Goal: Task Accomplishment & Management: Manage account settings

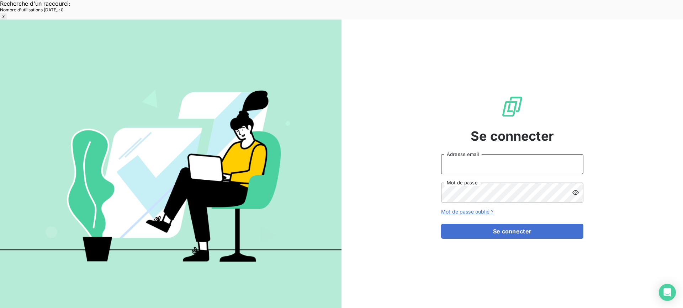
type input "met-france@recouvrement.met.com"
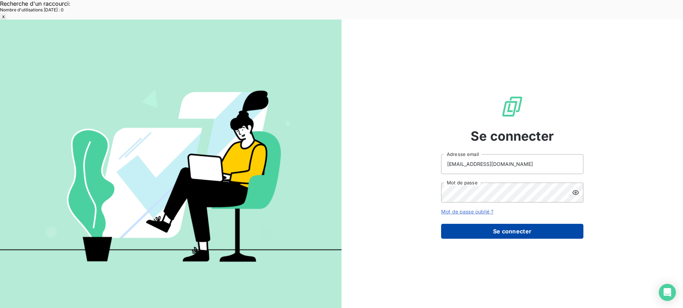
click at [510, 224] on button "Se connecter" at bounding box center [512, 231] width 142 height 15
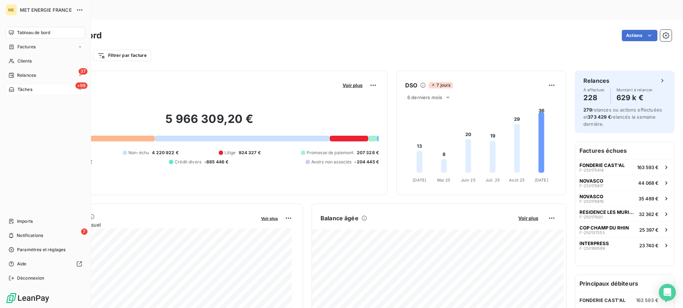
click at [59, 91] on div "+99 Tâches" at bounding box center [45, 89] width 79 height 11
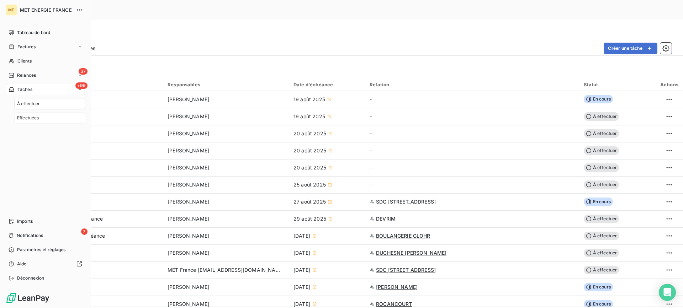
click at [57, 118] on div "Effectuées" at bounding box center [49, 117] width 71 height 11
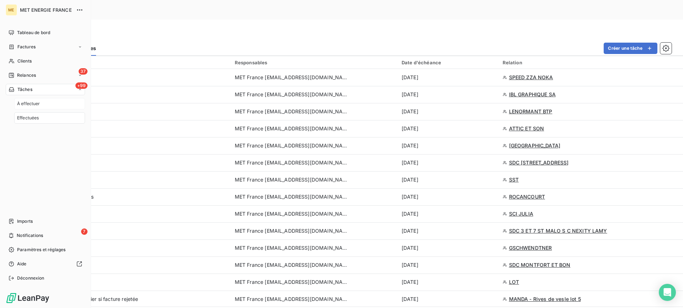
click at [66, 103] on div "À effectuer" at bounding box center [49, 103] width 71 height 11
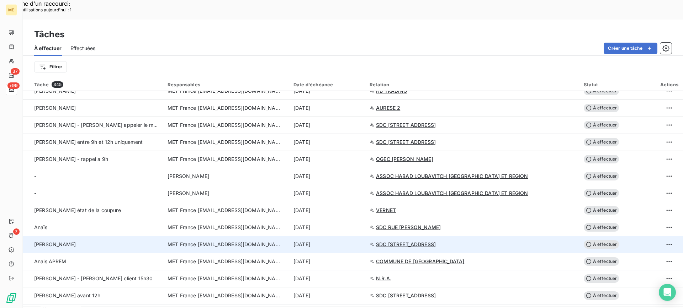
scroll to position [996, 0]
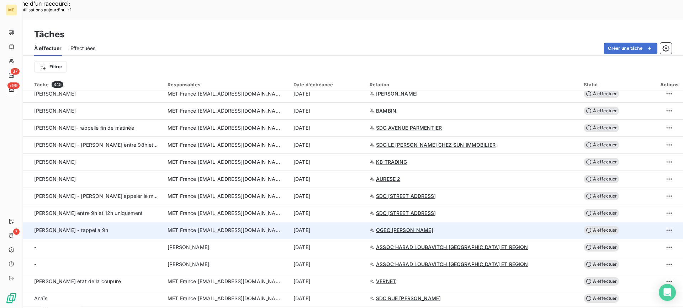
click at [105, 227] on div "Lisa - valérie - rappel a 9h" at bounding box center [96, 230] width 125 height 7
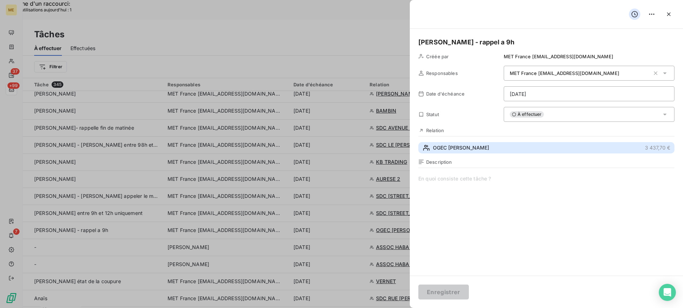
click at [579, 144] on button "OGEC MARC SEGUIN 3 437,70 €" at bounding box center [546, 147] width 256 height 11
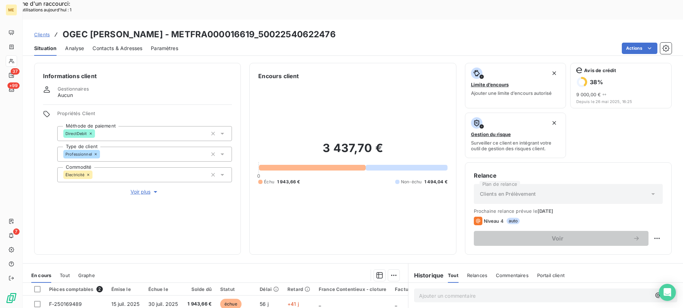
scroll to position [107, 0]
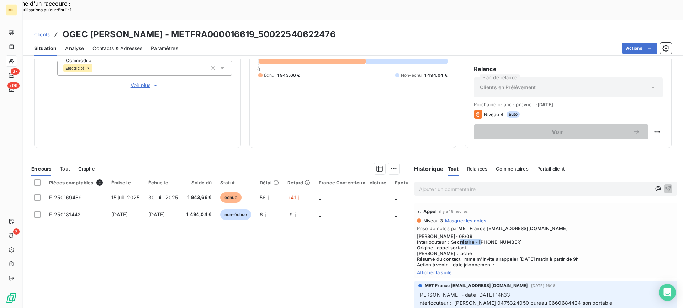
drag, startPoint x: 475, startPoint y: 222, endPoint x: 504, endPoint y: 221, distance: 28.8
click at [504, 234] on span "Lisa- 08/09 Interlocuteur : Secrétaire - 0475324050 Origine : appel sortant Rai…" at bounding box center [545, 251] width 257 height 34
copy span "0475324050"
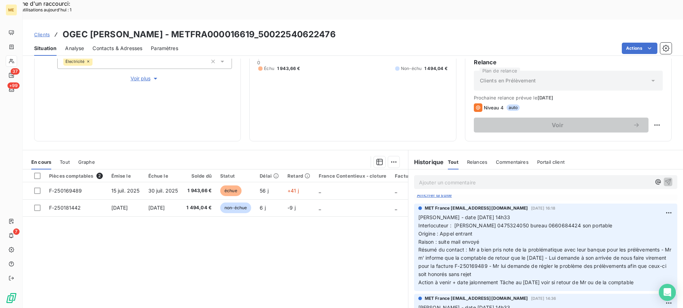
scroll to position [0, 0]
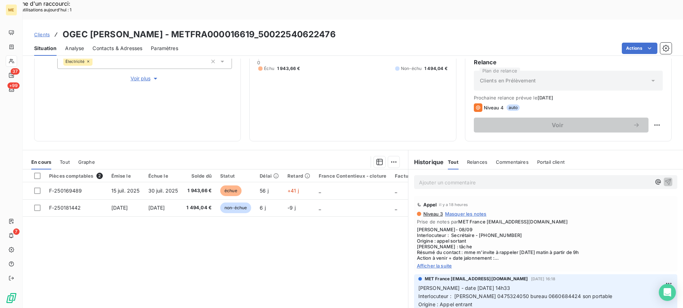
click at [569, 227] on span "Lisa- 08/09 Interlocuteur : Secrétaire - 0475324050 Origine : appel sortant Rai…" at bounding box center [545, 244] width 257 height 34
drag, startPoint x: 241, startPoint y: 17, endPoint x: 246, endPoint y: 16, distance: 4.7
click at [246, 28] on h3 "OGEC MARC SEGUIN - METFRA000016619_50022540622476" at bounding box center [199, 34] width 273 height 13
drag, startPoint x: 246, startPoint y: 15, endPoint x: 325, endPoint y: 15, distance: 79.3
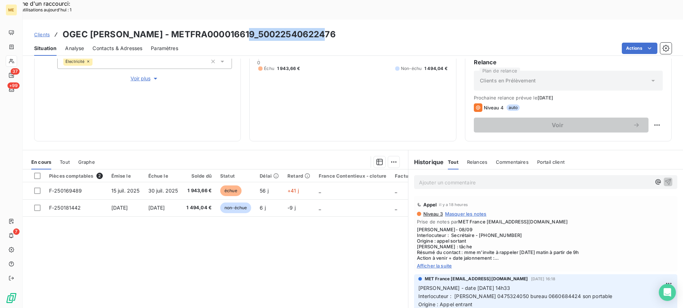
click at [325, 28] on div "Clients OGEC MARC SEGUIN - METFRA000016619_50022540622476" at bounding box center [353, 34] width 660 height 13
copy h3 "50022540622476"
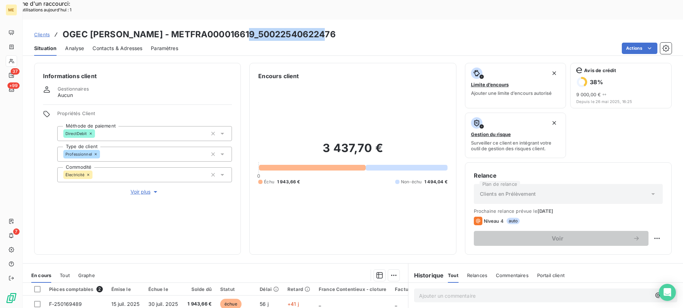
copy h3 "50022540622476"
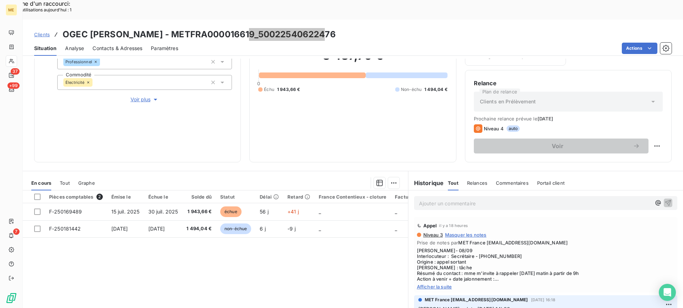
scroll to position [78, 0]
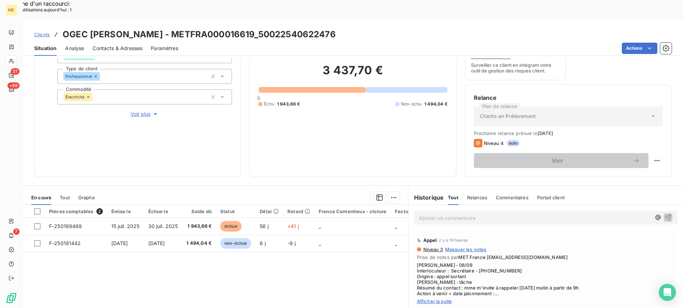
click at [455, 214] on p "Ajouter un commentaire ﻿" at bounding box center [535, 218] width 232 height 9
click at [637, 151] on div "Replanifier cette action" at bounding box center [622, 156] width 64 height 11
select select "8"
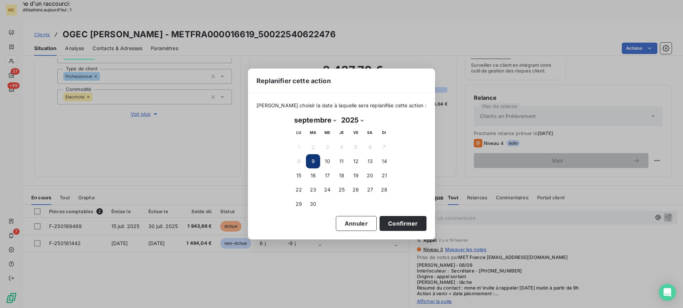
click at [310, 157] on button "9" at bounding box center [313, 161] width 14 height 14
click at [311, 157] on button "9" at bounding box center [313, 161] width 14 height 14
click at [385, 219] on button "Confirmer" at bounding box center [402, 223] width 47 height 15
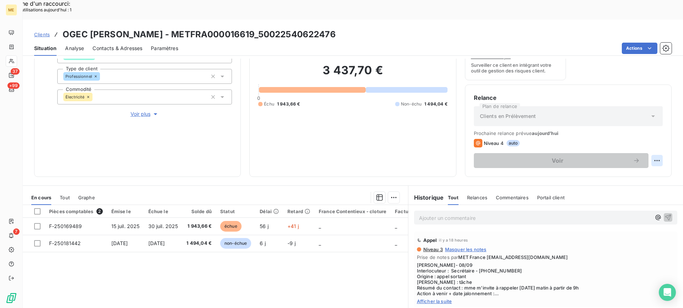
click at [638, 155] on div "Replanifier cette action" at bounding box center [622, 156] width 64 height 11
select select "8"
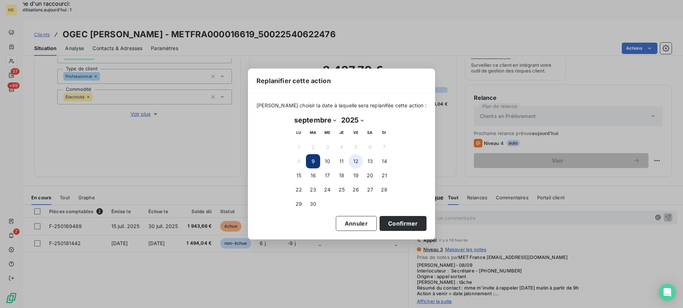
click at [357, 161] on button "12" at bounding box center [356, 161] width 14 height 14
click at [384, 223] on button "Confirmer" at bounding box center [402, 223] width 47 height 15
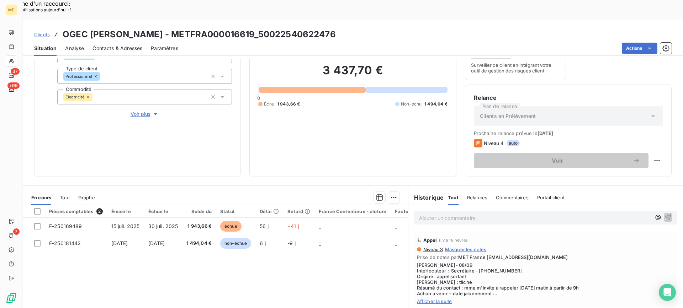
click at [443, 211] on div "Ajouter un commentaire ﻿" at bounding box center [545, 218] width 263 height 14
click at [443, 214] on p "Ajouter un commentaire ﻿" at bounding box center [535, 218] width 232 height 9
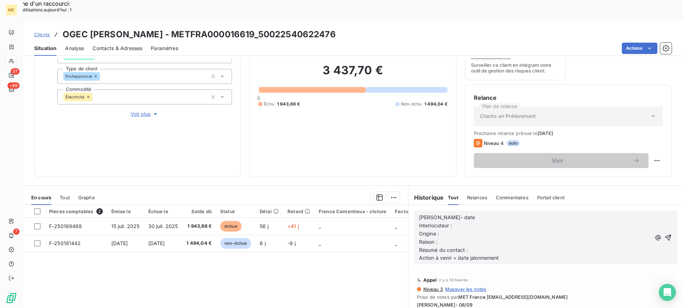
click at [475, 214] on p "Lisa- date" at bounding box center [535, 218] width 232 height 8
click at [485, 222] on p "Interlocuteur :" at bounding box center [535, 226] width 232 height 8
click at [463, 222] on p "Interlocuteur :" at bounding box center [535, 226] width 232 height 8
copy span "0475324050"
drag, startPoint x: 475, startPoint y: 289, endPoint x: 523, endPoint y: 265, distance: 53.1
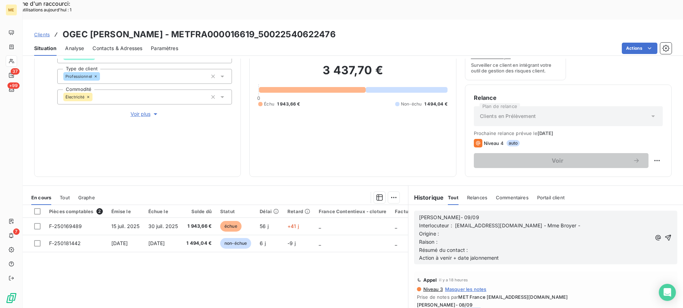
click at [575, 222] on p "Interlocuteur : directeur@lyceemarcseguin.eu - Mme Broyer -" at bounding box center [535, 226] width 232 height 8
click at [530, 230] on p "Origine :" at bounding box center [535, 234] width 232 height 8
click at [530, 230] on p "Origine : appel sortant" at bounding box center [535, 234] width 232 height 8
click at [529, 238] on p "Raison :" at bounding box center [535, 242] width 232 height 8
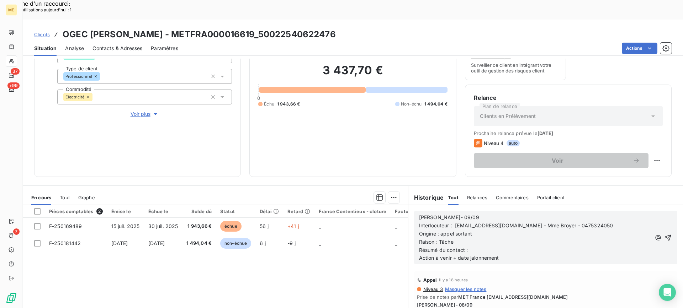
click at [530, 246] on p "Résumé du contact :" at bounding box center [535, 250] width 232 height 8
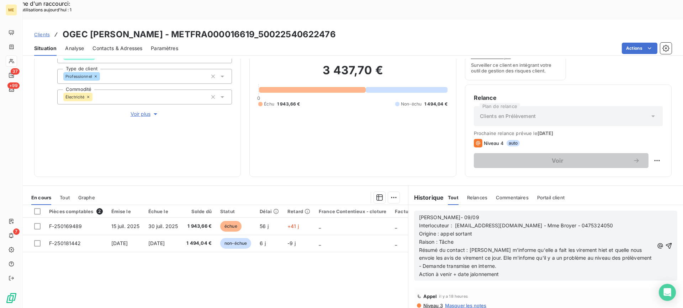
click at [502, 246] on p "Résumé du contact : Mme m'informe qu'elle a fait les virement hiet et quelle no…" at bounding box center [536, 258] width 235 height 25
click at [504, 247] on span "Résumé du contact : Mme m'informe qu'elle a fait les virement hiet et quelle no…" at bounding box center [536, 258] width 234 height 22
click at [0, 0] on lt-span "info r me" at bounding box center [0, 0] width 0 height 0
click at [552, 247] on span "Résumé du contact : Mme m'informe qu'elle a fait les virement hiet et quelle no…" at bounding box center [537, 258] width 236 height 22
click at [0, 0] on lt-span "les virement s" at bounding box center [0, 0] width 0 height 0
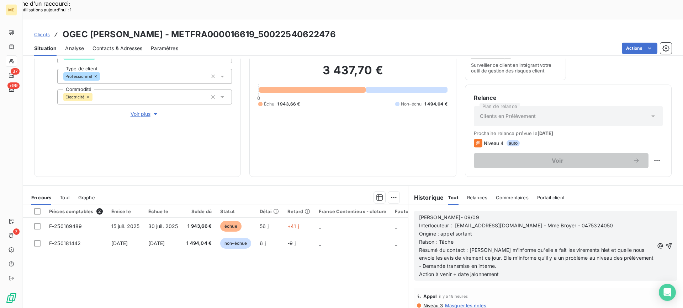
click at [572, 247] on span "Résumé du contact : Mme m'informe qu'elle a fait les virements hiet et quelle n…" at bounding box center [537, 258] width 236 height 22
click at [0, 0] on lt-span "hier" at bounding box center [0, 0] width 0 height 0
click at [592, 247] on span "Résumé du contact : Mme m'informe qu'elle a fait les virements hier et quelle n…" at bounding box center [537, 258] width 236 height 22
click at [0, 0] on lt-span "q u'e lle" at bounding box center [0, 0] width 0 height 0
click at [596, 247] on span "Résumé du contact : Mme m'informe qu'elle a fait les virements hier et qu'elle …" at bounding box center [537, 258] width 236 height 22
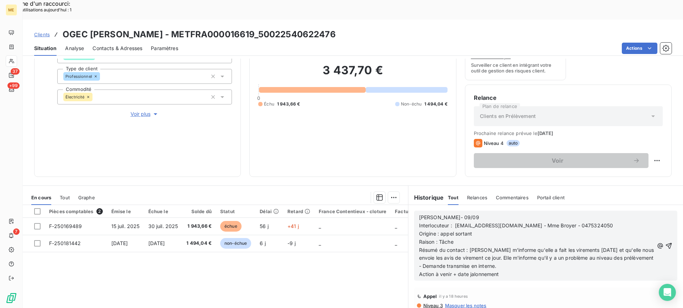
click at [0, 0] on lt-span "des prélèvement s" at bounding box center [0, 0] width 0 height 0
click at [586, 271] on p "Action à venir + date jalonnement" at bounding box center [536, 275] width 235 height 8
click at [589, 271] on p "Action à venir + date jalonnement -" at bounding box center [536, 275] width 235 height 8
click at [662, 224] on div "Lisa- 09/09 Interlocuteur : directeur@lyceemarcseguin.eu - Mme Broyer - 0475324…" at bounding box center [545, 246] width 263 height 70
click at [665, 243] on icon "button" at bounding box center [668, 246] width 7 height 7
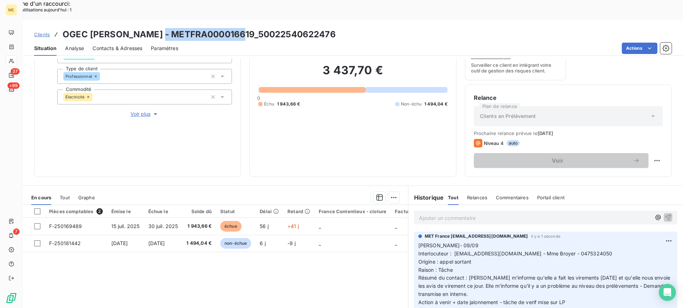
drag, startPoint x: 159, startPoint y: 14, endPoint x: 240, endPoint y: 10, distance: 80.5
click at [240, 28] on h3 "OGEC MARC SEGUIN - METFRA000016619_50022540622476" at bounding box center [199, 34] width 273 height 13
copy h3 "METFRA000016619"
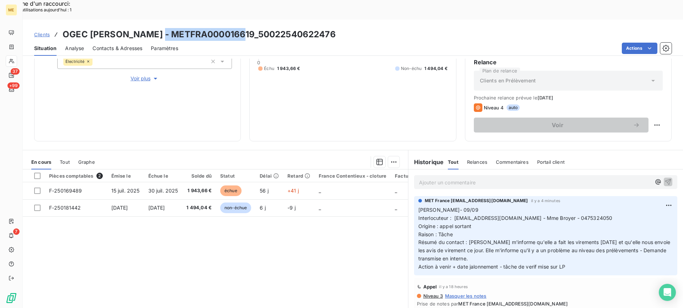
click at [182, 28] on h3 "OGEC MARC SEGUIN - METFRA000016619_50022540622476" at bounding box center [199, 34] width 273 height 13
copy h3 "METFRA000016619_50022540622476"
drag, startPoint x: 162, startPoint y: 14, endPoint x: 325, endPoint y: 13, distance: 162.9
click at [325, 28] on div "Clients OGEC MARC SEGUIN - METFRA000016619_50022540622476" at bounding box center [353, 34] width 660 height 13
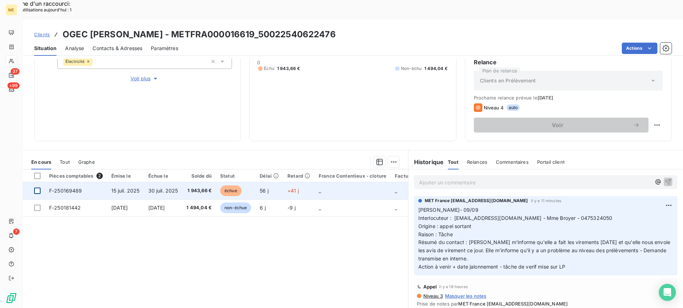
click at [38, 188] on div at bounding box center [37, 191] width 6 height 6
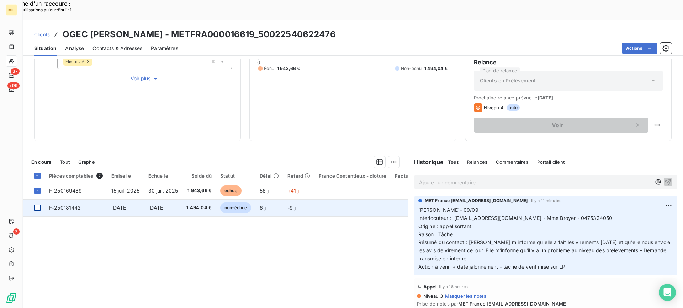
click at [40, 205] on div at bounding box center [37, 208] width 6 height 6
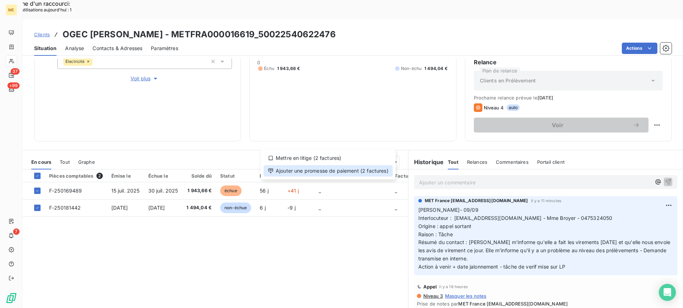
click at [319, 171] on div "Ajouter une promesse de paiement (2 factures)" at bounding box center [328, 170] width 129 height 11
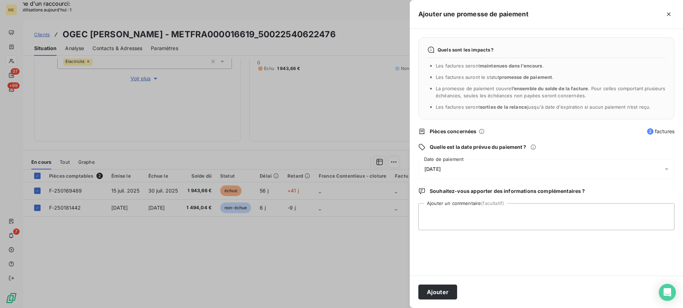
click at [508, 170] on div "10/09/2025" at bounding box center [546, 169] width 256 height 20
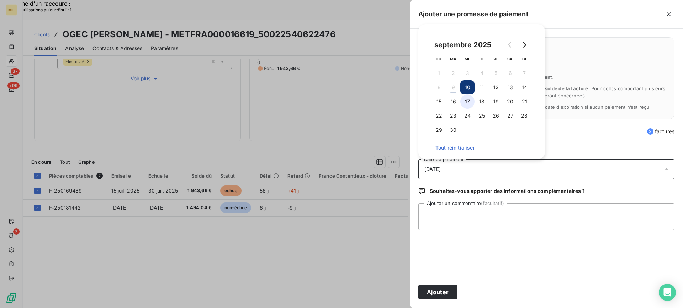
click at [466, 102] on button "17" at bounding box center [467, 102] width 14 height 14
click at [451, 294] on button "Ajouter" at bounding box center [437, 292] width 39 height 15
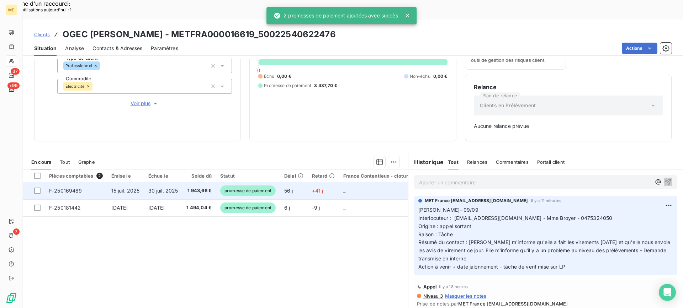
scroll to position [0, 0]
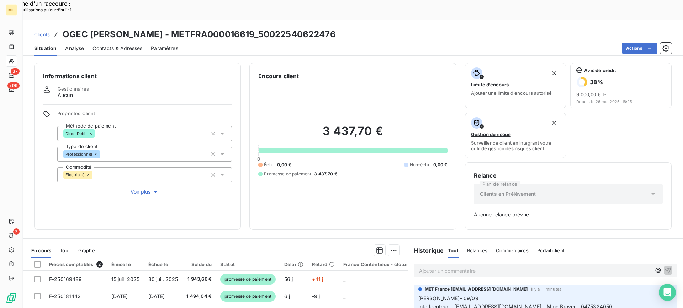
click at [16, 84] on span "+99" at bounding box center [13, 86] width 12 height 6
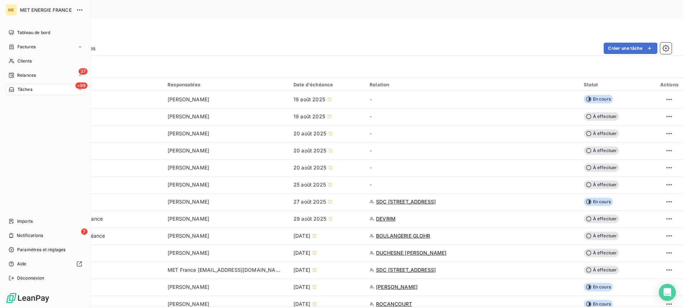
click at [33, 89] on div "+99 Tâches" at bounding box center [45, 89] width 79 height 11
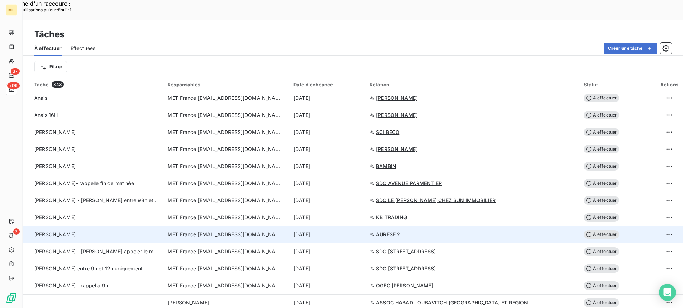
scroll to position [925, 0]
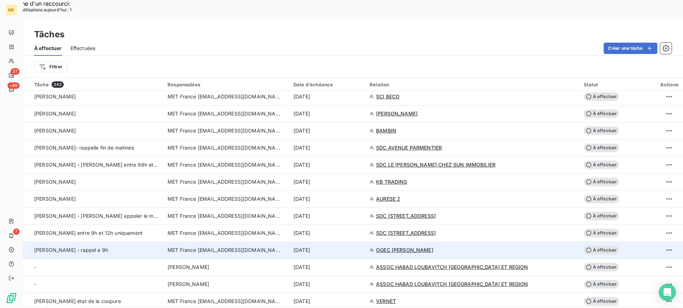
click at [365, 242] on td "9 sept. 2025" at bounding box center [327, 250] width 76 height 17
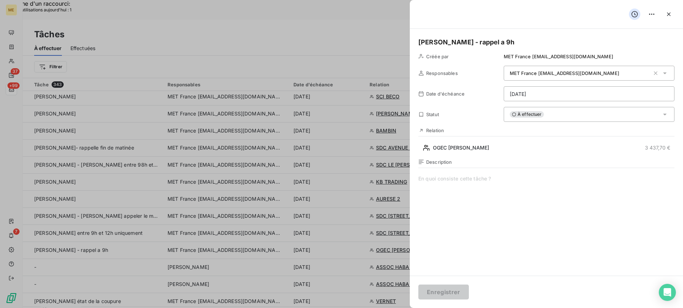
drag, startPoint x: 509, startPoint y: 43, endPoint x: 459, endPoint y: 47, distance: 49.6
click at [459, 47] on h5 "Lisa - valérie - rappel a 9h" at bounding box center [546, 42] width 256 height 10
click at [501, 212] on span at bounding box center [546, 243] width 256 height 137
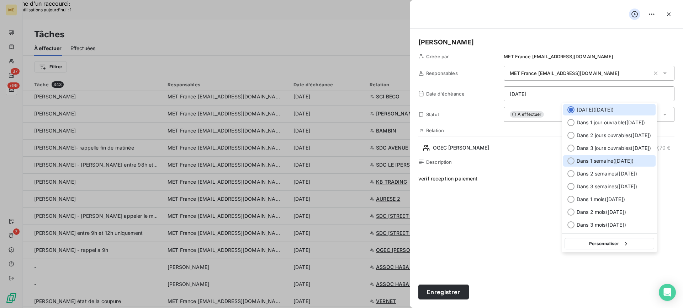
drag, startPoint x: 596, startPoint y: 163, endPoint x: 588, endPoint y: 168, distance: 9.9
click at [596, 163] on span "Dans 1 semaine ( 16 sept. )" at bounding box center [605, 161] width 57 height 7
type input "16/09/2025"
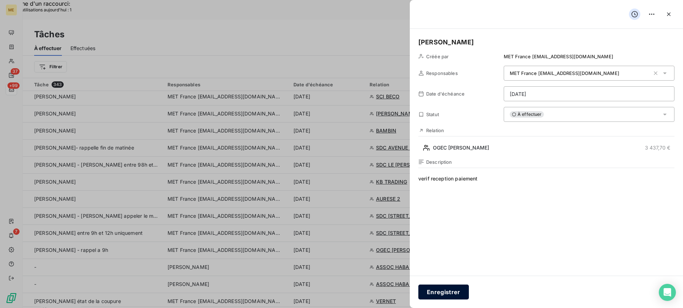
click at [428, 296] on button "Enregistrer" at bounding box center [443, 292] width 51 height 15
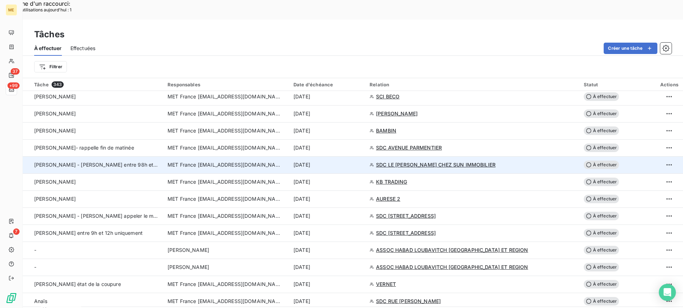
click at [116, 162] on span "lisa - valérie rappel entre 98h et 12h" at bounding box center [98, 165] width 129 height 6
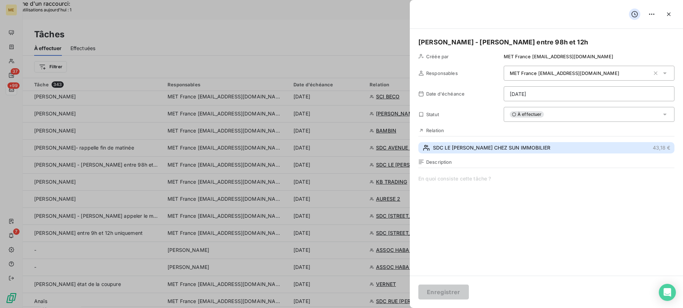
click at [455, 144] on button "SDC LE JEAN BART CHEZ SUN IMMOBILIER 43,18 €" at bounding box center [546, 147] width 256 height 11
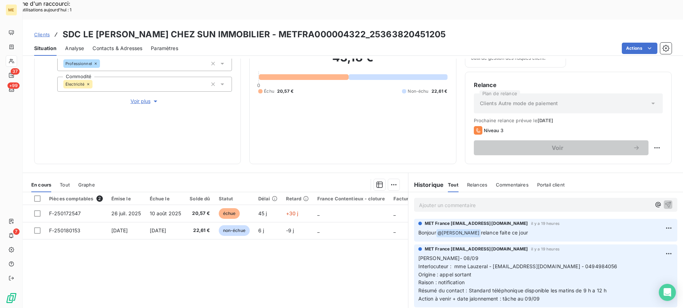
scroll to position [113, 0]
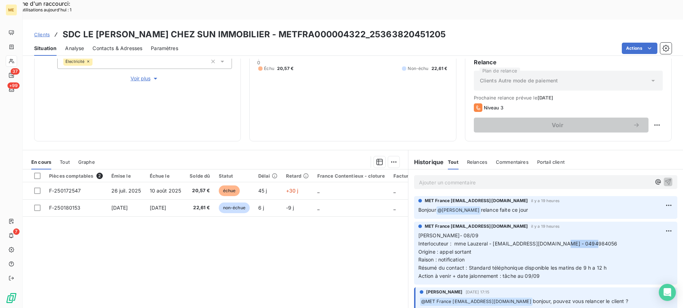
copy span "0494984056"
drag, startPoint x: 570, startPoint y: 225, endPoint x: 601, endPoint y: 227, distance: 31.0
click at [601, 232] on p "Lisa- 08/09 Interlocuteur : mme Lauzeral - CONTACT@CPANTELIMMO.FR - 0494984056 …" at bounding box center [545, 256] width 255 height 49
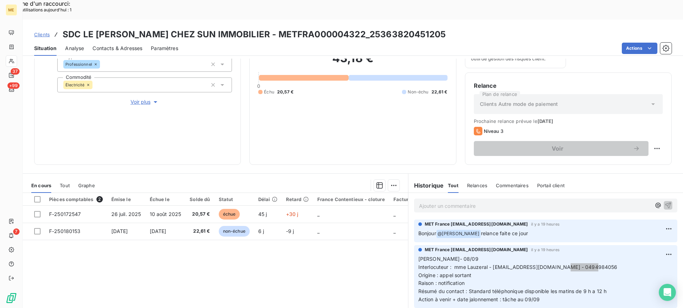
scroll to position [42, 0]
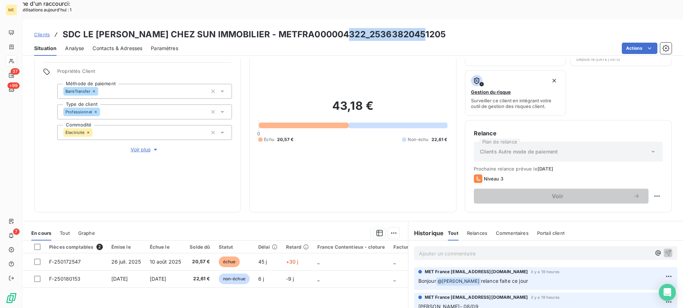
copy h3 "25363820451205"
drag, startPoint x: 344, startPoint y: 16, endPoint x: 423, endPoint y: 16, distance: 79.0
click at [423, 28] on div "Clients SDC LE JEAN BART CHEZ SUN IMMOBILIER - METFRA000004322_25363820451205" at bounding box center [353, 34] width 660 height 13
copy h3 "25363820451205"
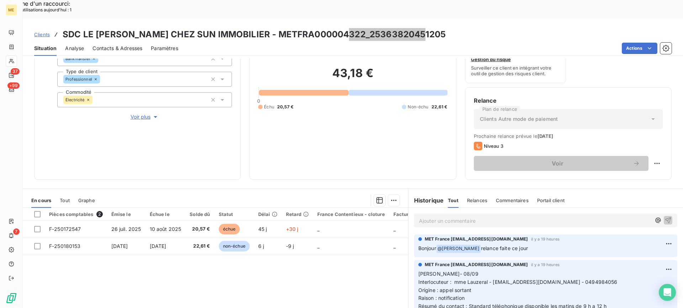
scroll to position [113, 0]
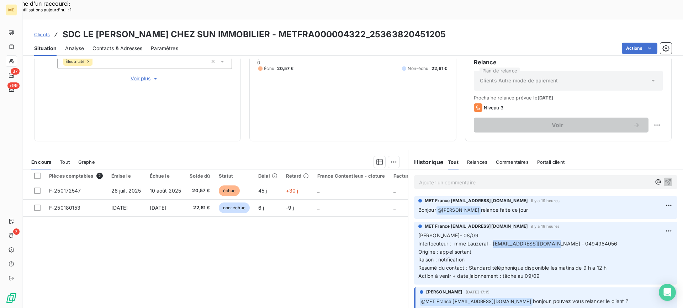
drag, startPoint x: 491, startPoint y: 221, endPoint x: 563, endPoint y: 222, distance: 72.6
click at [563, 241] on span "Interlocuteur : mme Lauzeral - CONTACT@CPANTELIMMO.FR - 0494984056" at bounding box center [517, 244] width 199 height 6
copy span "CONTACT@CPANTELIMMO.FR"
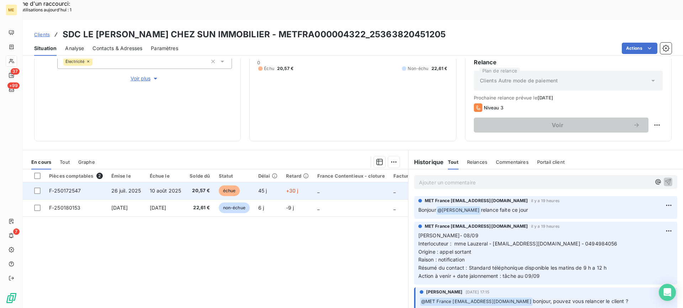
click at [89, 182] on td "F-250172547" at bounding box center [76, 190] width 62 height 17
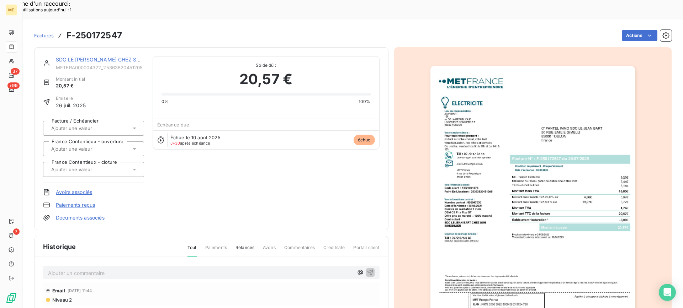
click at [111, 57] on link "SDC LE JEAN BART CHEZ SUN IMMOBILIER" at bounding box center [115, 60] width 119 height 6
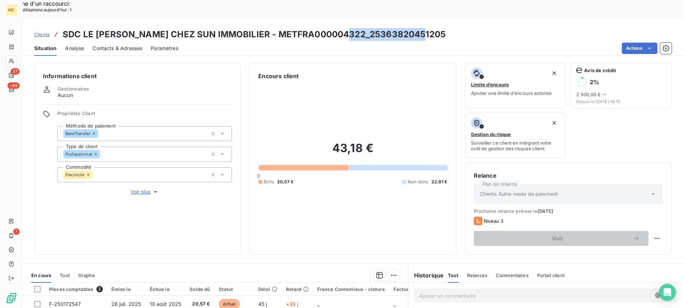
drag, startPoint x: 344, startPoint y: 15, endPoint x: 421, endPoint y: 12, distance: 77.2
click at [421, 28] on div "Clients SDC LE JEAN BART CHEZ SUN IMMOBILIER - METFRA000004322_25363820451205" at bounding box center [353, 34] width 660 height 13
click at [440, 292] on p "Ajouter un commentaire ﻿" at bounding box center [535, 296] width 232 height 9
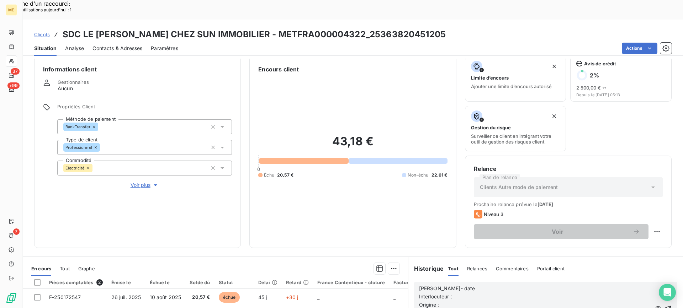
click at [453, 285] on p "Lisa- date" at bounding box center [535, 289] width 232 height 8
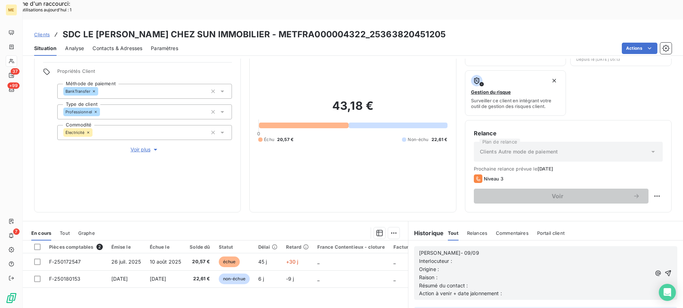
click at [502, 257] on p "Interlocuteur :" at bounding box center [535, 261] width 232 height 8
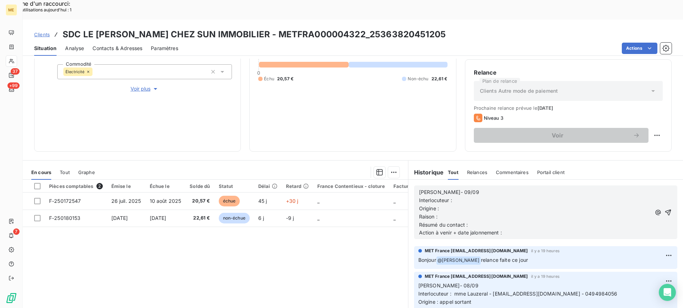
scroll to position [113, 0]
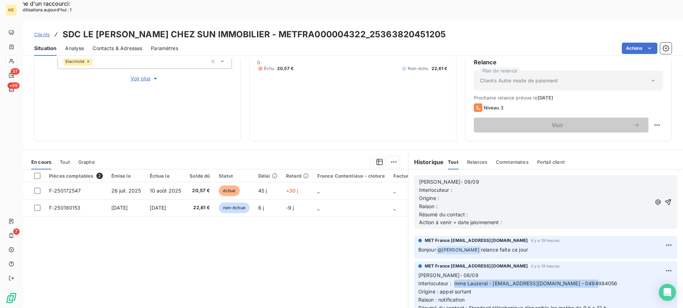
drag, startPoint x: 452, startPoint y: 265, endPoint x: 598, endPoint y: 262, distance: 145.8
click at [606, 272] on p "Lisa- 08/09 Interlocuteur : mme Lauzeral - CONTACT@CPANTELIMMO.FR - 0494984056 …" at bounding box center [545, 296] width 255 height 49
click at [502, 195] on p "Origine :" at bounding box center [535, 199] width 232 height 8
click at [501, 186] on p "Interlocuteur :" at bounding box center [535, 190] width 232 height 8
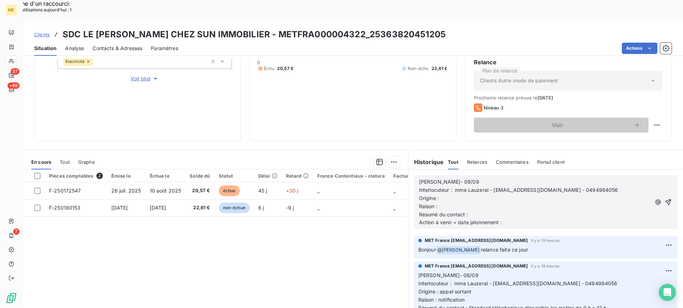
click at [493, 195] on p "Origine :" at bounding box center [535, 199] width 232 height 8
click at [503, 182] on div "Lisa- 09/09 Interlocuteur : mme Lauzeral - CONTACT@CPANTELIMMO.FR - 0494984056 …" at bounding box center [535, 202] width 232 height 49
click at [503, 203] on p "Raison :" at bounding box center [535, 207] width 232 height 8
click at [503, 203] on p "Raison : tâche" at bounding box center [535, 207] width 232 height 8
click at [507, 211] on p "Résumé du contact :" at bounding box center [535, 215] width 232 height 8
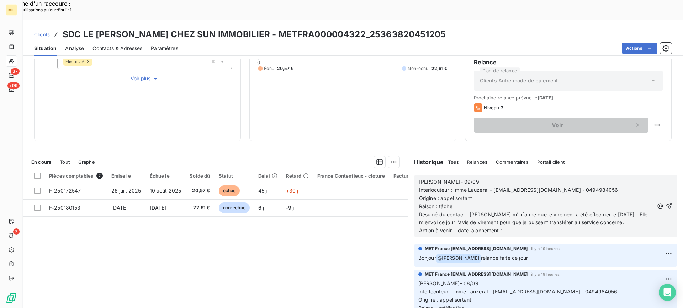
click at [563, 227] on p "Action à venir + date jalonnement :" at bounding box center [536, 231] width 235 height 8
click at [535, 212] on span "Résumé du contact : Mme m'informe que le virement a été effectuer le 19/09/2025…" at bounding box center [534, 219] width 230 height 14
click at [0, 0] on lt-span "puisse" at bounding box center [0, 0] width 0 height 0
click at [425, 212] on span "Résumé du contact : Mme m'informe que le virement a été effectuer le 19/09/2025…" at bounding box center [533, 219] width 228 height 14
click at [0, 0] on lt-span "envoi e" at bounding box center [0, 0] width 0 height 0
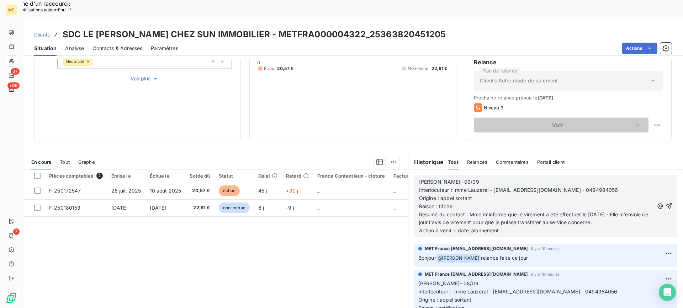
click at [513, 227] on p "Action à venir + date jalonnement :" at bounding box center [536, 231] width 235 height 8
click at [666, 203] on icon "button" at bounding box center [669, 206] width 6 height 6
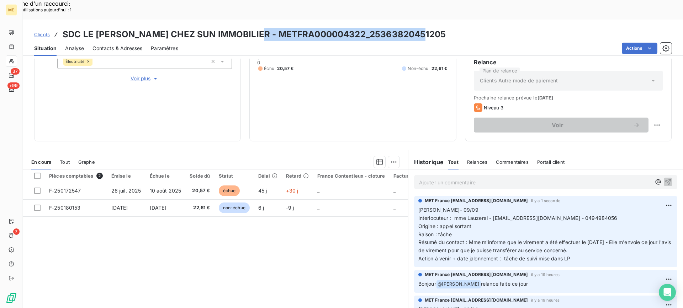
drag, startPoint x: 251, startPoint y: 16, endPoint x: 417, endPoint y: 16, distance: 165.4
click at [417, 28] on h3 "SDC LE JEAN BART CHEZ SUN IMMOBILIER - METFRA000004322_25363820451205" at bounding box center [254, 34] width 383 height 13
click at [335, 67] on div "43,18 € 0 Échu 20,57 € Non-échu 22,61 €" at bounding box center [352, 50] width 189 height 166
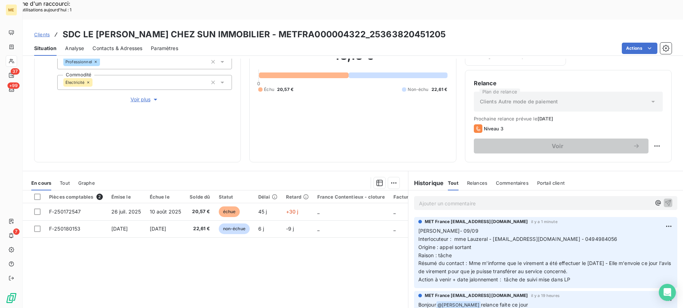
scroll to position [78, 0]
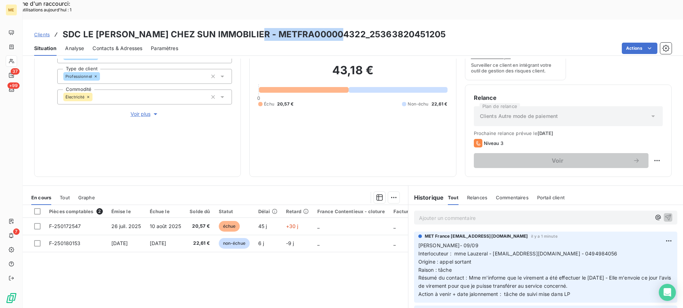
drag, startPoint x: 253, startPoint y: 15, endPoint x: 337, endPoint y: 16, distance: 84.3
click at [337, 28] on h3 "SDC LE JEAN BART CHEZ SUN IMMOBILIER - METFRA000004322_25363820451205" at bounding box center [254, 34] width 383 height 13
click at [359, 118] on div "43,18 € 0 Échu 20,57 € Non-échu 22,61 €" at bounding box center [352, 85] width 189 height 166
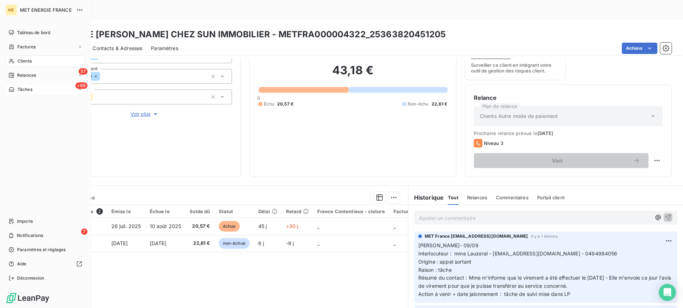
click at [30, 94] on div "+99 Tâches" at bounding box center [45, 89] width 79 height 11
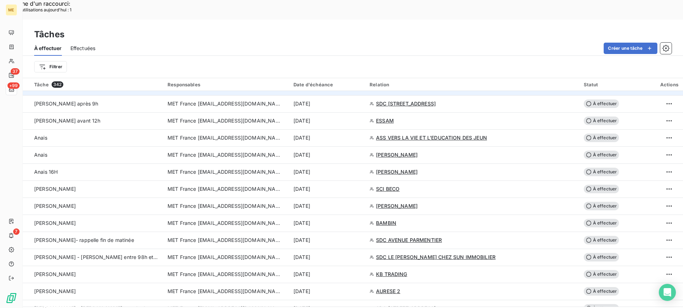
scroll to position [818, 0]
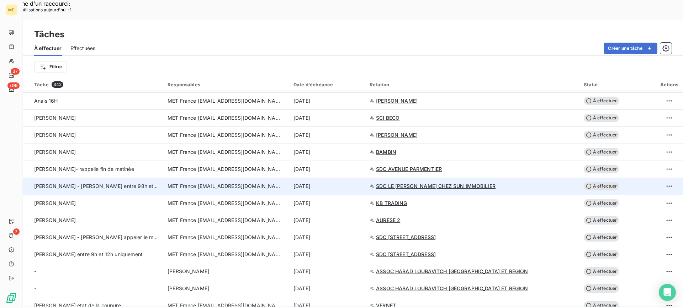
click at [139, 178] on td "lisa - valérie rappel entre 98h et 12h" at bounding box center [93, 186] width 140 height 17
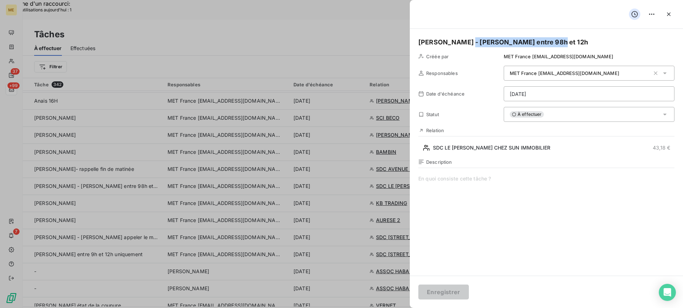
drag, startPoint x: 565, startPoint y: 44, endPoint x: 457, endPoint y: 43, distance: 107.8
click at [457, 43] on h5 "lisa - valérie rappel entre 98h et 12h" at bounding box center [546, 42] width 256 height 10
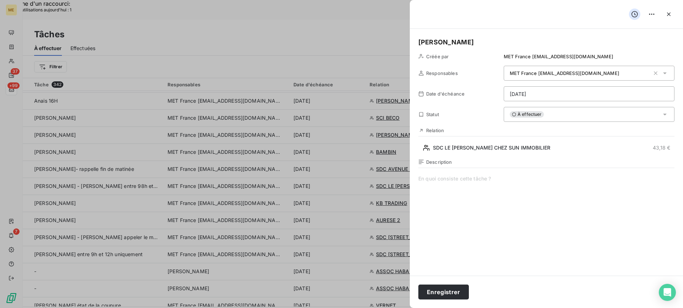
click at [534, 194] on span at bounding box center [546, 243] width 256 height 137
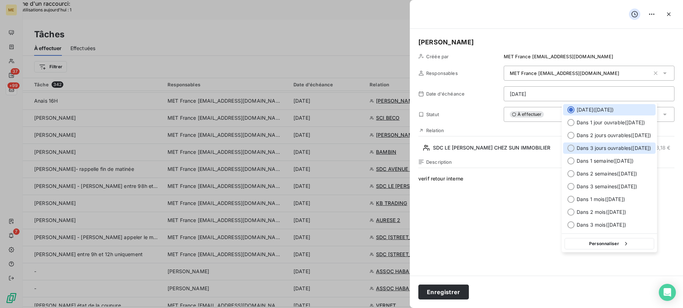
click at [600, 146] on span "Dans 3 jours ouvrables ( vendredi )" at bounding box center [614, 148] width 75 height 7
type input "12/09/2025"
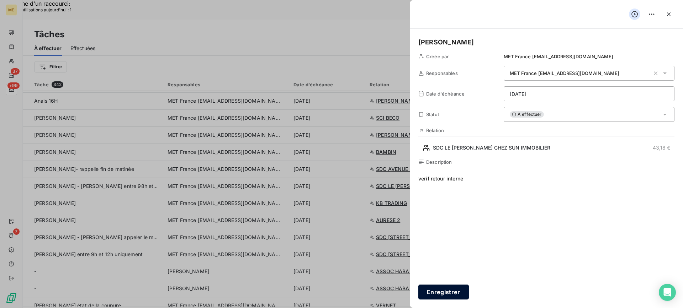
click at [456, 298] on button "Enregistrer" at bounding box center [443, 292] width 51 height 15
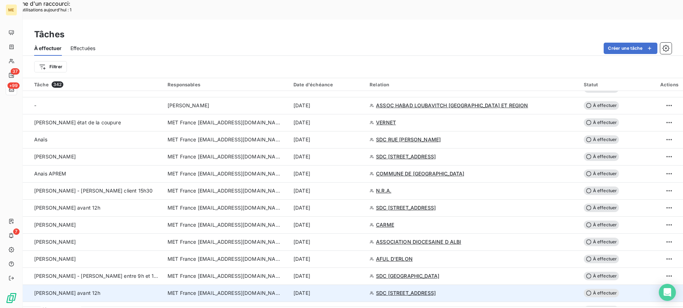
scroll to position [1031, 0]
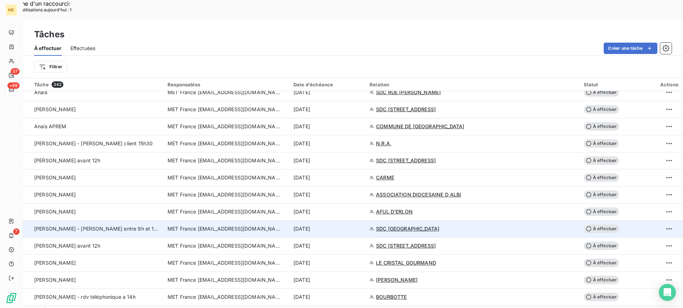
click at [124, 225] on div "Lisa - valérie rappel entre 9h et 12h" at bounding box center [96, 228] width 125 height 7
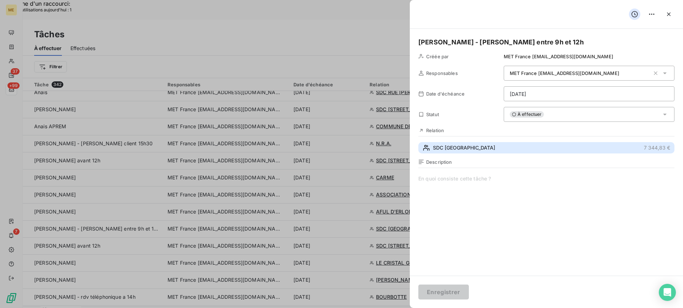
click at [495, 150] on span "SDC RUE DE LA CROIX DE FER" at bounding box center [464, 147] width 62 height 7
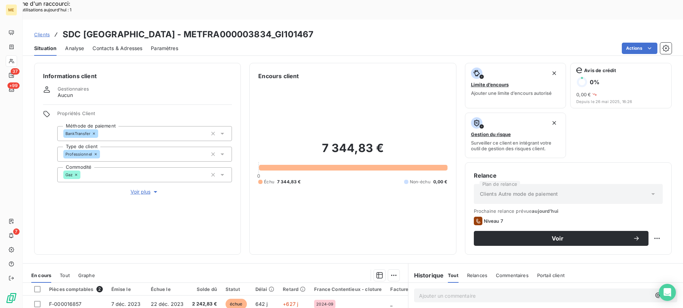
scroll to position [113, 0]
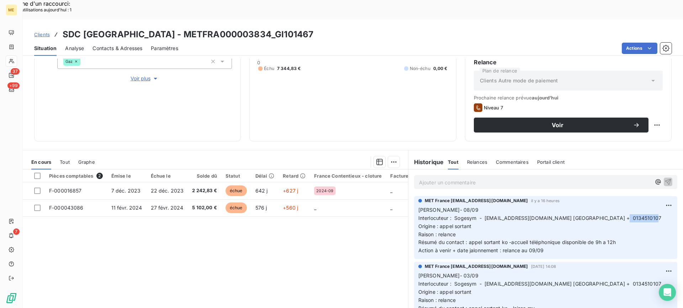
drag, startPoint x: 617, startPoint y: 197, endPoint x: 651, endPoint y: 196, distance: 34.2
click at [651, 206] on p "Lisa- 08/09 Interlocuteur : Sogesym - contact@sogesym.com 78100 ST GERMAIN EN L…" at bounding box center [545, 230] width 255 height 49
drag, startPoint x: 533, startPoint y: 229, endPoint x: 425, endPoint y: 190, distance: 115.4
click at [425, 196] on div "MET France met-france@recouvrement.met.com il y a 16 heures Lisa- 08/09 Interlo…" at bounding box center [545, 227] width 263 height 63
click at [421, 207] on span "[PERSON_NAME]- 08/09" at bounding box center [448, 210] width 60 height 6
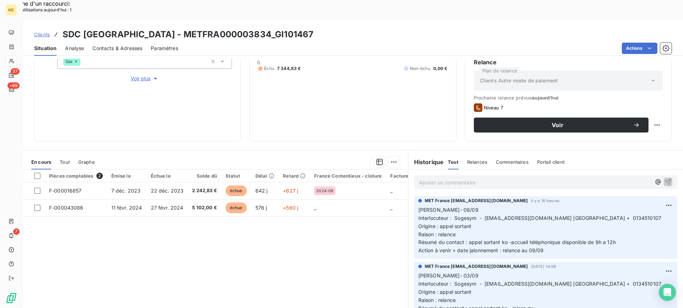
drag, startPoint x: 415, startPoint y: 190, endPoint x: 566, endPoint y: 219, distance: 153.1
click at [574, 232] on p "Lisa- 08/09 Interlocuteur : Sogesym - contact@sogesym.com 78100 ST GERMAIN EN L…" at bounding box center [545, 230] width 255 height 49
click at [540, 178] on p "Ajouter un commentaire ﻿" at bounding box center [535, 182] width 232 height 9
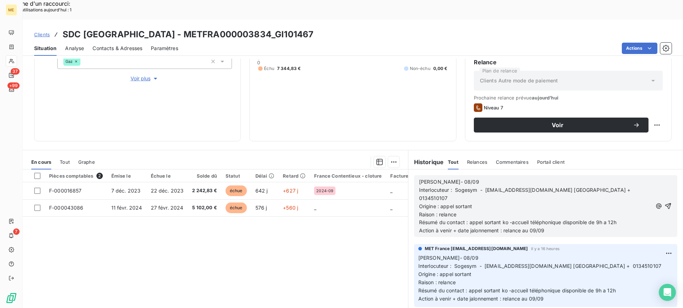
click at [523, 178] on p "[PERSON_NAME]- 08/09" at bounding box center [535, 182] width 233 height 8
drag, startPoint x: 510, startPoint y: 204, endPoint x: 629, endPoint y: 204, distance: 119.5
click at [629, 219] on p "Résumé du contact : appel sortant ko -accueil téléphonique disponible de 9h a 1…" at bounding box center [535, 223] width 233 height 8
click at [606, 227] on p "Action à venir + date jalonnement : relance au 09/09" at bounding box center [535, 231] width 233 height 8
click at [664, 203] on icon "button" at bounding box center [667, 206] width 7 height 7
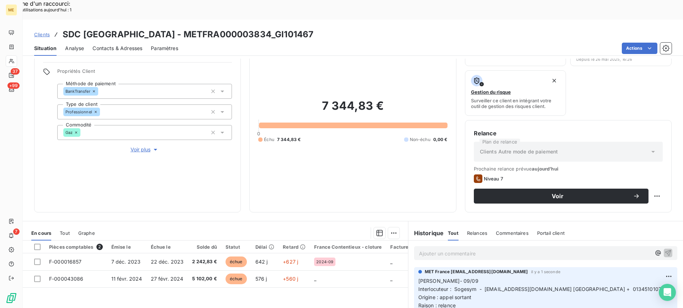
scroll to position [7, 0]
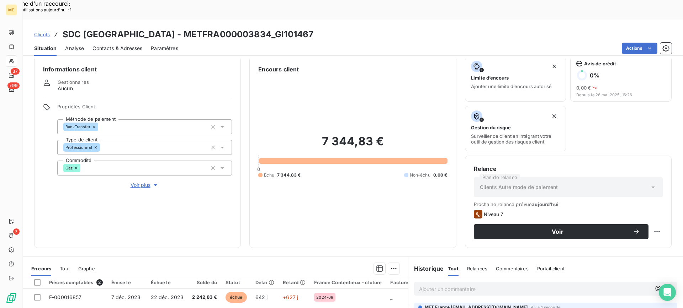
click at [147, 182] on span "Voir plus" at bounding box center [145, 185] width 28 height 7
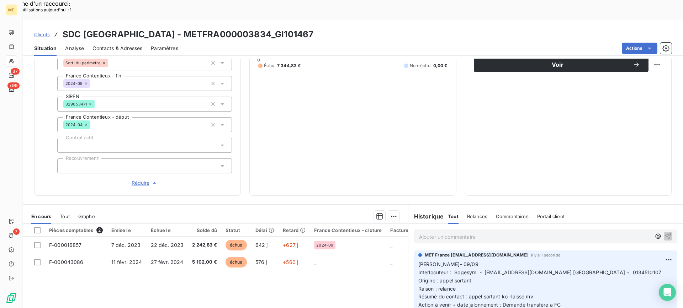
scroll to position [185, 0]
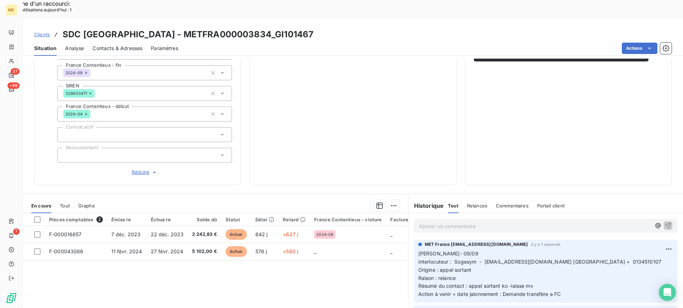
click at [444, 222] on p "Ajouter un commentaire ﻿" at bounding box center [535, 226] width 232 height 9
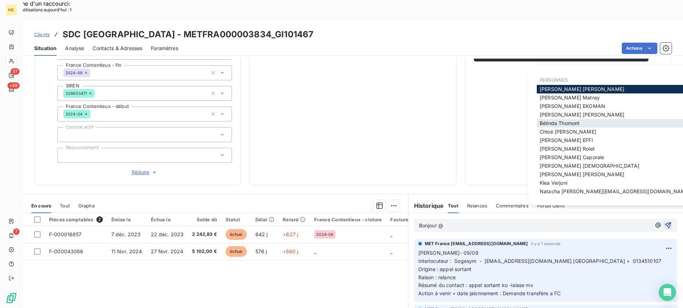
click at [566, 123] on span "Bélinda Thomont" at bounding box center [560, 123] width 40 height 6
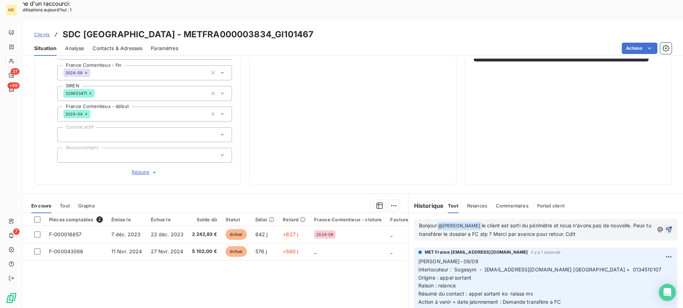
click at [484, 223] on span "le client est sorti du périmètre et nous n'avons pas de nouvelle. Peux tu trans…" at bounding box center [536, 230] width 234 height 15
click at [484, 222] on p "Bonjour @ Bélinda Thomont ﻿ le client est sorti du périmètre et nous n'avons pa…" at bounding box center [536, 230] width 235 height 17
click at [486, 223] on span "le client est sorti du périmètre et nous n'avons pas de nouvelle. Peux tu trans…" at bounding box center [536, 230] width 234 height 15
click at [0, 0] on lt-span "à" at bounding box center [0, 0] width 0 height 0
click at [427, 222] on p "Bonjour @ Bélinda Thomont ﻿ le client est sorti du périmètre et nous n'avons pa…" at bounding box center [536, 230] width 235 height 17
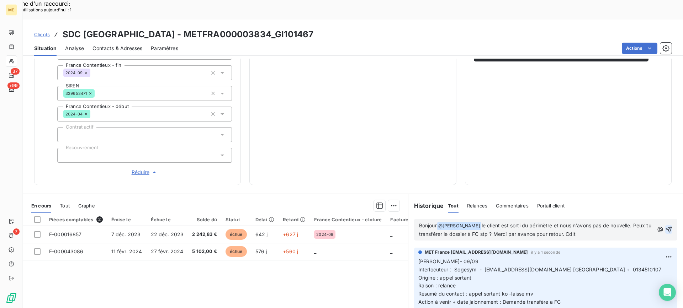
click at [0, 0] on lt-span "Peux-tu" at bounding box center [0, 0] width 0 height 0
click at [430, 222] on p "Bonjour @ Bélinda Thomont ﻿ le client est sorti du périmètre et nous n'avons pa…" at bounding box center [536, 230] width 235 height 17
click at [427, 223] on span "Bonjour" at bounding box center [428, 226] width 18 height 6
click at [0, 0] on lt-span "Bonjour ," at bounding box center [0, 0] width 0 height 0
click at [665, 226] on icon "button" at bounding box center [668, 229] width 7 height 7
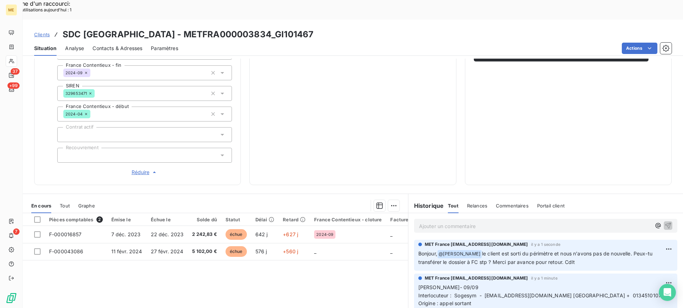
scroll to position [78, 0]
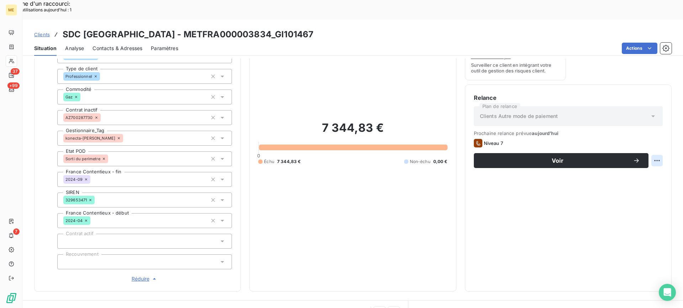
click at [648, 155] on div "Replanifier cette action" at bounding box center [622, 156] width 64 height 11
select select "8"
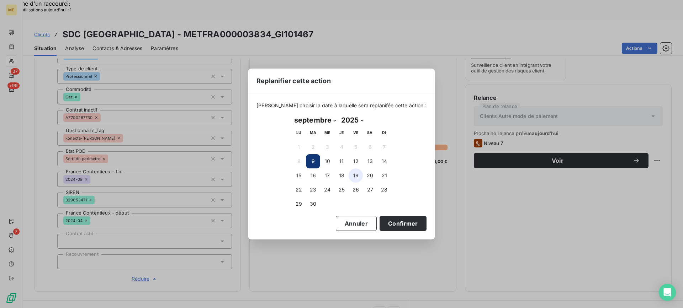
click at [356, 180] on button "19" at bounding box center [356, 176] width 14 height 14
click at [390, 223] on button "Confirmer" at bounding box center [402, 223] width 47 height 15
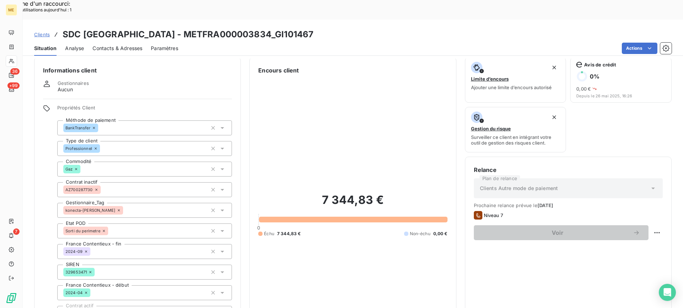
scroll to position [0, 0]
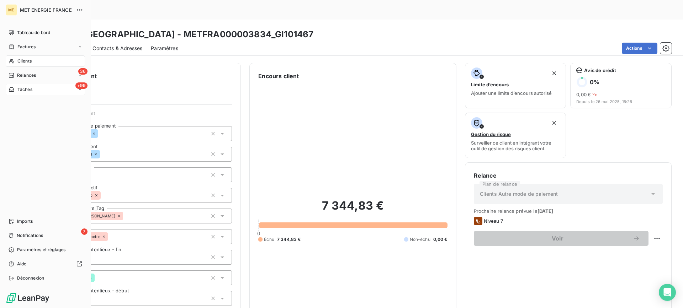
click at [32, 86] on div "+99 Tâches" at bounding box center [45, 89] width 79 height 11
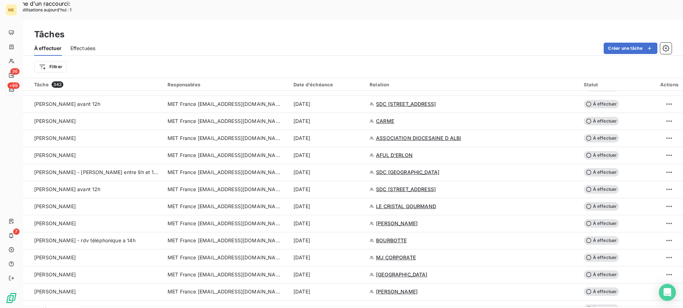
scroll to position [1086, 0]
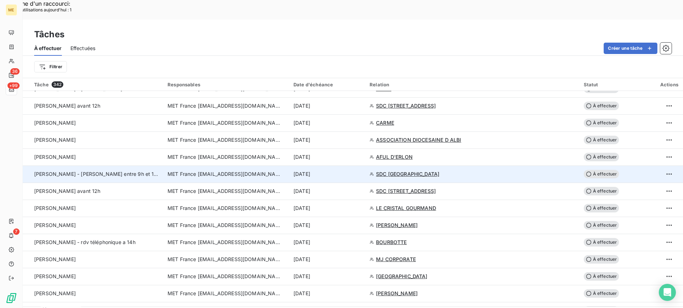
click at [139, 171] on div "Lisa - valérie rappel entre 9h et 12h" at bounding box center [96, 174] width 125 height 7
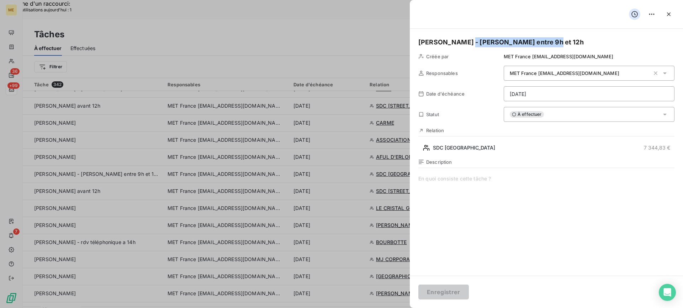
drag, startPoint x: 539, startPoint y: 44, endPoint x: 459, endPoint y: 47, distance: 80.1
click at [459, 47] on h5 "Lisa - valérie rappel entre 9h et 12h" at bounding box center [546, 42] width 256 height 10
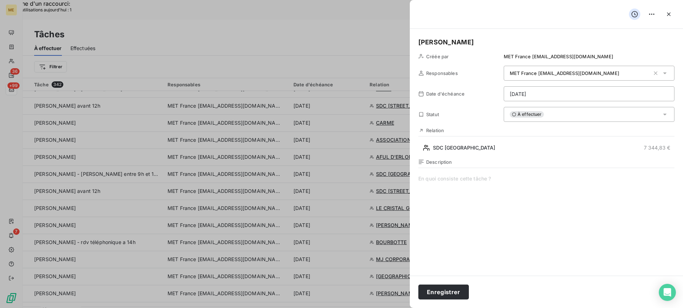
click at [464, 202] on span at bounding box center [546, 243] width 256 height 137
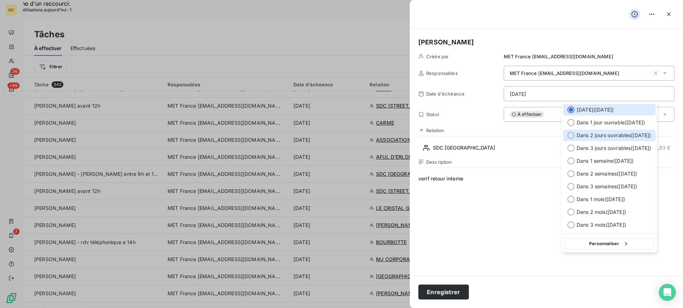
click at [594, 131] on div "Dans 2 jours ouvrables ( jeudi )" at bounding box center [609, 135] width 92 height 11
type input "11/09/2025"
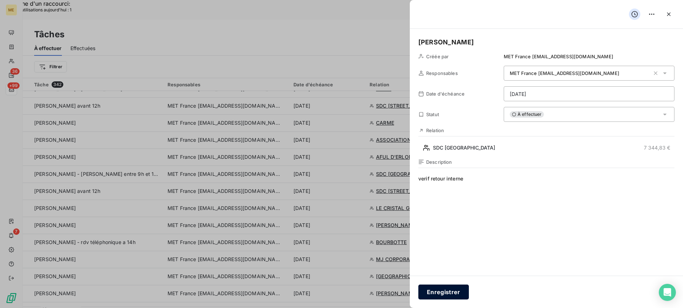
click at [444, 292] on button "Enregistrer" at bounding box center [443, 292] width 51 height 15
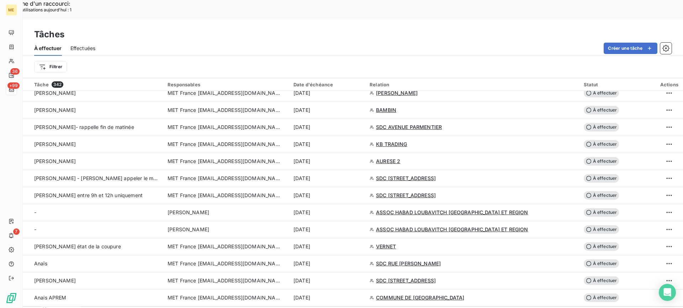
scroll to position [851, 0]
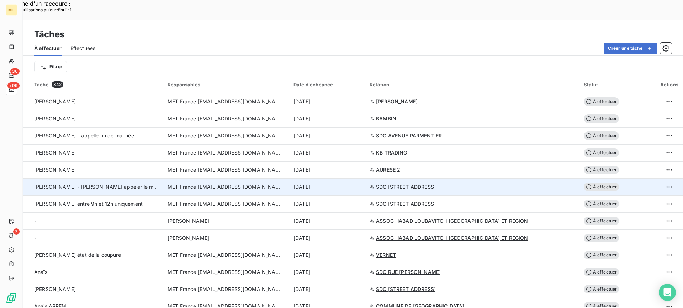
click at [123, 184] on div "Lisa - valérie appeler le matin" at bounding box center [96, 187] width 125 height 7
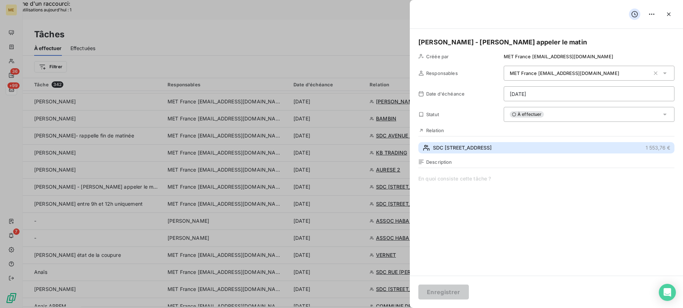
click at [501, 143] on button "SDC 87 RUE ROYALE 1 553,76 €" at bounding box center [546, 147] width 256 height 11
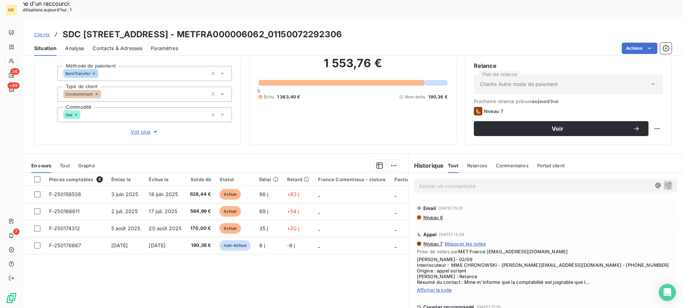
scroll to position [64, 0]
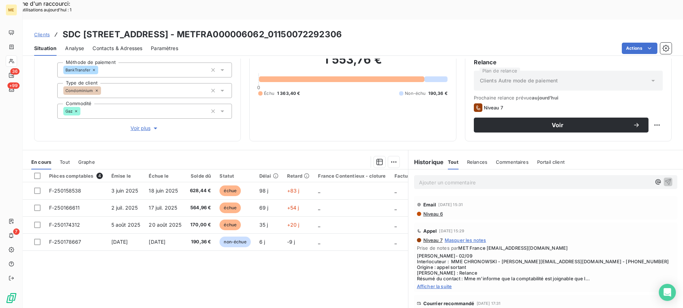
click at [437, 284] on span "Afficher la suite" at bounding box center [545, 287] width 257 height 6
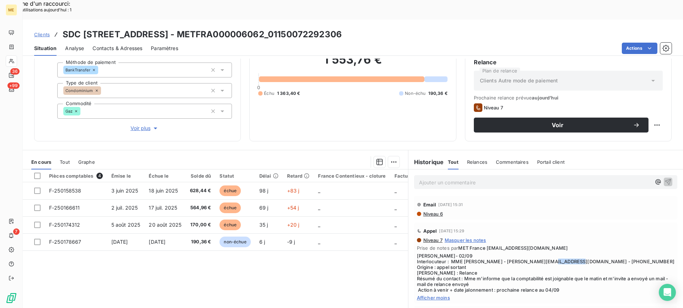
drag, startPoint x: 583, startPoint y: 241, endPoint x: 681, endPoint y: 220, distance: 100.8
click at [624, 253] on span "Lisa- 02/09 Interlocuteur : MME CHRONOWSKI - GORDANA.KIROSKI@FONCIA.COM - 03598…" at bounding box center [545, 273] width 257 height 40
click at [137, 45] on span "Contacts & Adresses" at bounding box center [117, 48] width 50 height 7
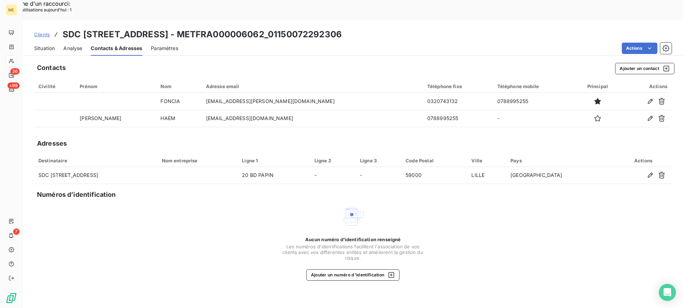
click at [42, 41] on div "Situation" at bounding box center [44, 48] width 21 height 15
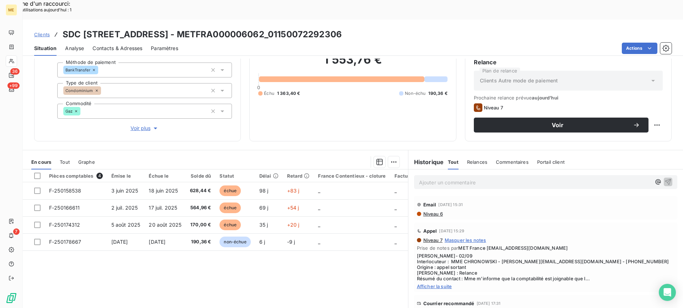
click at [433, 263] on div "Niveau 7 Masquer les notes Prise de notes par MET France met-france@recouvremen…" at bounding box center [545, 264] width 257 height 52
click at [434, 284] on span "Afficher la suite" at bounding box center [545, 287] width 257 height 6
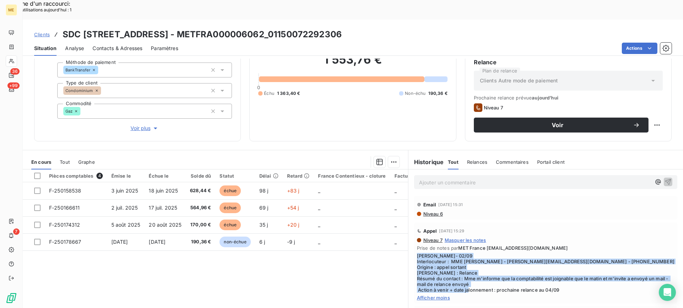
drag, startPoint x: 560, startPoint y: 272, endPoint x: 413, endPoint y: 236, distance: 151.3
click at [417, 253] on span "Lisa- 02/09 Interlocuteur : MME CHRONOWSKI - GORDANA.KIROSKI@FONCIA.COM - 03598…" at bounding box center [545, 273] width 257 height 40
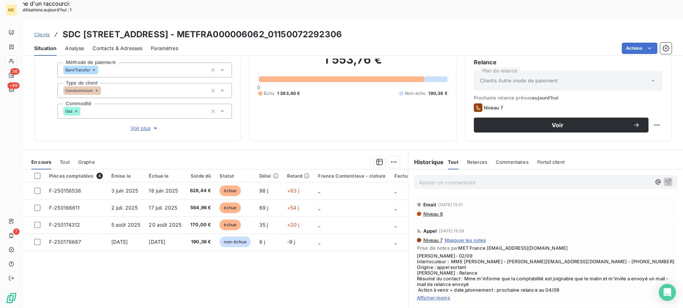
click at [468, 178] on p "Ajouter un commentaire ﻿" at bounding box center [535, 182] width 232 height 9
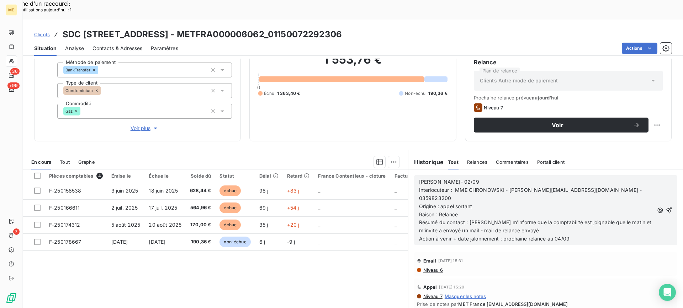
click at [472, 178] on p "Lisa- 02/09" at bounding box center [536, 182] width 235 height 8
drag, startPoint x: 453, startPoint y: 168, endPoint x: 505, endPoint y: 168, distance: 52.6
click at [505, 187] on span "Interlocuteur : MME CHRONOWSKI - GORDANA.KIROSKI@FONCIA.COM - 0359823200" at bounding box center [531, 194] width 224 height 14
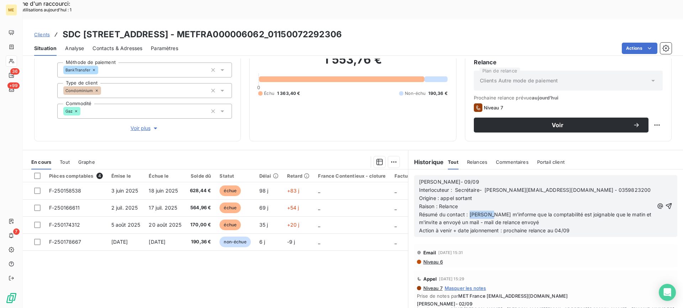
drag, startPoint x: 467, startPoint y: 195, endPoint x: 506, endPoint y: 193, distance: 38.8
click at [490, 212] on span "Résumé du contact : Mme m'informe que la comptabilité est joignable que le mati…" at bounding box center [536, 219] width 234 height 14
click at [517, 212] on span "Résumé du contact : Mme m'informe que la comptabilité est joignable que le mati…" at bounding box center [536, 219] width 234 height 14
drag, startPoint x: 527, startPoint y: 193, endPoint x: 536, endPoint y: 195, distance: 9.0
click at [528, 212] on span "Résumé du contact : Mme m'informe que la comptabilité est joignable que le mati…" at bounding box center [536, 219] width 234 height 14
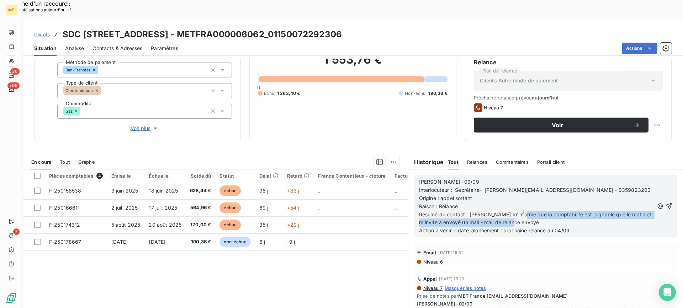
drag, startPoint x: 521, startPoint y: 194, endPoint x: 528, endPoint y: 204, distance: 12.2
click at [528, 211] on p "Résumé du contact : Mme m'informe que la comptabilité est joignable que le mati…" at bounding box center [536, 219] width 235 height 16
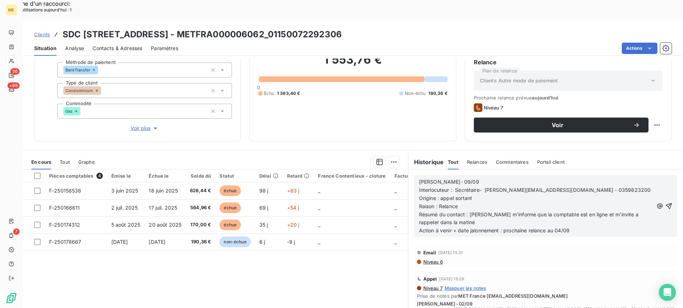
drag, startPoint x: 573, startPoint y: 210, endPoint x: 410, endPoint y: 162, distance: 170.5
click at [410, 170] on div "Lisa- 09/09 Interlocuteur : Secrétaire- GORDANA.KIROSKI@FONCIA.COM - 0359823200…" at bounding box center [545, 206] width 275 height 73
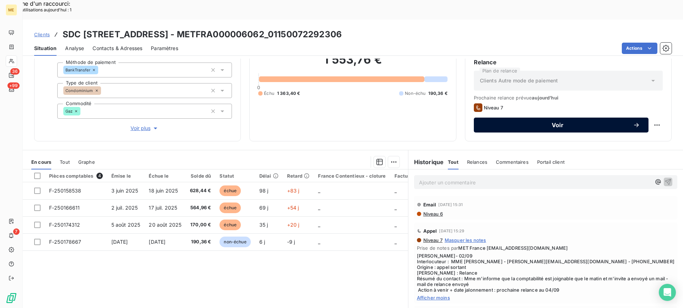
click at [533, 118] on button "Voir" at bounding box center [561, 125] width 175 height 15
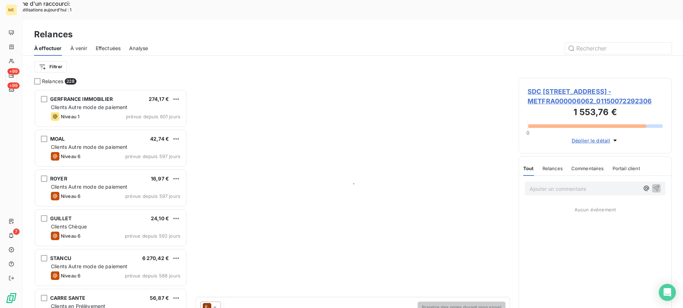
scroll to position [233, 148]
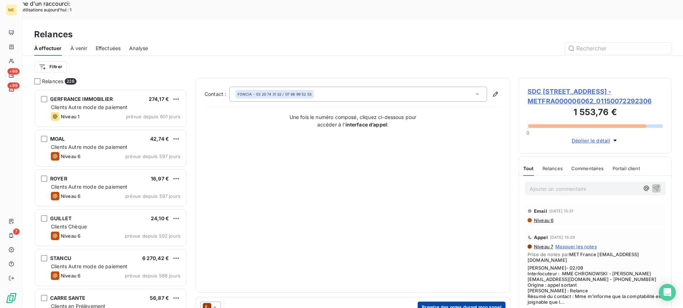
click at [449, 302] on button "Prendre des notes durant mon appel" at bounding box center [462, 307] width 88 height 11
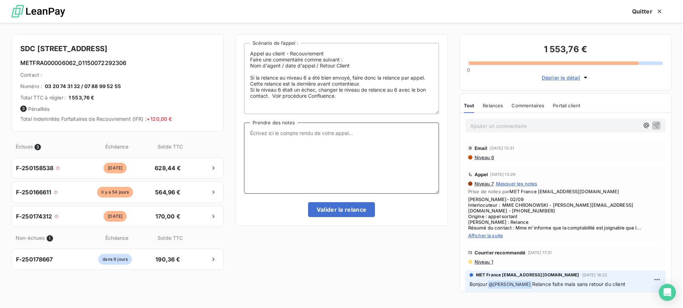
click at [355, 142] on textarea "Prendre des notes" at bounding box center [341, 158] width 195 height 71
paste textarea "Lisa- 09/09 Interlocuteur : Secrétaire- GORDANA.KIROSKI@FONCIA.COM - 0359823200…"
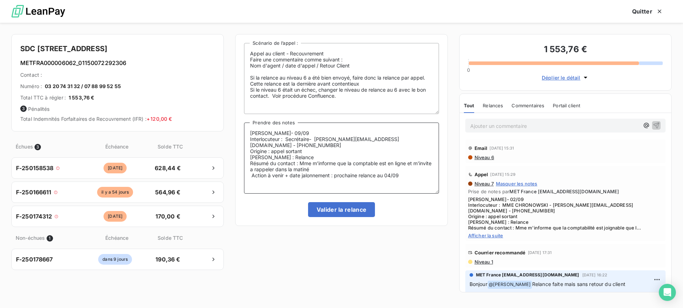
drag, startPoint x: 403, startPoint y: 176, endPoint x: 336, endPoint y: 177, distance: 66.5
click at [336, 177] on textarea "Lisa- 09/09 Interlocuteur : Secrétaire- GORDANA.KIROSKI@FONCIA.COM - 0359823200…" at bounding box center [341, 158] width 195 height 71
click at [286, 173] on textarea "Lisa- 09/09 Interlocuteur : Secrétaire- GORDANA.KIROSKI@FONCIA.COM - 0359823200…" at bounding box center [341, 158] width 195 height 71
click at [287, 170] on textarea "Lisa- 09/09 Interlocuteur : Secrétaire- GORDANA.KIROSKI@FONCIA.COM - 0359823200…" at bounding box center [341, 158] width 195 height 71
click at [0, 0] on lt-span "à rappeler" at bounding box center [0, 0] width 0 height 0
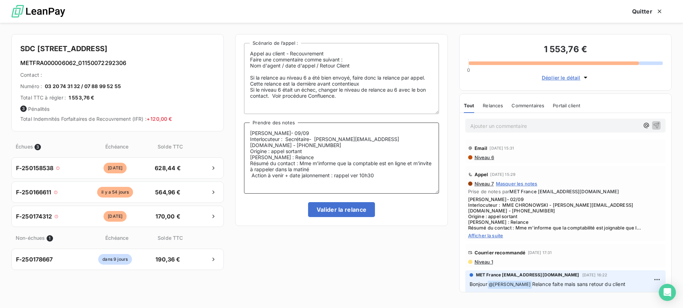
click at [318, 170] on textarea "Lisa- 09/09 Interlocuteur : Secrétaire- GORDANA.KIROSKI@FONCIA.COM - 0359823200…" at bounding box center [341, 158] width 195 height 71
click at [0, 0] on lt-span "matiné e" at bounding box center [0, 0] width 0 height 0
type textarea "Lisa- 09/09 Interlocuteur : Secrétaire- GORDANA.KIROSKI@FONCIA.COM - 0359823200…"
click at [353, 212] on button "Valider la relance" at bounding box center [341, 209] width 67 height 15
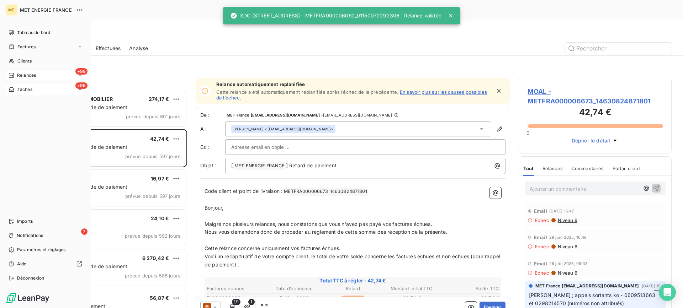
click at [45, 86] on div "+99 Tâches" at bounding box center [45, 89] width 79 height 11
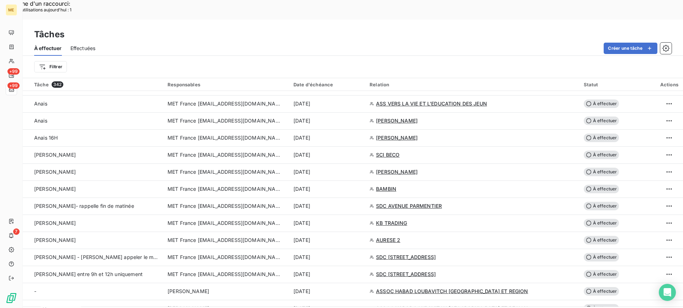
scroll to position [854, 0]
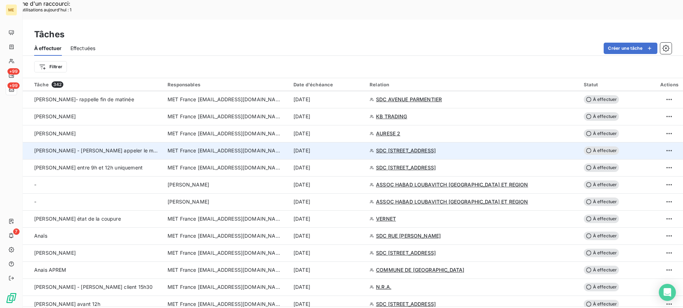
click at [144, 147] on div "Lisa - valérie appeler le matin" at bounding box center [96, 150] width 125 height 7
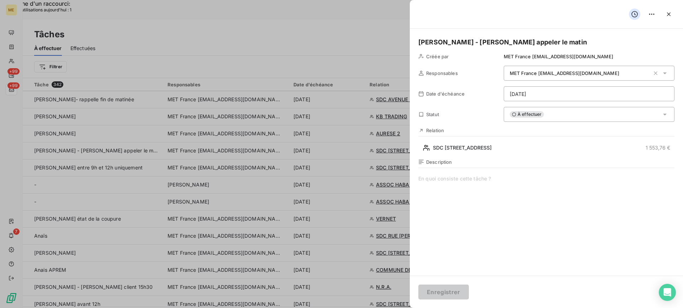
click at [538, 44] on h5 "Lisa - valérie appeler le matin" at bounding box center [546, 42] width 256 height 10
click at [467, 294] on button "Enregistrer" at bounding box center [443, 292] width 51 height 15
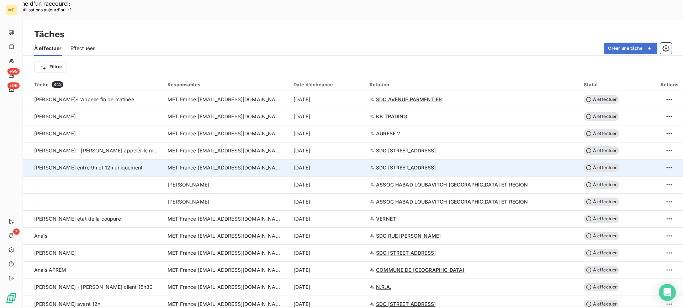
click at [134, 164] on div "Valérie entre 9h et 12h uniquement" at bounding box center [96, 167] width 125 height 7
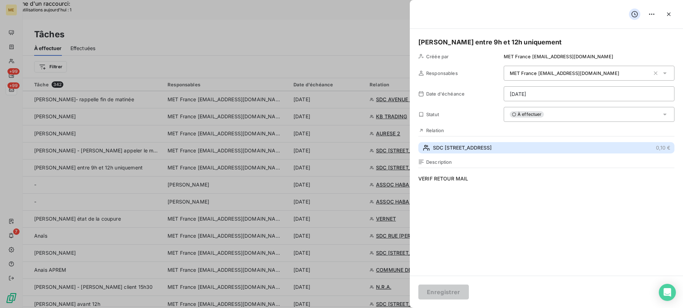
click at [496, 150] on button "SDC 35 RUE LEGENDRE 0,10 €" at bounding box center [546, 147] width 256 height 11
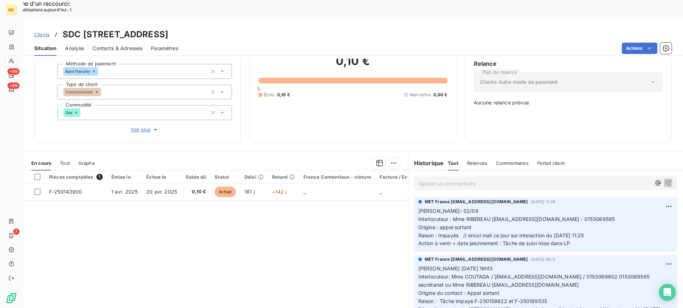
scroll to position [63, 0]
drag, startPoint x: 259, startPoint y: 10, endPoint x: 329, endPoint y: 11, distance: 70.1
click at [168, 28] on h3 "SDC 35 RUE LEGENDRE - METFRA000006621_07514037536103" at bounding box center [116, 34] width 106 height 13
drag, startPoint x: 586, startPoint y: 198, endPoint x: 600, endPoint y: 198, distance: 14.2
click at [600, 216] on span "Interlocuteur : Mme RIBEREAU -m.ribereau@sarlgerardribereau.com - 0153069595" at bounding box center [516, 219] width 197 height 6
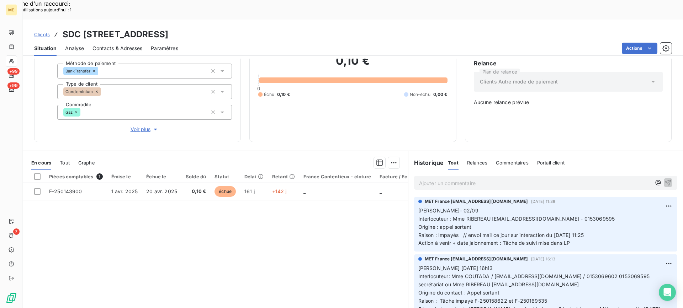
click at [596, 209] on p "Lisa- 02/09 Interlocuteur : Mme RIBEREAU -m.ribereau@sarlgerardribereau.com - 0…" at bounding box center [545, 227] width 255 height 41
drag, startPoint x: 585, startPoint y: 200, endPoint x: 625, endPoint y: 202, distance: 39.9
click at [625, 207] on p "Lisa- 02/09 Interlocuteur : Mme RIBEREAU -m.ribereau@sarlgerardribereau.com - 0…" at bounding box center [545, 227] width 255 height 41
drag, startPoint x: 585, startPoint y: 225, endPoint x: 413, endPoint y: 191, distance: 175.5
click at [414, 197] on div "MET France met-france@recouvrement.met.com 2 sept. 2025, 11:39 Lisa- 02/09 Inte…" at bounding box center [545, 224] width 263 height 55
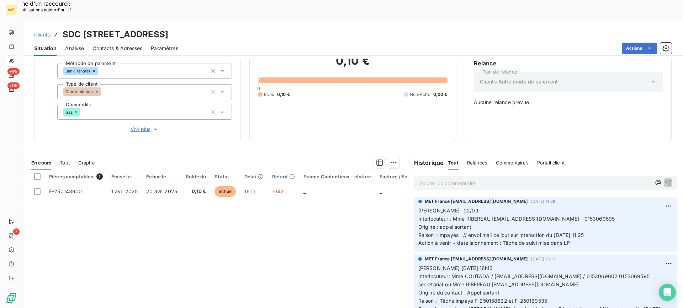
click at [448, 172] on div "Ajouter un commentaire ﻿" at bounding box center [545, 182] width 275 height 25
click at [450, 176] on div "Ajouter un commentaire ﻿" at bounding box center [545, 183] width 263 height 14
click at [453, 179] on p "Ajouter un commentaire ﻿" at bounding box center [535, 183] width 232 height 9
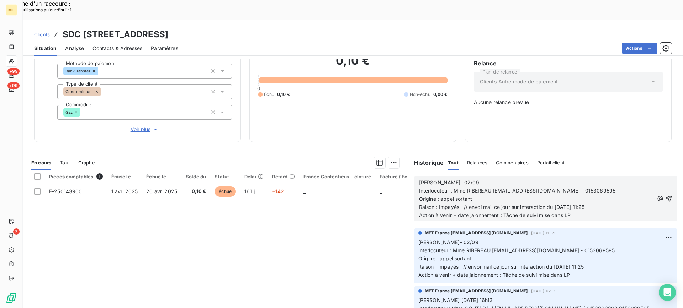
click at [468, 179] on p "Lisa- 02/09" at bounding box center [536, 183] width 235 height 8
drag, startPoint x: 599, startPoint y: 188, endPoint x: 453, endPoint y: 190, distance: 145.8
click at [453, 203] on p "Raison : Impayés // envoi mail ce jour sur interaction du 02/09/2025 11:25 Acti…" at bounding box center [536, 211] width 235 height 16
click at [469, 204] on span "Raison : Impayés // envoi mail ce jour sur interaction du 02/09/2025 11:25 Acti…" at bounding box center [598, 211] width 359 height 14
drag, startPoint x: 462, startPoint y: 185, endPoint x: 539, endPoint y: 183, distance: 76.5
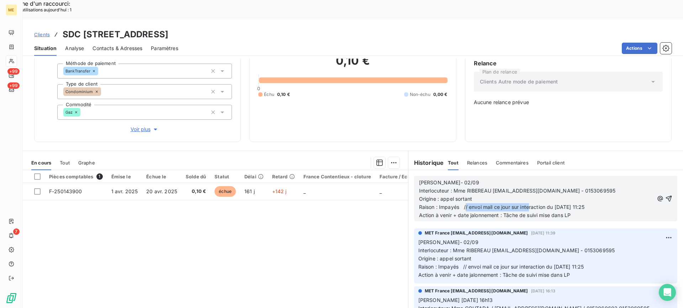
click at [528, 203] on p "Raison : Impayés // envoi mail ce jour sur interaction du 02/09/2025 11:25 Acti…" at bounding box center [536, 211] width 235 height 16
drag, startPoint x: 597, startPoint y: 185, endPoint x: 461, endPoint y: 186, distance: 135.9
click at [461, 204] on span "Raison : Impayés // envoi mail ce jour sur interaction du 02/09/2025 11:25 Acti…" at bounding box center [598, 211] width 359 height 14
click at [459, 204] on span "Raison : Impayés Résumé du contact :" at bounding box center [466, 207] width 94 height 6
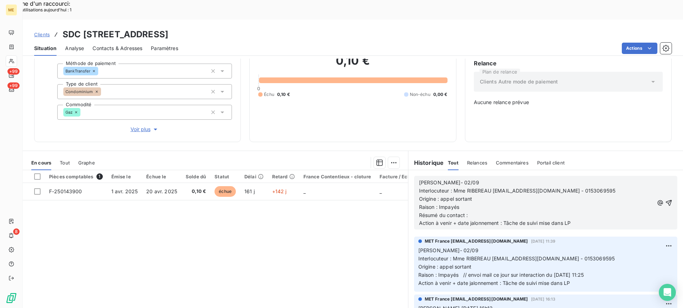
click at [476, 219] on p "Action à venir + date jalonnement : Tâche de suivi mise dans LP" at bounding box center [536, 223] width 235 height 8
click at [480, 203] on p "Raison : Impayés Résumé du contact :" at bounding box center [536, 211] width 235 height 16
click at [570, 220] on span "Action à venir + date jalonnement : Tâche de suivi mise dans LP" at bounding box center [495, 223] width 152 height 6
click at [422, 220] on span "Action à venir + date jalonnement : Tâche de suivi mise dans LP" at bounding box center [495, 223] width 152 height 6
click at [586, 207] on p "Raison : Impayés Résumé du contact : appel sortant ko Action à venir + date jal…" at bounding box center [536, 215] width 235 height 25
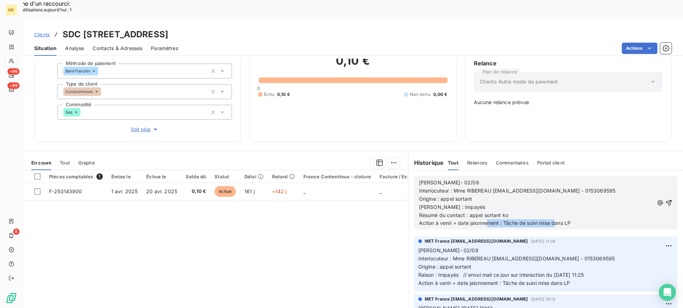
drag, startPoint x: 573, startPoint y: 204, endPoint x: 501, endPoint y: 204, distance: 71.1
click at [501, 204] on p "Raison : Impayés Résumé du contact : appel sortant ko Action à venir + date jal…" at bounding box center [536, 215] width 235 height 25
drag, startPoint x: 657, startPoint y: 184, endPoint x: 653, endPoint y: 185, distance: 4.1
click at [665, 200] on icon "button" at bounding box center [668, 203] width 7 height 7
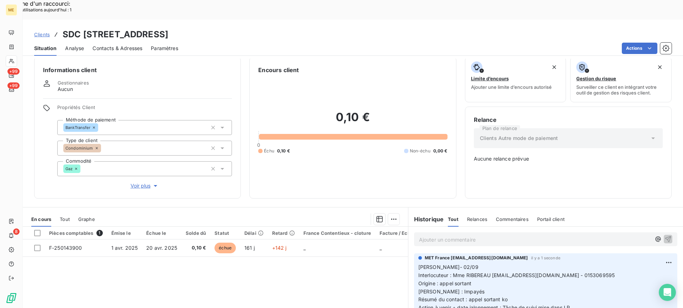
scroll to position [0, 0]
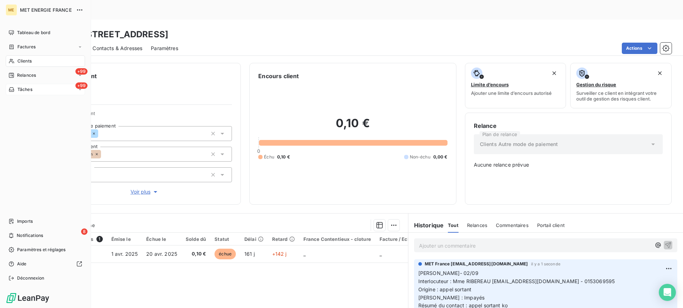
click at [30, 92] on span "Tâches" at bounding box center [24, 89] width 15 height 6
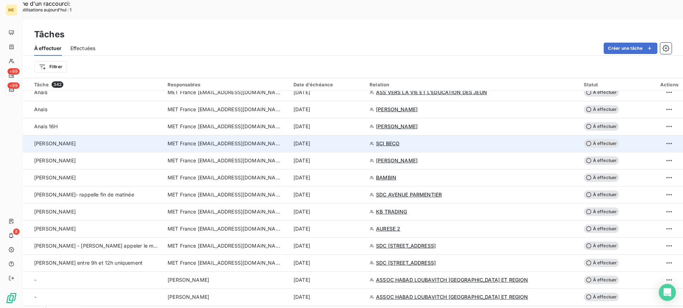
scroll to position [747, 0]
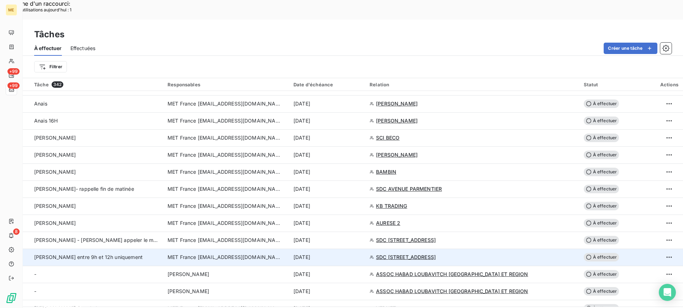
click at [138, 254] on div "Valérie entre 9h et 12h uniquement" at bounding box center [96, 257] width 125 height 7
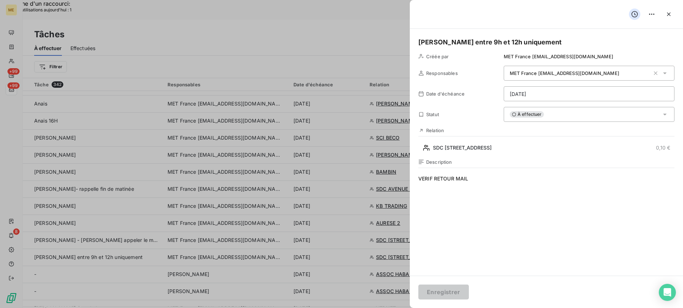
click at [568, 102] on div "Valérie entre 9h et 12h uniquement Créée par MET France met-france@recouvrement…" at bounding box center [546, 152] width 273 height 247
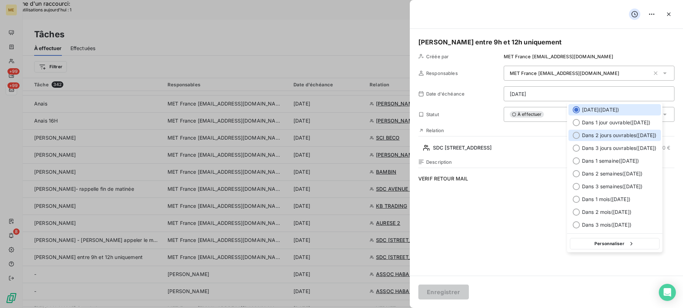
click at [621, 139] on div "Dans 2 jours ouvrables ( jeudi )" at bounding box center [614, 135] width 92 height 11
type input "11/09/2025"
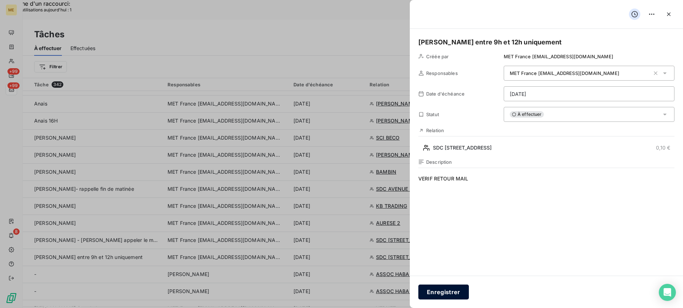
click at [437, 289] on button "Enregistrer" at bounding box center [443, 292] width 51 height 15
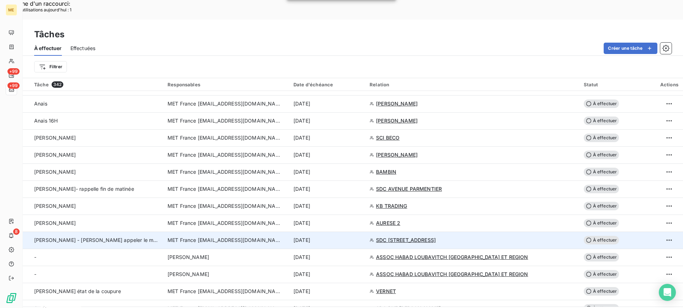
click at [119, 237] on span "Lisa - valérie appeler le matin 10h30" at bounding box center [106, 240] width 144 height 6
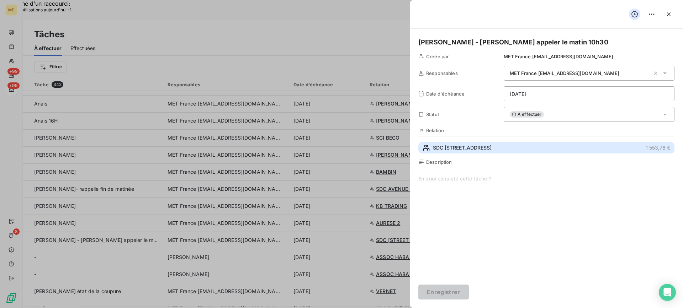
click at [480, 148] on span "SDC 87 RUE ROYALE" at bounding box center [462, 147] width 59 height 7
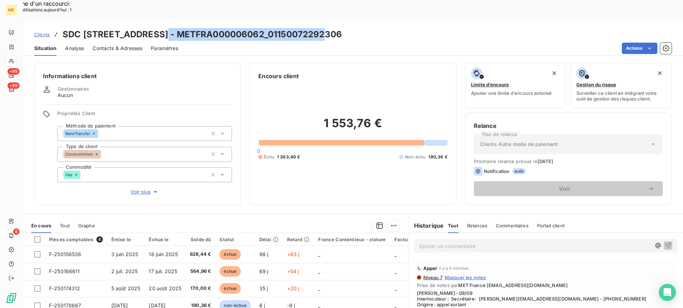
drag, startPoint x: 156, startPoint y: 17, endPoint x: 326, endPoint y: 15, distance: 169.3
click at [326, 28] on div "Clients SDC 87 RUE ROYALE - METFRA000006062_01150072292306" at bounding box center [353, 34] width 660 height 13
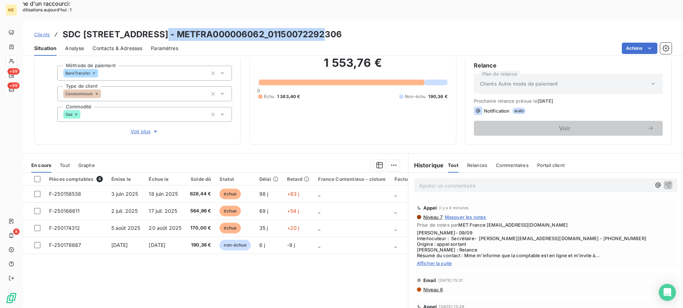
scroll to position [64, 0]
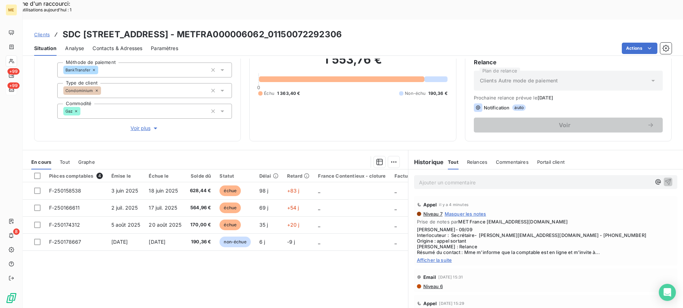
click at [443, 257] on span "Afficher la suite" at bounding box center [545, 260] width 257 height 6
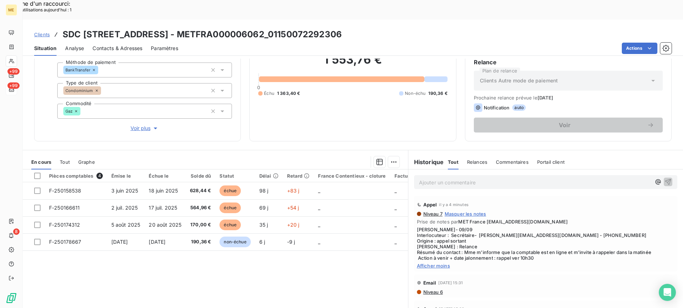
click at [434, 263] on span "Afficher moins" at bounding box center [545, 266] width 257 height 6
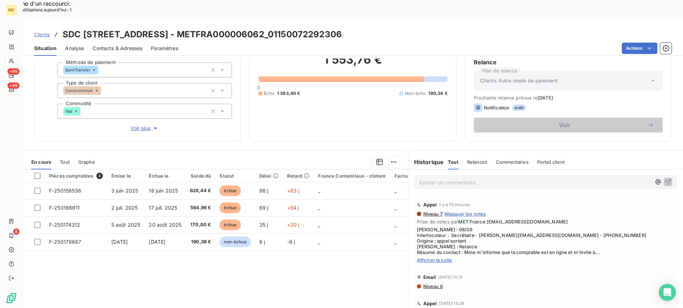
click at [434, 245] on div "Appel il y a 10 minutes Niveau 7 Masquer les notes Prise de notes par MET Franc…" at bounding box center [545, 231] width 263 height 70
click at [445, 257] on span "Afficher la suite" at bounding box center [545, 260] width 257 height 6
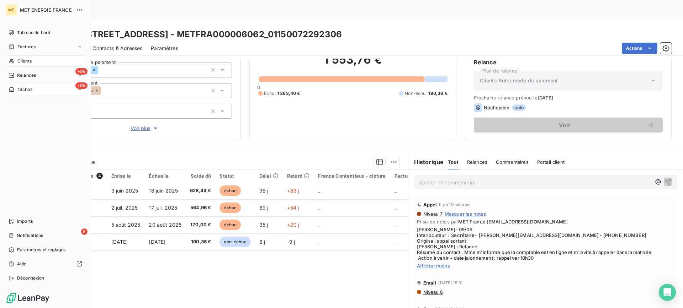
click at [49, 88] on div "+99 Tâches" at bounding box center [45, 89] width 79 height 11
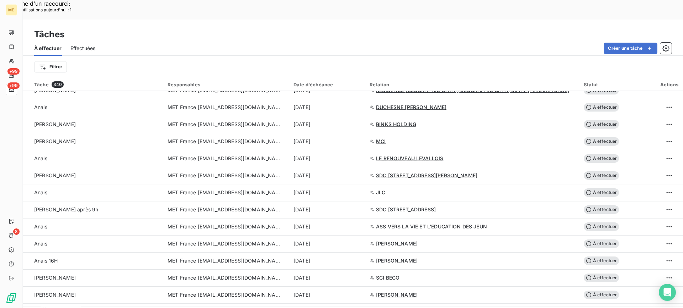
scroll to position [605, 0]
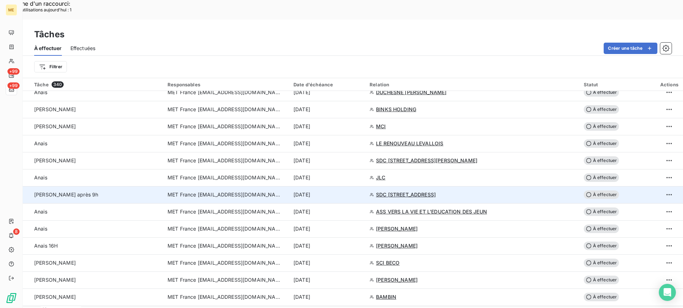
click at [148, 186] on td "Valérie après 9h" at bounding box center [93, 194] width 140 height 17
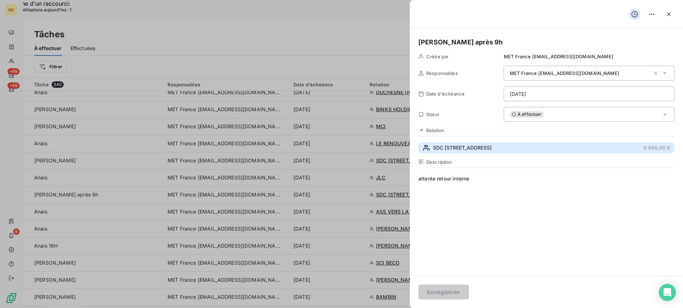
click at [505, 152] on button "SDC 6 RUE MONTALIVET 9 966,98 €" at bounding box center [546, 147] width 256 height 11
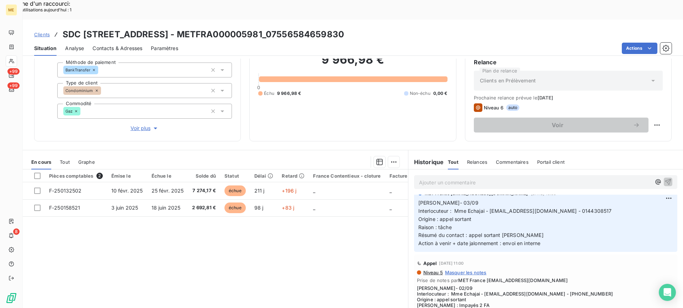
scroll to position [178, 0]
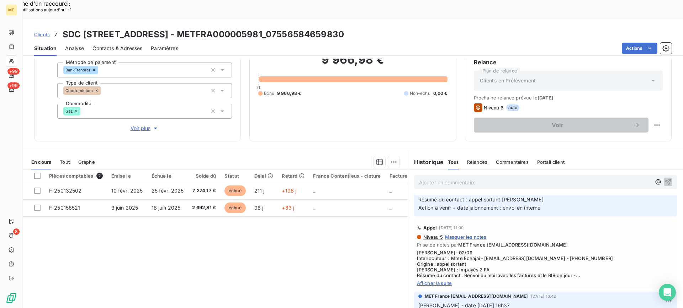
drag, startPoint x: 439, startPoint y: 263, endPoint x: 446, endPoint y: 261, distance: 7.1
click at [439, 281] on span "Afficher la suite" at bounding box center [545, 284] width 257 height 6
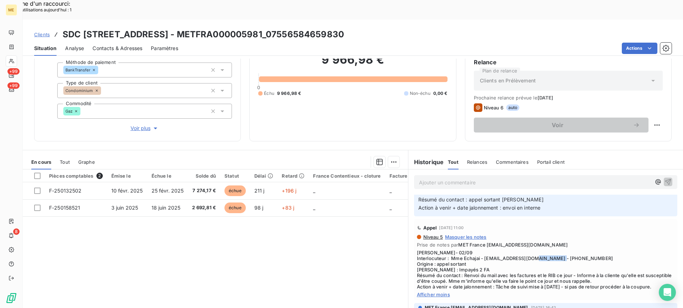
drag, startPoint x: 549, startPoint y: 238, endPoint x: 587, endPoint y: 239, distance: 38.1
click at [587, 250] on span "Lisa- 02/09 Interlocuteur : Mme Echajai - samira.echajai@foncia.com - 014430851…" at bounding box center [545, 270] width 257 height 40
click at [639, 234] on div "Niveau 5 Masquer les notes" at bounding box center [545, 237] width 257 height 6
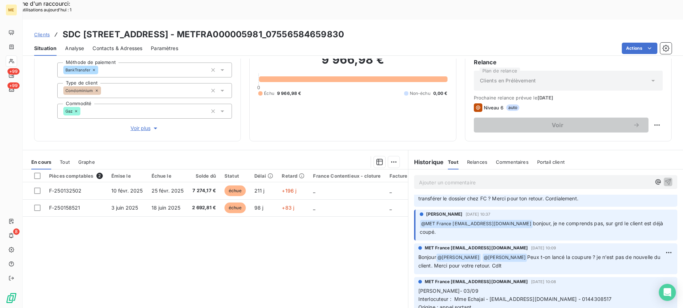
scroll to position [142, 0]
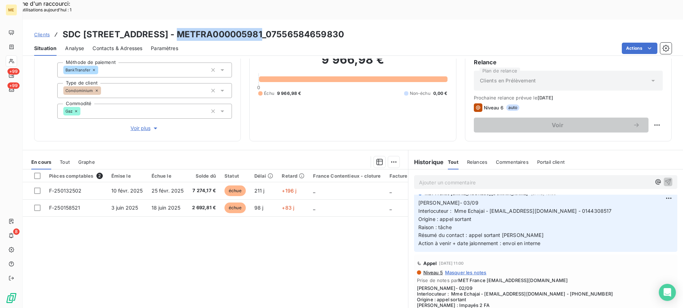
drag, startPoint x: 176, startPoint y: 16, endPoint x: 260, endPoint y: 17, distance: 84.3
click at [260, 28] on h3 "SDC 6 RUE MONTALIVET - METFRA000005981_07556584659830" at bounding box center [203, 34] width 281 height 13
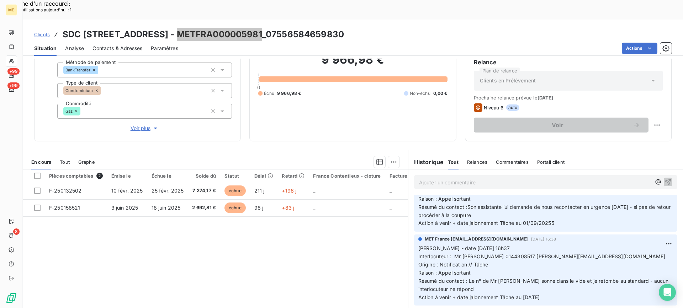
scroll to position [320, 0]
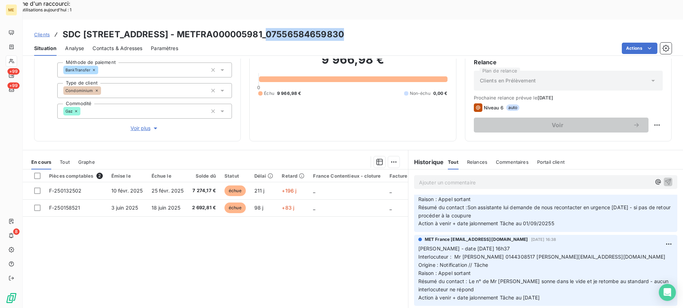
drag, startPoint x: 267, startPoint y: 16, endPoint x: 384, endPoint y: 10, distance: 117.1
click at [357, 28] on div "Clients SDC 6 RUE MONTALIVET - METFRA000005981_07556584659830" at bounding box center [353, 34] width 660 height 13
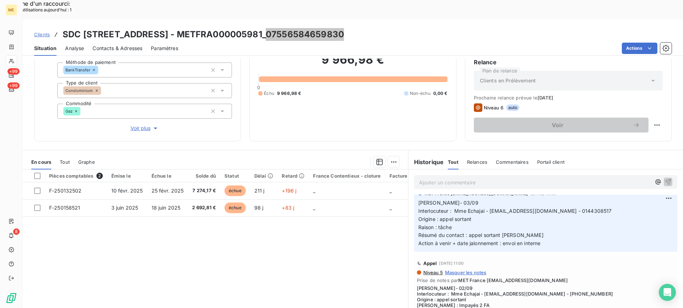
scroll to position [107, 0]
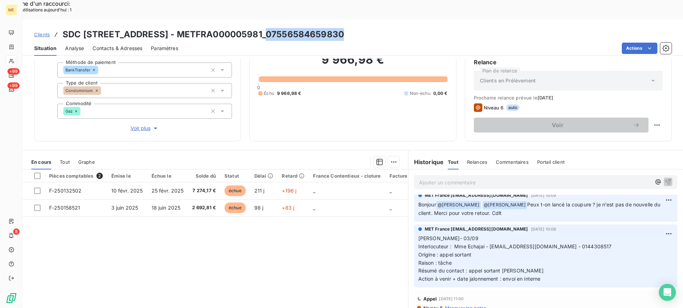
drag, startPoint x: 497, startPoint y: 245, endPoint x: 414, endPoint y: 219, distance: 87.1
click at [414, 225] on div "MET France met-france@recouvrement.met.com 3 sept. 2025, 10:08 Lisa- 03/09 Inte…" at bounding box center [545, 256] width 263 height 63
click at [456, 178] on p "Ajouter un commentaire ﻿" at bounding box center [535, 182] width 232 height 9
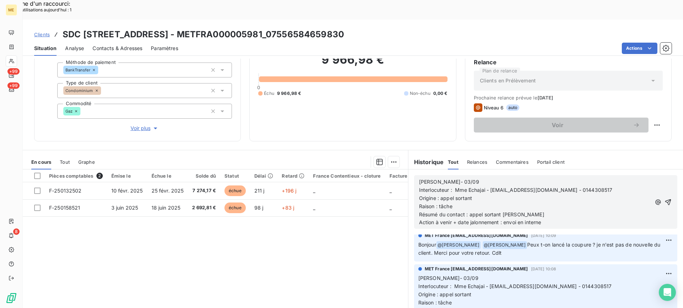
scroll to position [147, 0]
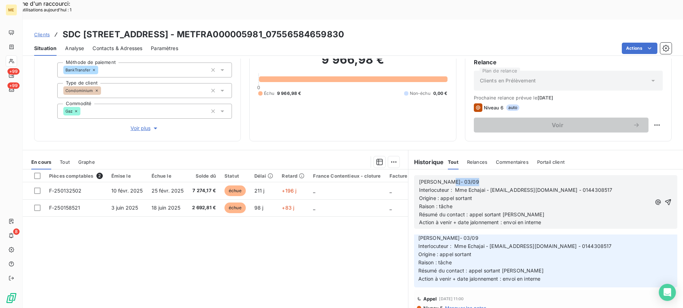
click at [456, 178] on p "[PERSON_NAME]- 03/09" at bounding box center [535, 182] width 232 height 8
click at [457, 178] on p "[PERSON_NAME]- 03/09" at bounding box center [535, 182] width 232 height 8
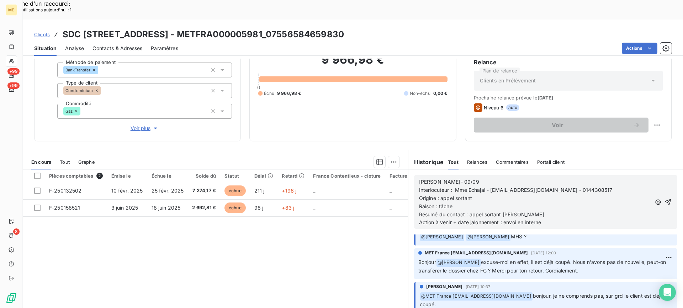
scroll to position [0, 0]
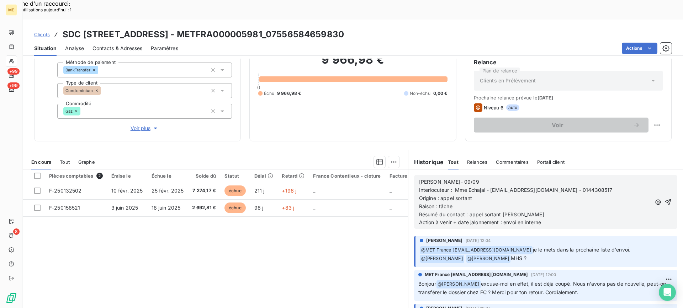
click at [498, 195] on p "Origine : appel sortant" at bounding box center [535, 199] width 232 height 8
click at [550, 203] on p "Raison : tâche" at bounding box center [535, 207] width 232 height 8
click at [560, 203] on p "Raison : tâche" at bounding box center [535, 207] width 232 height 8
click at [575, 203] on p "Raison : tâche" at bounding box center [535, 207] width 232 height 8
click at [569, 211] on p "Résumé du contact : appel sortant ko" at bounding box center [535, 215] width 232 height 8
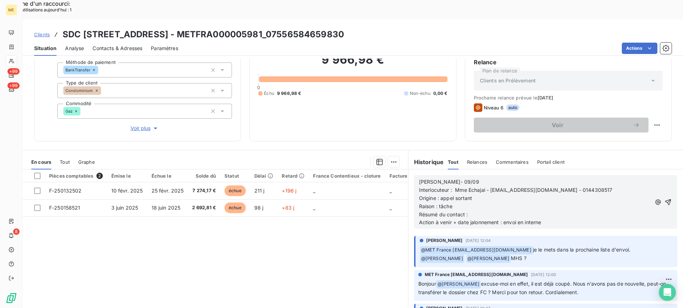
click at [468, 195] on p "Origine : appel sortant" at bounding box center [535, 199] width 232 height 8
click at [481, 203] on p "Raison : tâche" at bounding box center [535, 207] width 232 height 8
click at [483, 211] on p "Résumé du contact :" at bounding box center [535, 215] width 232 height 8
click at [493, 211] on p "Résumé du contact :" at bounding box center [535, 215] width 232 height 8
click at [478, 212] on span "Résumé du contact : Mm" at bounding box center [448, 215] width 59 height 6
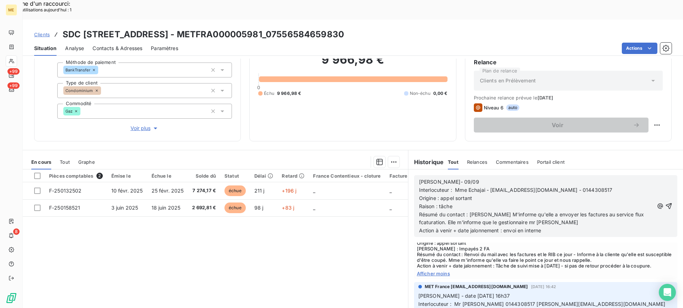
scroll to position [249, 0]
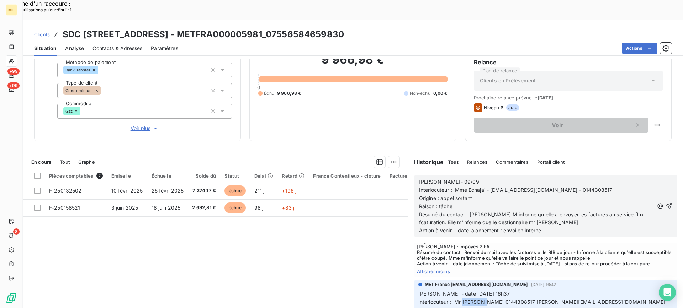
drag, startPoint x: 460, startPoint y: 282, endPoint x: 477, endPoint y: 282, distance: 17.1
click at [477, 299] on span "Interlocuteur : Mr arrivetz 0144308517 pierre.arrivetz@foncia.com" at bounding box center [541, 302] width 247 height 6
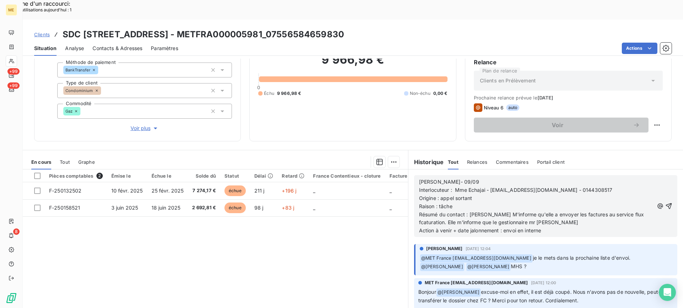
click at [530, 211] on p "Résumé du contact : Mme M'informe qu'elle a envoyer les factures au service flu…" at bounding box center [536, 219] width 235 height 16
paste div
click at [542, 212] on span "Résumé du contact : Mme M'informe qu'elle a envoyer les factures au service flu…" at bounding box center [532, 219] width 227 height 14
click at [0, 0] on lt-span "envoy é" at bounding box center [0, 0] width 0 height 0
click at [504, 212] on span "Résumé du contact : Mme M'informe qu'elle a envoyé les factures au service flux…" at bounding box center [531, 219] width 225 height 14
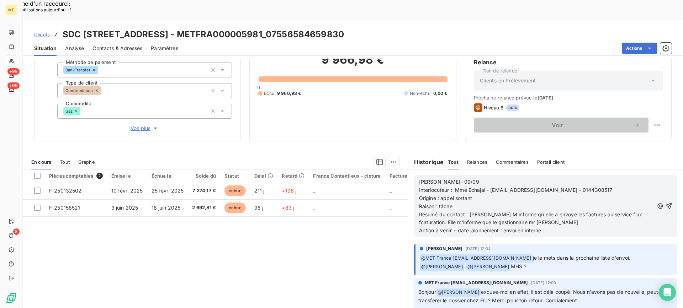
click at [0, 0] on lt-strong "M." at bounding box center [0, 0] width 0 height 0
click at [541, 211] on p "Résumé du contact : Mme M'informe qu'elle a envoyé les factures au service flux…" at bounding box center [536, 219] width 235 height 16
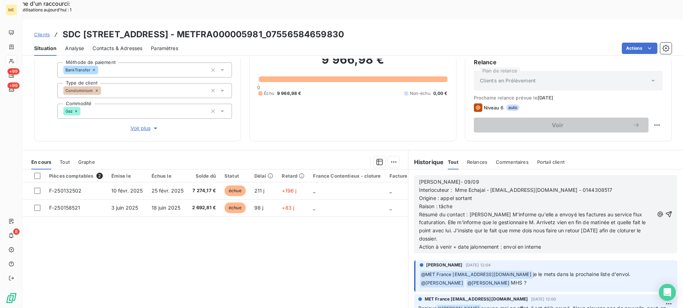
click at [453, 213] on span "Résumé du contact : Mme M'informe qu'elle a envoyé les factures au service flux…" at bounding box center [533, 227] width 228 height 31
click at [0, 0] on lt-span "que" at bounding box center [0, 0] width 0 height 0
click at [532, 212] on span "Résumé du contact : Mme M'informe qu'elle a envoyé les factures au service flux…" at bounding box center [533, 227] width 228 height 31
click at [0, 0] on lt-span "vient" at bounding box center [0, 0] width 0 height 0
click at [625, 211] on p "Résumé du contact : Mme M'informe qu'elle a envoyé les factures au service flux…" at bounding box center [536, 227] width 235 height 33
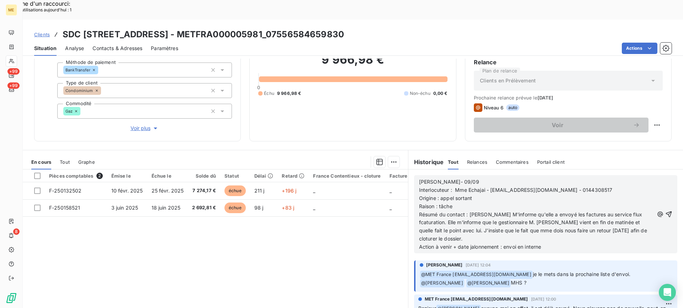
click at [0, 0] on lt-span "f ac turation" at bounding box center [0, 0] width 0 height 0
click at [601, 212] on span "Résumé du contact : Mme M'informe qu'elle a envoyé les factures au service flux…" at bounding box center [533, 227] width 229 height 31
click at [0, 0] on lt-strong "u'e" at bounding box center [0, 0] width 0 height 0
click at [626, 212] on span "Résumé du contact : Mme M'informe qu'elle a envoyé les factures au service flux…" at bounding box center [534, 227] width 231 height 31
click at [0, 0] on lt-span "clôturer" at bounding box center [0, 0] width 0 height 0
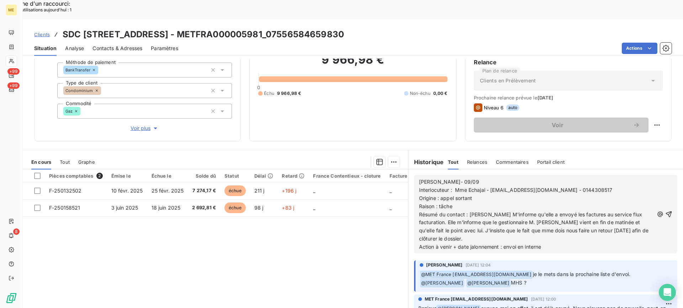
click at [502, 213] on span "Résumé du contact : Mme M'informe qu'elle a envoyé les factures au service flux…" at bounding box center [534, 227] width 231 height 31
click at [0, 0] on lt-div "Faute de frappe possible trouvée. Mme me même mer met Ignorer" at bounding box center [0, 0] width 0 height 0
click at [0, 0] on lt-span "Mme" at bounding box center [0, 0] width 0 height 0
click at [452, 213] on span "Résumé du contact : Mme M'informe qu'elle a envoyé les factures au service flux…" at bounding box center [534, 227] width 231 height 31
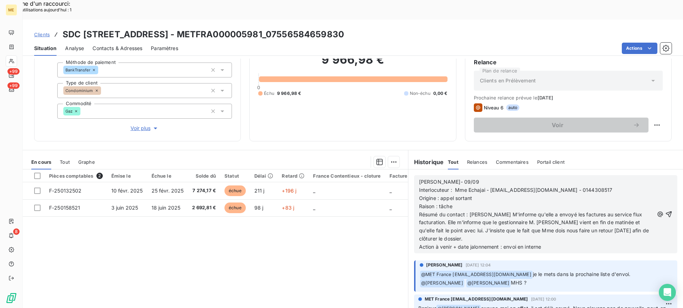
click at [576, 235] on div "Lisa- 09/09 Interlocuteur : Mme Echajai - samira.echajai@foncia.com - 014430851…" at bounding box center [545, 215] width 275 height 90
click at [466, 212] on span "Résumé du contact : Mme M'informe qu'elle a envoyé les factures au service flux…" at bounding box center [534, 227] width 231 height 31
click at [549, 243] on p "Action à venir + date jalonnement : envoi en interne" at bounding box center [536, 247] width 235 height 8
click at [665, 211] on icon "button" at bounding box center [668, 214] width 7 height 7
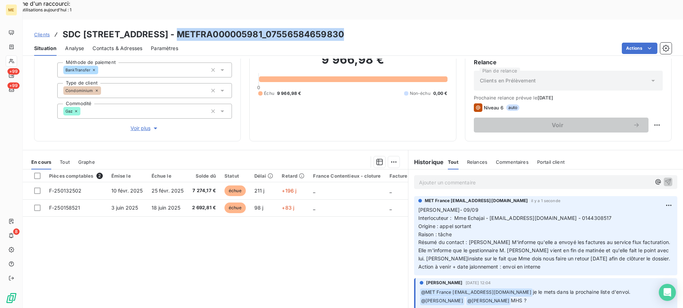
drag, startPoint x: 176, startPoint y: 15, endPoint x: 347, endPoint y: 8, distance: 170.8
click at [347, 20] on div "Clients SDC 6 RUE MONTALIVET - METFRA000005981_07556584659830 Situation Analyse…" at bounding box center [353, 38] width 660 height 36
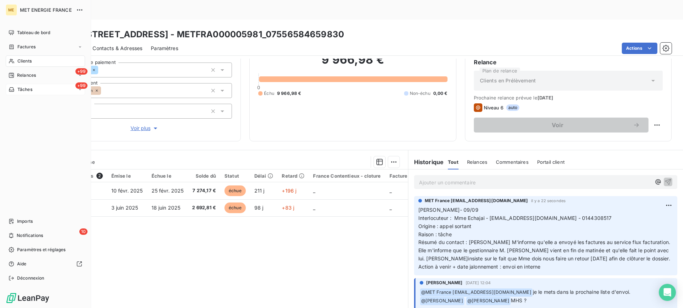
click at [34, 89] on div "+99 Tâches" at bounding box center [45, 89] width 79 height 11
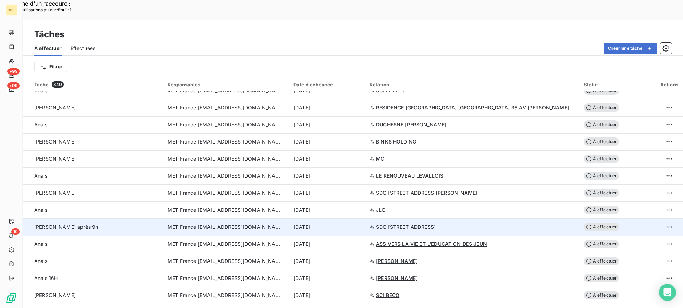
scroll to position [533, 0]
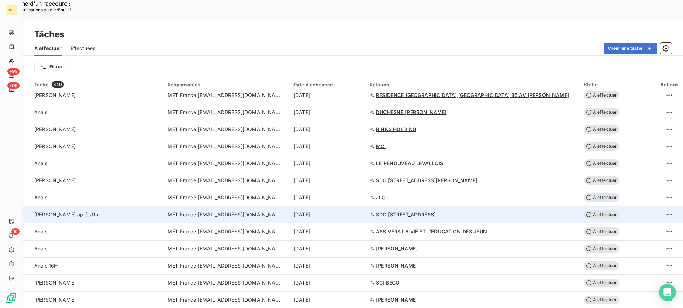
click at [82, 206] on td "Valérie après 9h" at bounding box center [93, 214] width 140 height 17
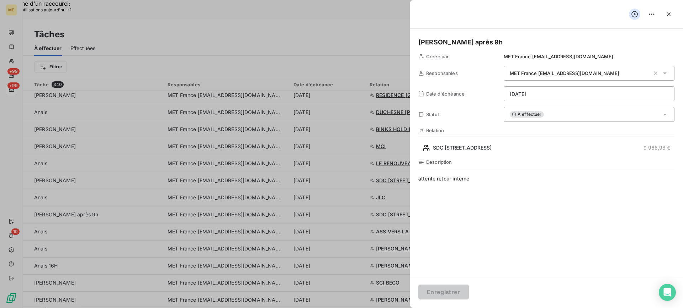
drag, startPoint x: 491, startPoint y: 180, endPoint x: 416, endPoint y: 187, distance: 75.0
click at [416, 187] on div "Valérie après 9h Créée par MET France met-france@recouvrement.met.com Responsab…" at bounding box center [546, 152] width 273 height 247
click at [437, 179] on span "attente retour interne" at bounding box center [546, 243] width 256 height 137
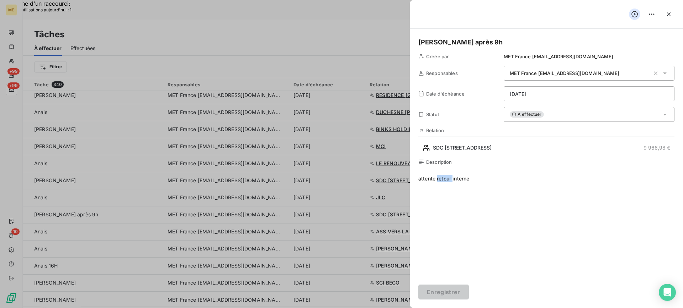
click at [437, 179] on span "attente retour interne" at bounding box center [546, 243] width 256 height 137
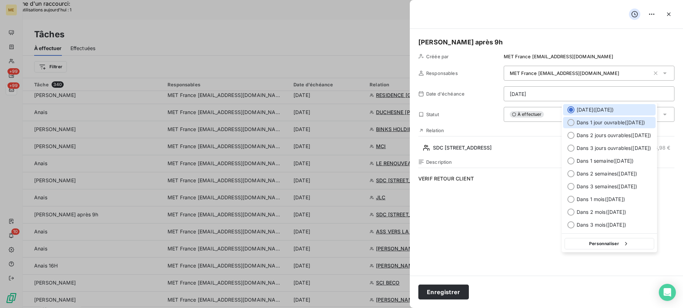
click at [577, 126] on span "Dans 1 jour ouvrable ( mercredi )" at bounding box center [611, 122] width 68 height 7
type input "10/09/2025"
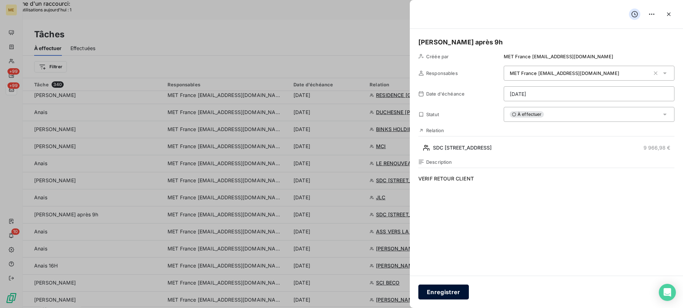
click at [455, 286] on button "Enregistrer" at bounding box center [443, 292] width 51 height 15
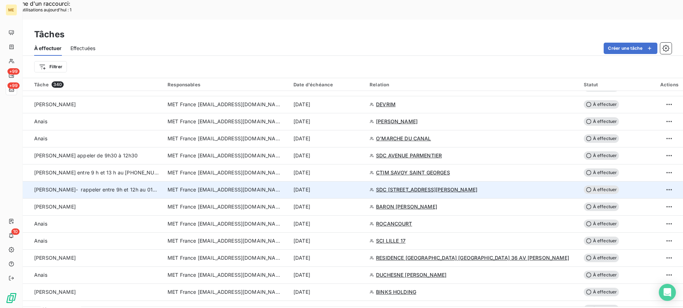
scroll to position [356, 0]
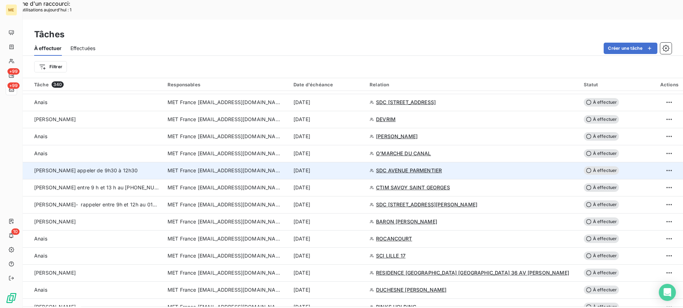
click at [119, 162] on td "Valérie appeler de 9h30 à 12h30" at bounding box center [93, 170] width 140 height 17
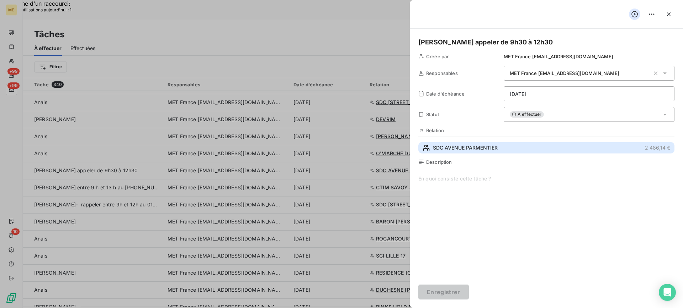
click at [514, 144] on button "SDC AVENUE PARMENTIER 2 486,14 €" at bounding box center [546, 147] width 256 height 11
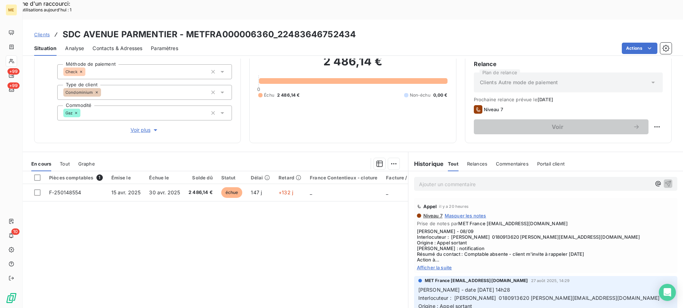
scroll to position [64, 0]
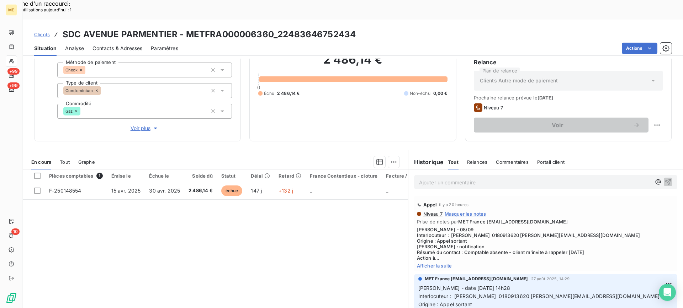
click at [447, 263] on span "Afficher la suite" at bounding box center [545, 266] width 257 height 6
drag, startPoint x: 472, startPoint y: 216, endPoint x: 499, endPoint y: 215, distance: 26.7
click at [499, 227] on span "[PERSON_NAME] - 08/09 Interlocuteur : [PERSON_NAME] 0180913620 [PERSON_NAME][EM…" at bounding box center [545, 244] width 257 height 34
click at [575, 238] on span "[PERSON_NAME] - 08/09 Interlocuteur : [PERSON_NAME] 0180913620 [PERSON_NAME][EM…" at bounding box center [545, 244] width 257 height 34
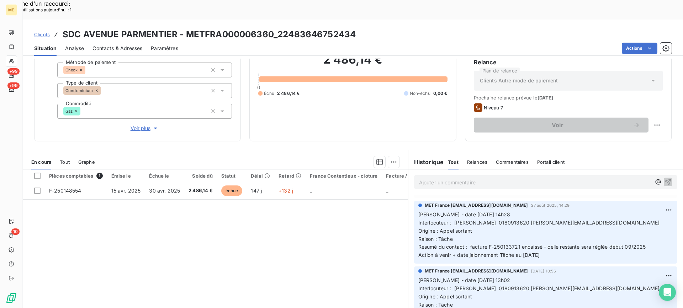
scroll to position [0, 0]
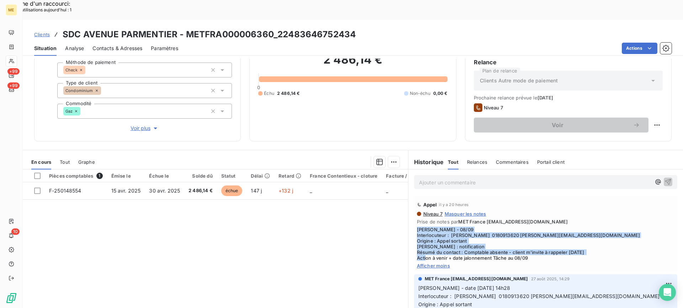
drag, startPoint x: 546, startPoint y: 241, endPoint x: 411, endPoint y: 209, distance: 138.5
click at [414, 209] on div "Appel il y a 20 heures Niveau 7 Masquer les notes Prise de notes par MET France…" at bounding box center [545, 233] width 263 height 75
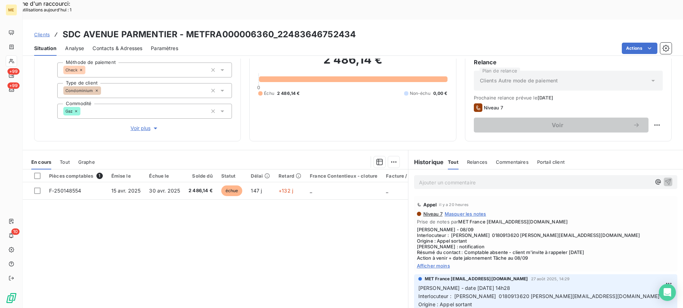
click at [446, 175] on div "Ajouter un commentaire ﻿" at bounding box center [545, 182] width 263 height 14
click at [450, 178] on p "Ajouter un commentaire ﻿" at bounding box center [535, 182] width 232 height 9
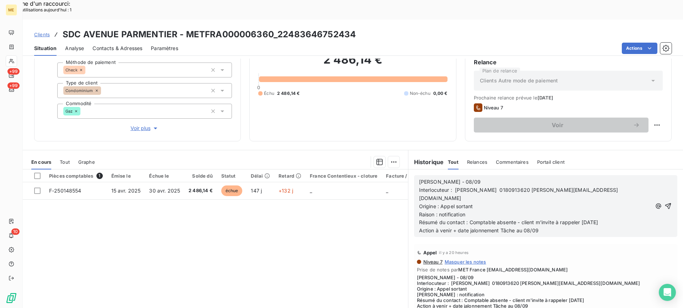
click at [457, 178] on p "Lisa - 08/09" at bounding box center [535, 182] width 233 height 8
click at [473, 211] on p "Raison : notification" at bounding box center [535, 215] width 233 height 8
drag, startPoint x: 597, startPoint y: 195, endPoint x: 467, endPoint y: 197, distance: 130.2
click at [467, 219] on span "Résumé du contact : Comptable absente - client m'invite à rappeler demain" at bounding box center [508, 222] width 179 height 6
click at [557, 227] on p "Action à venir + date jalonnement Tâche au 08/09" at bounding box center [535, 231] width 233 height 8
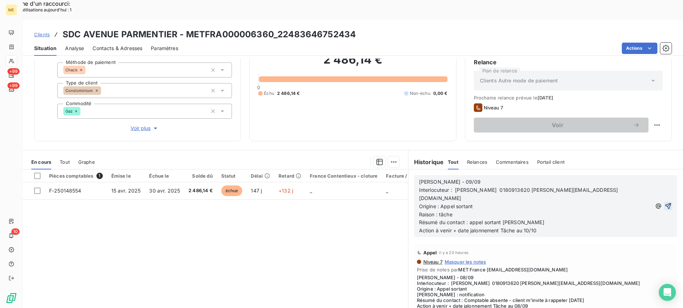
click at [665, 203] on icon "button" at bounding box center [668, 206] width 6 height 6
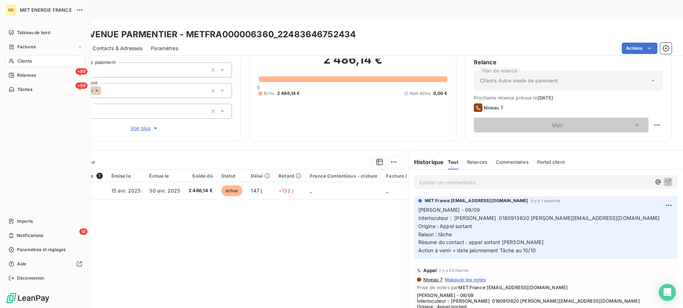
click at [20, 88] on span "Tâches" at bounding box center [24, 89] width 15 height 6
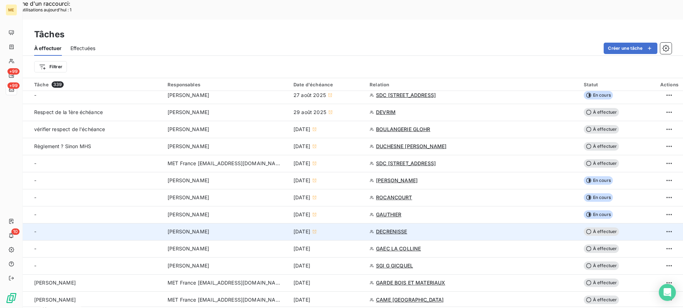
scroll to position [249, 0]
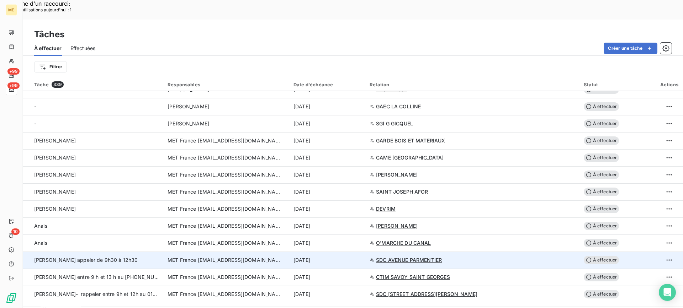
click at [127, 257] on div "Valérie appeler de 9h30 à 12h30" at bounding box center [96, 260] width 125 height 7
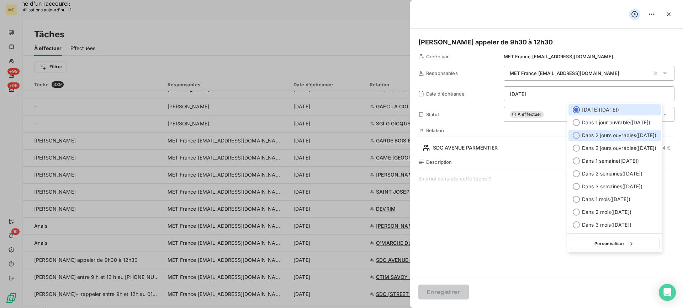
click at [635, 135] on span "Dans 2 jours ouvrables ( jeudi )" at bounding box center [619, 135] width 75 height 7
type input "11/09/2025"
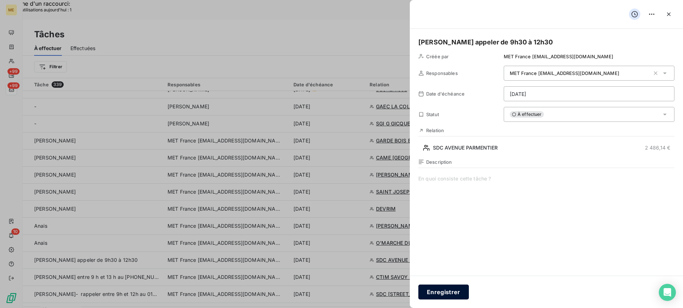
click at [431, 289] on button "Enregistrer" at bounding box center [443, 292] width 51 height 15
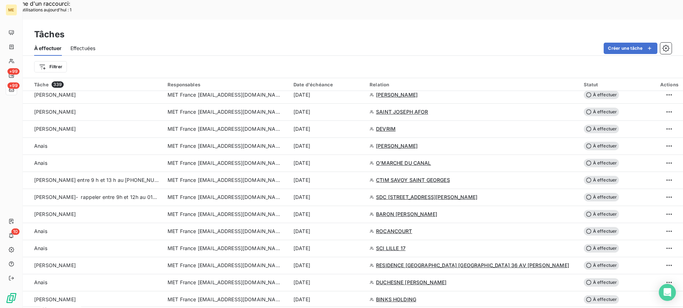
scroll to position [285, 0]
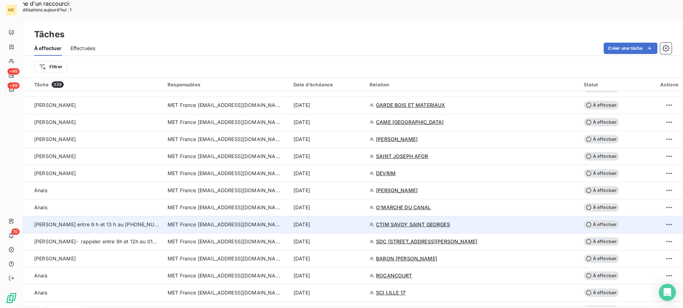
click at [120, 216] on td "Lisa - Valerie - appeler entre 9 h et 13 h au 04.93.28.35.05" at bounding box center [93, 224] width 140 height 17
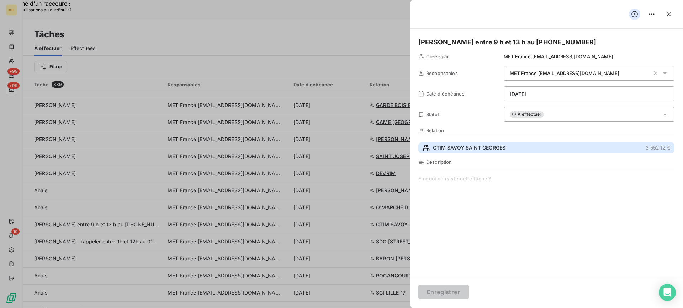
click at [523, 143] on button "CTIM SAVOY SAINT GEORGES 3 552,12 €" at bounding box center [546, 147] width 256 height 11
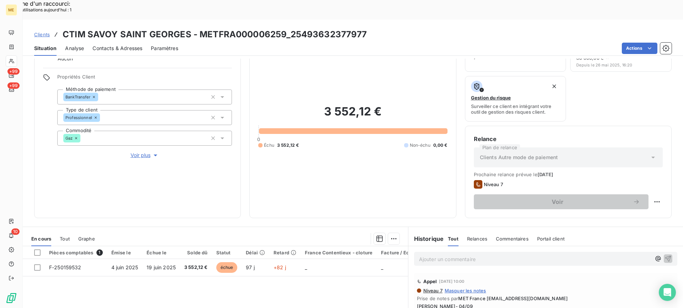
scroll to position [107, 0]
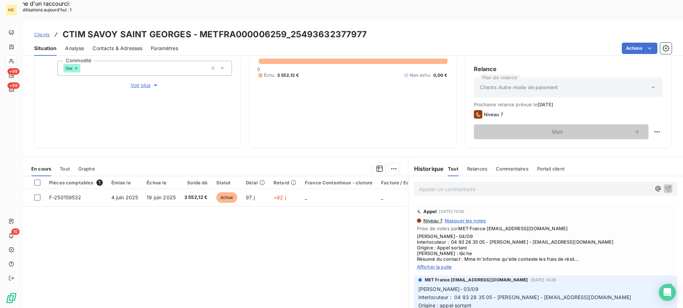
click at [440, 264] on span "Afficher la suite" at bounding box center [545, 267] width 257 height 6
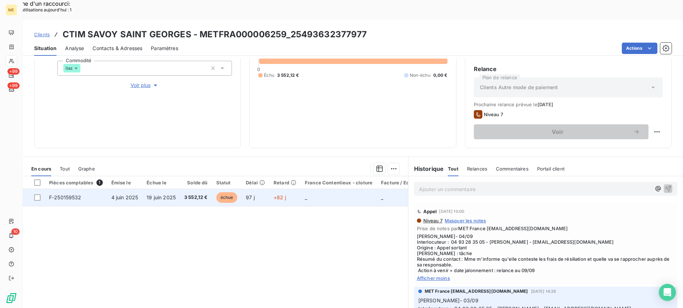
click at [176, 189] on td "19 juin 2025" at bounding box center [161, 197] width 38 height 17
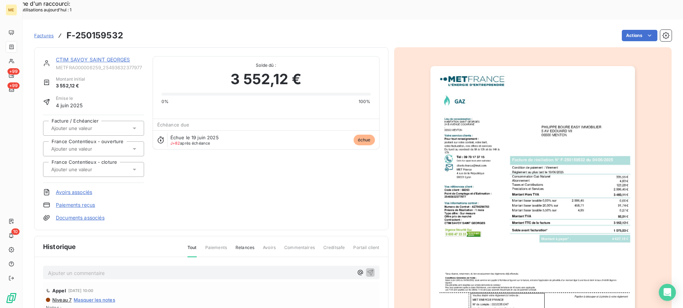
click at [526, 183] on img "button" at bounding box center [532, 210] width 204 height 289
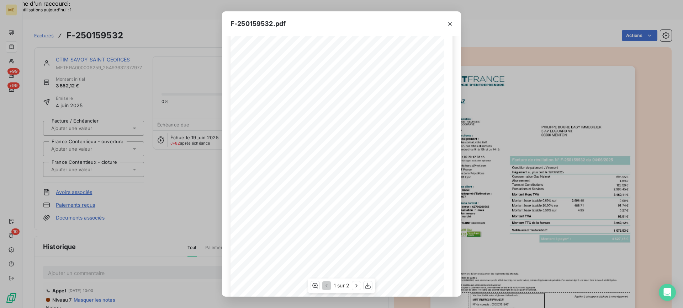
scroll to position [58, 0]
click at [371, 287] on icon "button" at bounding box center [367, 285] width 7 height 7
click at [451, 21] on icon "button" at bounding box center [449, 23] width 7 height 7
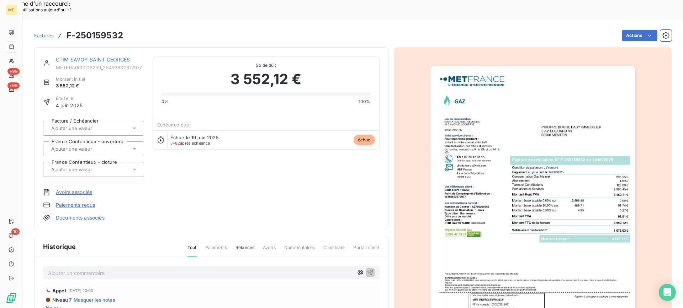
click at [103, 57] on link "CTIM SAVOY SAINT GEORGES" at bounding box center [93, 60] width 74 height 6
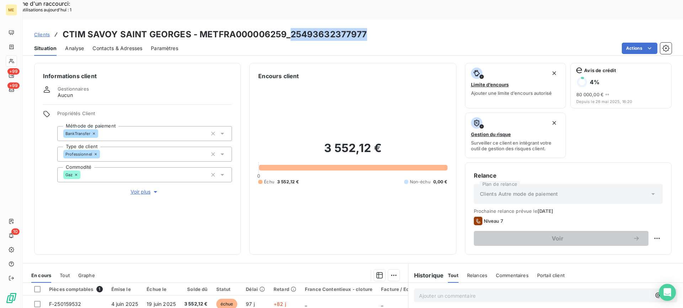
drag, startPoint x: 288, startPoint y: 14, endPoint x: 363, endPoint y: 14, distance: 74.3
click at [363, 28] on h3 "CTIM SAVOY SAINT GEORGES - METFRA000006259_25493632377977" at bounding box center [215, 34] width 304 height 13
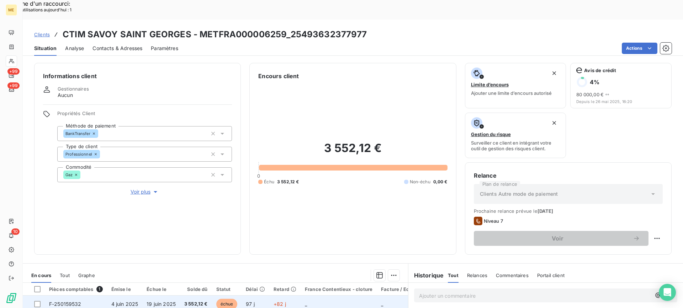
click at [178, 296] on td "19 juin 2025" at bounding box center [161, 304] width 38 height 17
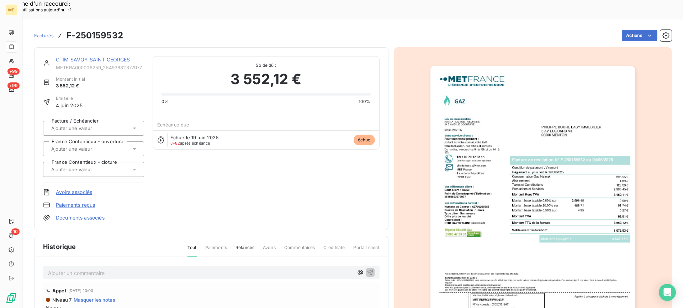
click at [509, 158] on img "button" at bounding box center [532, 210] width 204 height 289
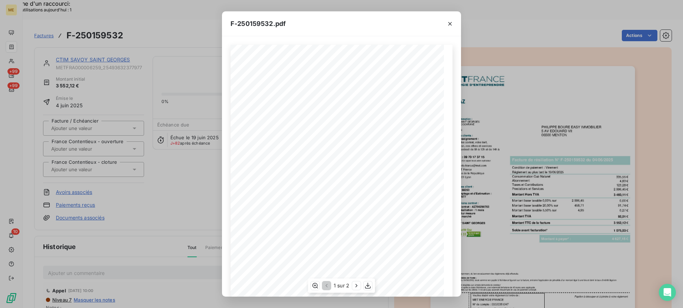
scroll to position [58, 0]
click at [354, 292] on div "1 sur 2" at bounding box center [341, 286] width 67 height 14
click at [354, 288] on icon "button" at bounding box center [356, 285] width 7 height 7
click at [452, 25] on icon "button" at bounding box center [449, 23] width 7 height 7
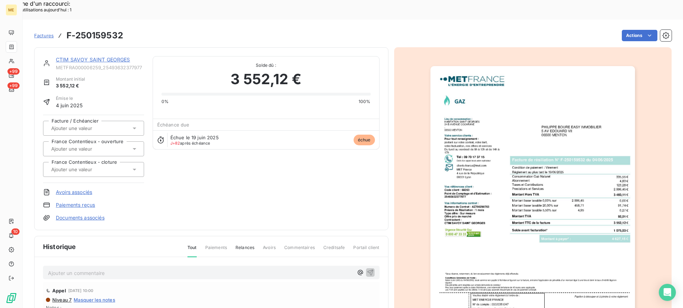
click at [123, 57] on link "CTIM SAVOY SAINT GEORGES" at bounding box center [93, 60] width 74 height 6
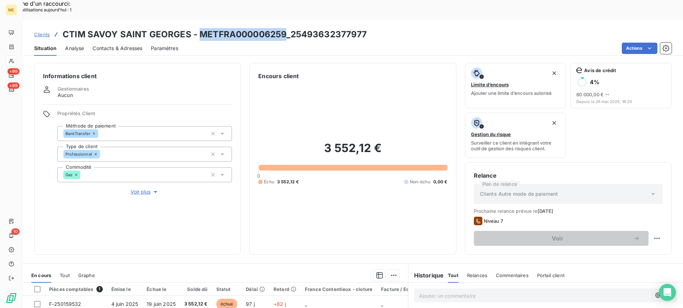
drag, startPoint x: 201, startPoint y: 14, endPoint x: 285, endPoint y: 15, distance: 84.3
click at [285, 28] on h3 "CTIM SAVOY SAINT GEORGES - METFRA000006259_25493632377977" at bounding box center [215, 34] width 304 height 13
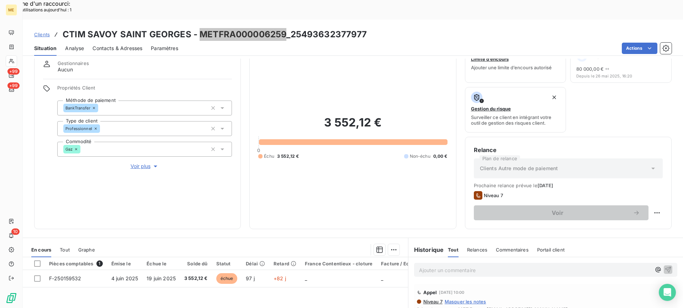
scroll to position [107, 0]
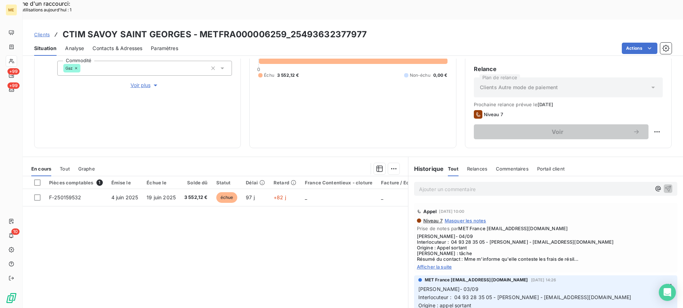
click at [386, 222] on div "Pièces comptables 1 Émise le Échue le Solde dû Statut Délai Retard France Conte…" at bounding box center [215, 244] width 385 height 137
click at [418, 264] on span "Afficher la suite" at bounding box center [545, 267] width 257 height 6
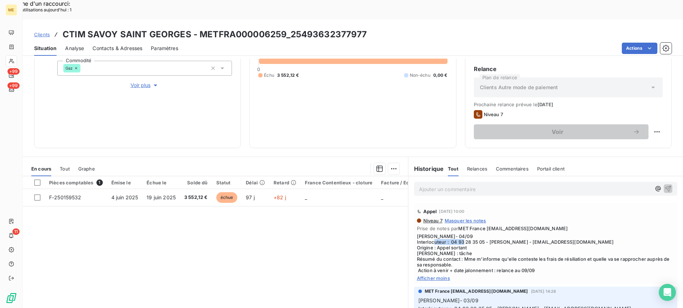
drag, startPoint x: 449, startPoint y: 222, endPoint x: 482, endPoint y: 224, distance: 32.4
click at [482, 234] on span "[PERSON_NAME]- 04/09 Interlocuteur : 04 93 28 35 05 - [PERSON_NAME] - [EMAIL_AD…" at bounding box center [545, 254] width 257 height 40
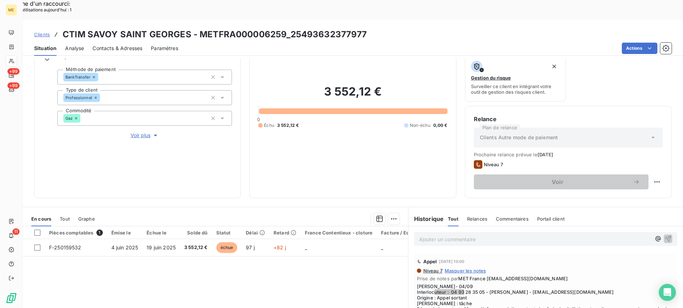
scroll to position [71, 0]
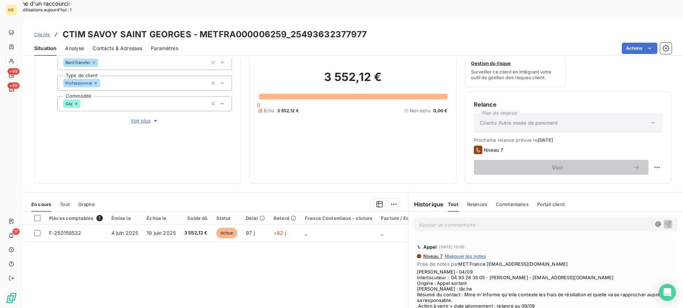
drag, startPoint x: 486, startPoint y: 203, endPoint x: 468, endPoint y: 198, distance: 18.7
click at [486, 221] on p "Ajouter un commentaire ﻿" at bounding box center [535, 225] width 232 height 9
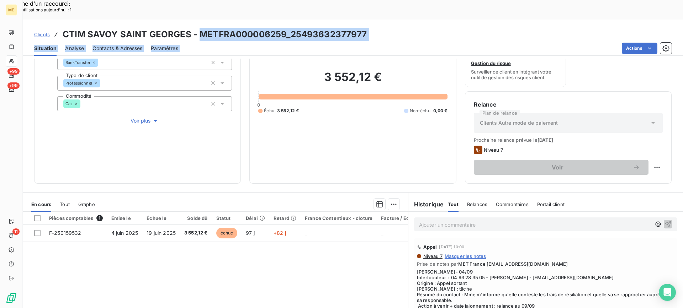
drag, startPoint x: 199, startPoint y: 15, endPoint x: 373, endPoint y: 15, distance: 174.6
click at [383, 23] on div "Clients CTIM SAVOY SAINT GEORGES - METFRA000006259_25493632377977 Situation Ana…" at bounding box center [353, 38] width 660 height 36
drag, startPoint x: 270, startPoint y: 15, endPoint x: 262, endPoint y: 15, distance: 7.5
click at [269, 28] on h3 "CTIM SAVOY SAINT GEORGES - METFRA000006259_25493632377977" at bounding box center [215, 34] width 304 height 13
click at [234, 28] on h3 "CTIM SAVOY SAINT GEORGES - METFRA000006259_25493632377977" at bounding box center [215, 34] width 304 height 13
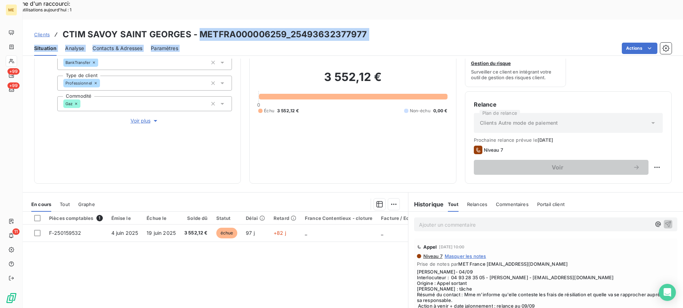
click at [207, 43] on div "Actions" at bounding box center [429, 48] width 485 height 11
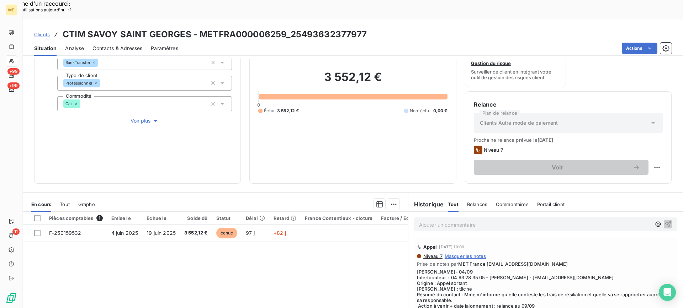
click at [273, 70] on h2 "3 552,12 €" at bounding box center [352, 80] width 189 height 21
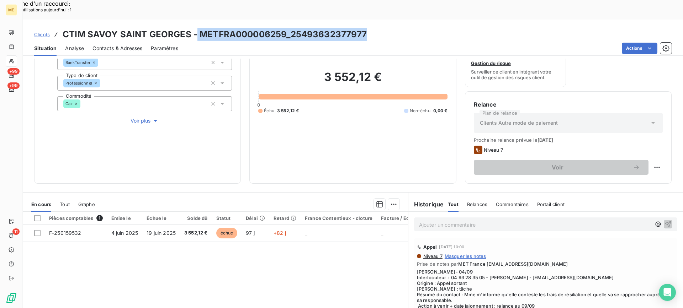
drag, startPoint x: 193, startPoint y: 15, endPoint x: 368, endPoint y: 14, distance: 175.0
click at [368, 28] on div "Clients CTIM SAVOY SAINT GEORGES - METFRA000006259_25493632377977" at bounding box center [353, 34] width 660 height 13
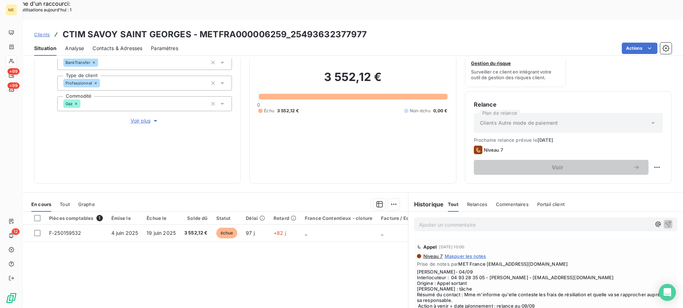
click at [455, 221] on p "Ajouter un commentaire ﻿" at bounding box center [535, 225] width 232 height 9
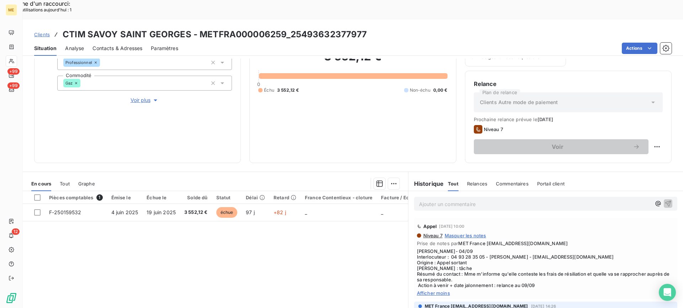
scroll to position [113, 0]
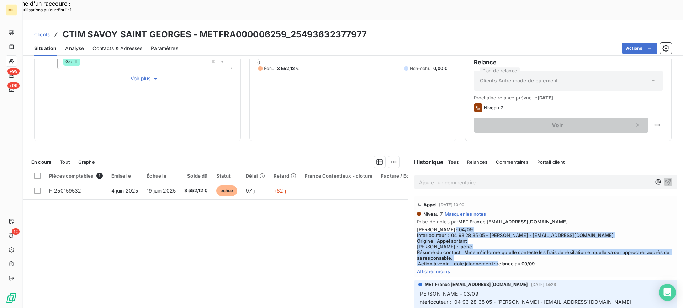
drag, startPoint x: 544, startPoint y: 244, endPoint x: 410, endPoint y: 213, distance: 137.1
click at [414, 214] on div "Appel 4 sept. 2025, 10:00 Niveau 7 Masquer les notes Prise de notes par MET Fra…" at bounding box center [545, 236] width 263 height 81
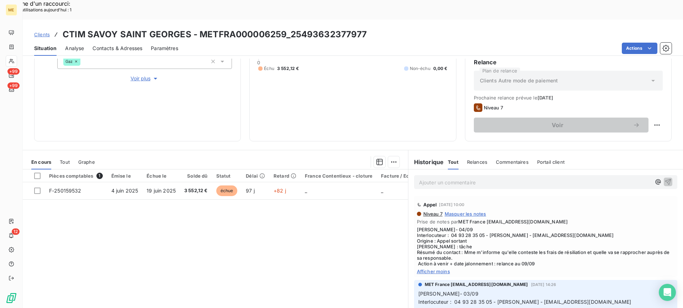
click at [417, 227] on span "[PERSON_NAME]- 04/09 Interlocuteur : 04 93 28 35 05 - [PERSON_NAME] - [EMAIL_AD…" at bounding box center [545, 247] width 257 height 40
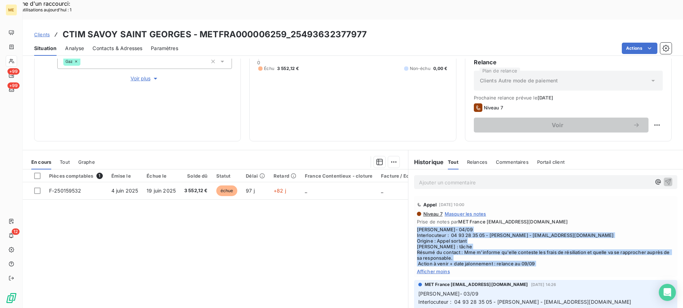
drag, startPoint x: 414, startPoint y: 212, endPoint x: 537, endPoint y: 246, distance: 128.0
click at [537, 246] on span "[PERSON_NAME]- 04/09 Interlocuteur : 04 93 28 35 05 - [PERSON_NAME] - [EMAIL_AD…" at bounding box center [545, 247] width 257 height 40
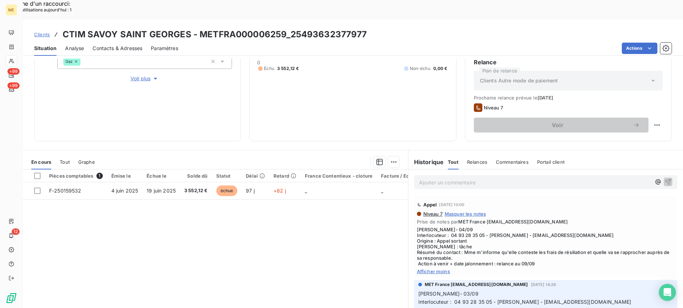
click at [490, 170] on div "Ajouter un commentaire ﻿" at bounding box center [545, 182] width 275 height 25
click at [490, 175] on div "Ajouter un commentaire ﻿" at bounding box center [545, 182] width 263 height 14
click at [491, 178] on p "Ajouter un commentaire ﻿" at bounding box center [535, 182] width 232 height 9
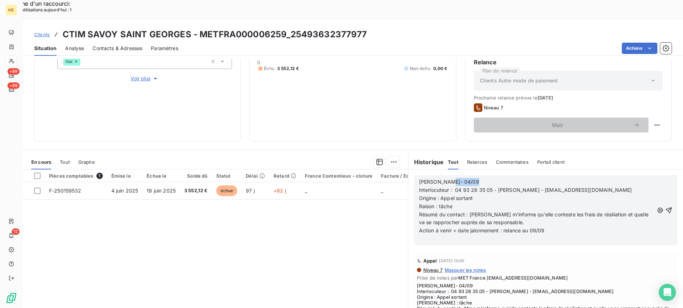
click at [491, 178] on p "Lisa- 04/09" at bounding box center [536, 182] width 235 height 8
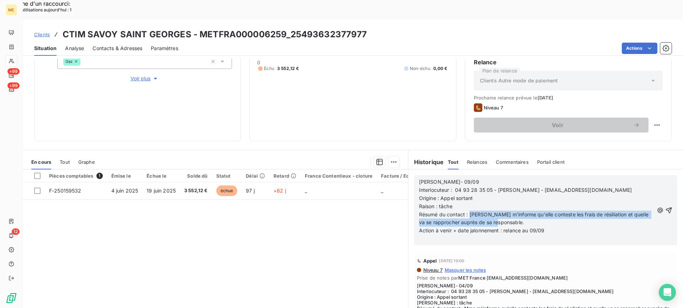
drag, startPoint x: 466, startPoint y: 194, endPoint x: 509, endPoint y: 200, distance: 43.1
click at [509, 211] on p "Résumé du contact : Mme m'informe qu'elle conteste les frais de résiliation et …" at bounding box center [536, 219] width 235 height 16
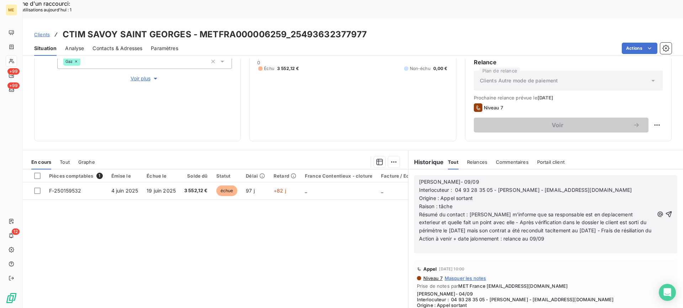
click at [425, 212] on span "Résumé du contact : Mme m'informe que sa responsable est en deplacement exterie…" at bounding box center [535, 223] width 233 height 22
click at [0, 0] on lt-span "q u'e lle" at bounding box center [0, 0] width 0 height 0
click at [476, 212] on span "Résumé du contact : Mme m'informe que sa responsable est en deplacement exterie…" at bounding box center [535, 223] width 233 height 22
click at [0, 0] on lt-strong "," at bounding box center [0, 0] width 0 height 0
drag, startPoint x: 545, startPoint y: 230, endPoint x: 528, endPoint y: 228, distance: 17.2
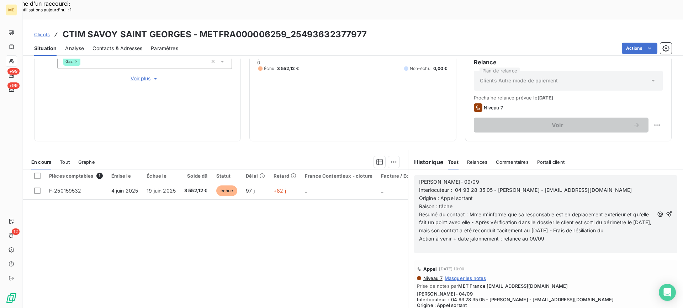
click at [528, 235] on p "Action à venir + date jalonnement : relance au 09/09" at bounding box center [536, 239] width 235 height 8
click at [570, 212] on span "Résumé du contact : Mme m'informe que sa responsable est en deplacement exterie…" at bounding box center [536, 223] width 234 height 22
click at [566, 212] on span "Résumé du contact : Mme m'informe que sa responsable est en deplacement exterie…" at bounding box center [536, 223] width 234 height 22
click at [0, 0] on lt-span "dossier ," at bounding box center [0, 0] width 0 height 0
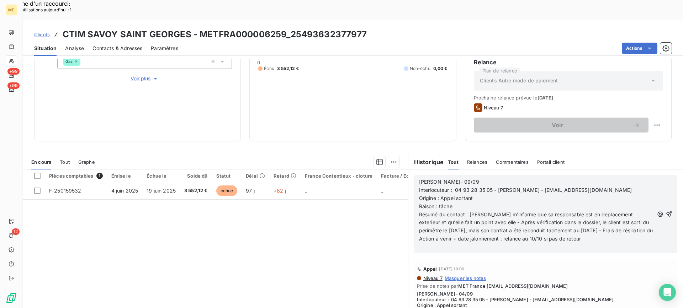
click at [589, 212] on span "Résumé du contact : Mme m'informe que sa responsable est en deplacement exterie…" at bounding box center [536, 223] width 234 height 22
click at [0, 0] on lt-span "déplacement" at bounding box center [0, 0] width 0 height 0
click at [615, 212] on span "Résumé du contact : Mme m'informe que sa responsable est en déplacement exterie…" at bounding box center [536, 223] width 235 height 22
click at [0, 0] on lt-span "ext é rieur" at bounding box center [0, 0] width 0 height 0
click at [665, 211] on icon "button" at bounding box center [668, 214] width 7 height 7
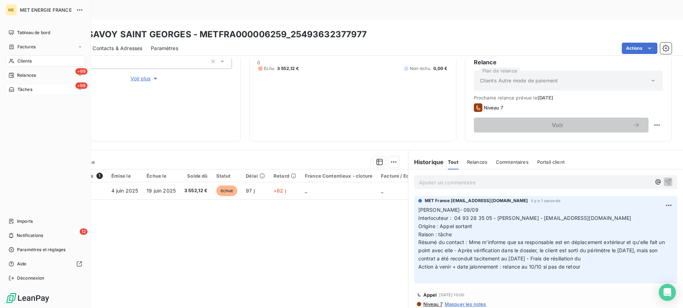
click at [48, 94] on div "+99 Tâches" at bounding box center [45, 89] width 79 height 11
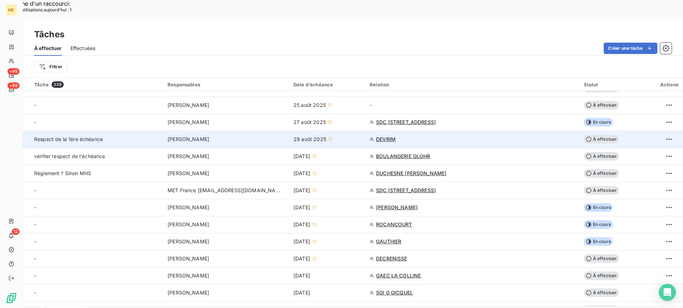
scroll to position [249, 0]
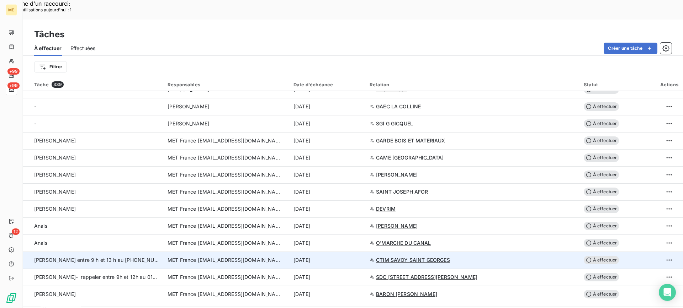
click at [127, 257] on span "Lisa - Valerie - appeler entre 9 h et 13 h au 04.93.28.35.05" at bounding box center [102, 260] width 136 height 6
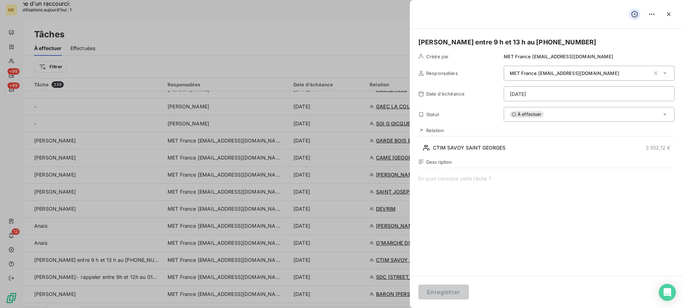
drag, startPoint x: 601, startPoint y: 43, endPoint x: 466, endPoint y: 48, distance: 135.6
click at [466, 48] on div "Lisa - Valerie - appeler entre 9 h et 13 h au 04.93.28.35.05 Créée par MET Fran…" at bounding box center [546, 152] width 273 height 247
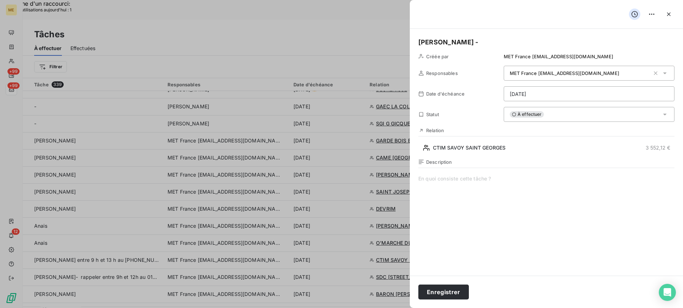
click at [481, 169] on div "Description" at bounding box center [546, 235] width 256 height 153
click at [481, 175] on span at bounding box center [546, 243] width 256 height 137
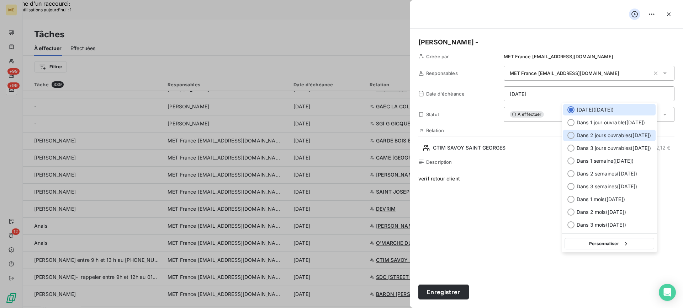
click at [601, 132] on div "Dans 2 jours ouvrables ( jeudi )" at bounding box center [609, 135] width 92 height 11
type input "11/09/2025"
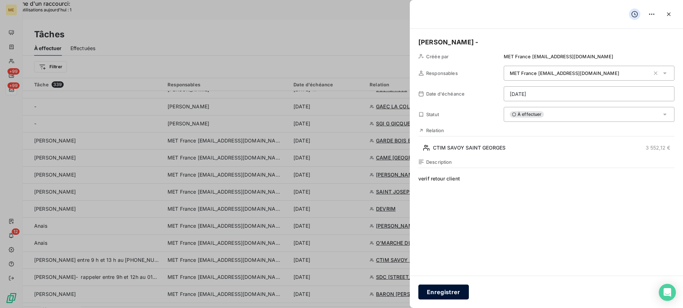
click at [457, 285] on button "Enregistrer" at bounding box center [443, 292] width 51 height 15
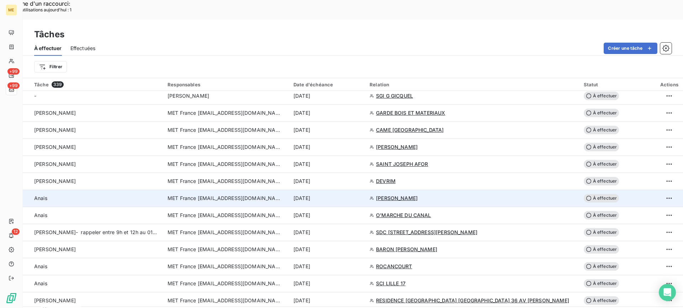
scroll to position [356, 0]
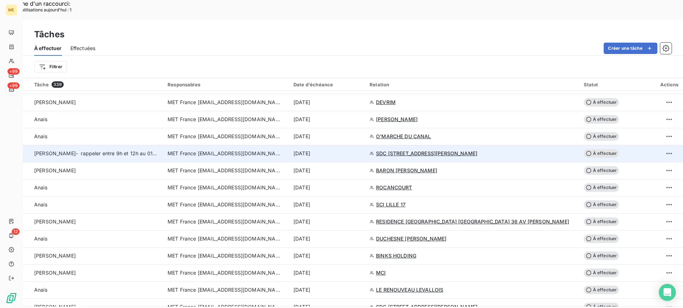
click at [140, 145] on td "Lisa - Valerie- rappeler entre 9h et 12h au 0143640945" at bounding box center [93, 153] width 140 height 17
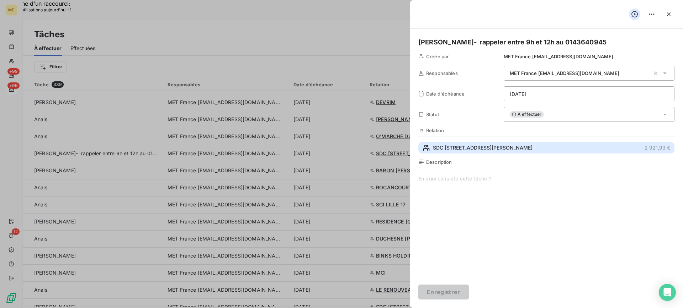
click at [513, 147] on button "SDC 8 RUE GUSTAVE LEBON 5 2 921,93 €" at bounding box center [546, 147] width 256 height 11
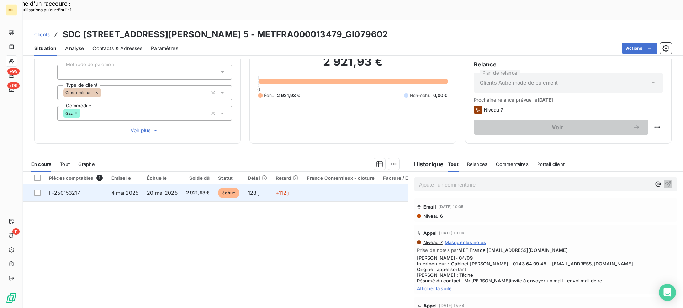
scroll to position [64, 0]
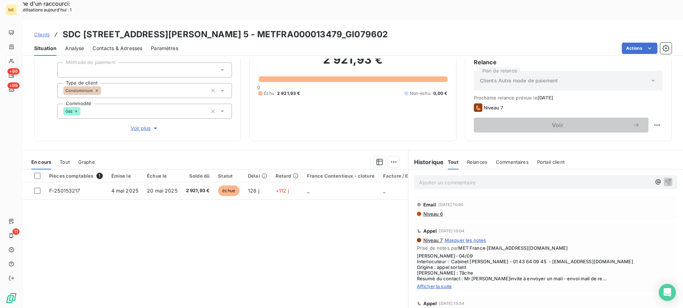
click at [437, 284] on span "Afficher la suite" at bounding box center [545, 287] width 257 height 6
drag, startPoint x: 487, startPoint y: 244, endPoint x: 519, endPoint y: 244, distance: 32.7
click at [519, 253] on span "Lisa- 04/09 Interlocuteur : Cabinet rinaldi - 01 43 64 09 45 - rinaldi14@cabine…" at bounding box center [545, 270] width 257 height 34
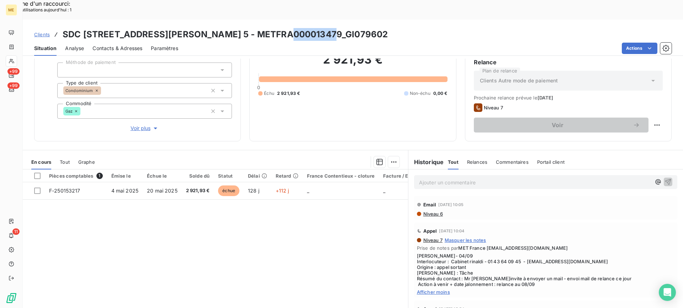
drag, startPoint x: 285, startPoint y: 18, endPoint x: 327, endPoint y: 18, distance: 42.3
click at [327, 28] on h3 "SDC 8 RUE GUSTAVE LEBON 5 - METFRA000013479_GI079602" at bounding box center [225, 34] width 325 height 13
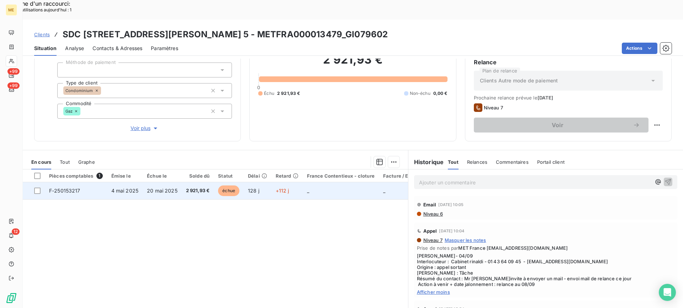
click at [112, 182] on td "4 mai 2025" at bounding box center [125, 190] width 36 height 17
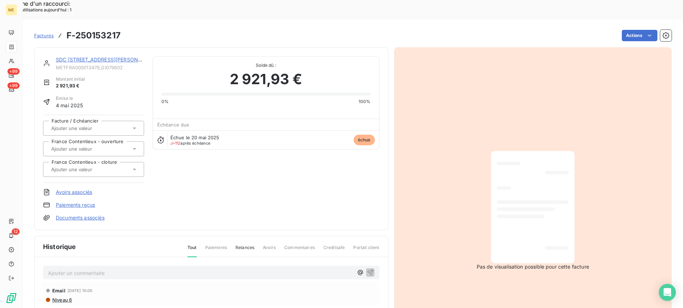
click at [109, 57] on link "SDC 8 RUE GUSTAVE LEBON 5" at bounding box center [106, 60] width 101 height 6
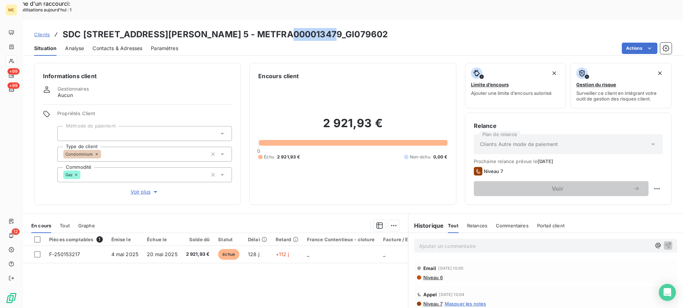
drag, startPoint x: 286, startPoint y: 15, endPoint x: 329, endPoint y: 16, distance: 43.1
click at [329, 28] on div "Clients SDC 8 RUE GUSTAVE LEBON 5 - METFRA000013479_GI079602" at bounding box center [353, 34] width 660 height 13
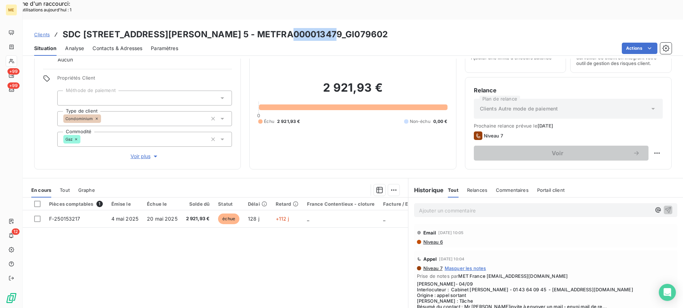
click at [443, 206] on p "Ajouter un commentaire ﻿" at bounding box center [535, 210] width 232 height 9
drag, startPoint x: 484, startPoint y: 269, endPoint x: 595, endPoint y: 271, distance: 111.7
click at [595, 281] on span "Lisa- 04/09 Interlocuteur : Cabinet rinaldi - 01 43 64 09 45 - rinaldi14@cabine…" at bounding box center [545, 295] width 257 height 28
click at [479, 206] on p "Mme Cugney -" at bounding box center [535, 210] width 232 height 8
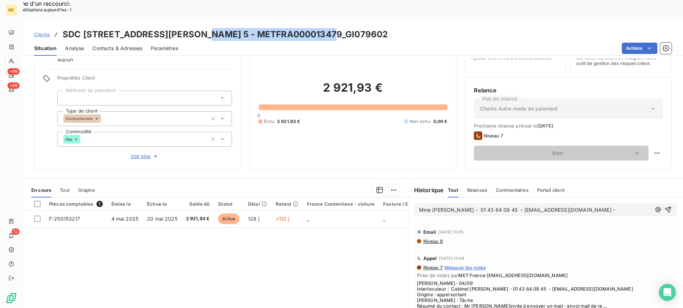
drag, startPoint x: 197, startPoint y: 15, endPoint x: 326, endPoint y: 16, distance: 128.7
click at [326, 28] on h3 "SDC 8 RUE GUSTAVE LEBON 5 - METFRA000013479_GI079602" at bounding box center [225, 34] width 325 height 13
click at [571, 206] on p "Mme [PERSON_NAME] - 01 43 64 09 45 - [EMAIL_ADDRESS][DOMAIN_NAME] -" at bounding box center [535, 210] width 232 height 8
click at [583, 206] on p "Mme [PERSON_NAME] - 01 43 64 09 45 - [EMAIL_ADDRESS][DOMAIN_NAME] -" at bounding box center [535, 210] width 232 height 8
drag, startPoint x: 511, startPoint y: 185, endPoint x: 508, endPoint y: 189, distance: 5.8
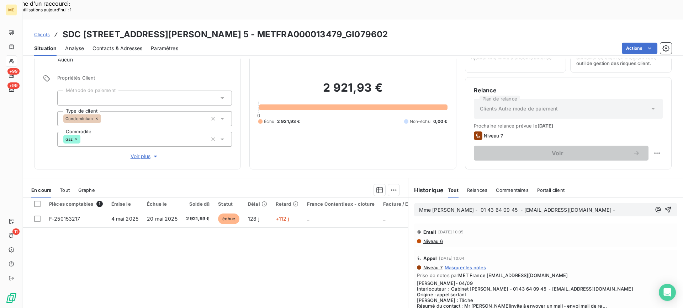
click at [511, 203] on div "Mme [PERSON_NAME] - 01 43 64 09 45 - [EMAIL_ADDRESS][DOMAIN_NAME] -" at bounding box center [545, 209] width 263 height 13
click at [507, 207] on span "Mme [PERSON_NAME] - 01 43 64 09 45 - [EMAIL_ADDRESS][DOMAIN_NAME] -" at bounding box center [517, 210] width 196 height 6
click at [508, 207] on span "Mme [PERSON_NAME] - 01 43 64 09 45 - [EMAIL_ADDRESS][DOMAIN_NAME] -" at bounding box center [517, 210] width 196 height 6
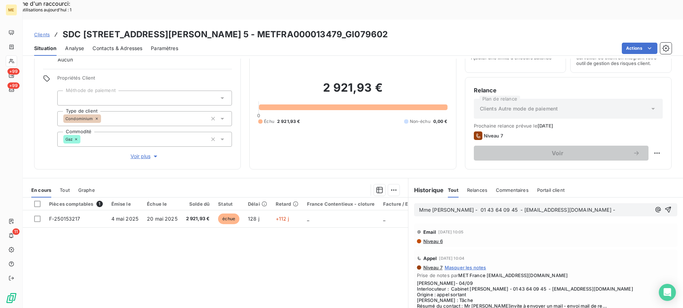
click at [573, 203] on div "Mme [PERSON_NAME] - 01 43 64 09 45 - [EMAIL_ADDRESS][DOMAIN_NAME] -" at bounding box center [545, 209] width 263 height 13
drag, startPoint x: 572, startPoint y: 190, endPoint x: 416, endPoint y: 192, distance: 156.1
click at [419, 206] on p "Mme [PERSON_NAME] - 01 43 64 09 45 - [EMAIL_ADDRESS][DOMAIN_NAME] -" at bounding box center [535, 210] width 232 height 8
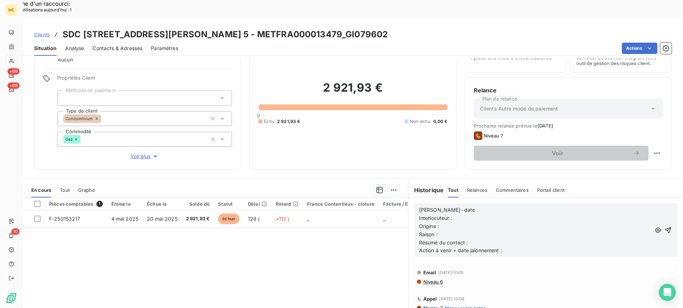
click at [480, 206] on p "Lisa- date" at bounding box center [535, 210] width 232 height 8
drag, startPoint x: 480, startPoint y: 192, endPoint x: 475, endPoint y: 196, distance: 6.4
click at [477, 206] on p "Lisa- 09/09" at bounding box center [535, 210] width 232 height 8
click at [475, 214] on p "Interlocuteur :" at bounding box center [535, 218] width 232 height 8
drag, startPoint x: 520, startPoint y: 206, endPoint x: 519, endPoint y: 200, distance: 6.5
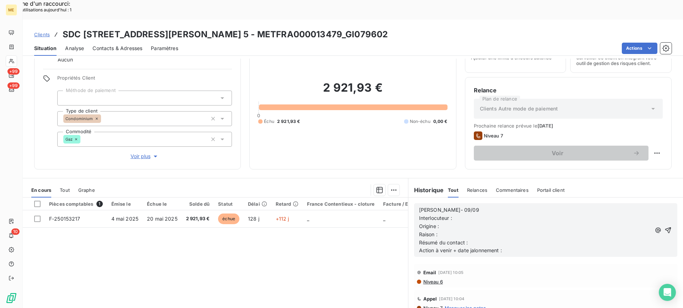
click at [520, 223] on p "Origine :" at bounding box center [535, 227] width 232 height 8
click at [519, 214] on p "Interlocuteur :" at bounding box center [535, 218] width 232 height 8
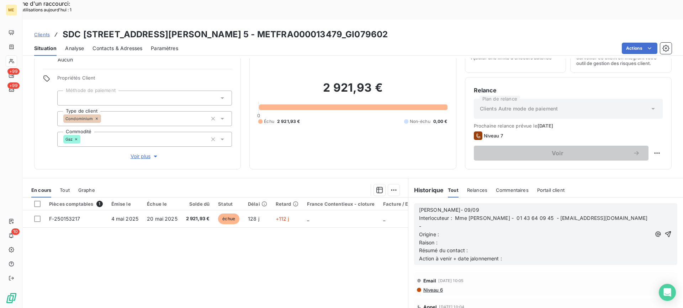
click at [507, 231] on p "Origine :" at bounding box center [535, 235] width 232 height 8
click at [510, 239] on p "Raison :" at bounding box center [535, 243] width 232 height 8
click at [528, 247] on p "Résumé du contact :" at bounding box center [535, 251] width 232 height 8
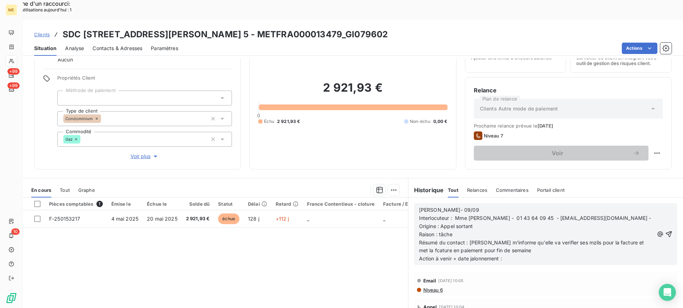
click at [535, 240] on span "Résumé du contact : Mme m'informe qu'elle va verifier ses mzils pour la facture…" at bounding box center [532, 247] width 227 height 14
click at [0, 0] on lt-span "vérifier" at bounding box center [0, 0] width 0 height 0
click at [566, 240] on span "Résumé du contact : Mme m'informe qu'elle va vérifier ses mzils pour la facture…" at bounding box center [532, 247] width 227 height 14
click at [0, 0] on lt-strong "a" at bounding box center [0, 0] width 0 height 0
click at [427, 240] on span "Résumé du contact : Mme m'informe qu'elle va vérifier ses mails pour la facture…" at bounding box center [532, 247] width 227 height 14
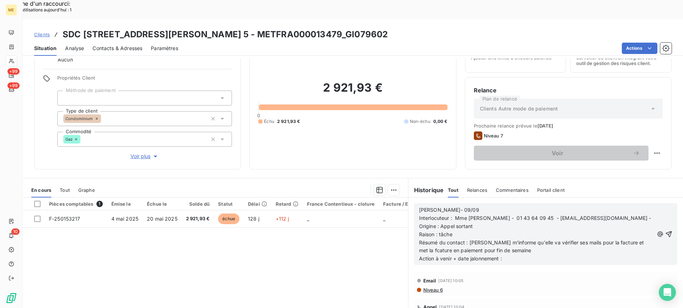
click at [0, 0] on lt-span "f ac ture" at bounding box center [0, 0] width 0 height 0
click at [523, 255] on p "Action à venir + date jalonnement :" at bounding box center [536, 259] width 235 height 8
click at [533, 239] on p "Résumé du contact : Mme m'informe qu'elle va vérifier ses mails pour la facture…" at bounding box center [536, 247] width 235 height 16
drag, startPoint x: 524, startPoint y: 246, endPoint x: 522, endPoint y: 237, distance: 9.2
click at [524, 246] on div "Lisa- 09/09 Interlocuteur : Mme Cugney - 01 43 64 09 45 - rinaldi14@cabinetrina…" at bounding box center [545, 234] width 275 height 73
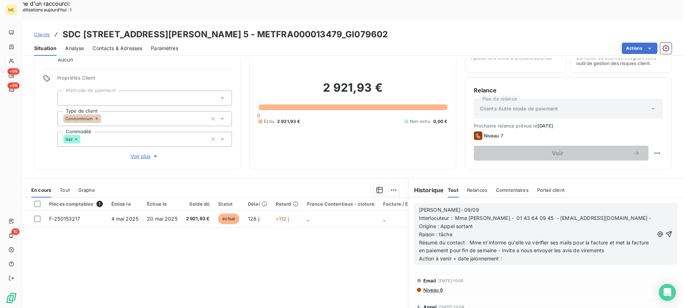
click at [522, 255] on p "Action à venir + date jalonnement :" at bounding box center [536, 259] width 235 height 8
click at [545, 240] on span "Résumé du contact : Mme m'informe qu'elle va vérifier ses mails pour la facture…" at bounding box center [535, 247] width 232 height 14
click at [0, 0] on lt-span "à nous envoyer" at bounding box center [0, 0] width 0 height 0
click at [662, 214] on div "Lisa- 09/09 Interlocuteur : Mme Cugney - 01 43 64 09 45 - rinaldi14@cabinetrina…" at bounding box center [545, 234] width 263 height 62
click at [665, 231] on icon "button" at bounding box center [668, 234] width 7 height 7
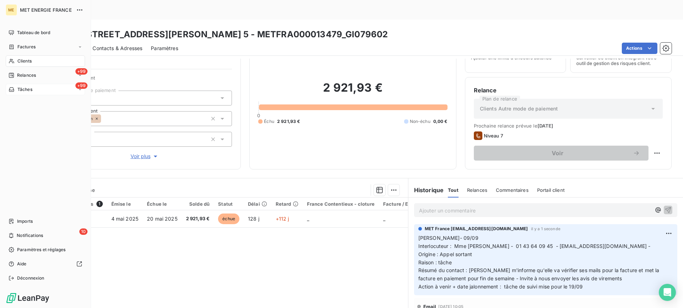
click at [57, 86] on div "+99 Tâches" at bounding box center [45, 89] width 79 height 11
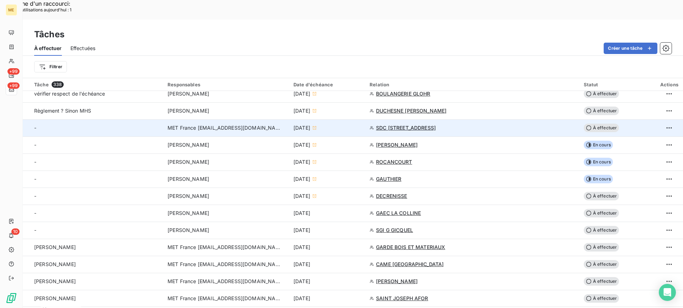
scroll to position [285, 0]
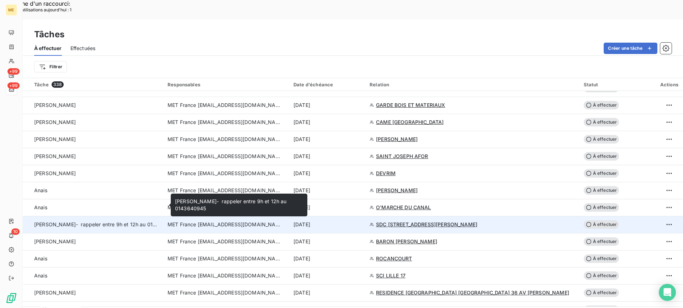
click at [153, 222] on span "Lisa - Valerie- rappeler entre 9h et 12h au 0143640945" at bounding box center [106, 225] width 144 height 6
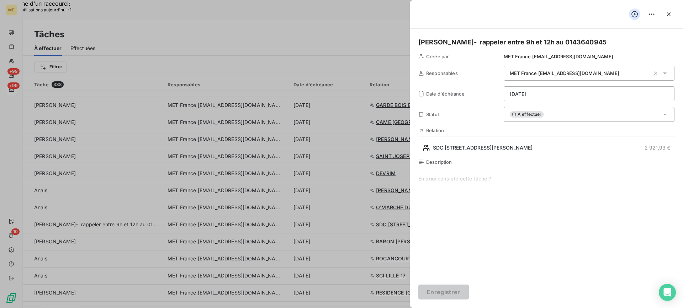
click at [600, 42] on h5 "Lisa - Valerie- rappeler entre 9h et 12h au 0143640945" at bounding box center [546, 42] width 256 height 10
click at [464, 189] on span at bounding box center [546, 243] width 256 height 137
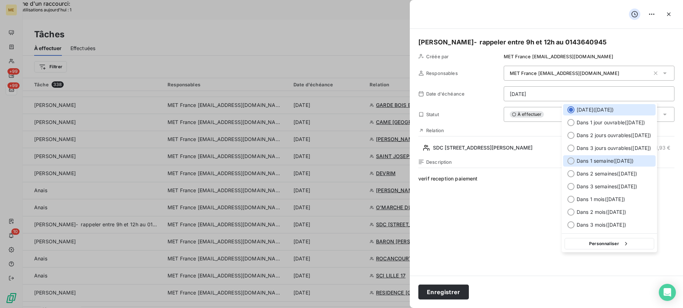
click at [633, 164] on span "Dans 1 semaine ( 16 sept. )" at bounding box center [605, 161] width 57 height 7
type input "16/09/2025"
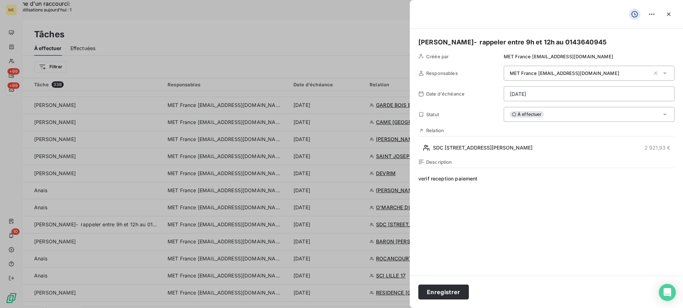
click at [616, 110] on div "À effectuer" at bounding box center [589, 114] width 171 height 15
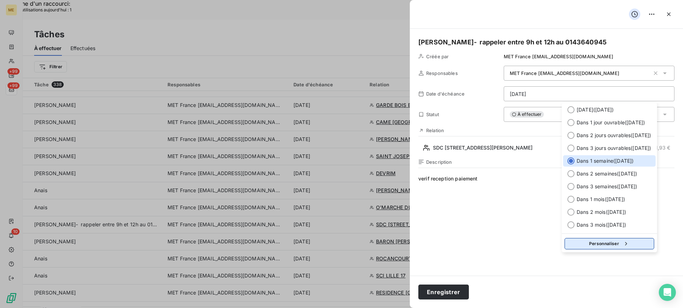
click at [620, 244] on button "Personnaliser" at bounding box center [609, 243] width 90 height 11
select select "8"
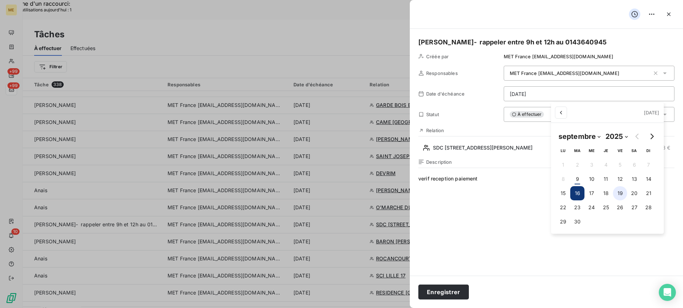
click at [617, 192] on button "19" at bounding box center [620, 193] width 14 height 14
type input "19/09/2025"
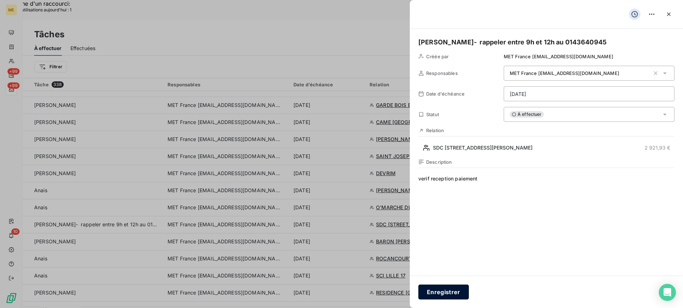
click at [458, 292] on button "Enregistrer" at bounding box center [443, 292] width 51 height 15
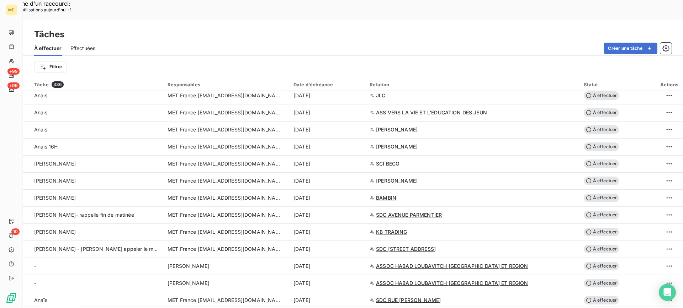
scroll to position [533, 0]
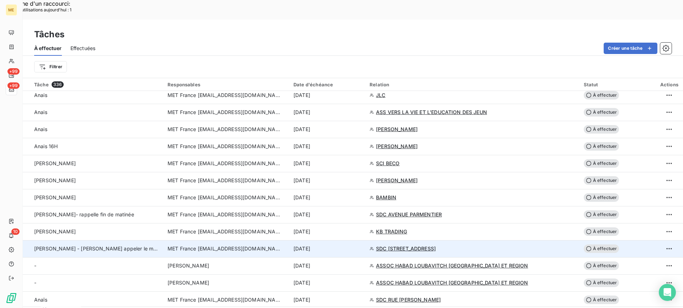
click at [126, 245] on div "Lisa - valérie appeler le matin 10h30" at bounding box center [96, 248] width 125 height 7
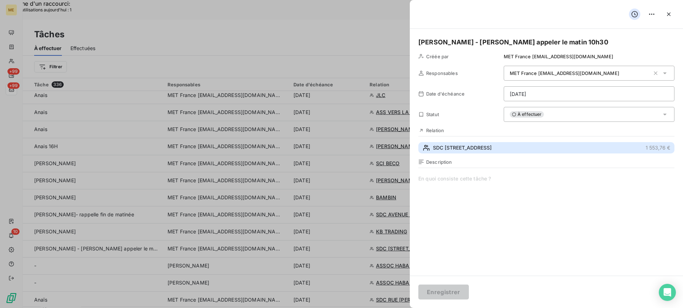
click at [489, 148] on button "SDC 87 RUE ROYALE 1 553,76 €" at bounding box center [546, 147] width 256 height 11
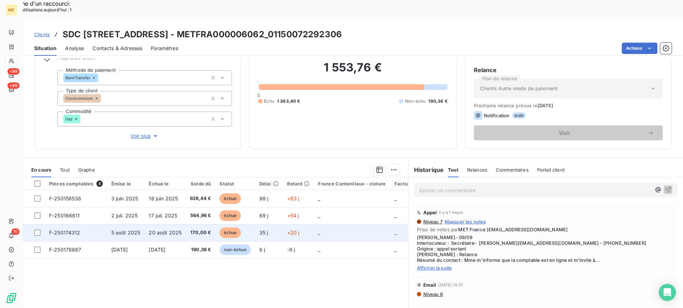
scroll to position [64, 0]
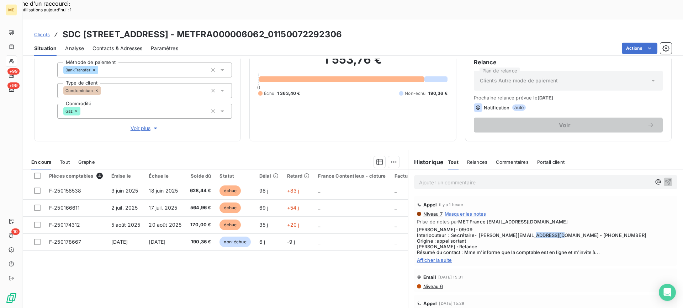
drag, startPoint x: 560, startPoint y: 216, endPoint x: 589, endPoint y: 216, distance: 29.5
click at [589, 227] on span "Lisa- 09/09 Interlocuteur : Secrétaire- GORDANA.KIROSKI@FONCIA.COM - 0359823200…" at bounding box center [545, 241] width 257 height 28
click at [472, 174] on div "Ajouter un commentaire ﻿" at bounding box center [545, 182] width 275 height 25
drag, startPoint x: 472, startPoint y: 171, endPoint x: 472, endPoint y: 166, distance: 5.0
click at [472, 171] on div "Ajouter un commentaire ﻿" at bounding box center [545, 182] width 275 height 25
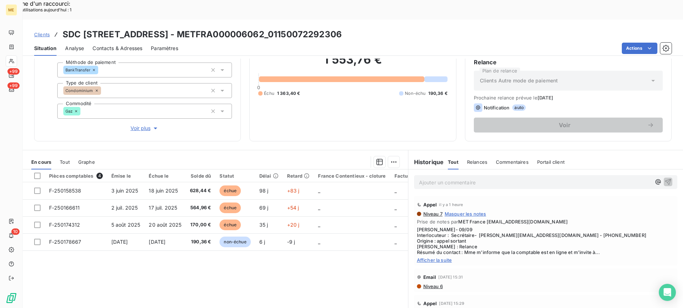
click at [472, 178] on p "Ajouter un commentaire ﻿" at bounding box center [535, 182] width 232 height 9
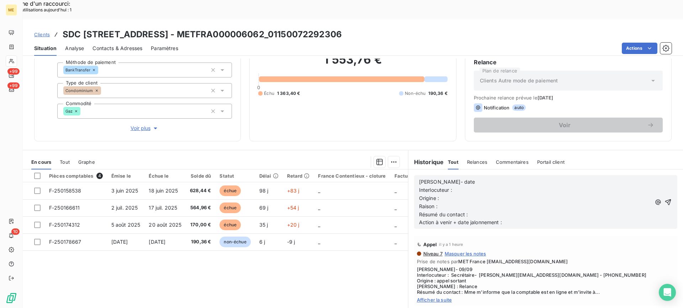
click at [480, 178] on p "Lisa- date" at bounding box center [535, 182] width 232 height 8
drag, startPoint x: 449, startPoint y: 255, endPoint x: 600, endPoint y: 255, distance: 150.8
click at [600, 267] on span "Lisa- 09/09 Interlocuteur : Secrétaire- GORDANA.KIROSKI@FONCIA.COM - 0359823200…" at bounding box center [545, 281] width 257 height 28
click at [499, 186] on p "Interlocuteur :" at bounding box center [535, 190] width 232 height 8
click at [494, 203] on p "Raison :" at bounding box center [535, 207] width 232 height 8
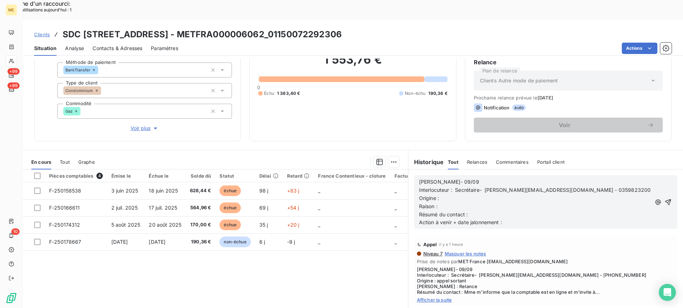
click at [494, 195] on p "Origine :" at bounding box center [535, 199] width 232 height 8
click at [505, 203] on p "Raison :" at bounding box center [535, 207] width 232 height 8
drag, startPoint x: 515, startPoint y: 204, endPoint x: 518, endPoint y: 201, distance: 4.6
click at [516, 219] on p "Action à venir + date jalonnement :" at bounding box center [535, 223] width 232 height 8
click at [519, 199] on div "Lisa- 09/09 Interlocuteur : Secrétaire- GORDANA.KIROSKI@FONCIA.COM - 0359823200…" at bounding box center [535, 202] width 232 height 49
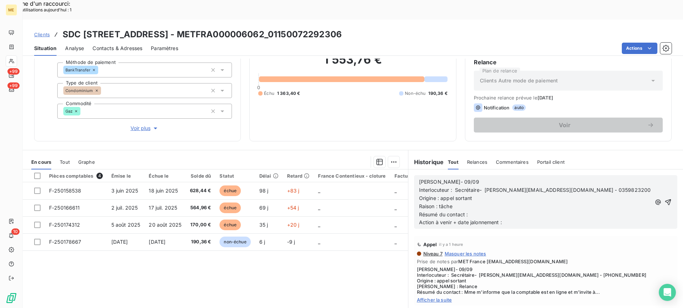
click at [520, 211] on p "Résumé du contact :" at bounding box center [535, 215] width 232 height 8
click at [585, 219] on p "Action à venir + date jalonnement :" at bounding box center [535, 223] width 232 height 8
click at [664, 199] on icon "button" at bounding box center [667, 202] width 7 height 7
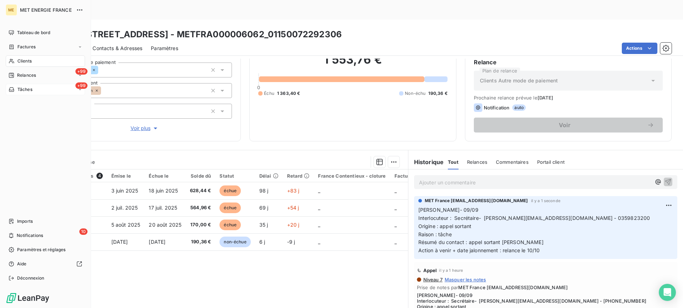
click at [58, 90] on div "+99 Tâches" at bounding box center [45, 89] width 79 height 11
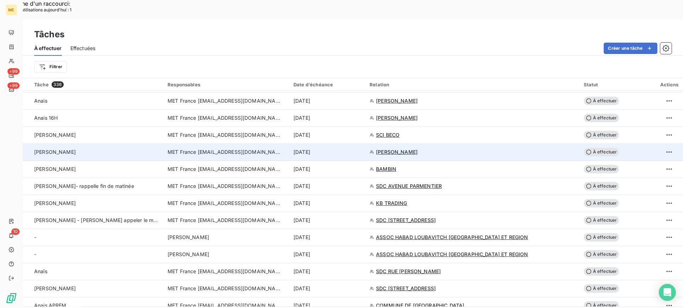
scroll to position [640, 0]
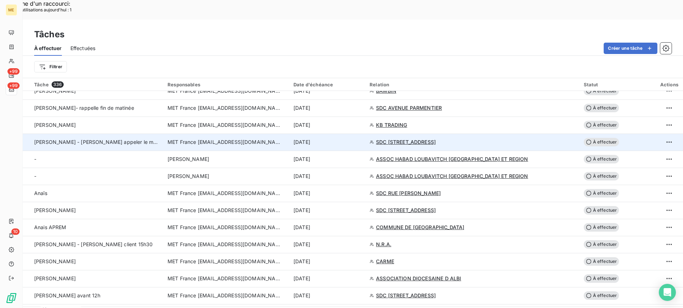
click at [139, 134] on td "Lisa - valérie appeler le matin 10h30" at bounding box center [93, 142] width 140 height 17
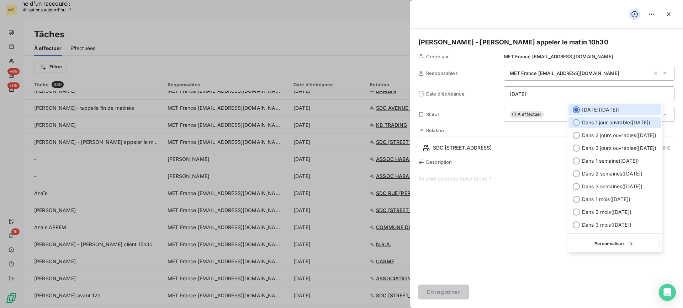
click at [578, 124] on div at bounding box center [576, 122] width 7 height 7
type input "10/09/2025"
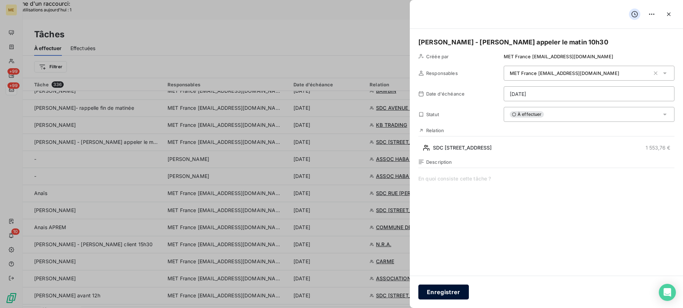
click at [461, 287] on button "Enregistrer" at bounding box center [443, 292] width 51 height 15
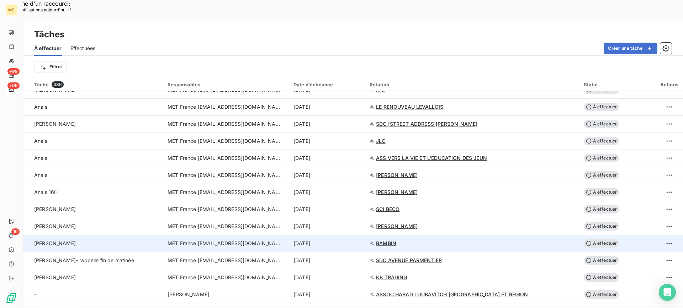
scroll to position [498, 0]
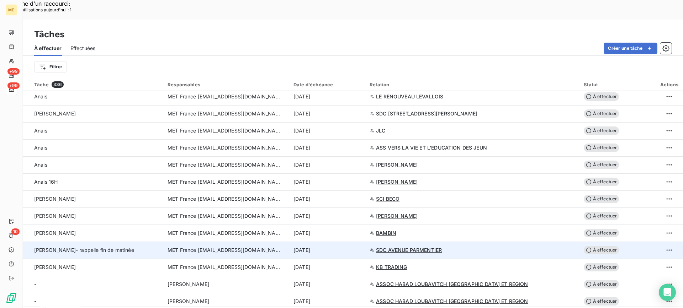
click at [110, 247] on span "Lisa valérie- rappelle fin de matinée" at bounding box center [84, 250] width 100 height 6
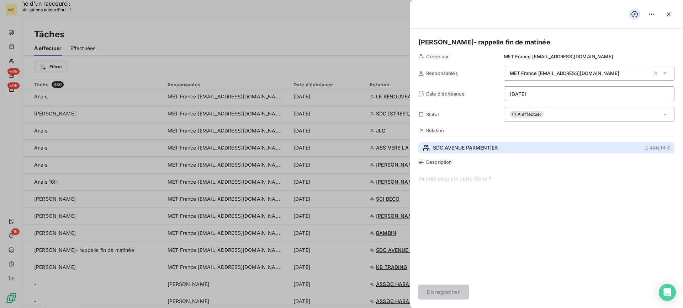
click at [528, 152] on button "SDC AVENUE PARMENTIER 2 486,14 €" at bounding box center [546, 147] width 256 height 11
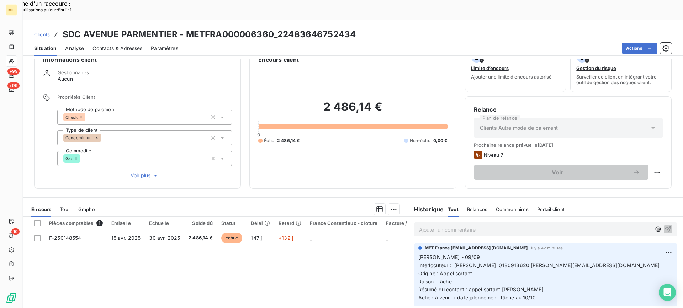
scroll to position [36, 0]
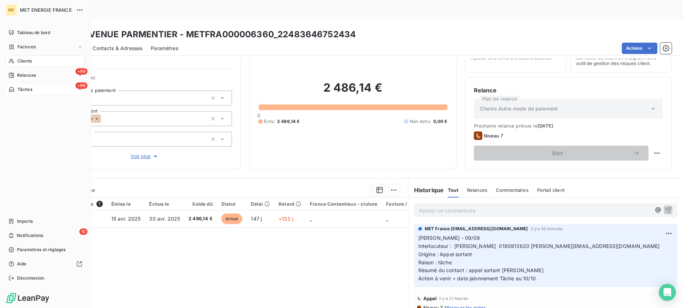
click at [37, 93] on div "+99 Tâches" at bounding box center [45, 89] width 79 height 11
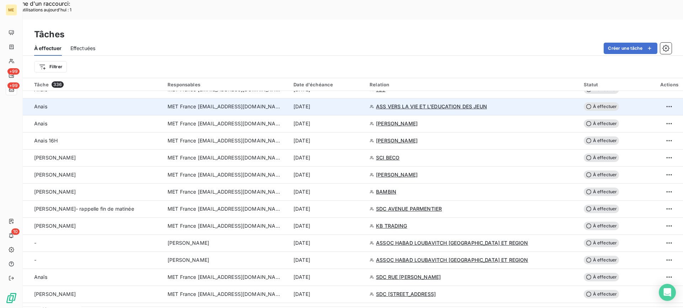
scroll to position [605, 0]
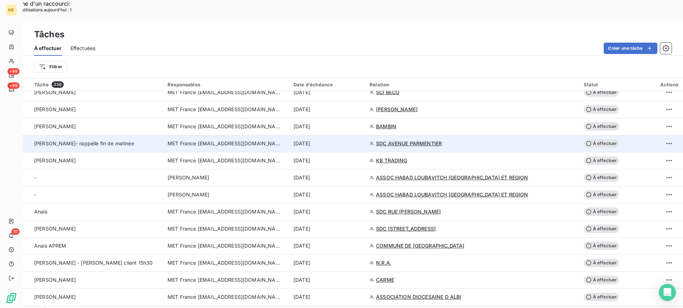
click at [137, 140] on div "Lisa valérie- rappelle fin de matinée" at bounding box center [96, 143] width 125 height 7
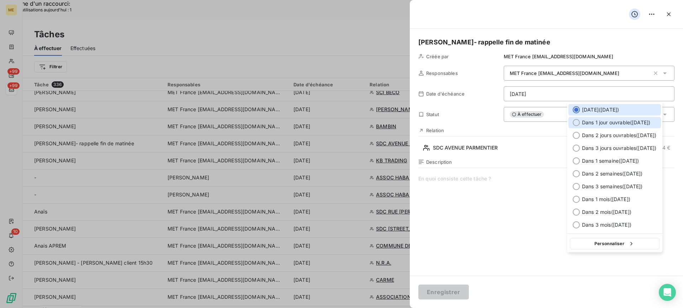
click at [591, 124] on span "Dans 1 jour ouvrable ( mercredi )" at bounding box center [616, 122] width 68 height 7
type input "10/09/2025"
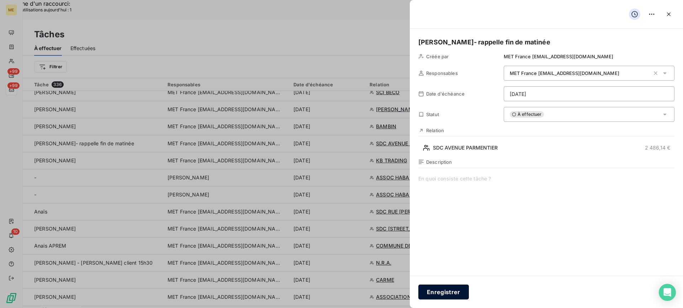
click at [445, 292] on button "Enregistrer" at bounding box center [443, 292] width 51 height 15
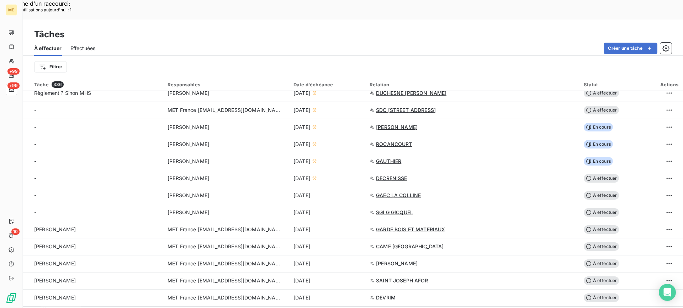
scroll to position [213, 0]
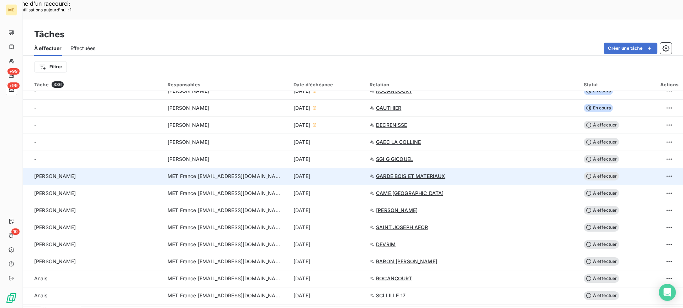
click at [102, 173] on div "Lisa - valérie" at bounding box center [96, 176] width 125 height 7
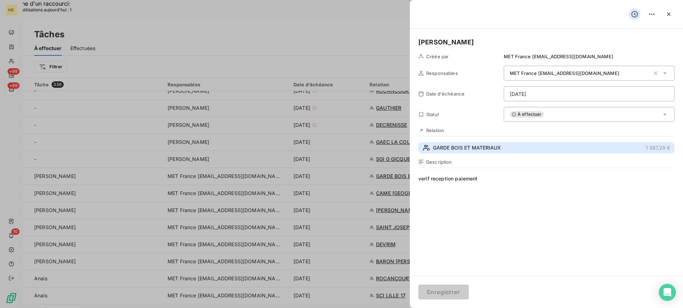
click at [499, 150] on span "GARDE BOIS ET MATERIAUX" at bounding box center [467, 147] width 68 height 7
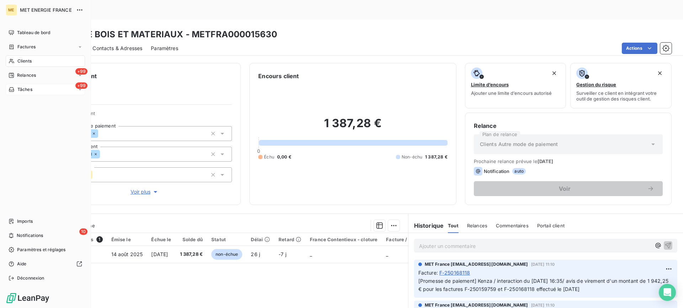
click at [54, 86] on div "+99 Tâches" at bounding box center [45, 89] width 79 height 11
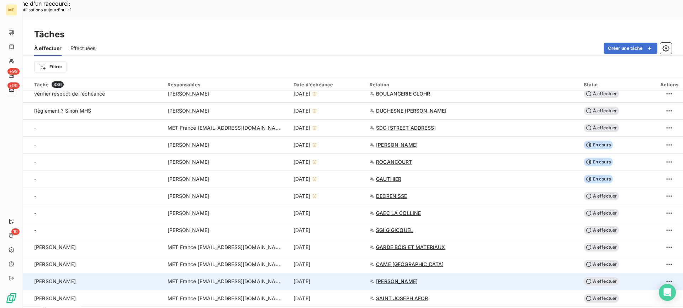
scroll to position [213, 0]
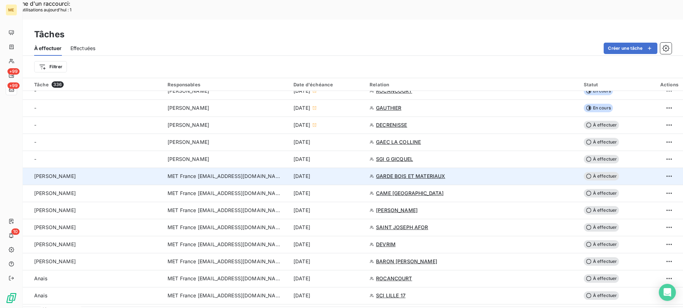
click at [107, 173] on div "Lisa - valérie" at bounding box center [96, 176] width 125 height 7
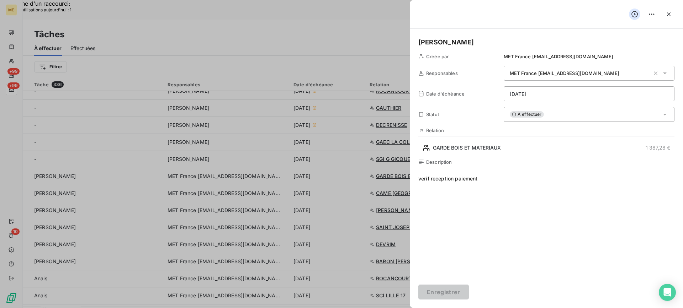
click at [536, 111] on span "À effectuer" at bounding box center [527, 114] width 34 height 6
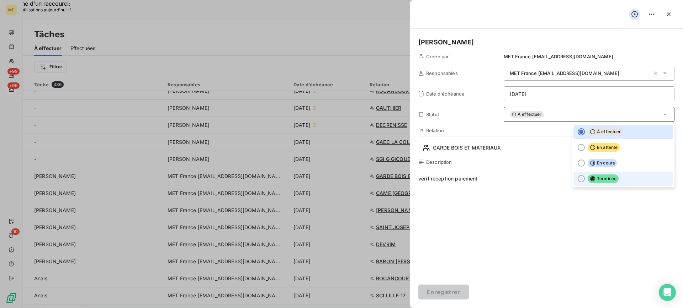
click at [579, 178] on div at bounding box center [581, 178] width 7 height 7
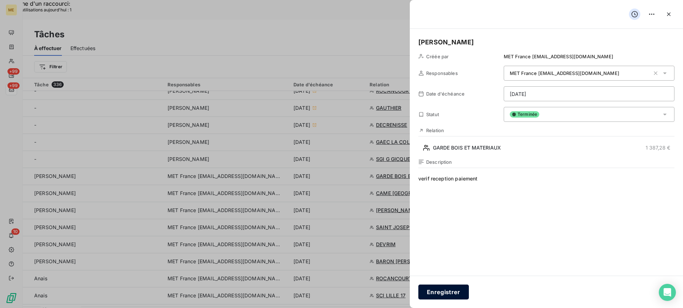
click at [443, 296] on button "Enregistrer" at bounding box center [443, 292] width 51 height 15
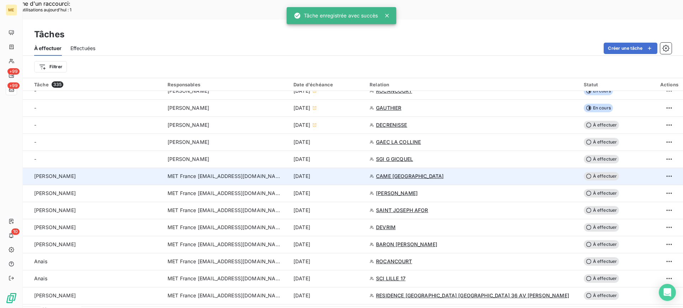
click at [126, 173] on div "Lisa - valérie" at bounding box center [96, 176] width 125 height 7
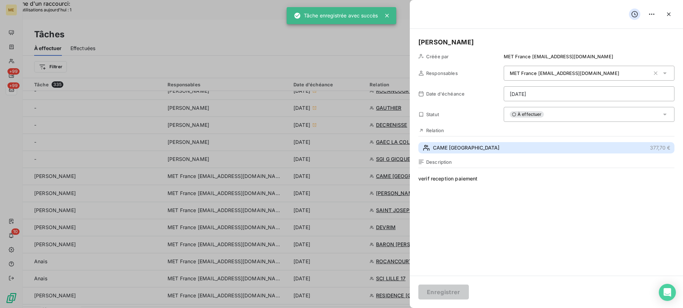
click at [492, 146] on button "CAME FRANCE 377,70 €" at bounding box center [546, 147] width 256 height 11
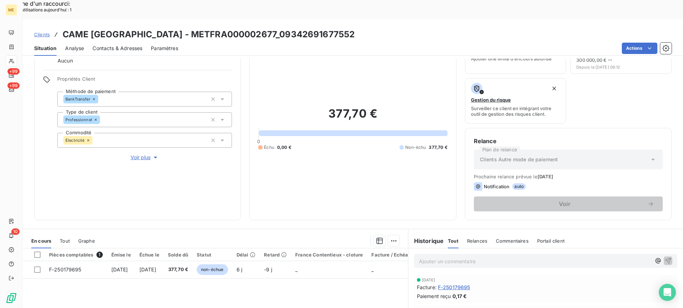
scroll to position [107, 0]
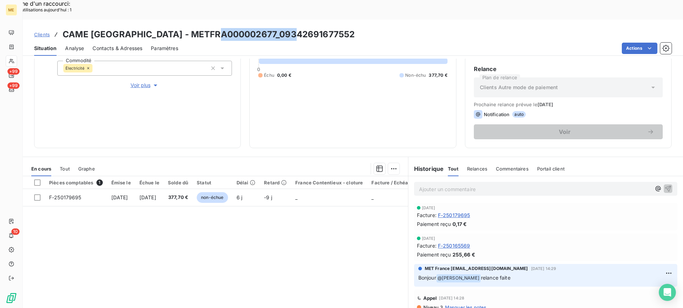
drag, startPoint x: 222, startPoint y: 14, endPoint x: 296, endPoint y: 15, distance: 73.6
click at [296, 28] on h3 "CAME FRANCE - METFRA000002677_09342691677552" at bounding box center [209, 34] width 292 height 13
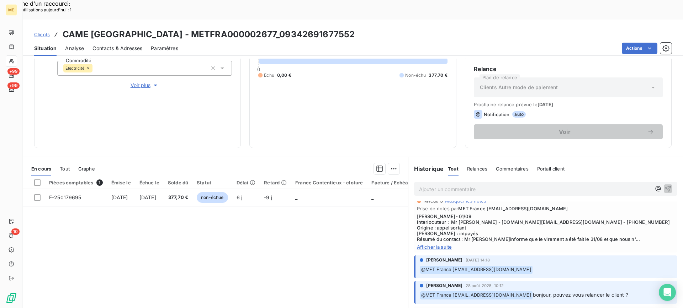
click at [441, 244] on span "Afficher la suite" at bounding box center [545, 247] width 257 height 6
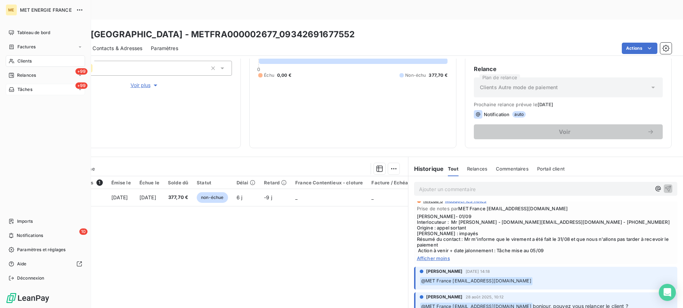
click at [48, 92] on div "+99 Tâches" at bounding box center [45, 89] width 79 height 11
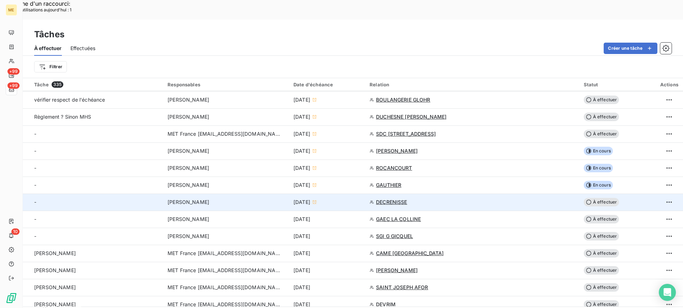
scroll to position [142, 0]
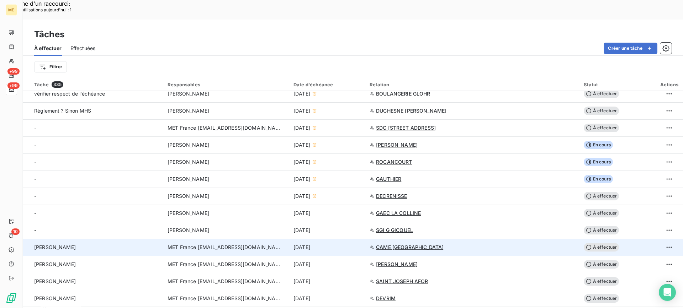
click at [81, 244] on div "Lisa - valérie" at bounding box center [96, 247] width 125 height 7
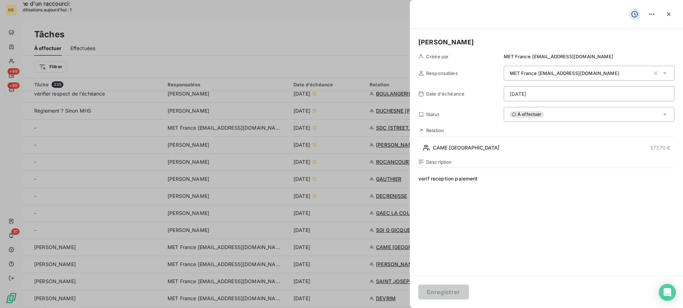
click at [603, 116] on div "À effectuer" at bounding box center [589, 114] width 171 height 15
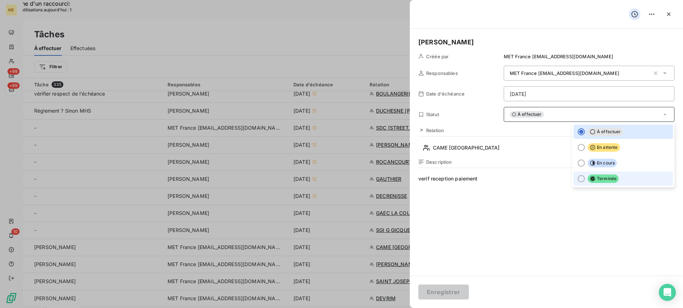
click at [580, 175] on li "Terminée" at bounding box center [623, 179] width 100 height 14
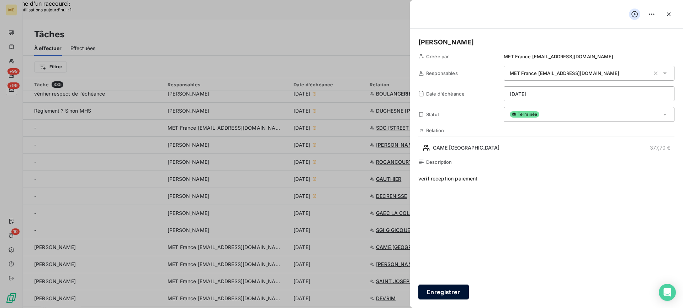
click at [453, 291] on button "Enregistrer" at bounding box center [443, 292] width 51 height 15
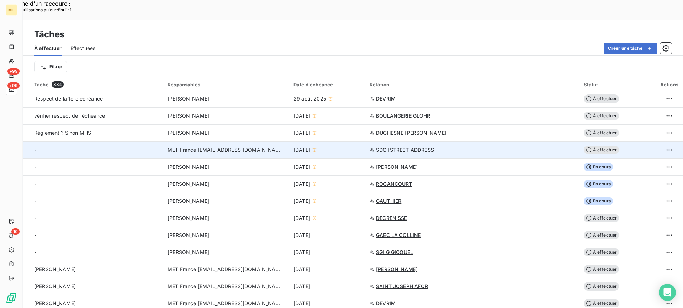
scroll to position [178, 0]
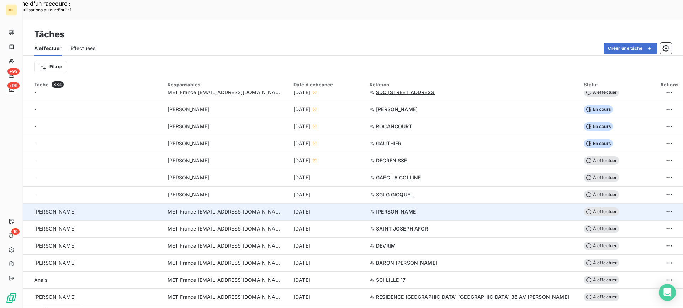
click at [97, 208] on div "Valérie" at bounding box center [96, 211] width 125 height 7
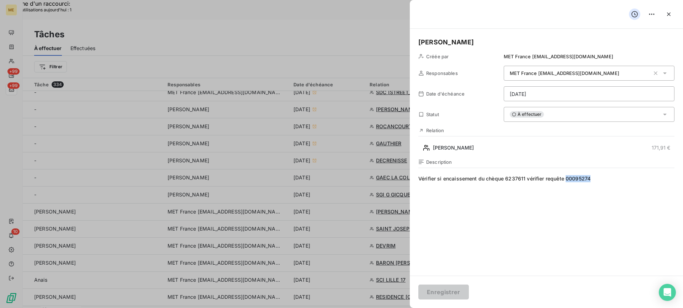
drag, startPoint x: 567, startPoint y: 180, endPoint x: 597, endPoint y: 179, distance: 31.0
click at [597, 179] on span "Vérifier si encaissement du chèque 6237611 vérifier requête 00095274" at bounding box center [546, 243] width 256 height 137
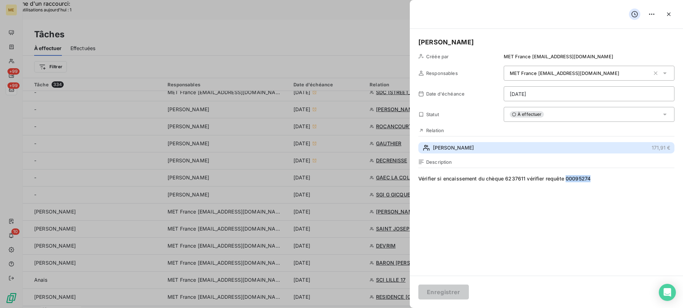
click at [473, 146] on span "FILLOL FERNAND" at bounding box center [453, 147] width 41 height 7
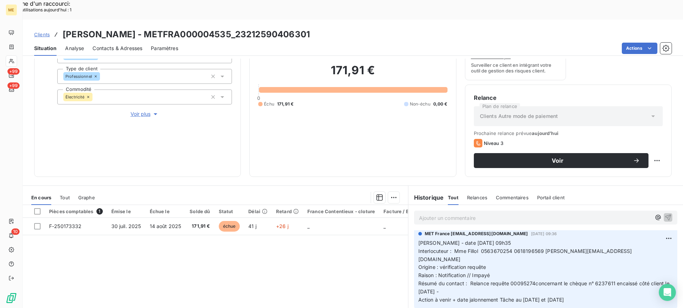
scroll to position [36, 0]
drag, startPoint x: 479, startPoint y: 232, endPoint x: 510, endPoint y: 233, distance: 31.3
click at [510, 248] on span "Interlocuteur : Mme Fillol 0563670254 0618196569 eliette.fillol@sfr.fr" at bounding box center [525, 255] width 214 height 14
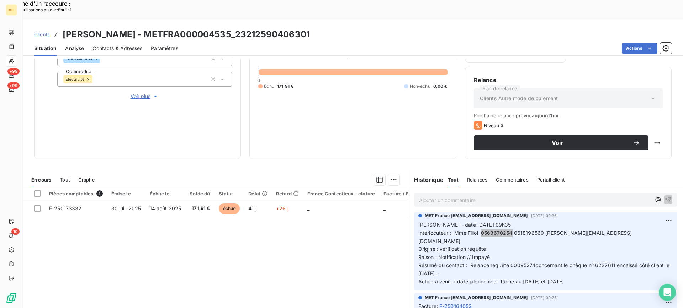
scroll to position [113, 0]
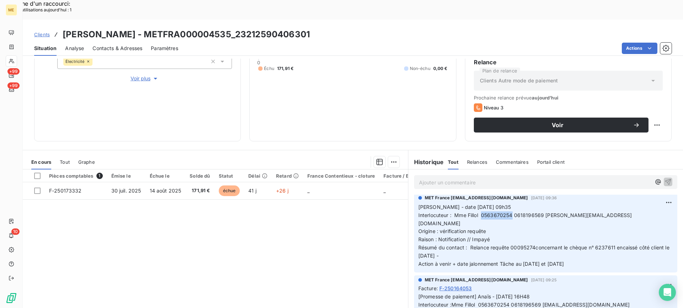
drag, startPoint x: 588, startPoint y: 234, endPoint x: 411, endPoint y: 188, distance: 182.4
click at [414, 193] on div "MET France met-france@recouvrement.met.com 26 août 2025, 09:36 Valérie - date 2…" at bounding box center [545, 232] width 263 height 79
click at [448, 178] on p "Ajouter un commentaire ﻿" at bounding box center [535, 182] width 232 height 9
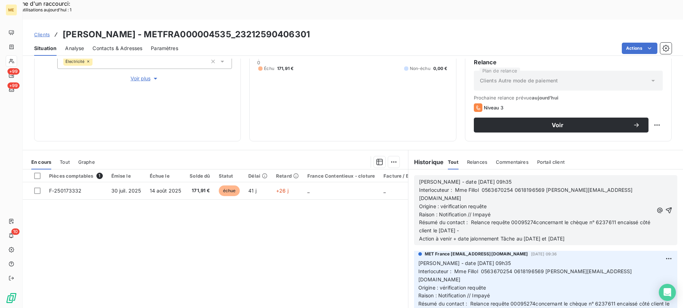
scroll to position [84, 0]
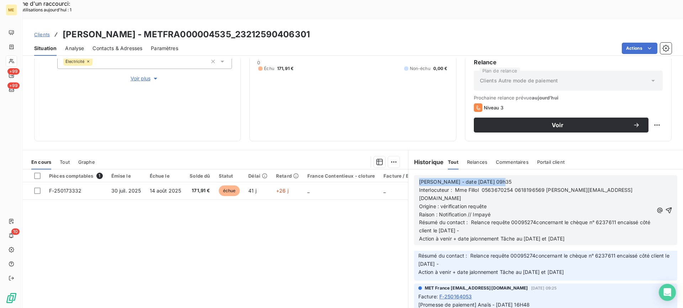
drag, startPoint x: 503, startPoint y: 161, endPoint x: 410, endPoint y: 165, distance: 93.6
click at [410, 170] on div "Valérie - date 26/08/2025 09h35 Interlocuteur : Mme Fillol 0563670254 061819656…" at bounding box center [545, 210] width 275 height 81
drag, startPoint x: 492, startPoint y: 176, endPoint x: 438, endPoint y: 178, distance: 53.7
click at [438, 203] on p "Origine : vérification requête" at bounding box center [536, 207] width 234 height 8
drag, startPoint x: 494, startPoint y: 186, endPoint x: 437, endPoint y: 184, distance: 57.0
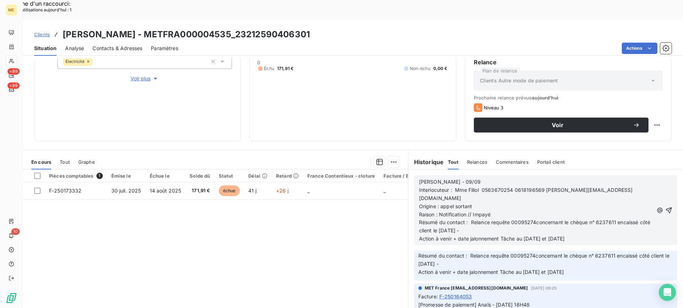
click at [437, 211] on p "Raison : Notification // Impayé" at bounding box center [536, 215] width 234 height 8
drag, startPoint x: 469, startPoint y: 197, endPoint x: 477, endPoint y: 201, distance: 8.5
click at [477, 219] on span "Résumé du contact : Relance requête 00095274concernant le chèque n° 6237611 enc…" at bounding box center [535, 226] width 233 height 14
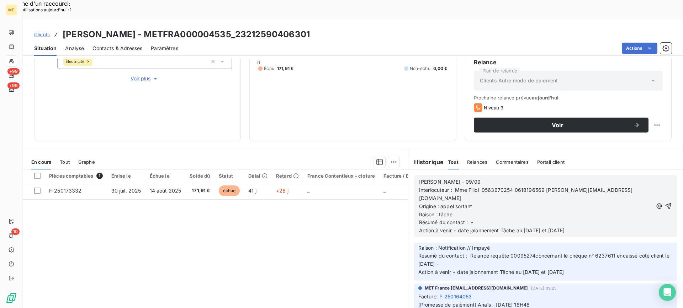
click at [480, 219] on p "Résumé du contact : -" at bounding box center [536, 223] width 234 height 8
drag, startPoint x: 590, startPoint y: 209, endPoint x: 537, endPoint y: 200, distance: 54.1
click at [536, 200] on div "Lisa - 09/09 Interlocuteur : Mme Fillol 0563670254 0618196569 eliette.fillol@sf…" at bounding box center [545, 206] width 263 height 62
drag, startPoint x: 594, startPoint y: 201, endPoint x: 521, endPoint y: 206, distance: 73.0
click at [521, 227] on p "Action à venir + date jalonnement Tâche au 01/09/2025 et 08/09/2025" at bounding box center [536, 231] width 234 height 8
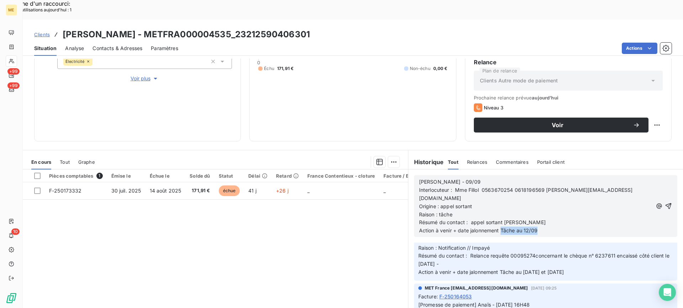
drag, startPoint x: 550, startPoint y: 205, endPoint x: 499, endPoint y: 206, distance: 51.2
click at [499, 227] on p "Action à venir + date jalonnement Tâche au 12/09" at bounding box center [536, 231] width 234 height 8
click at [664, 202] on button "button" at bounding box center [668, 206] width 8 height 9
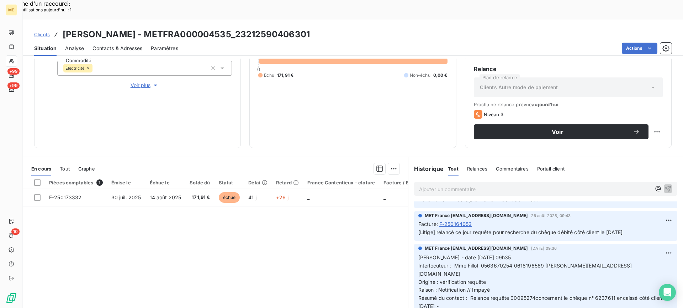
scroll to position [113, 0]
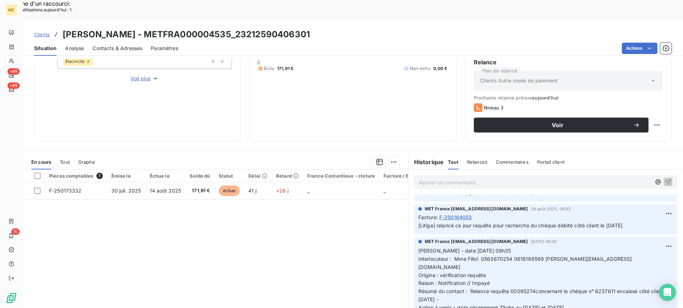
click at [479, 178] on p "Ajouter un commentaire ﻿" at bounding box center [535, 182] width 232 height 9
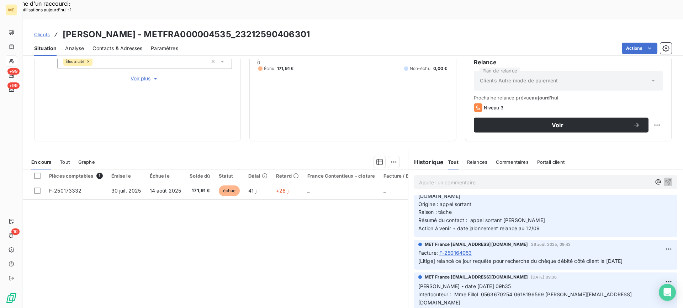
scroll to position [0, 0]
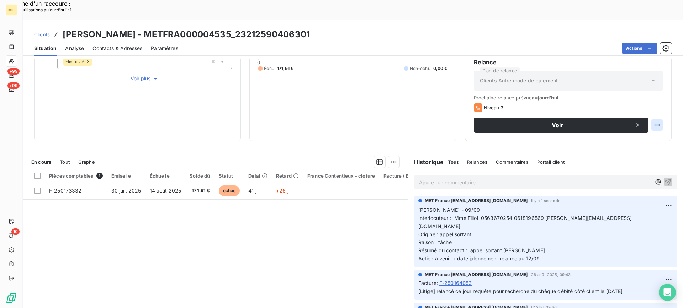
click at [646, 116] on div "Replanifier cette action" at bounding box center [622, 121] width 64 height 11
select select "8"
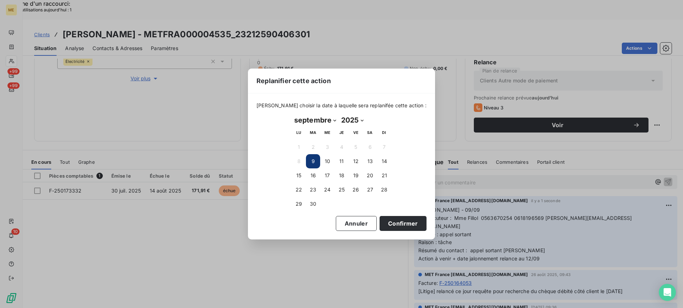
drag, startPoint x: 356, startPoint y: 164, endPoint x: 362, endPoint y: 169, distance: 7.8
click at [355, 164] on button "12" at bounding box center [356, 161] width 14 height 14
drag, startPoint x: 388, startPoint y: 223, endPoint x: 395, endPoint y: 217, distance: 9.3
click at [388, 223] on button "Confirmer" at bounding box center [402, 223] width 47 height 15
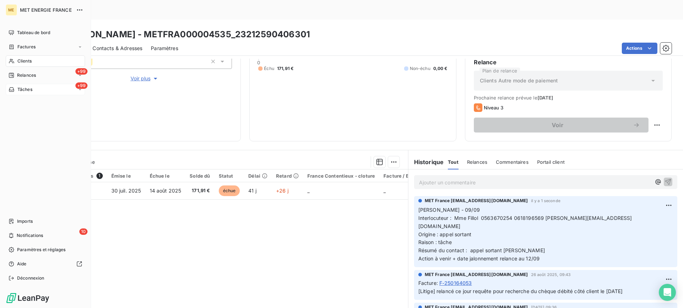
click at [48, 87] on div "+99 Tâches" at bounding box center [45, 89] width 79 height 11
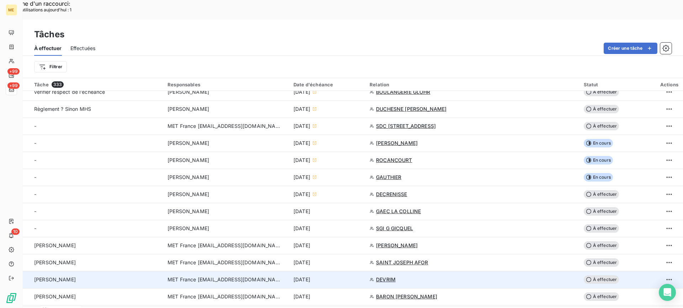
scroll to position [249, 0]
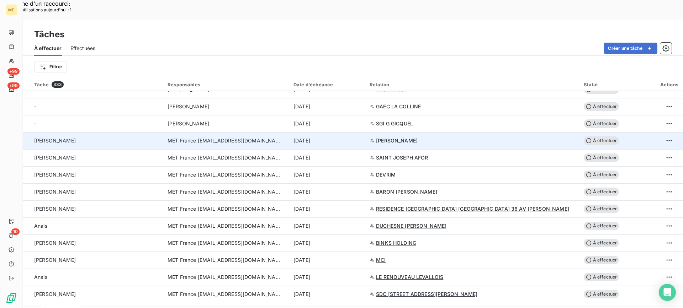
click at [124, 137] on div "Valérie" at bounding box center [96, 140] width 125 height 7
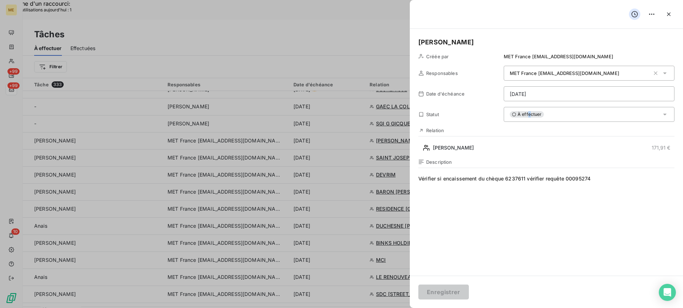
click at [529, 117] on span "À effectuer" at bounding box center [527, 114] width 34 height 6
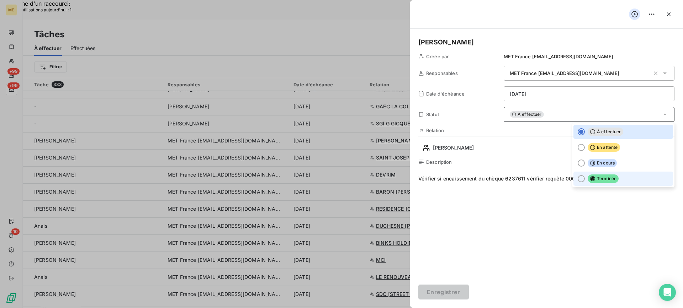
click at [617, 181] on li "Terminée" at bounding box center [623, 179] width 100 height 14
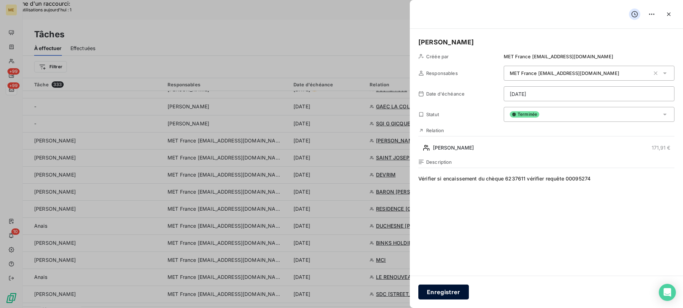
drag, startPoint x: 427, startPoint y: 291, endPoint x: 439, endPoint y: 279, distance: 16.6
click at [427, 290] on button "Enregistrer" at bounding box center [443, 292] width 51 height 15
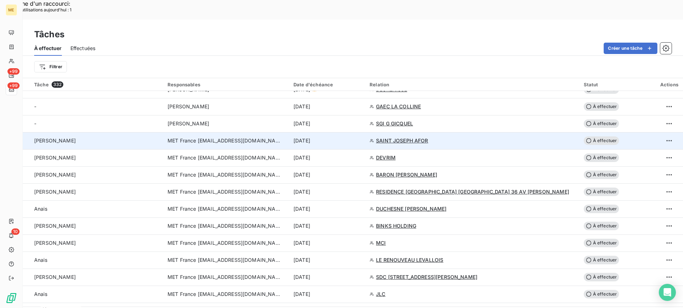
click at [112, 132] on td "Lisa" at bounding box center [93, 140] width 140 height 17
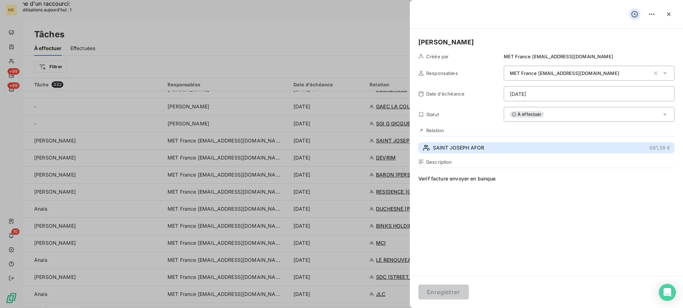
click at [500, 149] on button "SAINT JOSEPH AFOR 681,58 €" at bounding box center [546, 147] width 256 height 11
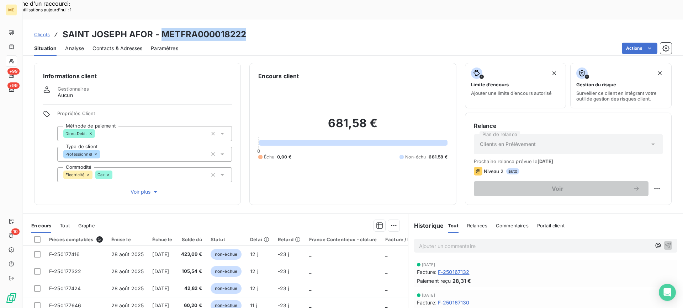
drag, startPoint x: 161, startPoint y: 12, endPoint x: 245, endPoint y: 17, distance: 84.4
click at [245, 28] on div "Clients SAINT JOSEPH AFOR - METFRA000018222" at bounding box center [353, 34] width 660 height 13
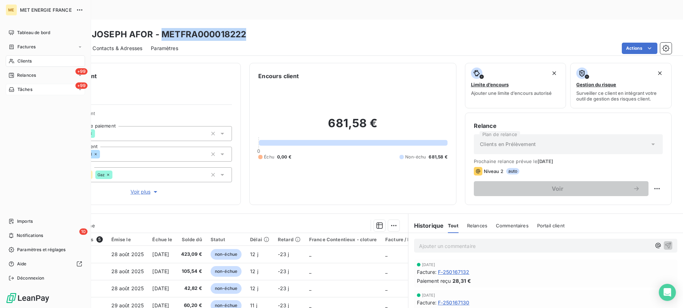
click at [53, 93] on div "+99 Tâches" at bounding box center [45, 89] width 79 height 11
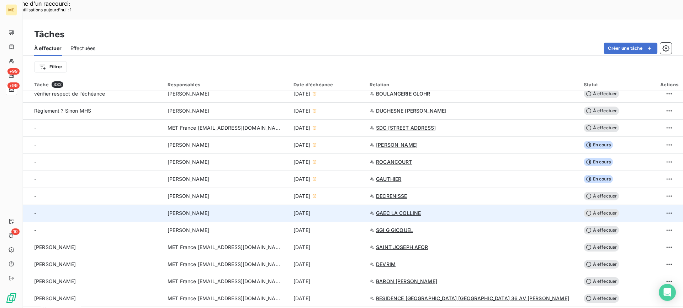
scroll to position [213, 0]
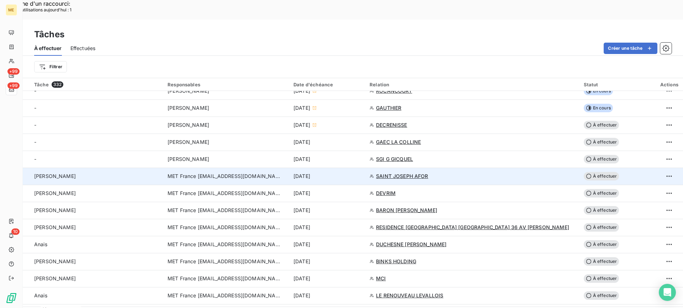
click at [99, 173] on div "Lisa" at bounding box center [96, 176] width 125 height 7
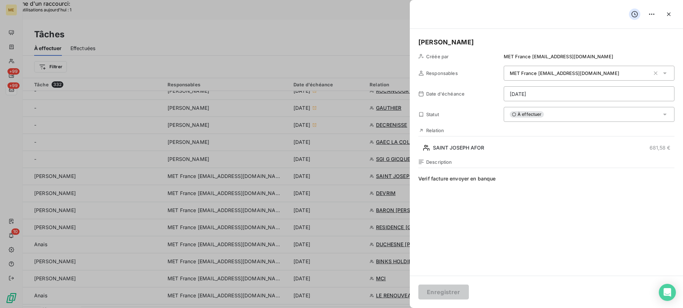
click at [509, 181] on span "Verif facture envoyer en banque" at bounding box center [546, 243] width 256 height 137
click at [566, 107] on div "À effectuer" at bounding box center [589, 114] width 171 height 15
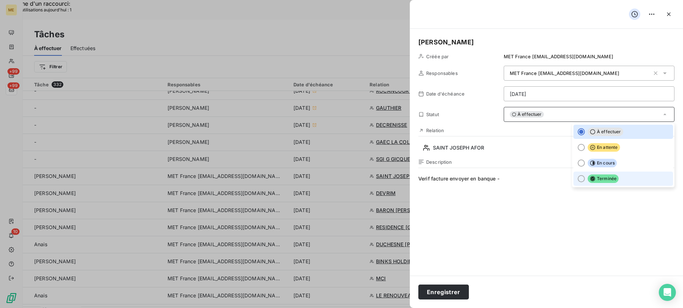
click at [581, 172] on li "Terminée" at bounding box center [623, 179] width 100 height 14
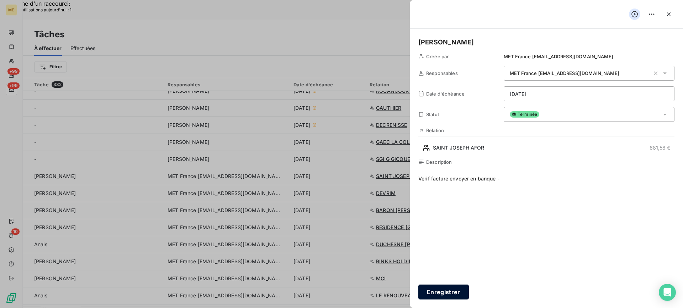
click at [457, 289] on button "Enregistrer" at bounding box center [443, 292] width 51 height 15
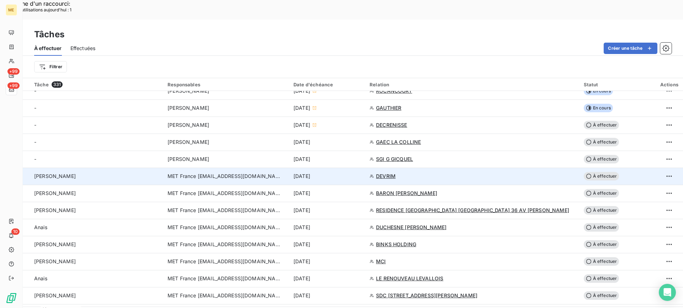
click at [100, 173] on div "Lisa - valérie" at bounding box center [96, 176] width 125 height 7
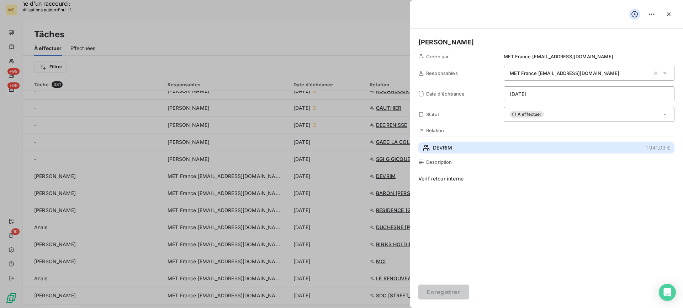
click at [473, 144] on button "DEVRIM 1 941,03 €" at bounding box center [546, 147] width 256 height 11
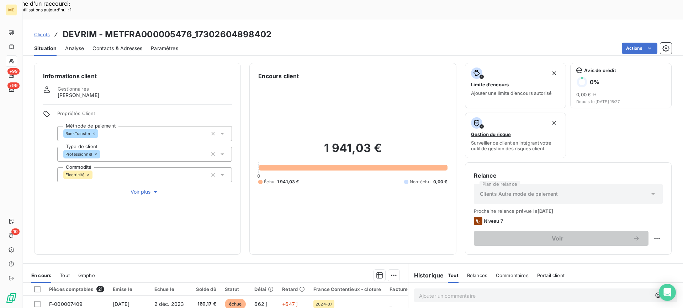
click at [149, 188] on span "Voir plus" at bounding box center [145, 191] width 28 height 7
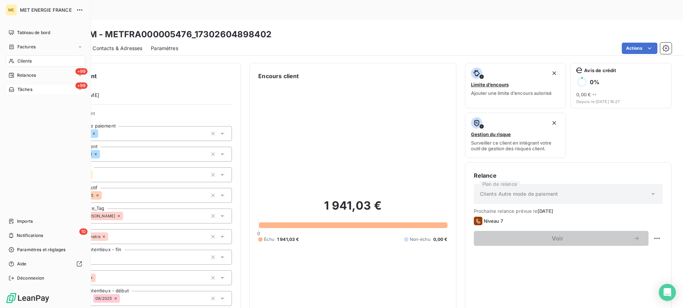
click at [65, 86] on div "+99 Tâches" at bounding box center [45, 89] width 79 height 11
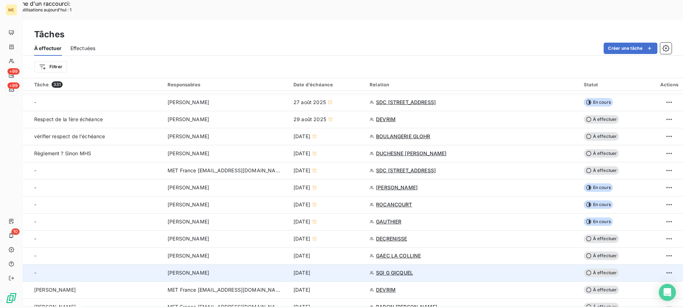
scroll to position [178, 0]
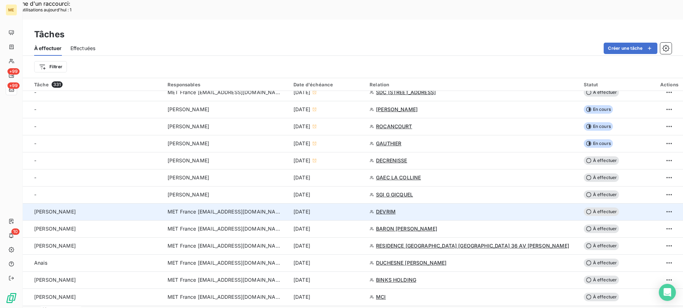
click at [119, 208] on div "Lisa - valérie" at bounding box center [96, 211] width 125 height 7
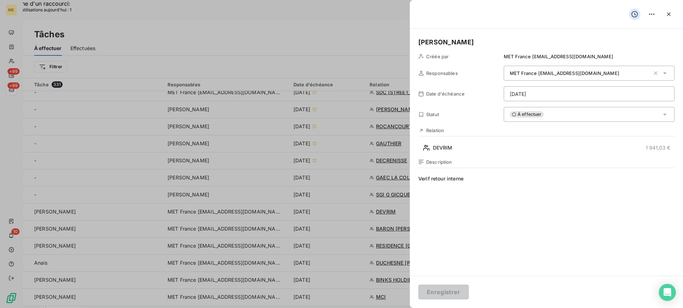
click at [577, 109] on div "À effectuer" at bounding box center [589, 114] width 171 height 15
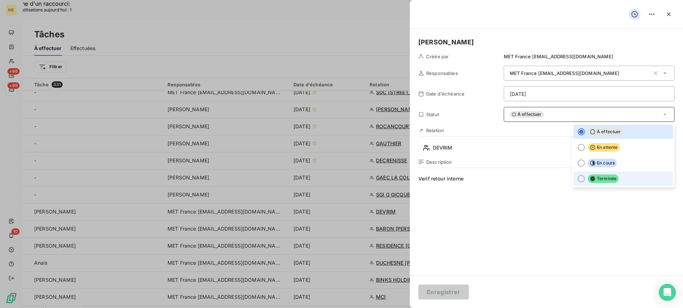
click at [598, 174] on li "Terminée" at bounding box center [623, 179] width 100 height 14
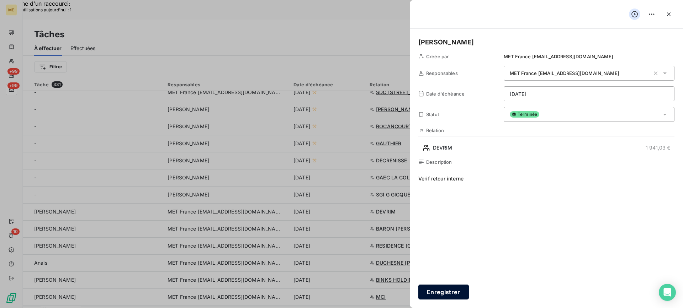
click at [434, 297] on button "Enregistrer" at bounding box center [443, 292] width 51 height 15
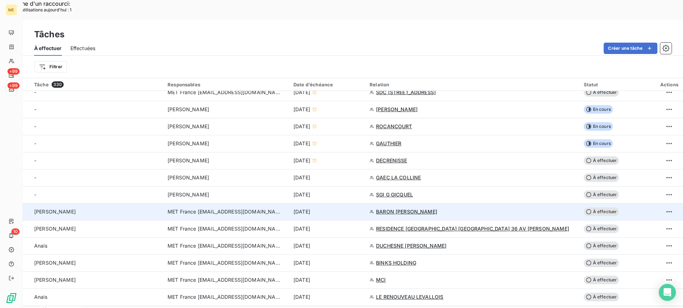
click at [119, 203] on td "Valérie" at bounding box center [93, 211] width 140 height 17
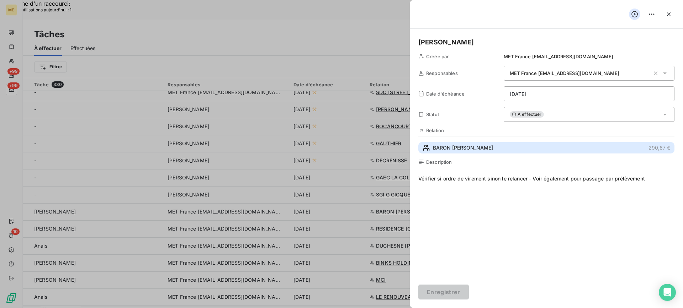
click at [504, 150] on button "BARON JULIEN 290,67 €" at bounding box center [546, 147] width 256 height 11
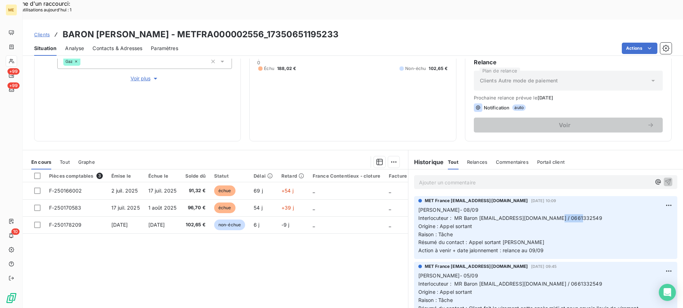
drag, startPoint x: 542, startPoint y: 201, endPoint x: 567, endPoint y: 199, distance: 25.3
click at [567, 215] on span "Interlocuteur : MR Baron [EMAIL_ADDRESS][DOMAIN_NAME] / 0661332549" at bounding box center [510, 218] width 184 height 6
click at [565, 209] on p "Lisa- 08/09 Interlocuteur : MR Baron sablettes500@hotmail.fr / 0661332549 Origi…" at bounding box center [545, 230] width 255 height 49
drag, startPoint x: 539, startPoint y: 201, endPoint x: 596, endPoint y: 202, distance: 56.9
click at [596, 206] on p "Lisa- 08/09 Interlocuteur : MR Baron sablettes500@hotmail.fr / 0661332549 Origi…" at bounding box center [545, 230] width 255 height 49
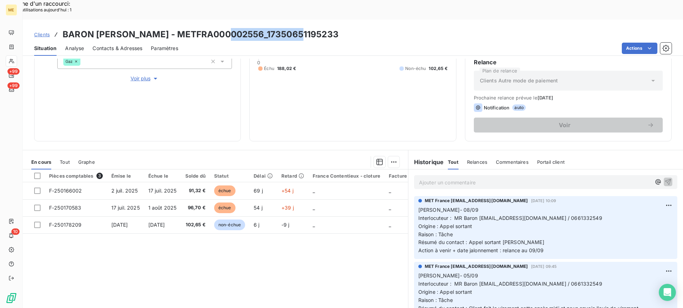
drag, startPoint x: 224, startPoint y: 14, endPoint x: 313, endPoint y: 12, distance: 88.6
click at [313, 28] on div "Clients BARON JULIEN - METFRA000002556_17350651195233" at bounding box center [353, 34] width 660 height 13
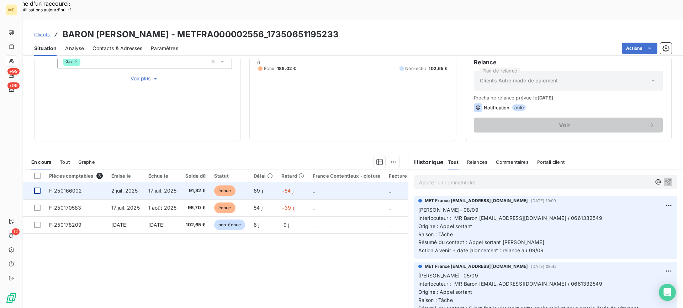
click at [34, 188] on div at bounding box center [37, 191] width 6 height 6
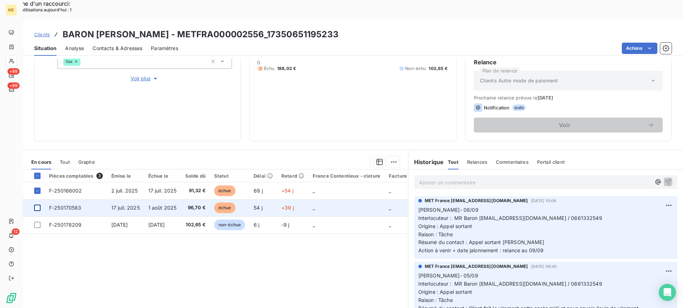
click at [36, 205] on div at bounding box center [37, 208] width 6 height 6
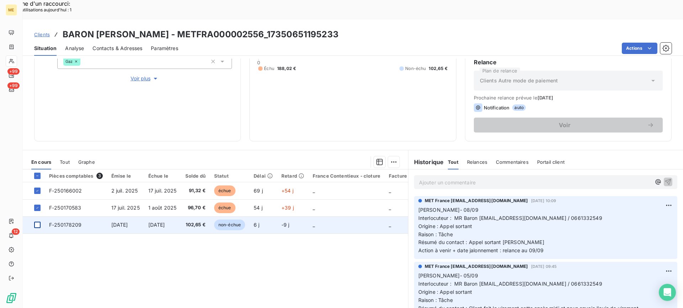
click at [37, 222] on div at bounding box center [37, 225] width 6 height 6
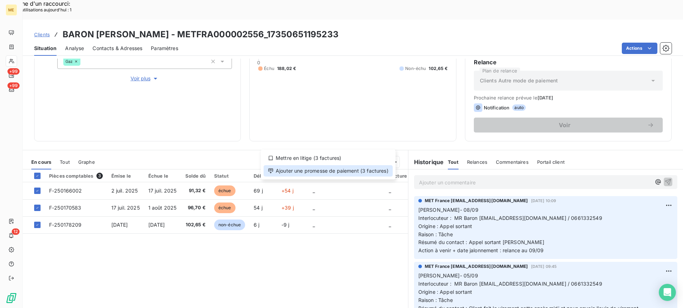
click at [365, 170] on div "Ajouter une promesse de paiement (3 factures)" at bounding box center [328, 170] width 129 height 11
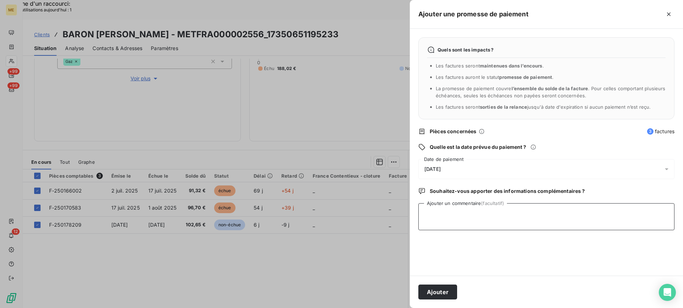
click at [483, 212] on textarea "Ajouter un commentaire (facultatif)" at bounding box center [546, 216] width 256 height 27
click at [622, 225] on textarea "Lisa - 09/09 -" at bounding box center [546, 216] width 256 height 27
drag, startPoint x: 597, startPoint y: 225, endPoint x: 587, endPoint y: 219, distance: 12.3
click at [597, 225] on textarea "Lisa - 09/09 - avis de virement interaction" at bounding box center [546, 216] width 256 height 27
paste textarea "https://metholdingag.lightning.force.com/lightning/r/vlocity_cmt__CustomerInter…"
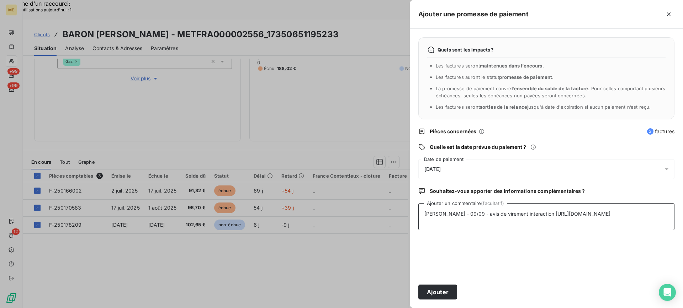
type textarea "Lisa - 09/09 - avis de virement interaction https://metholdingag.lightning.forc…"
click at [536, 176] on div "10/09/2025" at bounding box center [546, 169] width 256 height 20
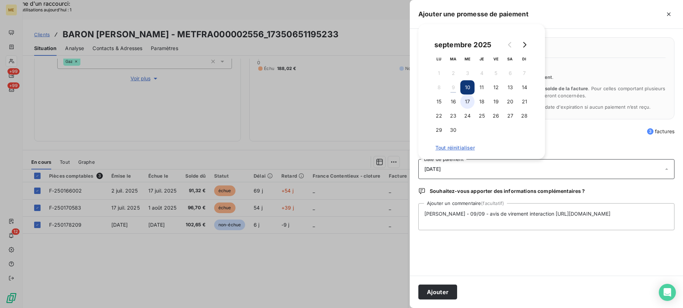
click at [469, 105] on button "17" at bounding box center [467, 102] width 14 height 14
click at [436, 298] on button "Ajouter" at bounding box center [437, 292] width 39 height 15
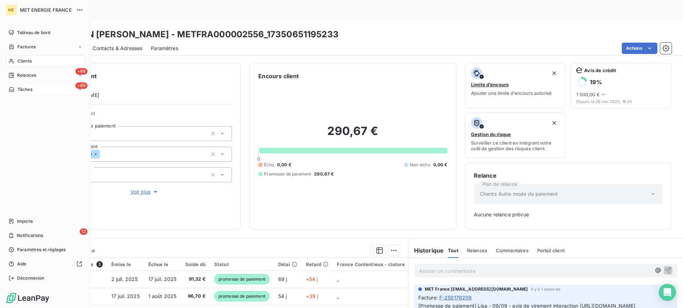
click at [53, 92] on div "+99 Tâches" at bounding box center [45, 89] width 79 height 11
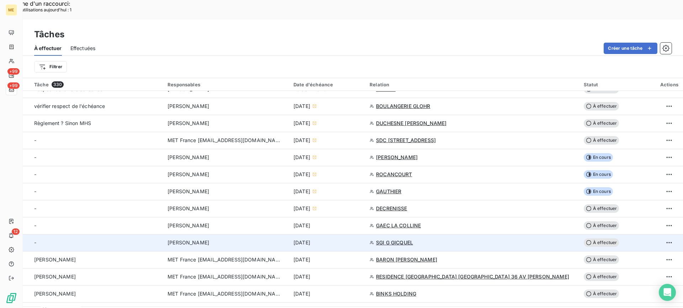
scroll to position [178, 0]
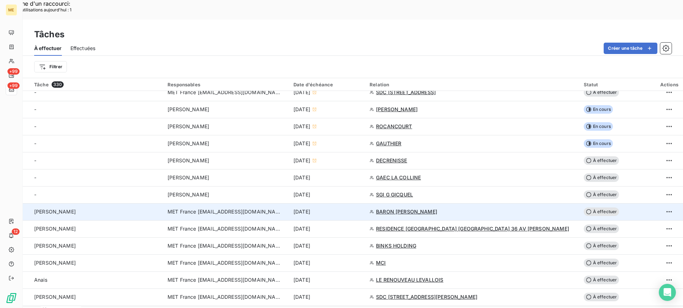
click at [128, 208] on div "Valérie" at bounding box center [96, 211] width 125 height 7
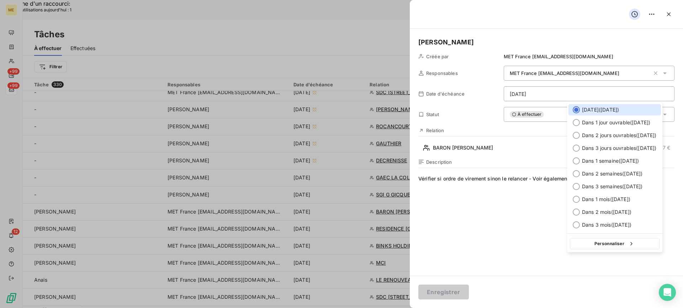
click at [609, 243] on button "Personnaliser" at bounding box center [615, 243] width 90 height 11
select select "8"
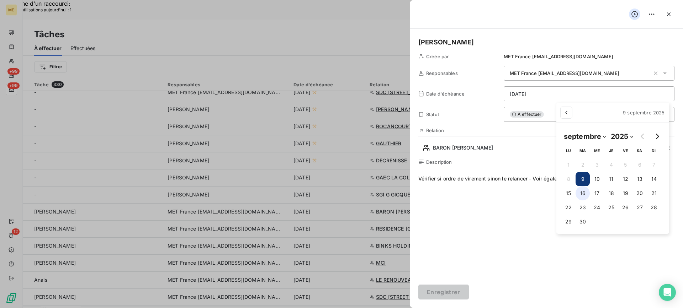
click at [589, 194] on button "16" at bounding box center [582, 193] width 14 height 14
type input "16/09/2025"
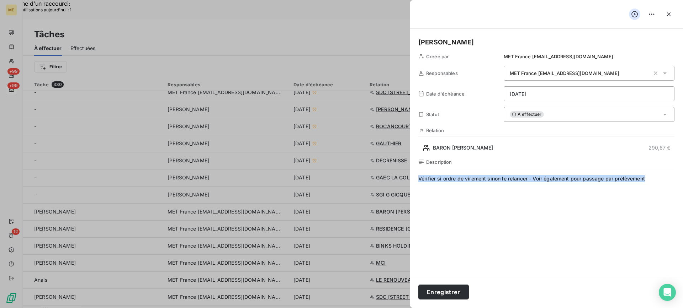
drag, startPoint x: 655, startPoint y: 178, endPoint x: 416, endPoint y: 184, distance: 239.4
click at [416, 184] on div "Valérie Créée par MET France met-france@recouvrement.met.com Responsables MET F…" at bounding box center [546, 152] width 273 height 247
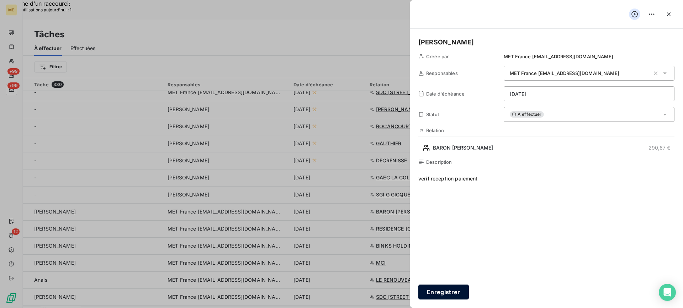
click at [453, 293] on button "Enregistrer" at bounding box center [443, 292] width 51 height 15
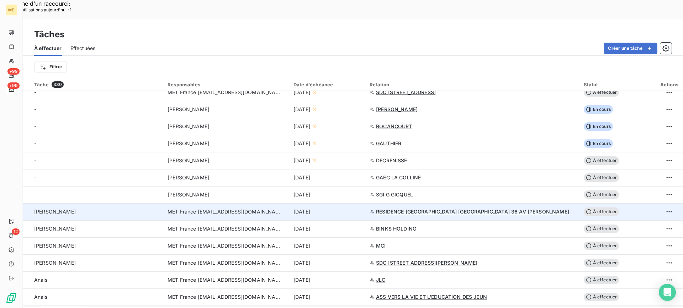
click at [119, 203] on td "Lisa - valérie" at bounding box center [93, 211] width 140 height 17
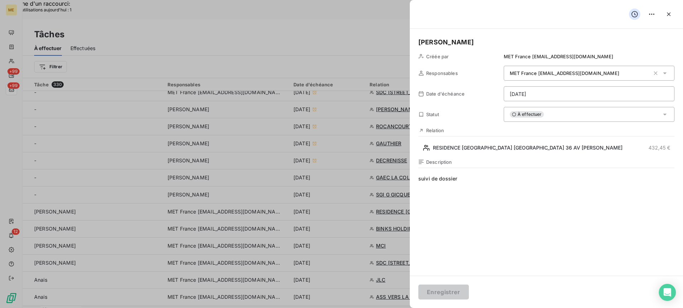
click at [465, 157] on div "Lisa - valérie Créée par MET France met-france@recouvrement.met.com Responsable…" at bounding box center [546, 152] width 273 height 247
click at [466, 154] on div "Lisa - valérie Créée par MET France met-france@recouvrement.met.com Responsable…" at bounding box center [546, 152] width 273 height 247
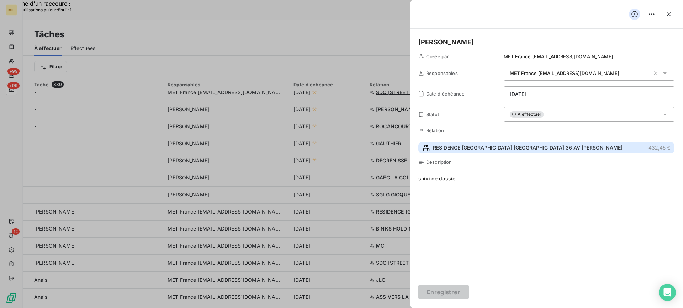
click at [468, 148] on span "RESIDENCE GREEN PARK BOBIGNY 36 AV KARL MARX" at bounding box center [528, 147] width 190 height 7
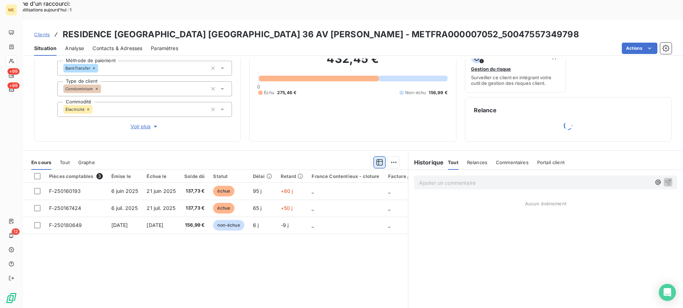
scroll to position [66, 0]
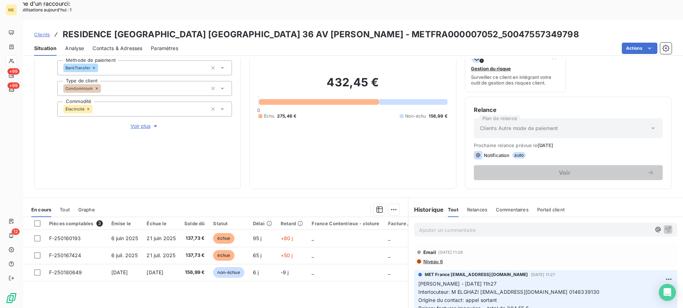
click at [133, 123] on span "Voir plus" at bounding box center [145, 126] width 28 height 7
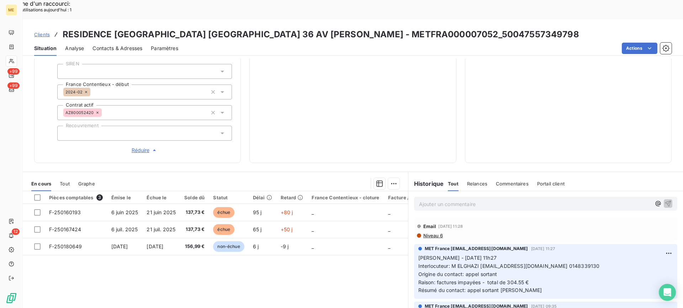
scroll to position [192, 0]
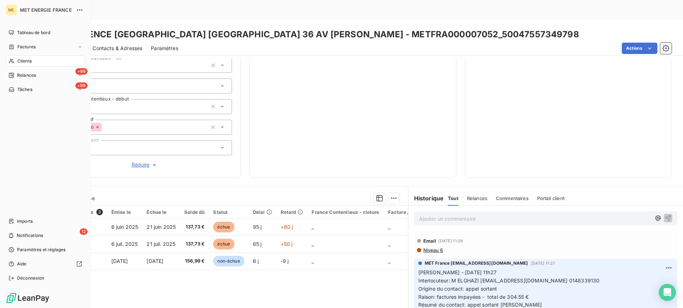
click at [50, 63] on div "Clients" at bounding box center [45, 60] width 79 height 11
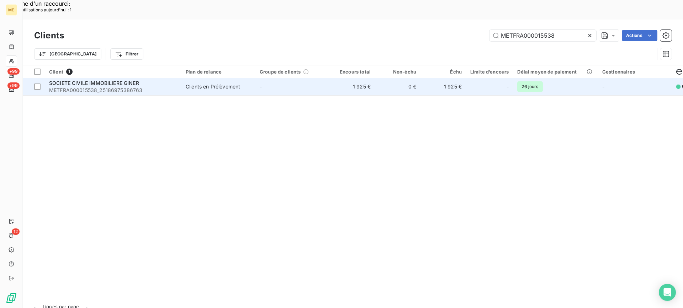
type input "METFRA000015538"
click at [109, 87] on span "METFRA000015538_25186975386763" at bounding box center [113, 90] width 128 height 7
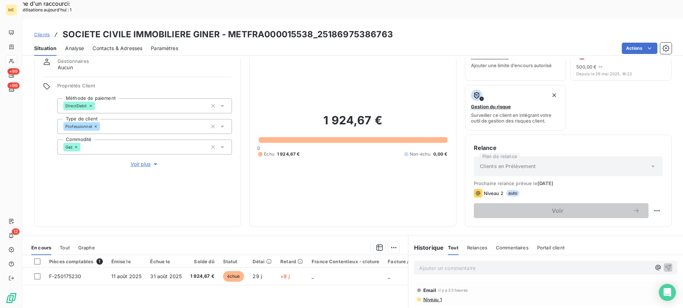
scroll to position [107, 0]
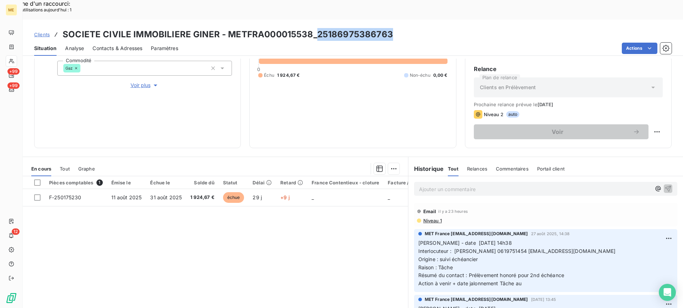
drag, startPoint x: 315, startPoint y: 17, endPoint x: 396, endPoint y: 16, distance: 81.1
click at [396, 28] on div "Clients SOCIETE CIVILE IMMOBILIERE GINER - METFRA000015538_25186975386763" at bounding box center [353, 34] width 660 height 13
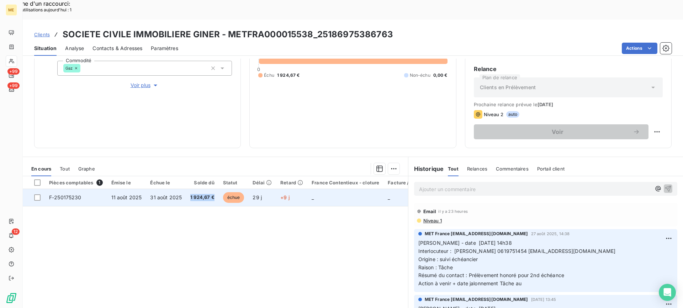
drag, startPoint x: 188, startPoint y: 177, endPoint x: 212, endPoint y: 179, distance: 23.9
click at [212, 189] on td "1 924,67 €" at bounding box center [202, 197] width 33 height 17
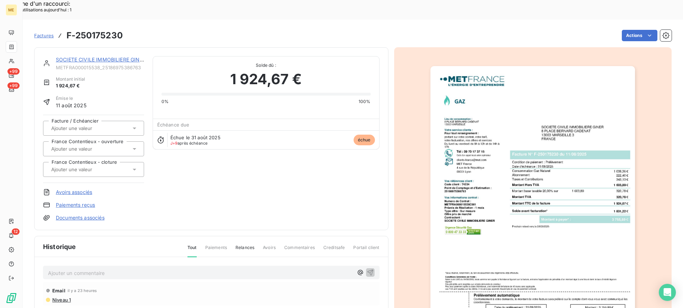
click at [129, 47] on div "SOCIETE CIVILE IMMOBILIERE GINER METFRA000015538_25186975386763 Montant initial…" at bounding box center [211, 138] width 354 height 183
click at [129, 57] on link "SOCIETE CIVILE IMMOBILIERE GINER" at bounding box center [101, 60] width 90 height 6
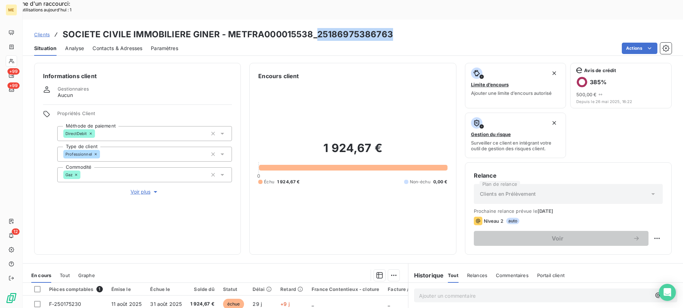
drag, startPoint x: 315, startPoint y: 16, endPoint x: 394, endPoint y: 16, distance: 79.0
click at [394, 28] on div "Clients SOCIETE CIVILE IMMOBILIERE GINER - METFRA000015538_25186975386763" at bounding box center [353, 34] width 660 height 13
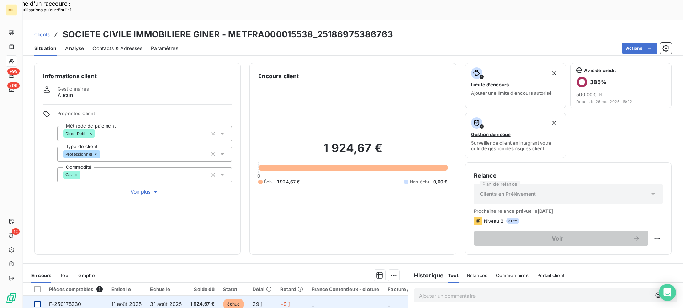
click at [36, 301] on div at bounding box center [37, 304] width 6 height 6
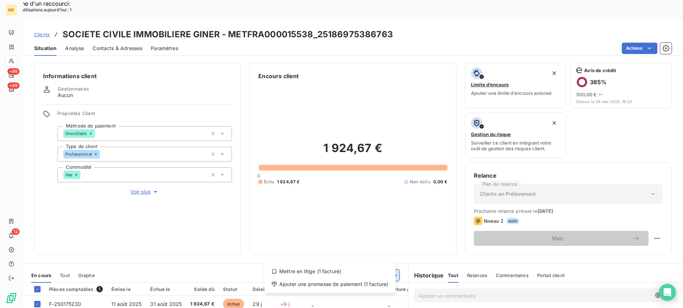
click at [389, 267] on div "Mettre en litige (1 facture)" at bounding box center [330, 271] width 126 height 11
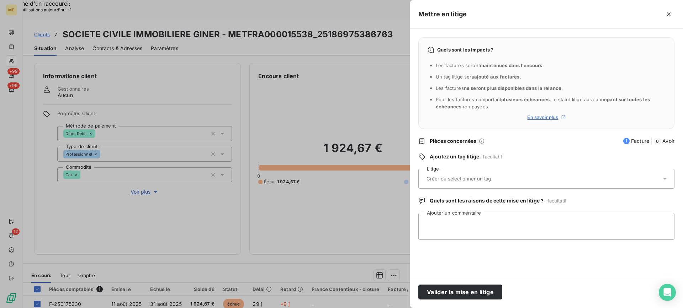
click at [471, 172] on div at bounding box center [542, 178] width 237 height 15
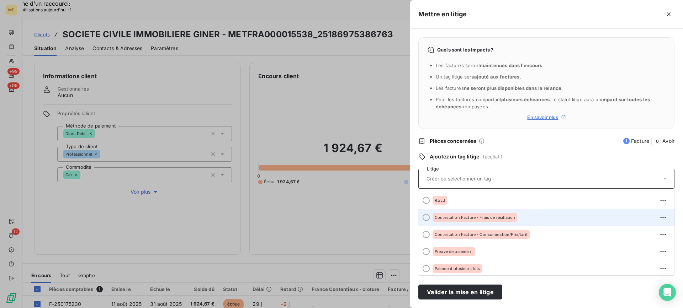
scroll to position [36, 0]
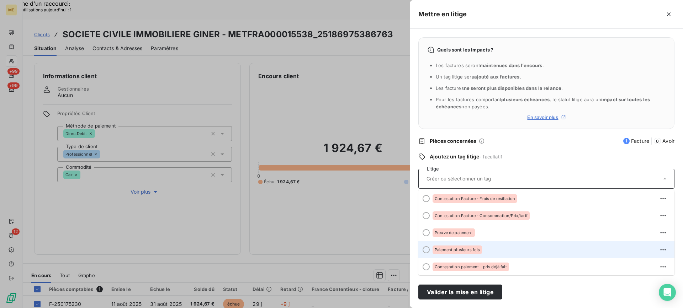
click at [509, 250] on div "Paiement plusieurs fois" at bounding box center [550, 249] width 236 height 11
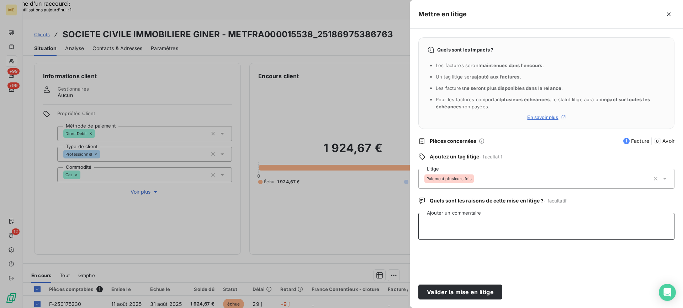
click at [501, 231] on textarea "Ajouter un commentaire" at bounding box center [546, 226] width 256 height 27
paste textarea "Lisa- date Interlocuteur : Origine : Raison : Résumé du contact : Action à veni…"
click at [506, 225] on textarea "Lisa- date Interlocuteur : Origine : Raison : Résumé du contact : Action à veni…" at bounding box center [546, 226] width 256 height 27
click at [505, 225] on textarea "Lisa- date Interlocuteur : Origine : Raison : Résumé du contact : Action à veni…" at bounding box center [546, 226] width 256 height 27
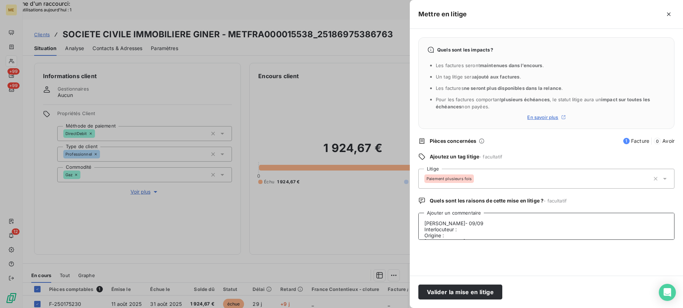
click at [499, 226] on textarea "Lisa- 09/09 Interlocuteur : Origine : Raison : Résumé du contact : Action à ven…" at bounding box center [546, 226] width 256 height 27
click at [497, 232] on textarea "Lisa- 09/09 Interlocuteur : Origine : Raison : Résumé du contact : Action à ven…" at bounding box center [546, 226] width 256 height 27
click at [531, 231] on textarea "Lisa- 09/09 Interlocuteur : Mr Fauchoux - Origine : Raison : Résumé du contact …" at bounding box center [546, 226] width 256 height 27
paste textarea "dominiquefauchoux@hotmail.fr"
click at [515, 231] on textarea "Lisa- 09/09 Interlocuteur : Mr Fauchoux - dominiquefauchoux@hotmail.fr - Origin…" at bounding box center [546, 226] width 256 height 27
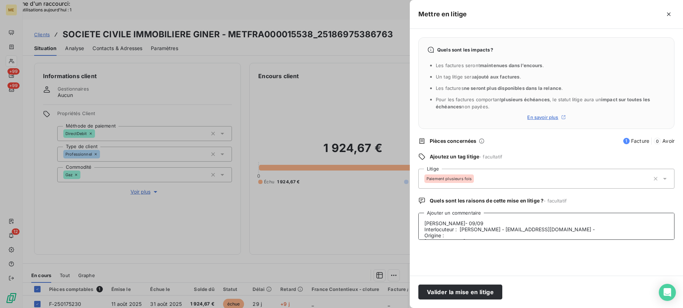
click at [504, 237] on textarea "Lisa- 09/09 Interlocuteur : Mr Fauchoux - dominiquefauchoux@hotmail.fr - Origin…" at bounding box center [546, 226] width 256 height 27
click at [505, 236] on textarea "Lisa- 09/09 Interlocuteur : Mr Fauchoux - dominiquefauchoux@hotmail.fr - Origin…" at bounding box center [546, 226] width 256 height 27
paste textarea "[DATE] 05:37"
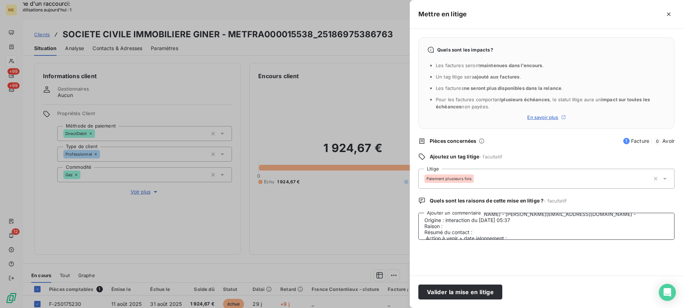
scroll to position [24, 0]
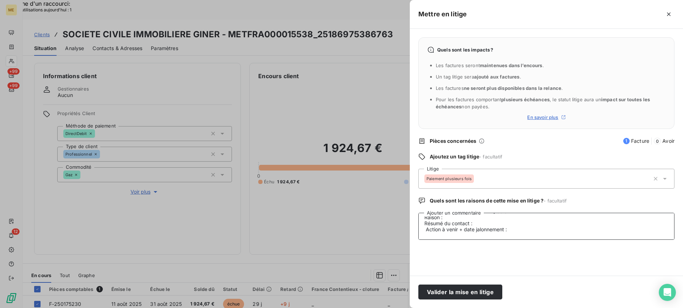
click at [500, 221] on textarea "Lisa- 09/09 Interlocuteur : Mr Fauchoux - dominiquefauchoux@hotmail.fr - Origin…" at bounding box center [546, 226] width 256 height 27
click at [502, 217] on textarea "Lisa- 09/09 Interlocuteur : Mr Fauchoux - dominiquefauchoux@hotmail.fr - Origin…" at bounding box center [546, 226] width 256 height 27
click at [501, 218] on textarea "Lisa- 09/09 Interlocuteur : Mr Fauchoux - dominiquefauchoux@hotmail.fr - Origin…" at bounding box center [546, 226] width 256 height 27
click at [504, 224] on textarea "Lisa- 09/09 Interlocuteur : Mr Fauchoux - dominiquefauchoux@hotmail.fr - Origin…" at bounding box center [546, 226] width 256 height 27
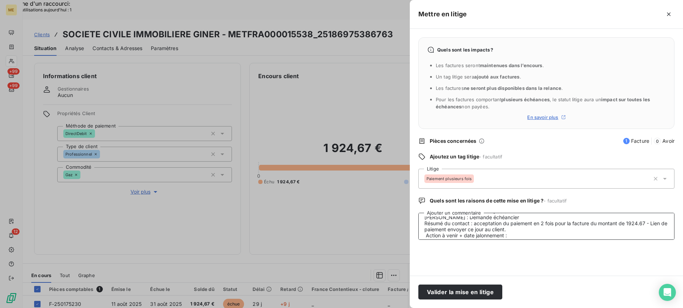
click at [589, 237] on textarea "Lisa- 09/09 Interlocuteur : Mr Fauchoux - dominiquefauchoux@hotmail.fr - Origin…" at bounding box center [546, 226] width 256 height 27
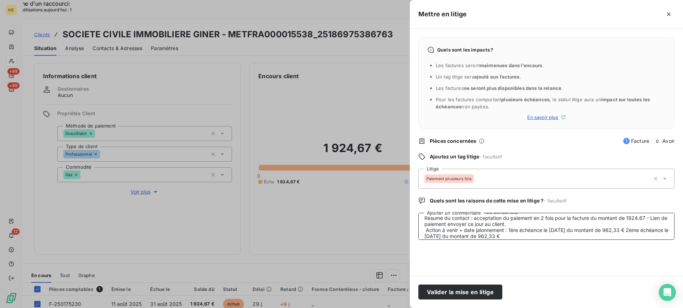
click at [509, 231] on textarea "Lisa- 09/09 Interlocuteur : Mr Fauchoux - dominiquefauchoux@hotmail.fr - Origin…" at bounding box center [546, 226] width 256 height 27
click at [554, 224] on textarea "Lisa- 09/09 Interlocuteur : Mr Fauchoux - dominiquefauchoux@hotmail.fr - Origin…" at bounding box center [546, 226] width 256 height 27
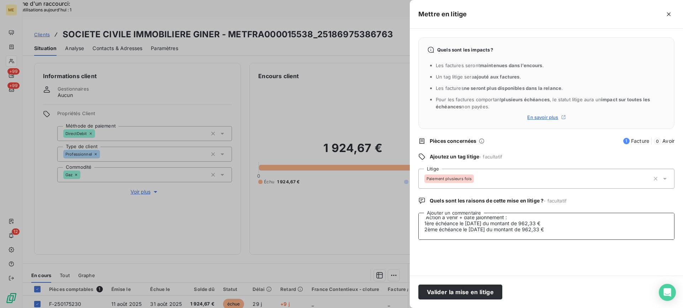
click at [426, 224] on textarea "Lisa- 09/09 Interlocuteur : Mr Fauchoux - dominiquefauchoux@hotmail.fr - Origin…" at bounding box center [546, 226] width 256 height 27
click at [0, 0] on lt-em "1ʳᵉ" at bounding box center [0, 0] width 0 height 0
click at [428, 230] on textarea "Lisa- 09/09 Interlocuteur : Mr Fauchoux - dominiquefauchoux@hotmail.fr - Origin…" at bounding box center [546, 226] width 256 height 27
click at [0, 0] on lt-em "2ᵉ" at bounding box center [0, 0] width 0 height 0
click at [558, 228] on textarea "Lisa- 09/09 Interlocuteur : Mr Fauchoux - dominiquefauchoux@hotmail.fr - Origin…" at bounding box center [546, 226] width 256 height 27
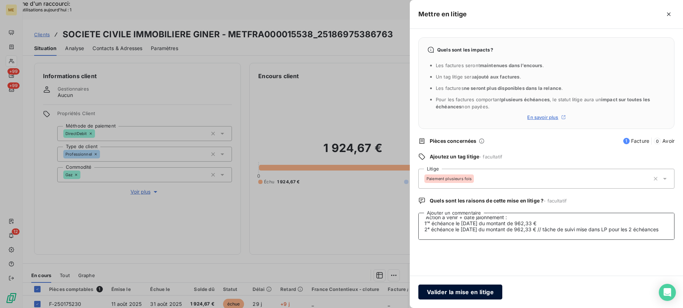
type textarea "Lisa- 09/09 Interlocuteur : Mr Fauchoux - dominiquefauchoux@hotmail.fr - Origin…"
click at [454, 286] on button "Valider la mise en litige" at bounding box center [460, 292] width 84 height 15
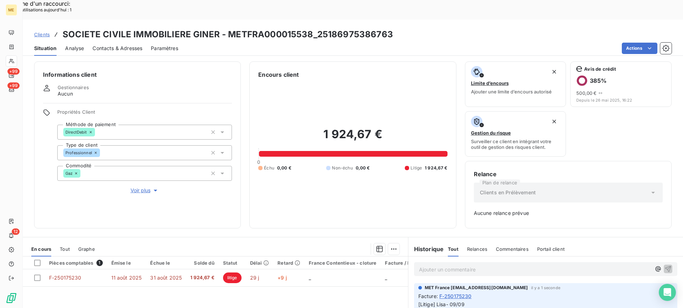
scroll to position [0, 0]
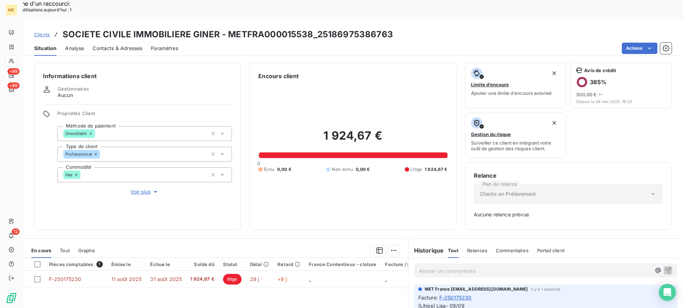
click at [628, 36] on div "Clients SOCIETE CIVILE IMMOBILIERE GINER - METFRA000015538_25186975386763 Situa…" at bounding box center [353, 174] width 660 height 308
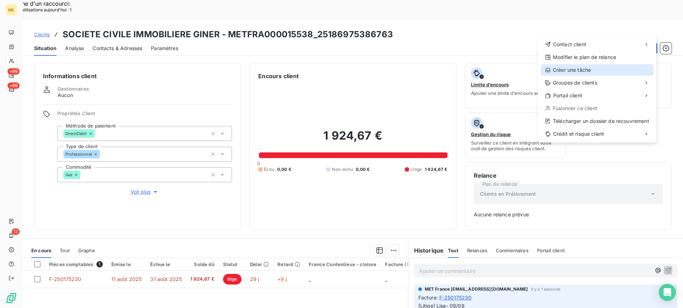
click at [612, 75] on div "Créer une tâche" at bounding box center [597, 69] width 113 height 11
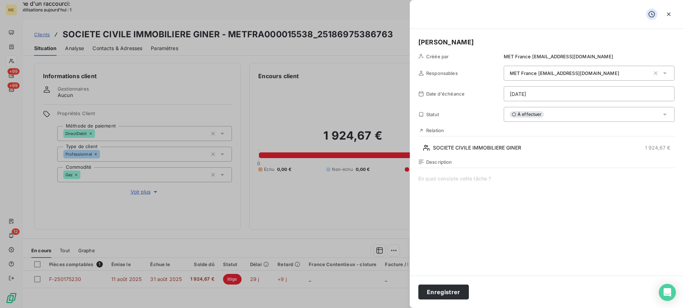
click at [519, 217] on span at bounding box center [546, 243] width 256 height 137
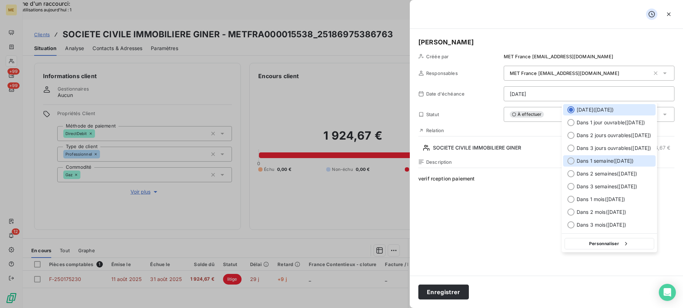
click at [627, 159] on span "Dans 1 semaine ( 16 sept. )" at bounding box center [605, 161] width 57 height 7
type input "16/09/2025"
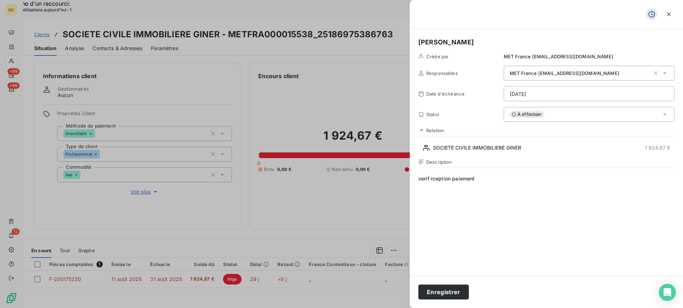
click at [433, 179] on span "verif rception paiement" at bounding box center [546, 243] width 256 height 137
click at [0, 0] on lt-span "r é ception" at bounding box center [0, 0] width 0 height 0
click at [447, 295] on button "Enregistrer" at bounding box center [443, 292] width 51 height 15
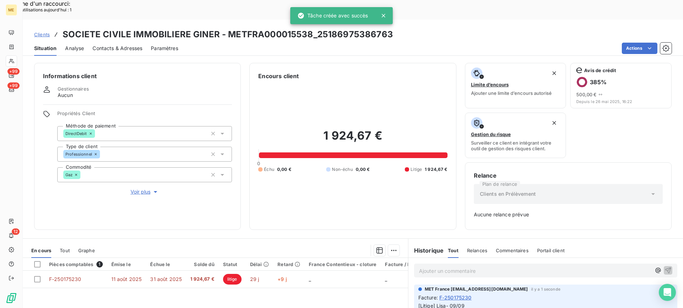
click at [632, 41] on div "Situation Analyse Contacts & Adresses Paramètres Actions" at bounding box center [353, 48] width 660 height 15
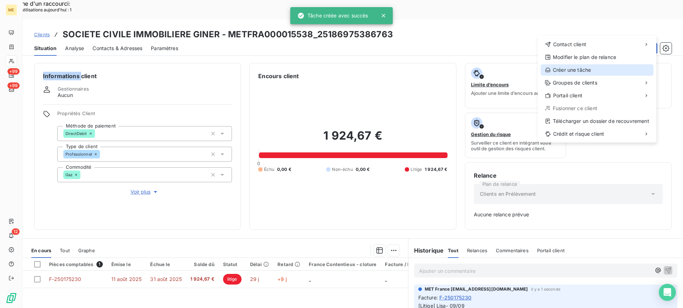
click at [612, 73] on div "Créer une tâche" at bounding box center [597, 69] width 113 height 11
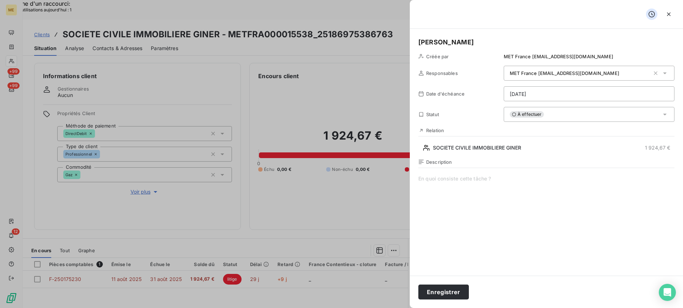
click at [478, 208] on span at bounding box center [546, 243] width 256 height 137
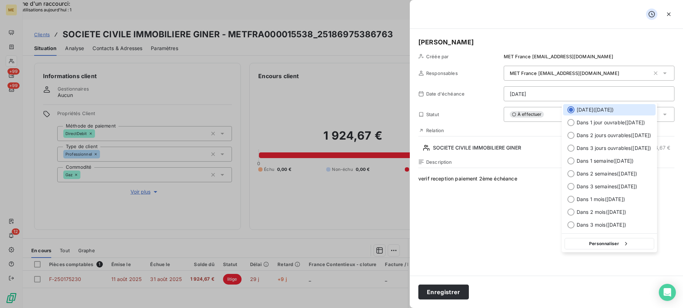
click at [603, 240] on button "Personnaliser" at bounding box center [609, 243] width 90 height 11
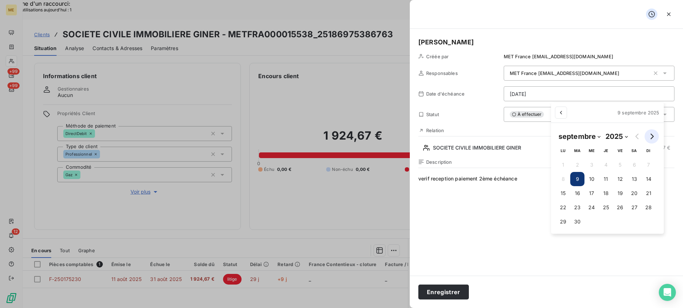
click at [652, 136] on icon "Go to next month" at bounding box center [651, 137] width 3 height 6
select select "9"
click at [599, 191] on button "15" at bounding box center [595, 193] width 14 height 14
type input "15/10/2025"
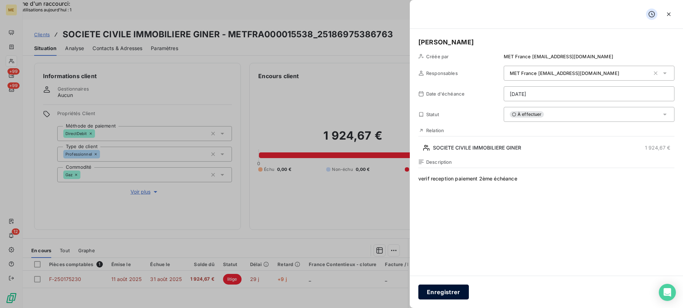
click at [432, 292] on button "Enregistrer" at bounding box center [443, 292] width 51 height 15
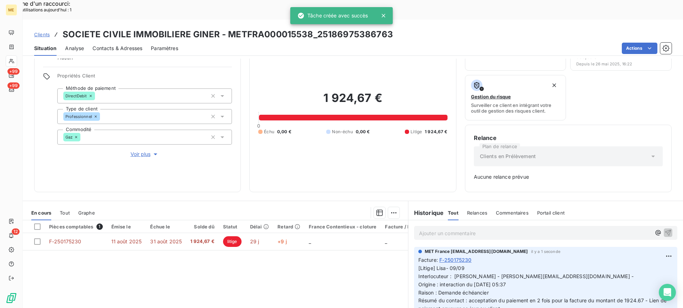
scroll to position [89, 0]
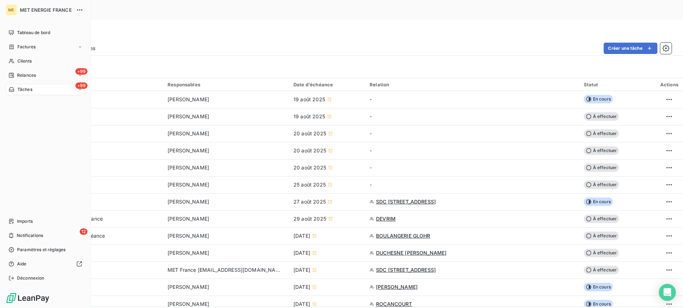
click at [19, 64] on span "Clients" at bounding box center [24, 61] width 14 height 6
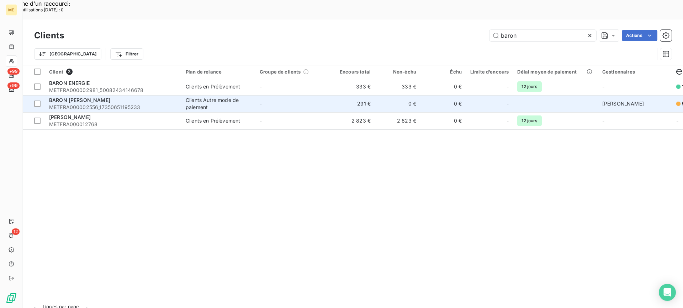
type input "baron"
click at [127, 97] on div "BARON [PERSON_NAME]" at bounding box center [113, 100] width 128 height 7
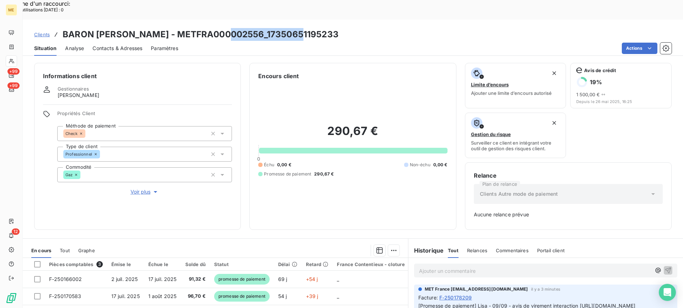
drag, startPoint x: 225, startPoint y: 9, endPoint x: 334, endPoint y: 13, distance: 109.6
click at [294, 28] on h3 "BARON JULIEN - METFRA000002556_17350651195233" at bounding box center [201, 34] width 276 height 13
copy h3 "17350651195233"
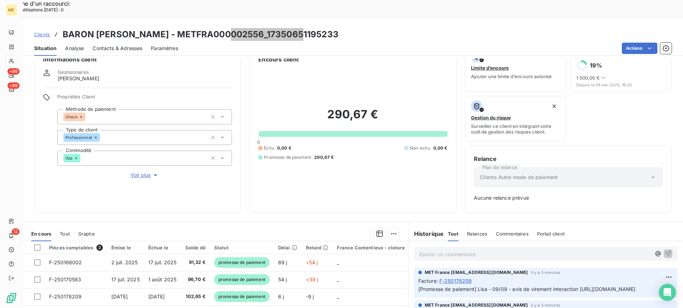
scroll to position [36, 0]
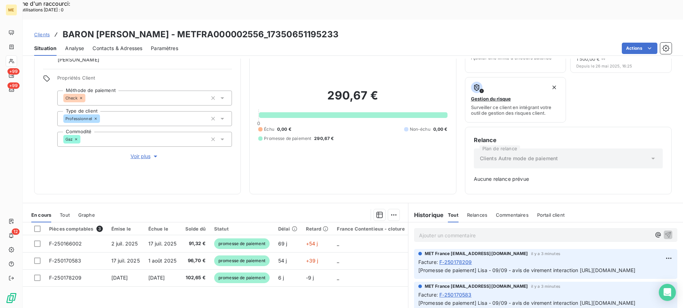
drag, startPoint x: 372, startPoint y: 159, endPoint x: 378, endPoint y: 150, distance: 10.8
click at [372, 159] on div "290,67 € 0 Échu 0,00 € Non-échu 0,00 € Promesse de paiement 290,67 €" at bounding box center [352, 115] width 189 height 141
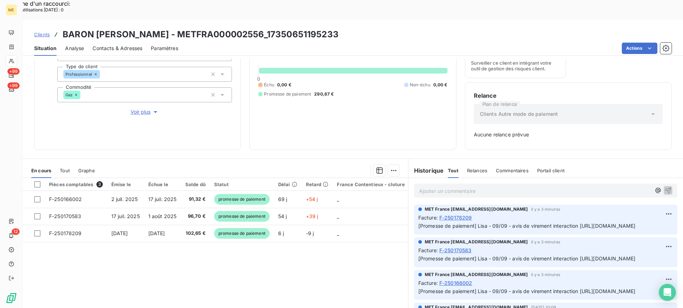
scroll to position [89, 0]
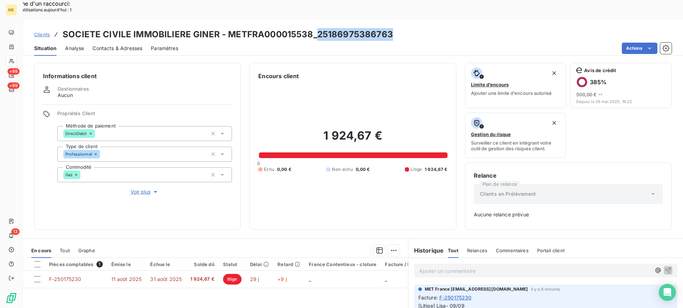
copy h3 "25186975386763"
drag, startPoint x: 315, startPoint y: 16, endPoint x: 390, endPoint y: 17, distance: 75.4
click at [390, 28] on div "Clients SOCIETE CIVILE IMMOBILIERE GINER - METFRA000015538_25186975386763" at bounding box center [353, 34] width 660 height 13
click at [329, 245] on div at bounding box center [251, 250] width 296 height 11
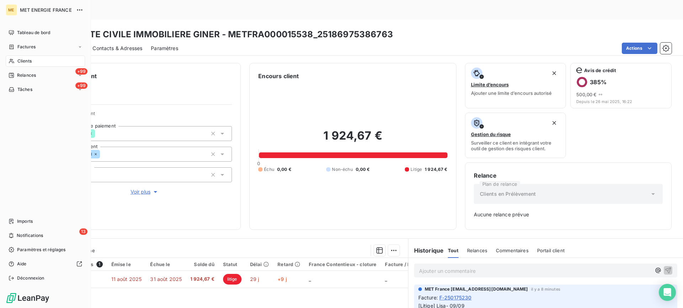
click at [9, 60] on icon at bounding box center [12, 61] width 6 height 6
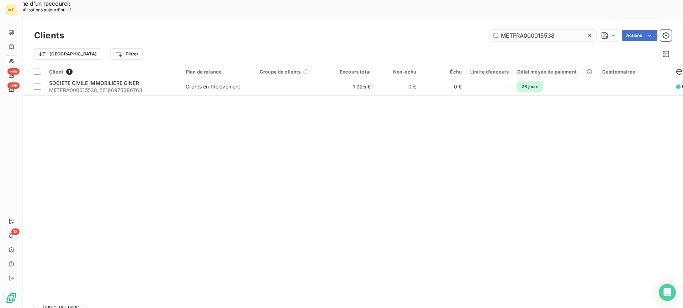
click at [530, 30] on input "METFRA000015538" at bounding box center [542, 35] width 107 height 11
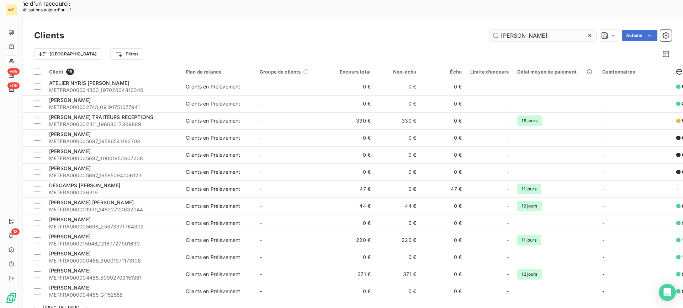
type input "bernard"
click at [506, 30] on input "bernard" at bounding box center [542, 35] width 107 height 11
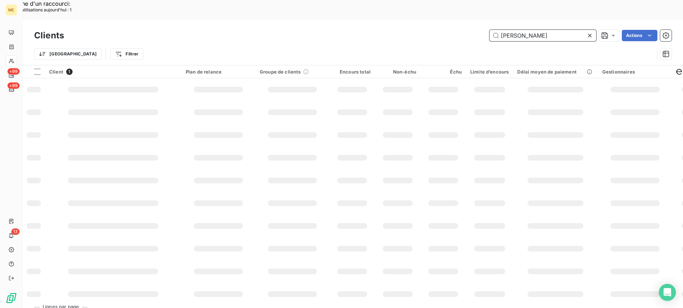
type input "francoise bernard"
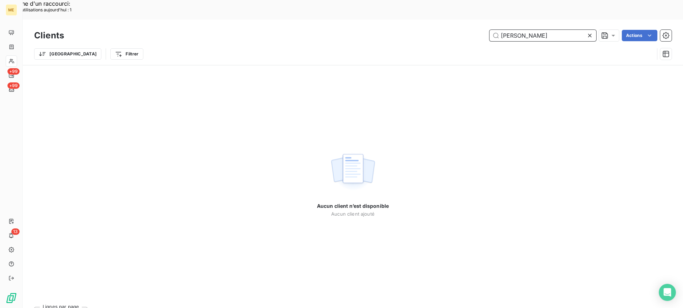
click at [509, 30] on input "francoise bernard" at bounding box center [542, 35] width 107 height 11
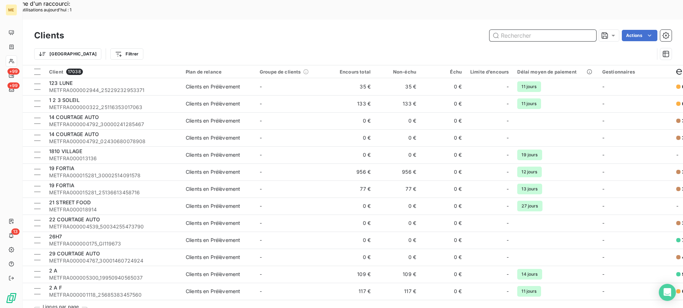
click at [556, 30] on input "text" at bounding box center [542, 35] width 107 height 11
paste input "17347901568868"
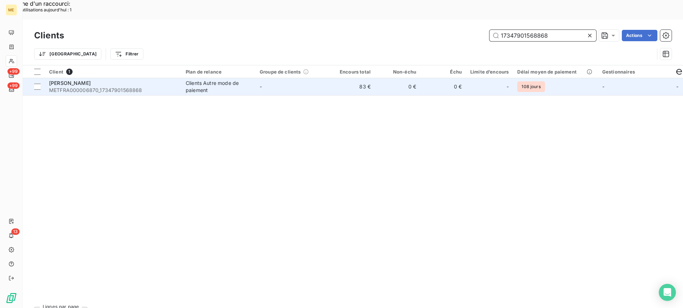
type input "17347901568868"
click at [243, 80] on div "Clients Autre mode de paiement" at bounding box center [218, 87] width 65 height 14
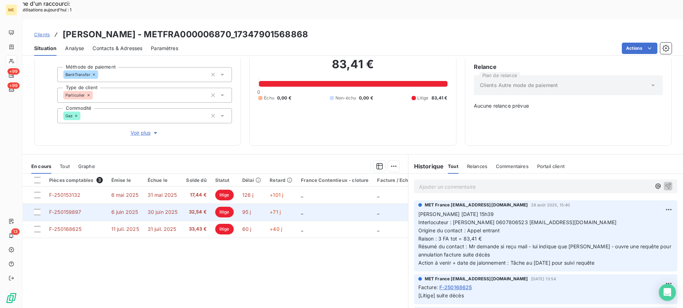
scroll to position [63, 0]
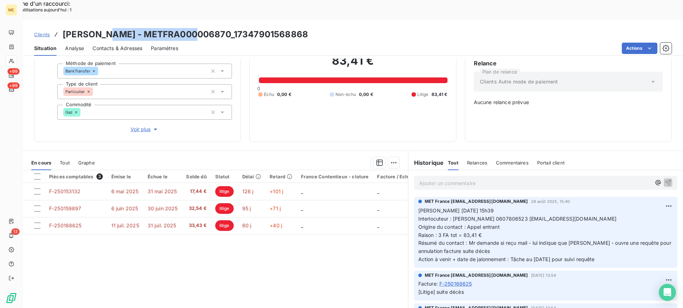
drag, startPoint x: 111, startPoint y: 15, endPoint x: 197, endPoint y: 14, distance: 86.1
click at [197, 28] on h3 "BERNARD - METFRA000006870_17347901568868" at bounding box center [185, 34] width 245 height 13
copy h3 "METFRA000006870"
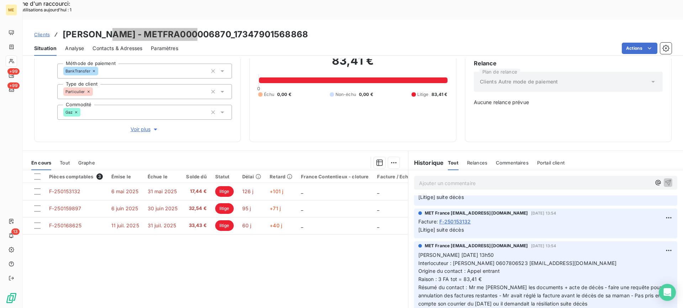
scroll to position [142, 0]
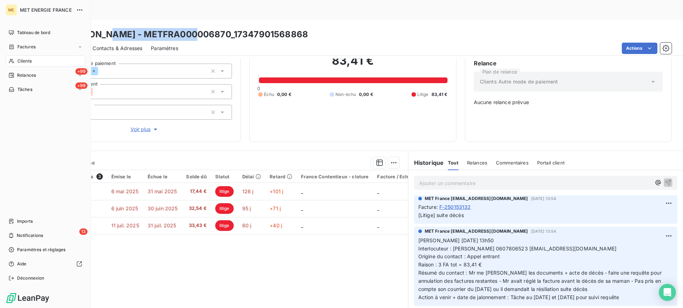
click at [12, 57] on div "Clients" at bounding box center [45, 60] width 79 height 11
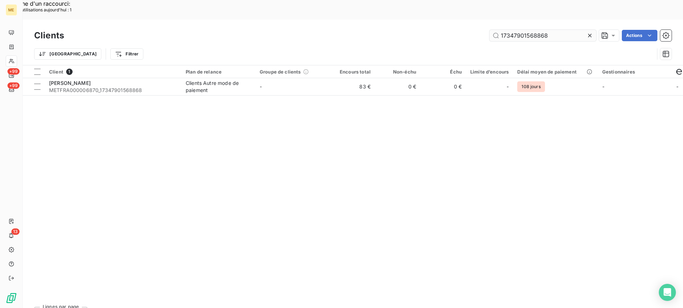
click at [503, 30] on input "17347901568868" at bounding box center [542, 35] width 107 height 11
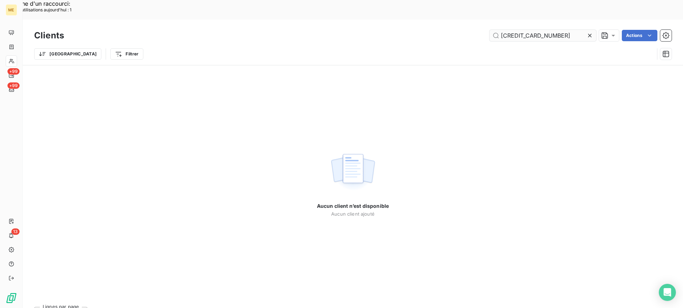
click at [502, 30] on input "[CREDIT_CARD_NUMBER]" at bounding box center [542, 35] width 107 height 11
click at [579, 30] on input "[CREDIT_CARD_NUMBER]" at bounding box center [542, 35] width 107 height 11
click at [534, 30] on input "[CREDIT_CARD_NUMBER]" at bounding box center [542, 35] width 107 height 11
paste input "METFRA000028006"
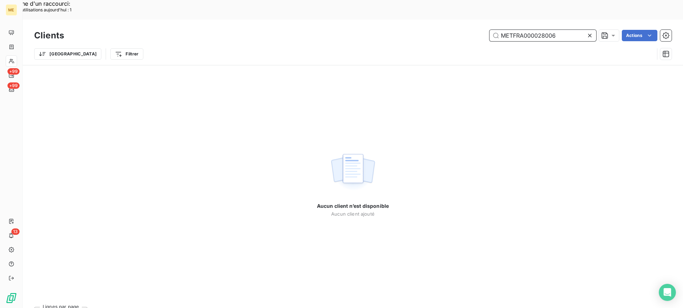
click at [501, 30] on input "METFRA000028006" at bounding box center [542, 35] width 107 height 11
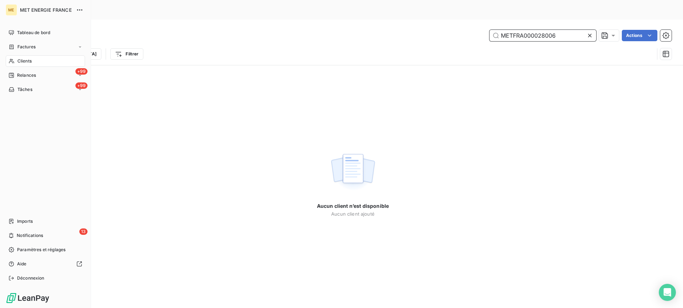
type input "METFRA000028006"
click at [14, 60] on icon at bounding box center [12, 61] width 6 height 6
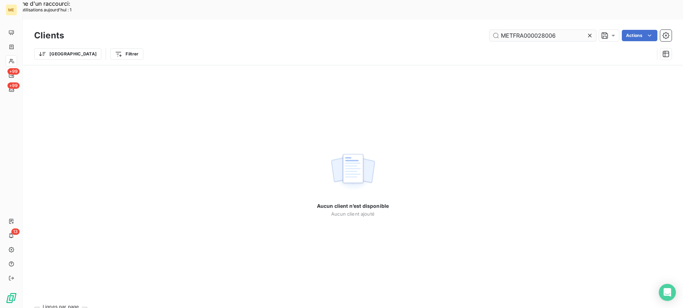
click at [502, 30] on input "METFRA000028006" at bounding box center [542, 35] width 107 height 11
click at [540, 30] on input "METFRA000028006" at bounding box center [542, 35] width 107 height 11
paste input "[CREDIT_CARD_NUMBER]"
click at [503, 30] on input "[CREDIT_CARD_NUMBER]" at bounding box center [542, 35] width 107 height 11
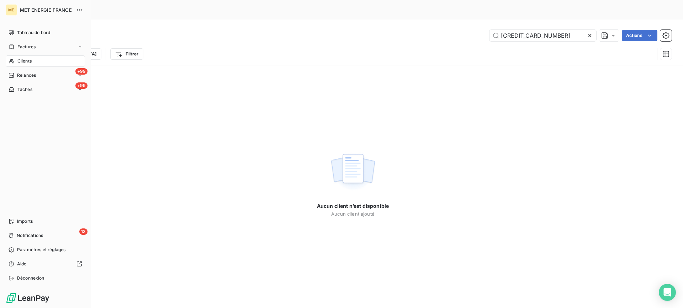
click at [11, 65] on div "Clients" at bounding box center [45, 60] width 79 height 11
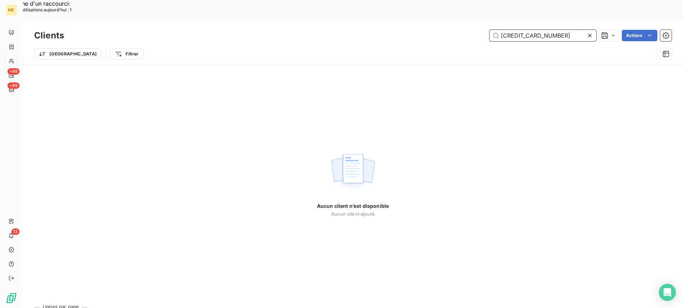
click at [525, 30] on input "[CREDIT_CARD_NUMBER]" at bounding box center [542, 35] width 107 height 11
paste input "METFRA000018234"
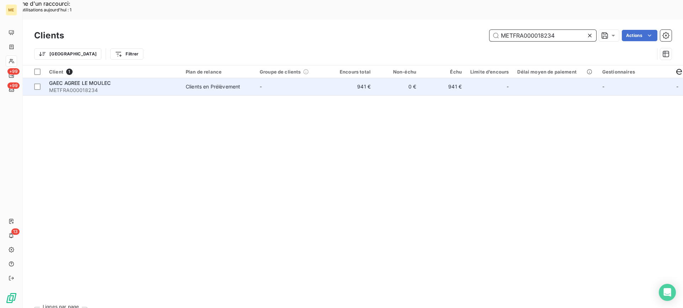
type input "METFRA000018234"
click at [161, 80] on div "GAEC AGREE LE MOULEC" at bounding box center [113, 83] width 128 height 7
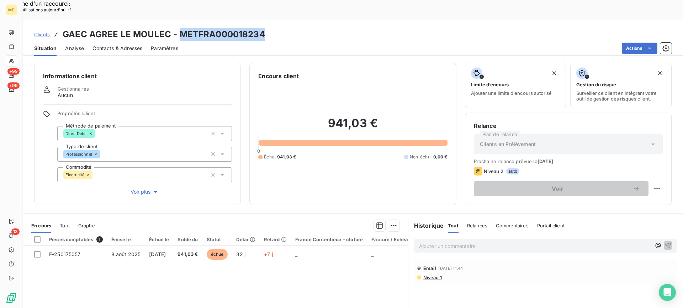
copy h3 "METFRA000018234"
drag, startPoint x: 176, startPoint y: 15, endPoint x: 267, endPoint y: 15, distance: 90.3
click at [267, 28] on div "Clients GAEC AGREE LE MOULEC - METFRA000018234" at bounding box center [353, 34] width 660 height 13
click at [414, 189] on div "Informations client Gestionnaires Aucun Propriétés Client Méthode de paiement D…" at bounding box center [353, 193] width 660 height 269
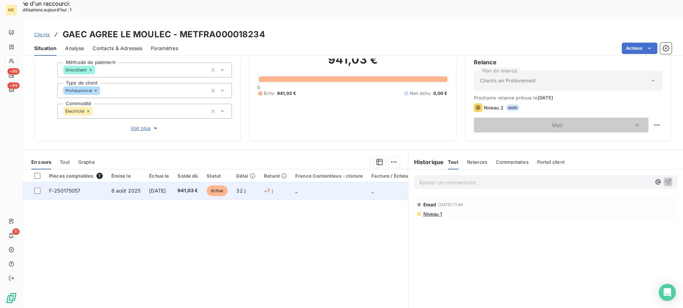
click at [124, 182] on td "8 août 2025" at bounding box center [126, 190] width 38 height 17
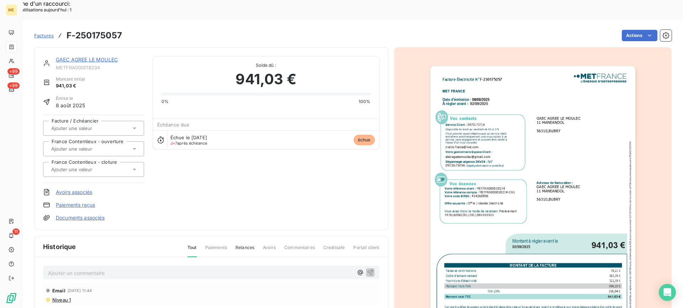
click at [530, 175] on img "button" at bounding box center [532, 210] width 205 height 289
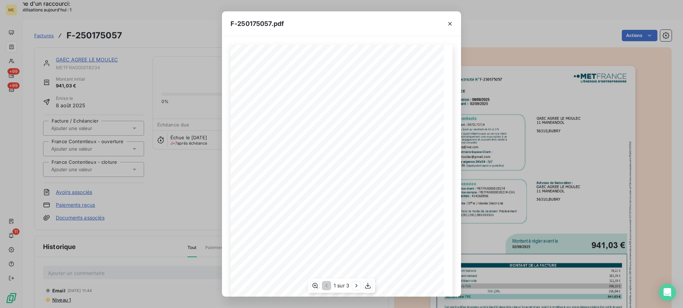
scroll to position [67, 0]
click at [371, 287] on icon "button" at bounding box center [367, 285] width 7 height 7
click at [453, 26] on icon "button" at bounding box center [449, 23] width 7 height 7
click at [110, 39] on div "F-250175057.pdf Facture Électricité N° F-250175057 MET Energie France 4, rue de…" at bounding box center [341, 154] width 683 height 308
click at [445, 22] on button "button" at bounding box center [449, 23] width 11 height 11
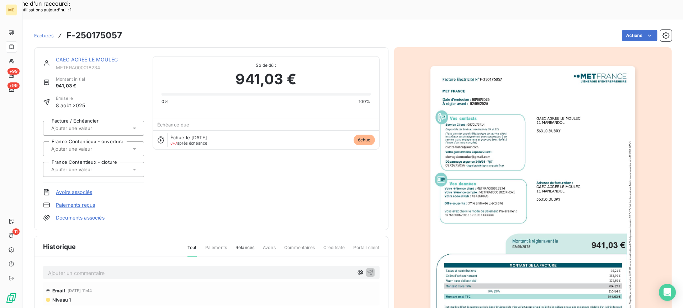
click at [79, 57] on link "GAEC AGREE LE MOULEC" at bounding box center [87, 60] width 62 height 6
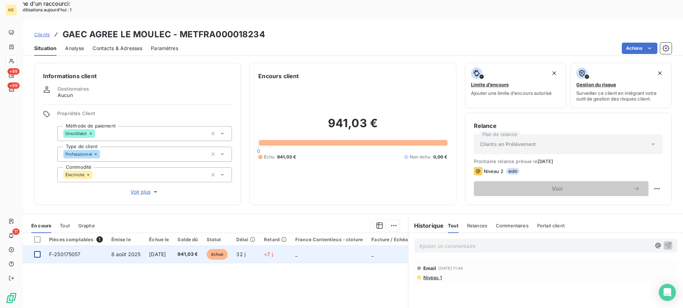
click at [37, 251] on div at bounding box center [37, 254] width 6 height 6
click at [37, 253] on icon at bounding box center [37, 255] width 4 height 4
click at [428, 242] on p "Ajouter un commentaire ﻿" at bounding box center [535, 246] width 232 height 9
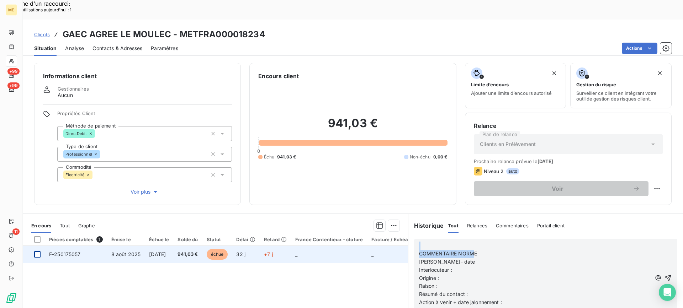
drag, startPoint x: 474, startPoint y: 231, endPoint x: 418, endPoint y: 229, distance: 56.9
click at [419, 242] on div "﻿ COMMENTAIRE NORME Lisa- date Interlocuteur : Origine : Raison : Résumé du con…" at bounding box center [535, 278] width 232 height 73
click at [477, 242] on p "E" at bounding box center [535, 246] width 232 height 8
click at [414, 239] on div "﻿ Lisa- date Interlocuteur : Origine : Raison : Résumé du contact : Action à ve…" at bounding box center [545, 274] width 263 height 70
click at [419, 251] on span "Lisa- date" at bounding box center [447, 254] width 56 height 6
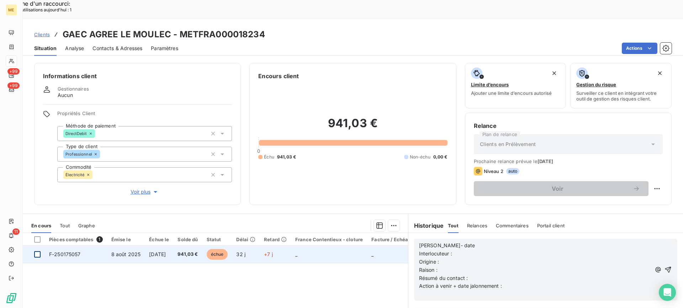
click at [455, 242] on p "Lisa- date" at bounding box center [535, 246] width 232 height 8
click at [475, 242] on p "Lisa- 09/09" at bounding box center [535, 246] width 232 height 8
click at [475, 250] on p "Interlocuteur :" at bounding box center [535, 254] width 232 height 8
click at [537, 250] on p "Interlocuteur : Mme Le moulec -" at bounding box center [535, 254] width 232 height 8
click at [585, 250] on p "Interlocuteur : Mme Le moulec - elevagelemoulec@gmail.com" at bounding box center [535, 254] width 232 height 8
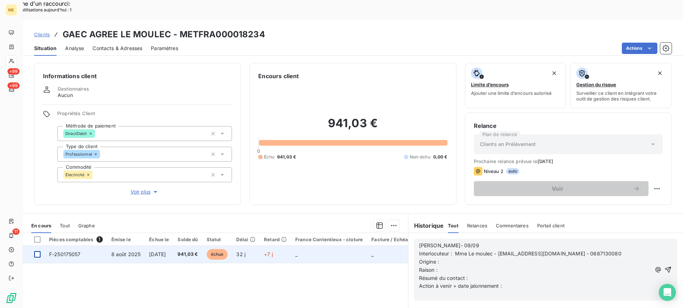
click at [585, 258] on p "Origine :" at bounding box center [535, 262] width 232 height 8
click at [521, 266] on p "Raison :" at bounding box center [535, 270] width 232 height 8
click at [519, 266] on p "Raison :" at bounding box center [535, 270] width 232 height 8
click at [491, 258] on p "Origine : appel sortant" at bounding box center [535, 262] width 232 height 8
click at [509, 275] on p "Résumé du contact :" at bounding box center [535, 279] width 232 height 8
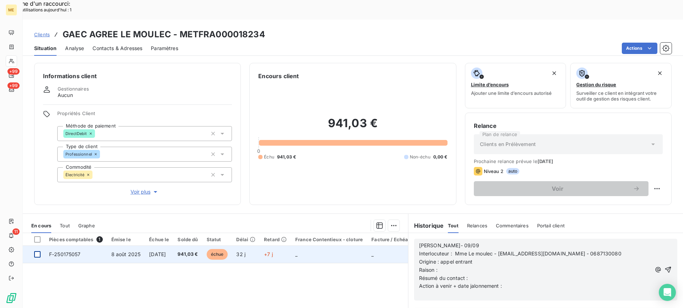
click at [507, 258] on p "Origine : appel entrant" at bounding box center [535, 262] width 232 height 8
click at [507, 266] on p "Raison :" at bounding box center [535, 270] width 232 height 8
click at [513, 266] on p "Raison : Impayés" at bounding box center [535, 270] width 232 height 8
click at [513, 275] on p "Résumé du contact :" at bounding box center [535, 279] width 232 height 8
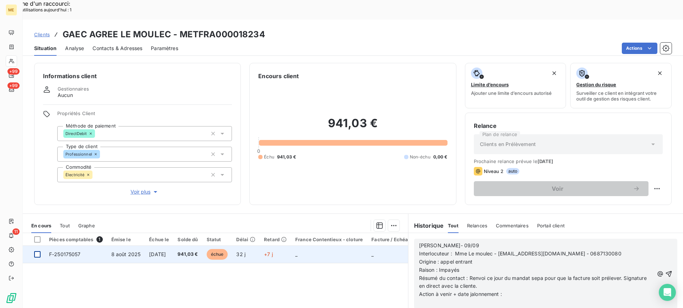
click at [532, 275] on span "Résumé du contact : Renvoi ce jour du mandat sepa pour que la facture soit prél…" at bounding box center [533, 282] width 229 height 14
click at [0, 0] on lt-span "SEPA" at bounding box center [0, 0] width 0 height 0
click at [578, 275] on span "Résumé du contact : Renvoi ce jour du mandat SEPA pour que la facture soit prél…" at bounding box center [534, 282] width 230 height 14
click at [0, 0] on lt-span "facture soit prélev é" at bounding box center [0, 0] width 0 height 0
click at [512, 291] on p "Action à venir + date jalonnement :" at bounding box center [536, 295] width 235 height 8
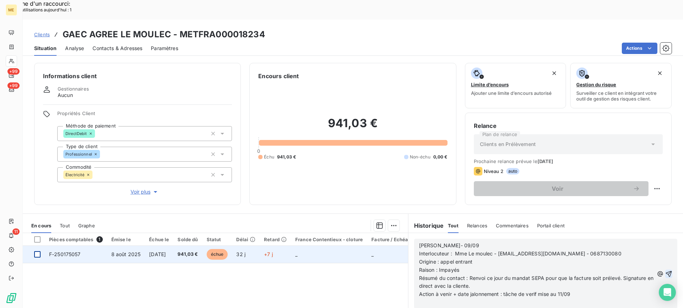
click at [666, 271] on icon "button" at bounding box center [669, 274] width 6 height 6
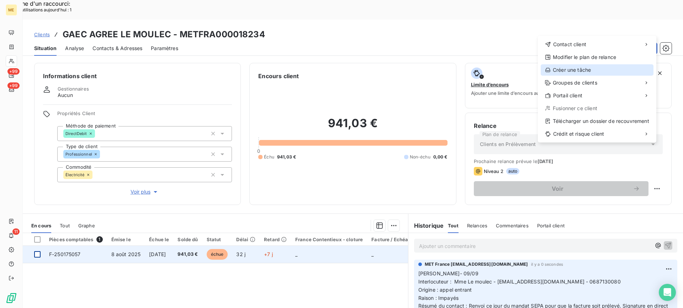
click at [592, 74] on div "Créer une tâche" at bounding box center [597, 69] width 113 height 11
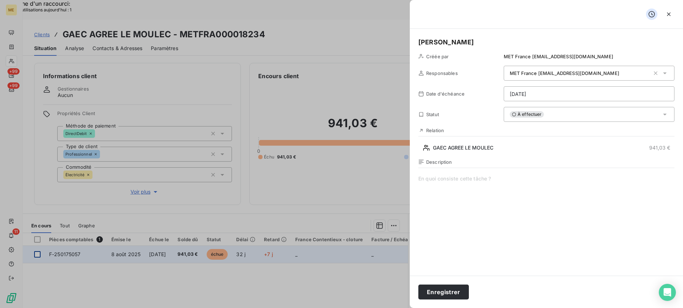
click at [555, 180] on span at bounding box center [546, 243] width 256 height 137
click at [555, 172] on div "Description verif signature sepa" at bounding box center [546, 235] width 256 height 153
click at [547, 177] on span "verif signature sepa" at bounding box center [546, 243] width 256 height 137
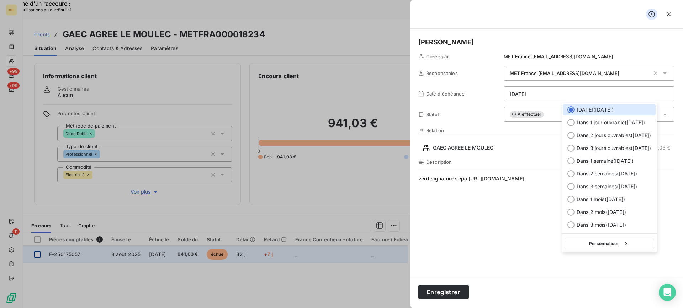
click at [576, 132] on div "Dans 2 jours ouvrables ( jeudi )" at bounding box center [609, 135] width 92 height 11
type input "11/09/2025"
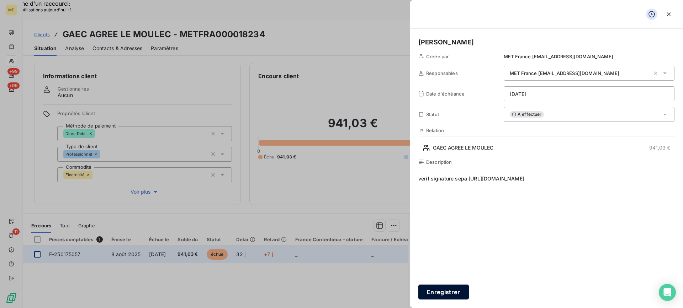
click at [462, 287] on button "Enregistrer" at bounding box center [443, 292] width 51 height 15
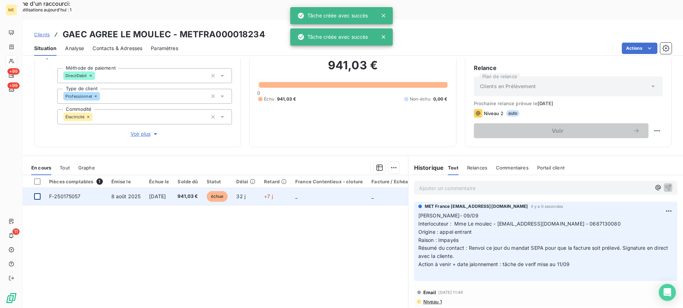
scroll to position [64, 0]
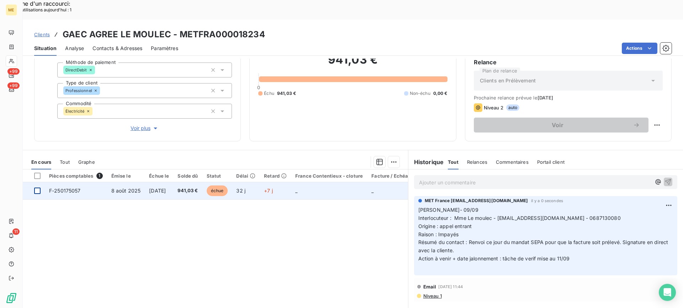
click at [144, 112] on div "Informations client Gestionnaires Aucun Propriétés Client Méthode de paiement D…" at bounding box center [137, 70] width 207 height 142
click at [144, 125] on span "Voir plus" at bounding box center [145, 128] width 28 height 7
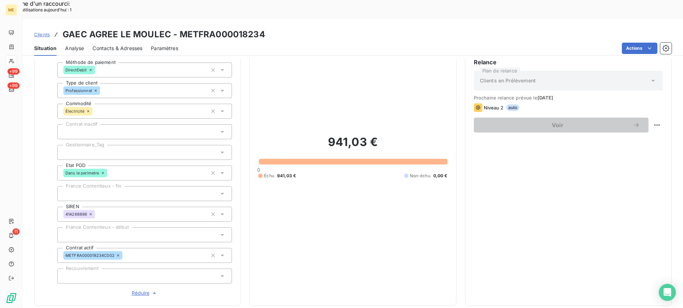
click at [116, 145] on div at bounding box center [144, 152] width 175 height 15
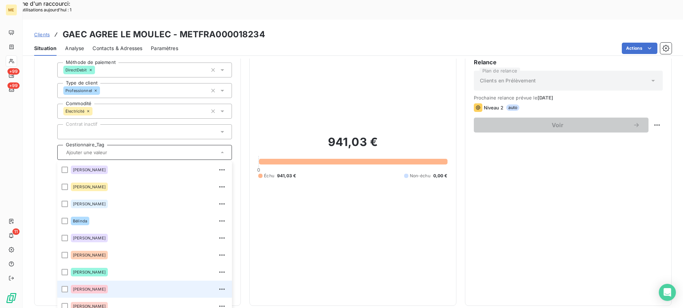
scroll to position [205, 0]
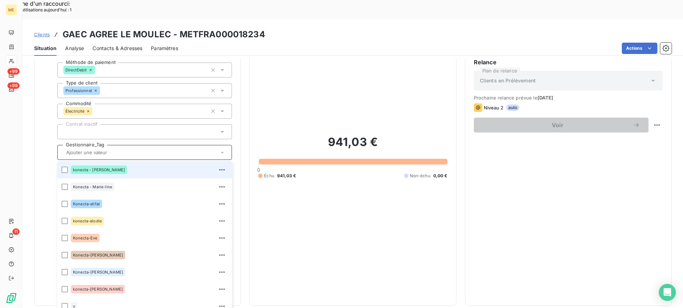
click at [68, 161] on li "konecta - lisa" at bounding box center [144, 169] width 175 height 17
click at [353, 193] on div "941,03 € 0 Échu 941,03 € Non-échu 0,00 €" at bounding box center [352, 157] width 189 height 281
click at [395, 234] on div "941,03 € 0 Échu 941,03 € Non-échu 0,00 €" at bounding box center [352, 157] width 189 height 281
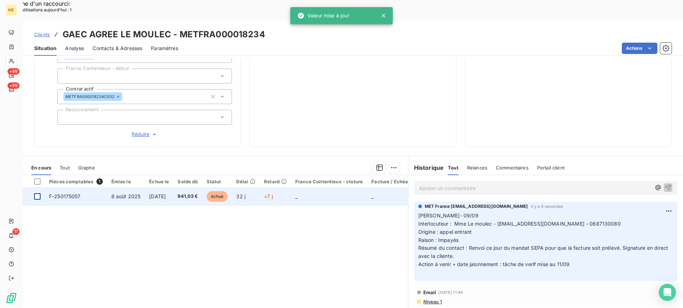
scroll to position [228, 0]
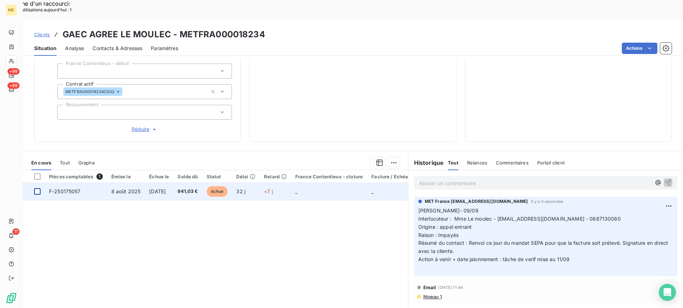
drag, startPoint x: 587, startPoint y: 241, endPoint x: 419, endPoint y: 193, distance: 174.3
click at [419, 207] on p "Lisa- 09/09 Interlocuteur : Mme Le moulec - elevagelemoulec@gmail.com - 0687130…" at bounding box center [545, 239] width 255 height 65
click at [421, 208] on span "Lisa- 09/09" at bounding box center [448, 211] width 60 height 6
drag, startPoint x: 416, startPoint y: 192, endPoint x: 443, endPoint y: 195, distance: 26.5
click at [443, 207] on p "Lisa- 09/09 Interlocuteur : Mme Le moulec - elevagelemoulec@gmail.com - 0687130…" at bounding box center [545, 239] width 255 height 65
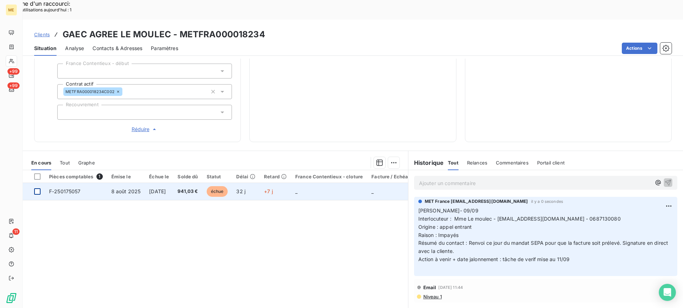
click at [435, 216] on span "Interlocuteur : Mme Le moulec - elevagelemoulec@gmail.com - 0687130080" at bounding box center [519, 219] width 202 height 6
drag, startPoint x: 414, startPoint y: 191, endPoint x: 599, endPoint y: 239, distance: 190.8
click at [570, 239] on div "MET France met-france@recouvrement.met.com il y a 0 secondes Lisa- 09/09 Interl…" at bounding box center [545, 236] width 263 height 79
copy p "Lisa- 09/09 Interlocuteur : Mme Le moulec - elevagelemoulec@gmail.com - 0687130…"
click at [505, 123] on div "Informations client Gestionnaires Aucun Propriétés Client Méthode de paiement D…" at bounding box center [353, 193] width 660 height 269
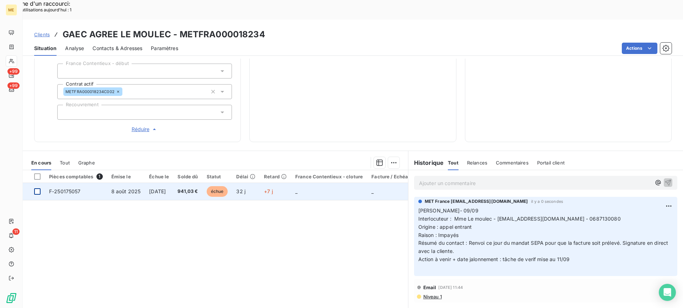
drag, startPoint x: 259, startPoint y: 259, endPoint x: 238, endPoint y: 212, distance: 51.1
click at [259, 255] on div "Pièces comptables 1 Émise le Échue le Solde dû Statut Délai Retard France Conte…" at bounding box center [215, 238] width 385 height 137
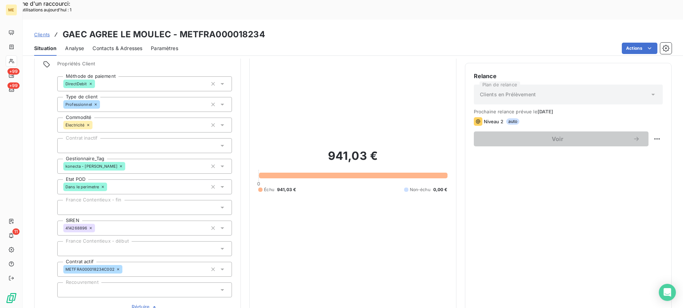
scroll to position [0, 0]
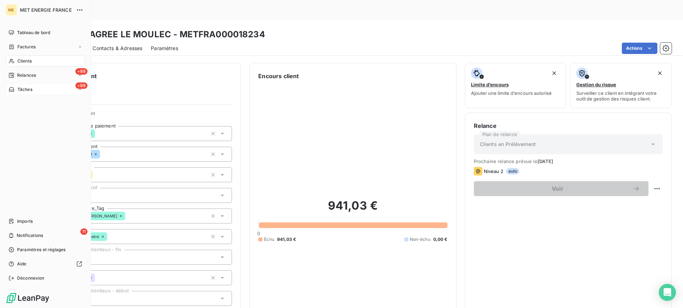
click at [37, 89] on div "+99 Tâches" at bounding box center [45, 89] width 79 height 11
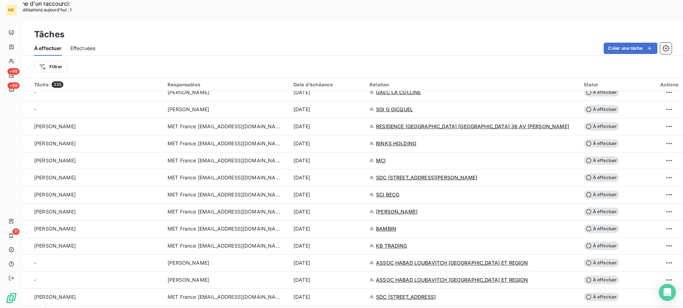
scroll to position [249, 0]
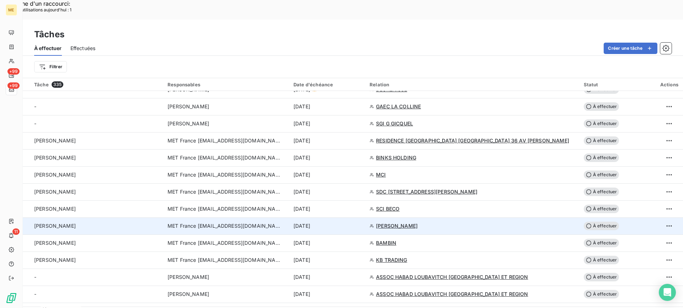
click at [122, 223] on div "Valérie" at bounding box center [96, 226] width 125 height 7
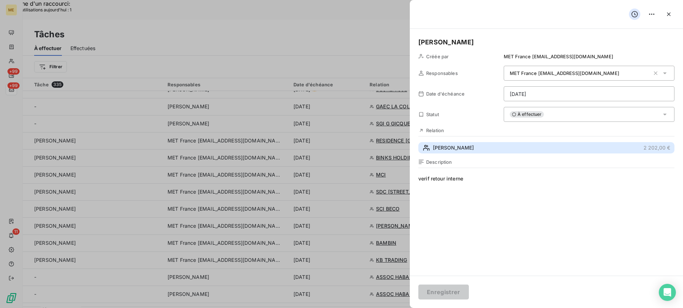
click at [471, 149] on button "MICHEL 2 202,00 €" at bounding box center [546, 147] width 256 height 11
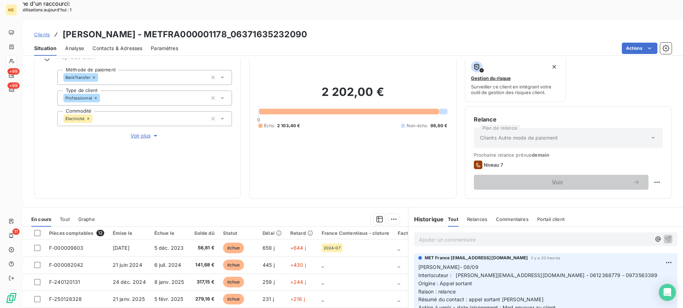
scroll to position [113, 0]
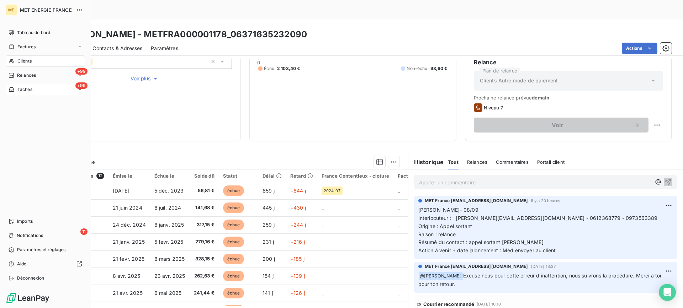
click at [26, 91] on span "Tâches" at bounding box center [24, 89] width 15 height 6
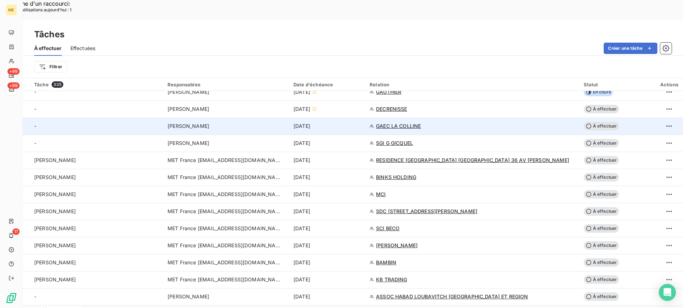
scroll to position [285, 0]
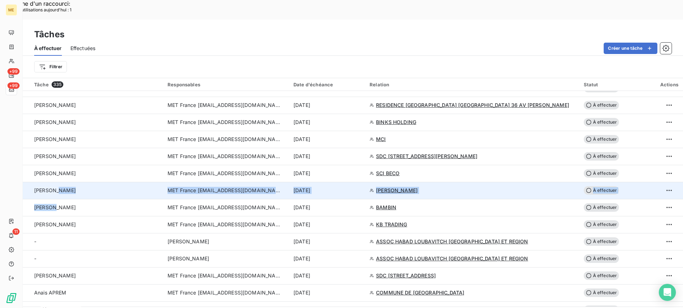
click at [109, 187] on div "Valérie" at bounding box center [96, 190] width 125 height 7
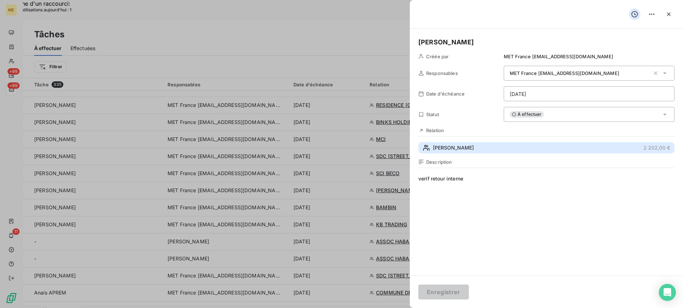
click at [472, 151] on button "MICHEL 2 202,00 €" at bounding box center [546, 147] width 256 height 11
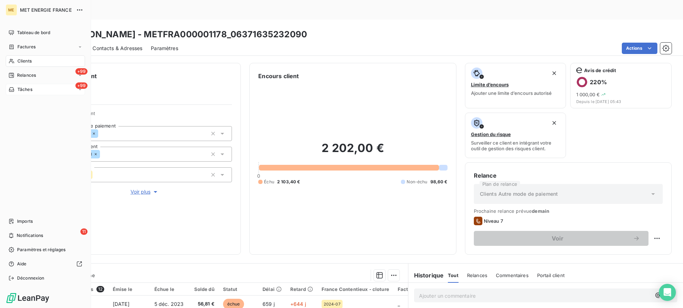
click at [37, 91] on div "+99 Tâches" at bounding box center [45, 89] width 79 height 11
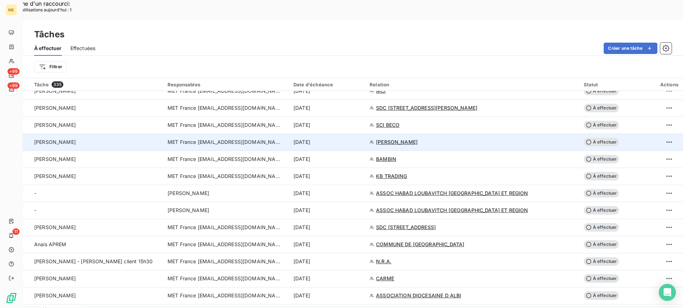
scroll to position [320, 0]
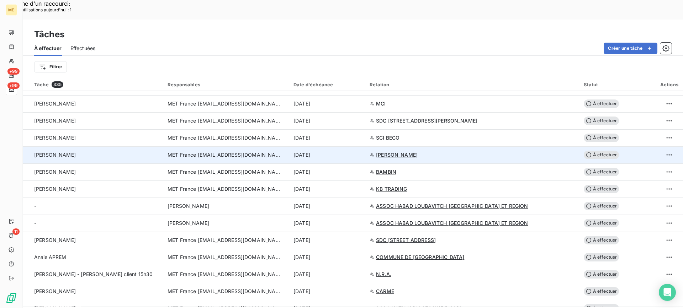
click at [77, 152] on div "Valérie" at bounding box center [96, 155] width 125 height 7
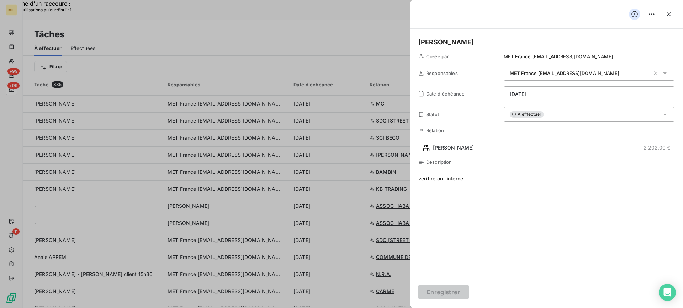
click at [563, 119] on div "À effectuer" at bounding box center [589, 114] width 171 height 15
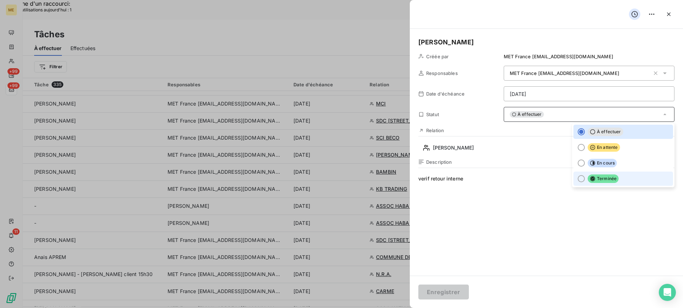
click at [590, 179] on icon at bounding box center [593, 179] width 6 height 6
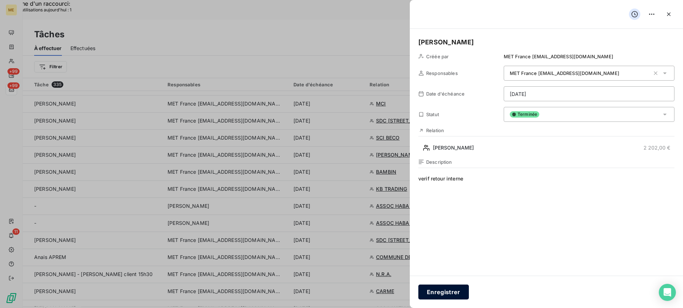
click at [448, 291] on button "Enregistrer" at bounding box center [443, 292] width 51 height 15
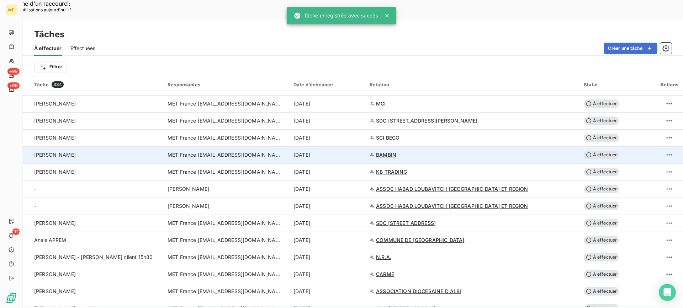
click at [92, 147] on td "Valérie" at bounding box center [93, 155] width 140 height 17
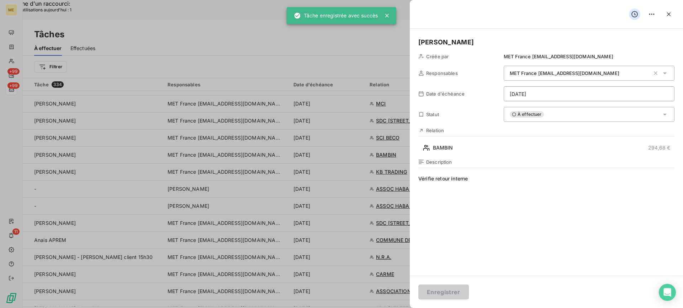
click at [536, 115] on span "À effectuer" at bounding box center [527, 114] width 34 height 6
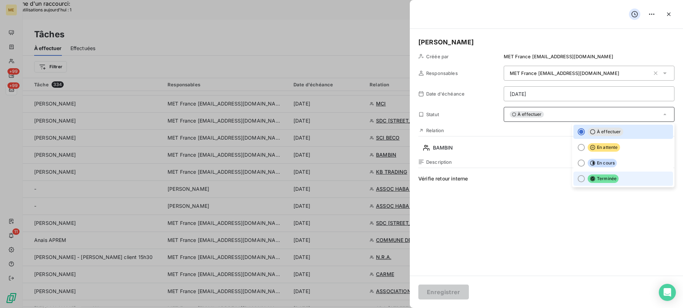
click at [579, 179] on li "Terminée" at bounding box center [623, 179] width 100 height 14
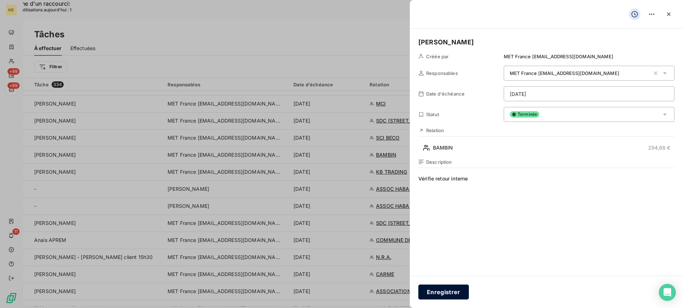
click at [436, 288] on button "Enregistrer" at bounding box center [443, 292] width 51 height 15
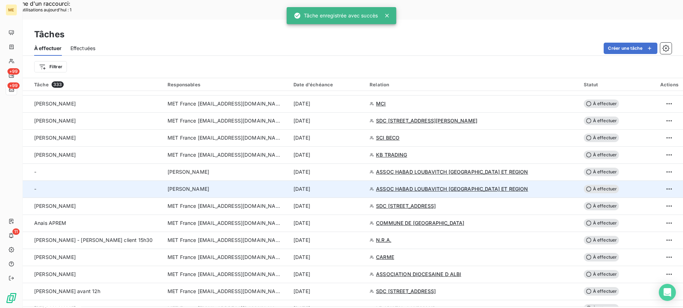
scroll to position [213, 0]
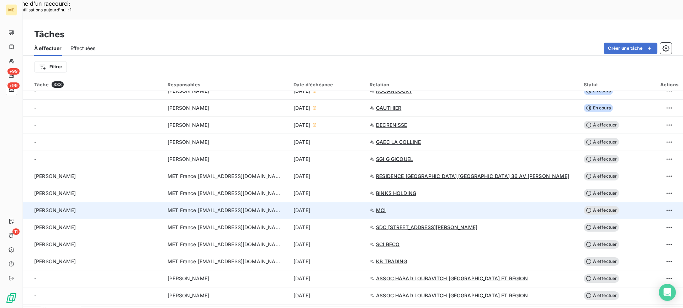
click at [130, 207] on div "Lisa - valérie" at bounding box center [96, 210] width 125 height 7
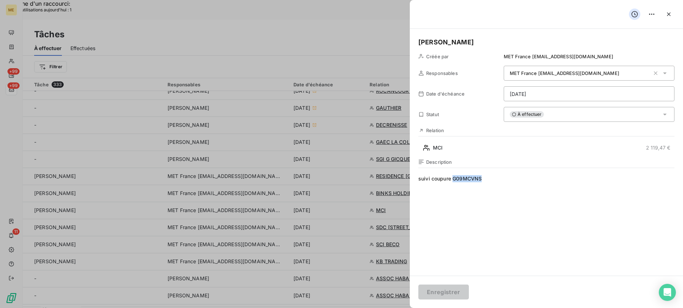
copy span "G09MCVNS"
drag, startPoint x: 482, startPoint y: 179, endPoint x: 452, endPoint y: 178, distance: 30.2
click at [452, 178] on span "suivi coupure G09MCVNS" at bounding box center [546, 243] width 256 height 137
click at [503, 159] on div "Lisa - valérie Créée par MET France met-france@recouvrement.met.com Responsable…" at bounding box center [546, 152] width 273 height 247
click at [501, 154] on div "Lisa - valérie Créée par MET France met-france@recouvrement.met.com Responsable…" at bounding box center [546, 152] width 273 height 247
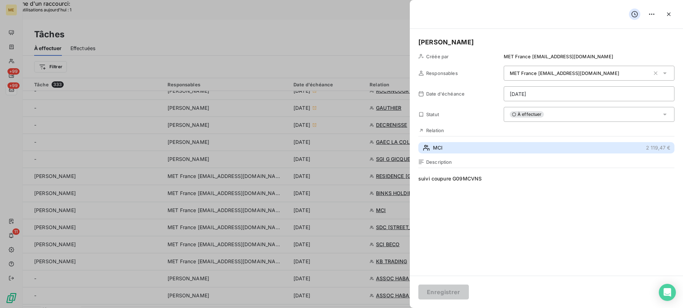
click at [501, 150] on button "MCI 2 119,47 €" at bounding box center [546, 147] width 256 height 11
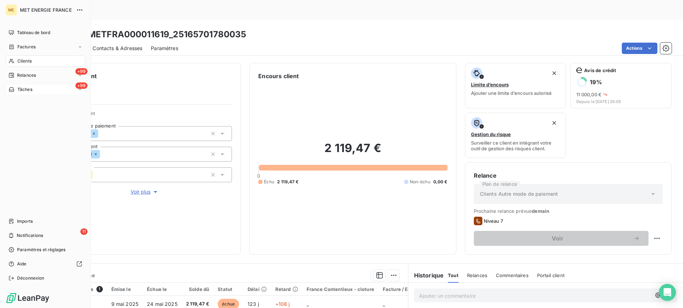
click at [39, 92] on div "+99 Tâches" at bounding box center [45, 89] width 79 height 11
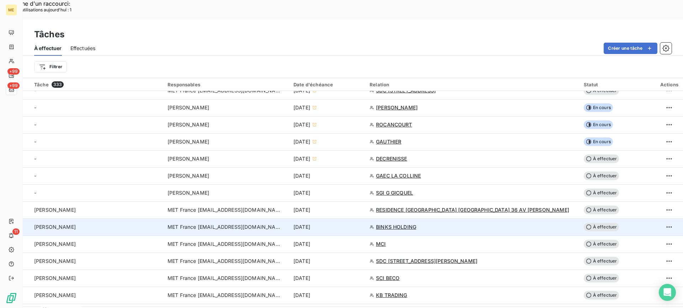
scroll to position [213, 0]
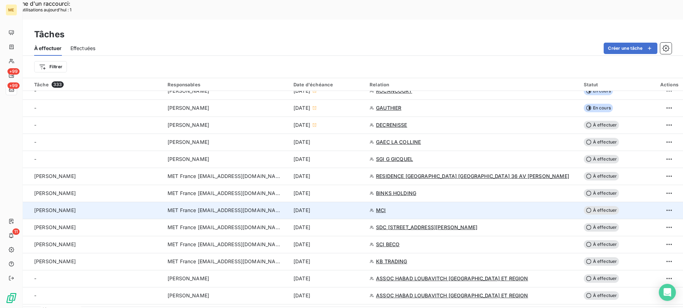
click at [112, 207] on div "Lisa - valérie" at bounding box center [96, 210] width 125 height 7
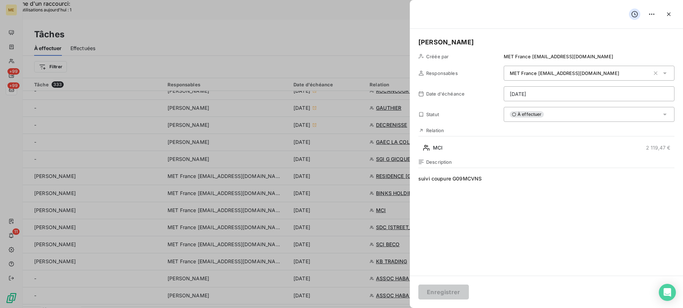
click at [555, 179] on span "suivi coupure G09MCVNS" at bounding box center [546, 243] width 256 height 137
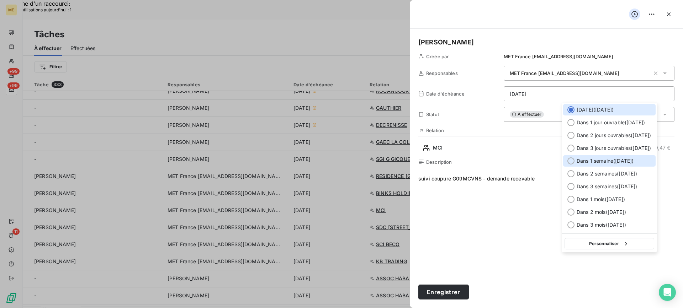
click at [598, 165] on div "Dans 1 semaine ( 16 sept. )" at bounding box center [609, 160] width 92 height 11
type input "16/09/2025"
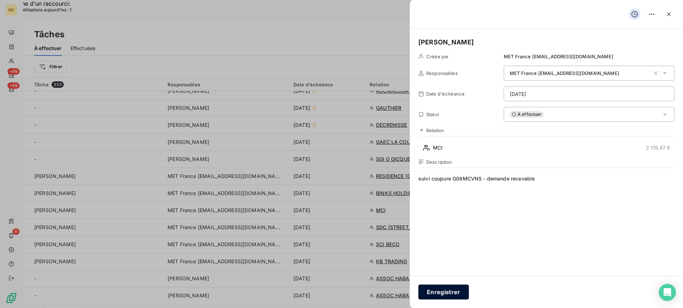
click at [450, 291] on button "Enregistrer" at bounding box center [443, 292] width 51 height 15
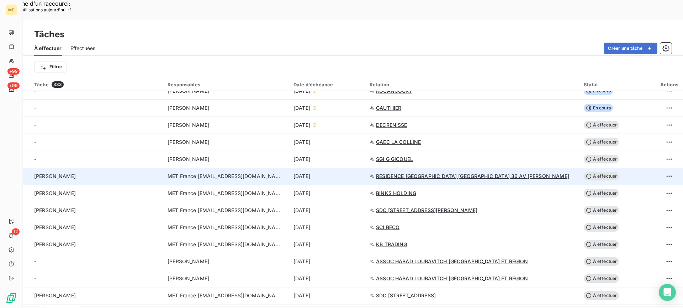
click at [159, 173] on div "Lisa - valérie" at bounding box center [96, 176] width 125 height 7
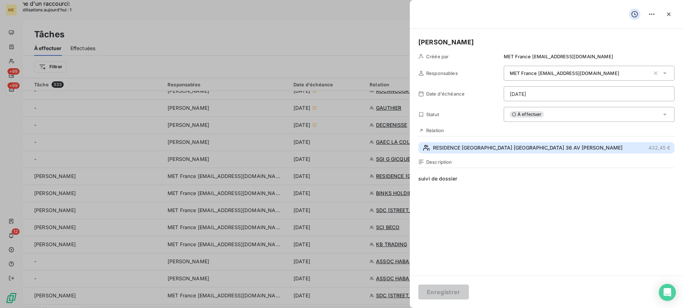
click at [533, 153] on button "RESIDENCE GREEN PARK BOBIGNY 36 AV KARL MARX 432,45 €" at bounding box center [546, 147] width 256 height 11
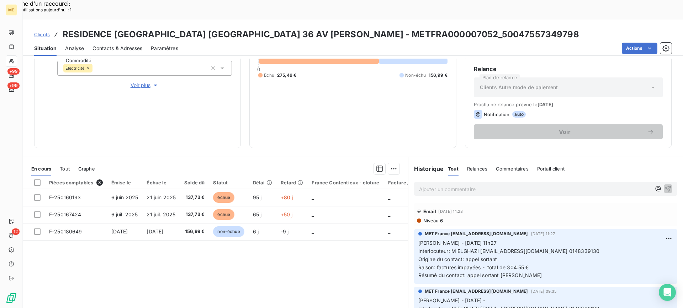
click at [513, 185] on p "Ajouter un commentaire ﻿" at bounding box center [535, 189] width 232 height 9
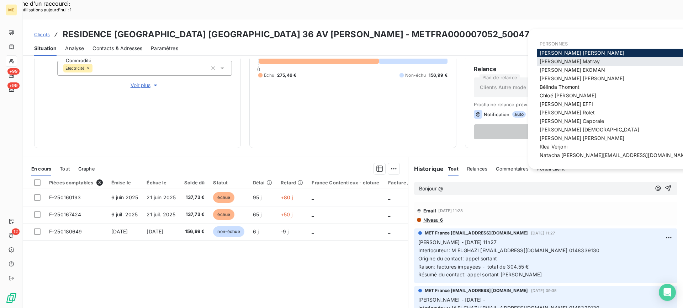
click at [575, 64] on div "Amélie Matray" at bounding box center [615, 61] width 156 height 9
click at [572, 64] on span "Amélie Matray" at bounding box center [570, 61] width 60 height 6
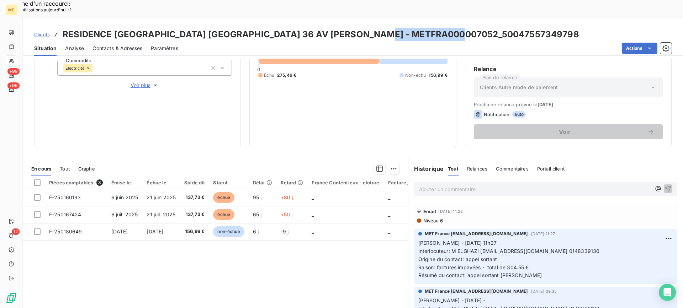
drag, startPoint x: 387, startPoint y: 17, endPoint x: 465, endPoint y: 17, distance: 77.5
click at [465, 28] on h3 "RESIDENCE GREEN PARK BOBIGNY 36 AV KARL MARX - METFRA000007052_50047557349798" at bounding box center [321, 34] width 516 height 13
copy h3 "50047557349798"
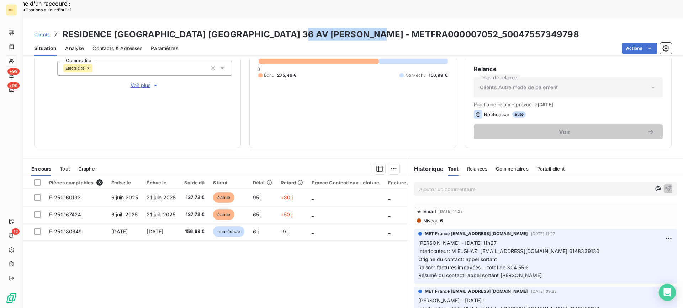
drag, startPoint x: 302, startPoint y: 15, endPoint x: 381, endPoint y: 20, distance: 79.8
click at [382, 28] on h3 "RESIDENCE GREEN PARK BOBIGNY 36 AV KARL MARX - METFRA000007052_50047557349798" at bounding box center [321, 34] width 516 height 13
drag, startPoint x: 381, startPoint y: 20, endPoint x: 381, endPoint y: 13, distance: 7.5
click at [381, 28] on h3 "RESIDENCE GREEN PARK BOBIGNY 36 AV KARL MARX - METFRA000007052_50047557349798" at bounding box center [321, 34] width 516 height 13
drag, startPoint x: 384, startPoint y: 17, endPoint x: 302, endPoint y: 18, distance: 82.2
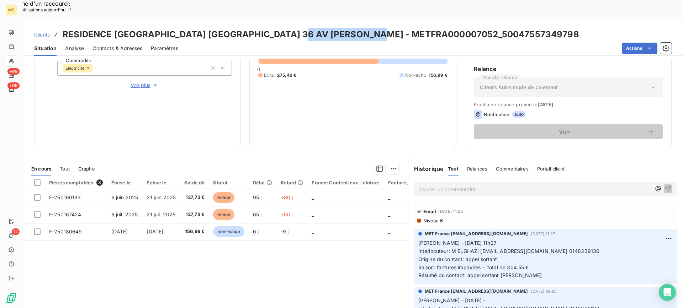
click at [302, 28] on h3 "RESIDENCE GREEN PARK BOBIGNY 36 AV KARL MARX - METFRA000007052_50047557349798" at bounding box center [321, 34] width 516 height 13
copy h3 "METFRA000007052"
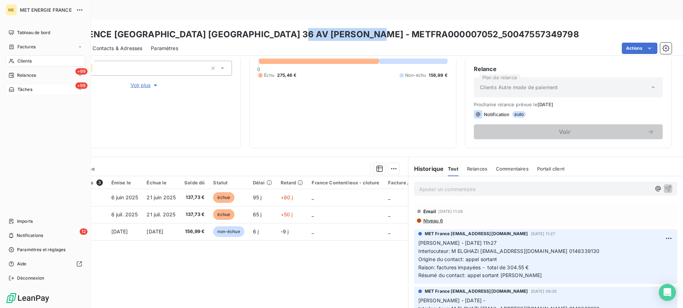
click at [41, 91] on div "+99 Tâches" at bounding box center [45, 89] width 79 height 11
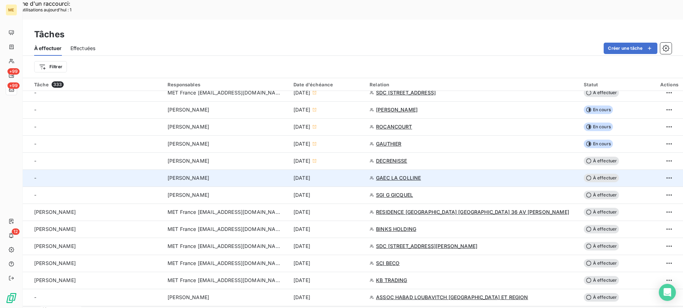
scroll to position [178, 0]
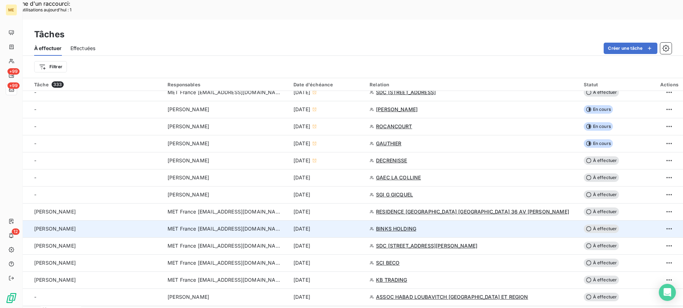
click at [122, 225] on div "Lisa - valérie" at bounding box center [96, 228] width 125 height 7
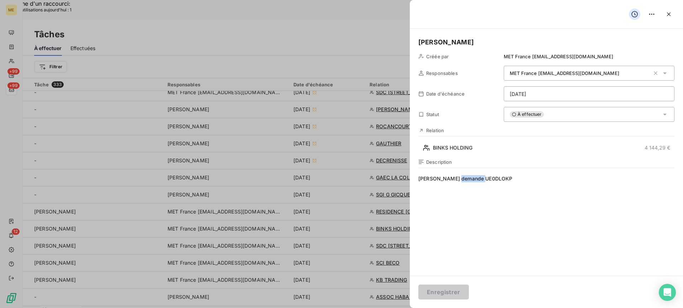
drag, startPoint x: 488, startPoint y: 180, endPoint x: 456, endPoint y: 180, distance: 31.3
click at [456, 180] on span "Verif demande UE0DLOKP" at bounding box center [546, 243] width 256 height 137
copy span "UE0DLOKP"
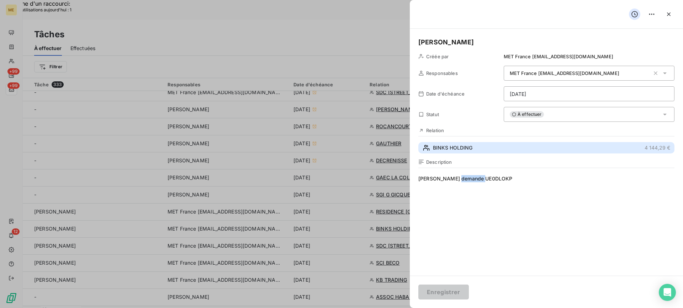
click at [477, 152] on button "BINKS HOLDING 4 144,29 €" at bounding box center [546, 147] width 256 height 11
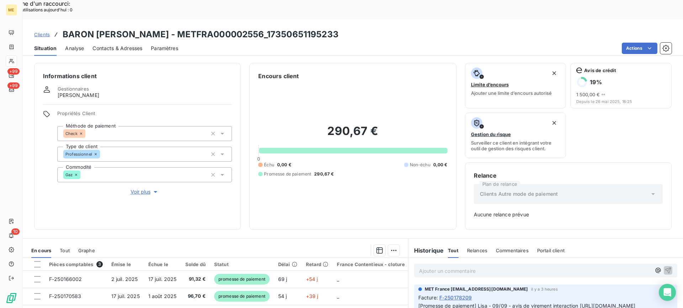
scroll to position [89, 0]
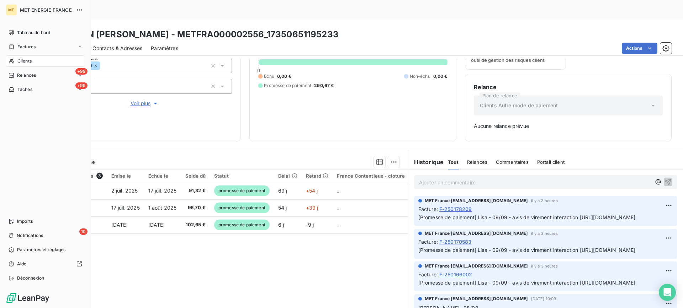
click at [9, 60] on icon at bounding box center [12, 61] width 6 height 6
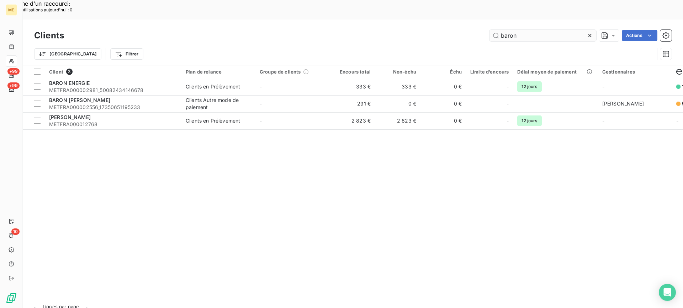
click at [526, 30] on input "baron" at bounding box center [542, 35] width 107 height 11
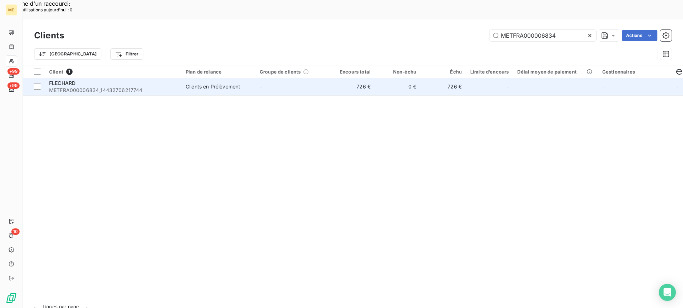
type input "METFRA000006834"
click at [129, 87] on span "METFRA000006834_14432706217744" at bounding box center [113, 90] width 128 height 7
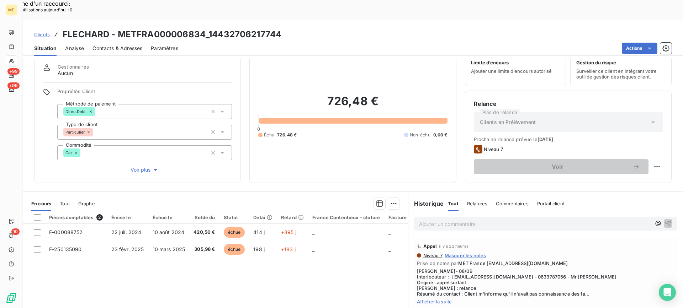
scroll to position [36, 0]
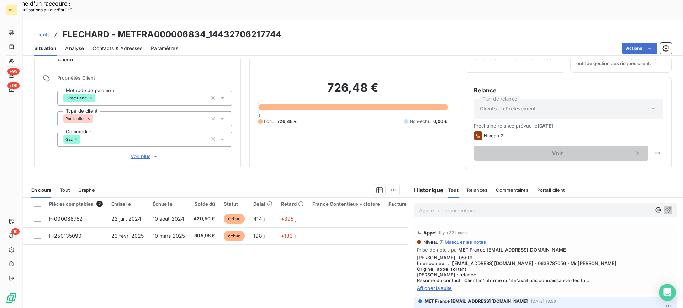
click at [445, 286] on span "Afficher la suite" at bounding box center [545, 289] width 257 height 6
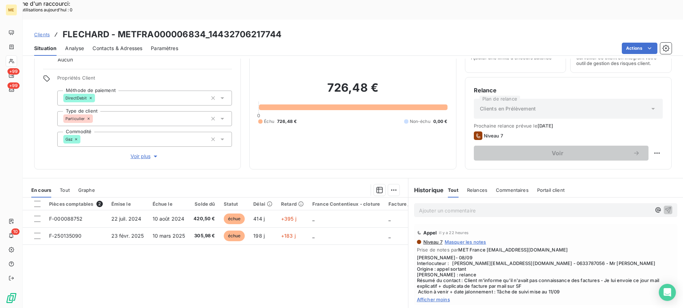
scroll to position [64, 0]
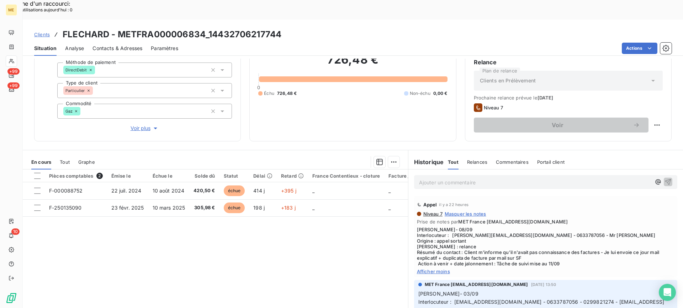
click at [436, 269] on span "Afficher moins" at bounding box center [545, 272] width 257 height 6
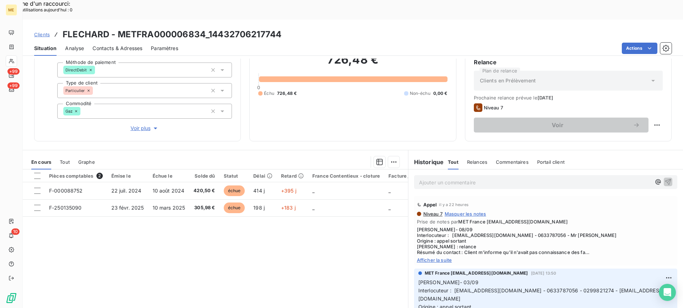
click at [436, 257] on span "Afficher la suite" at bounding box center [545, 260] width 257 height 6
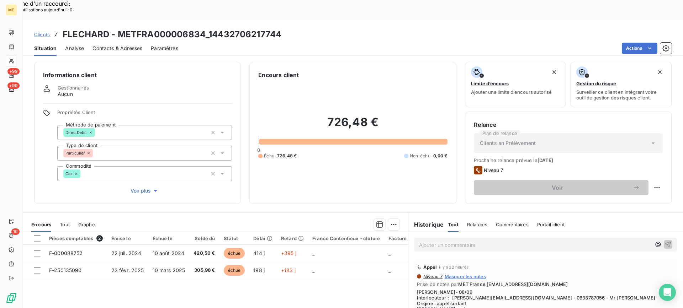
scroll to position [0, 0]
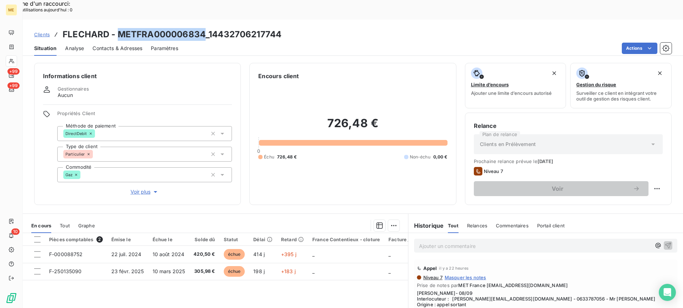
drag, startPoint x: 119, startPoint y: 16, endPoint x: 205, endPoint y: 14, distance: 85.7
click at [205, 28] on h3 "FLECHARD - METFRA000006834_14432706217744" at bounding box center [172, 34] width 219 height 13
copy h3 "METFRA000006834"
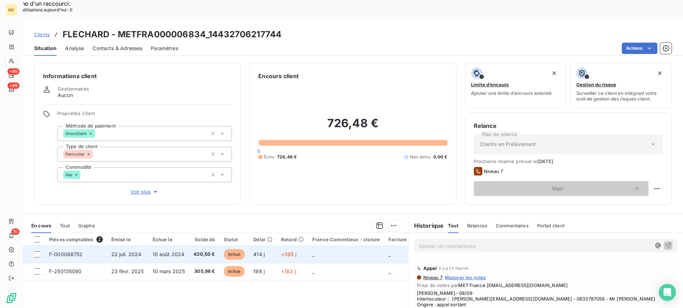
click at [146, 246] on td "22 juil. 2024" at bounding box center [127, 254] width 41 height 17
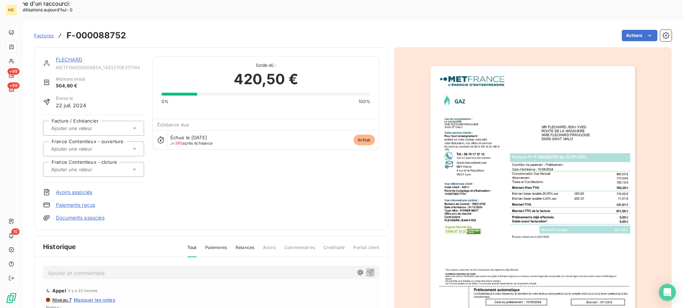
click at [574, 178] on img "button" at bounding box center [532, 210] width 204 height 289
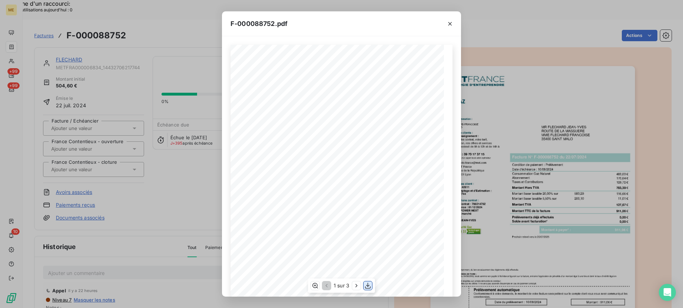
click at [366, 286] on icon "button" at bounding box center [367, 285] width 7 height 7
click at [450, 25] on icon "button" at bounding box center [449, 23] width 7 height 7
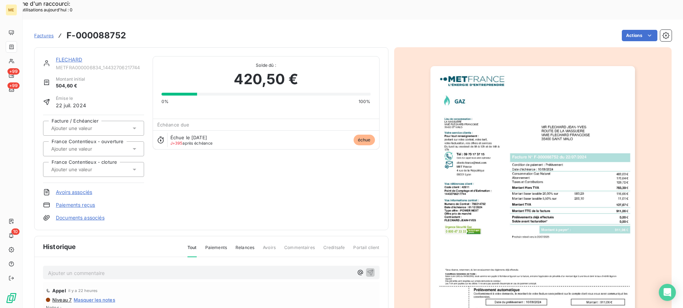
click at [72, 65] on span "METFRA000006834_14432706217744" at bounding box center [100, 68] width 88 height 6
click at [72, 57] on link "FLECHARD" at bounding box center [69, 60] width 26 height 6
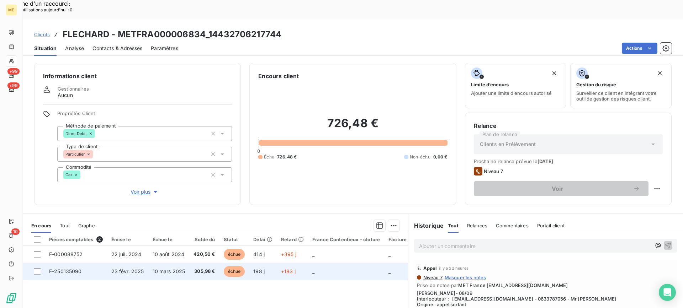
click at [122, 269] on span "23 févr. 2025" at bounding box center [127, 272] width 33 height 6
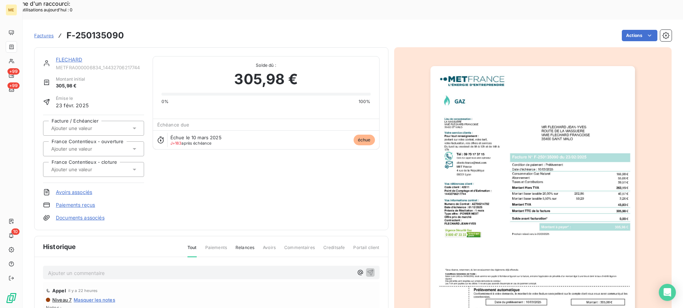
click at [582, 190] on img "button" at bounding box center [532, 210] width 204 height 289
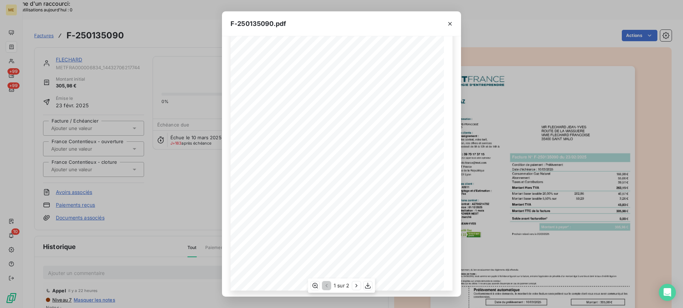
scroll to position [58, 0]
click at [357, 290] on div "1 sur 2" at bounding box center [341, 286] width 67 height 14
click at [360, 287] on icon "button" at bounding box center [356, 285] width 7 height 7
click at [446, 25] on button "button" at bounding box center [449, 23] width 11 height 11
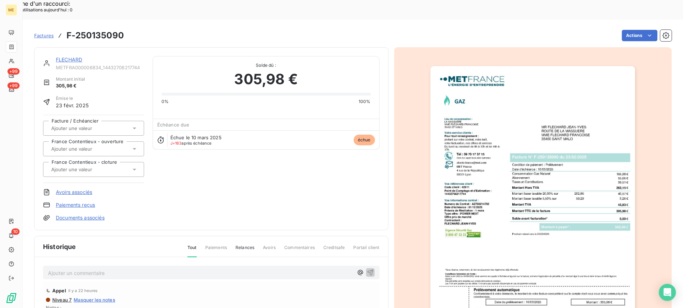
click at [73, 47] on div "FLECHARD METFRA000006834_14432706217744 Montant initial 305,98 € Émise le [DATE…" at bounding box center [211, 138] width 354 height 183
click at [75, 57] on link "FLECHARD" at bounding box center [69, 60] width 26 height 6
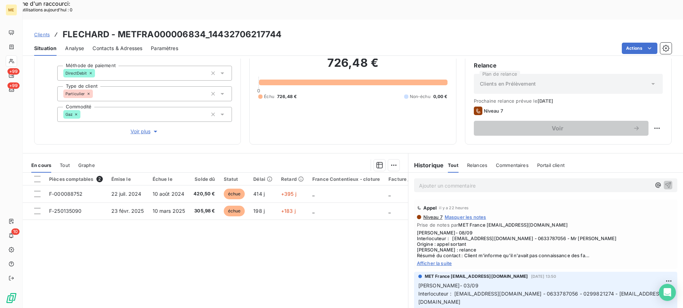
scroll to position [64, 0]
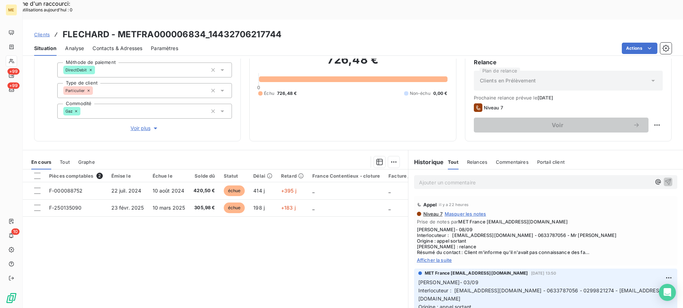
click at [443, 257] on span "Afficher la suite" at bounding box center [545, 260] width 257 height 6
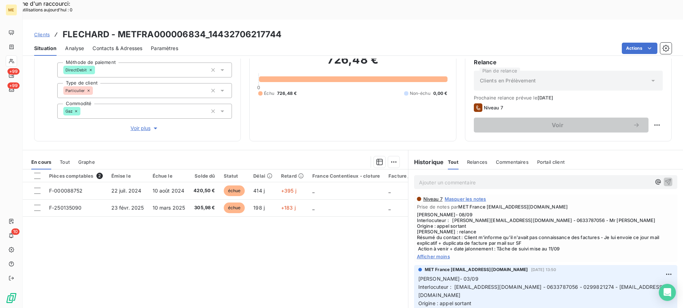
scroll to position [0, 0]
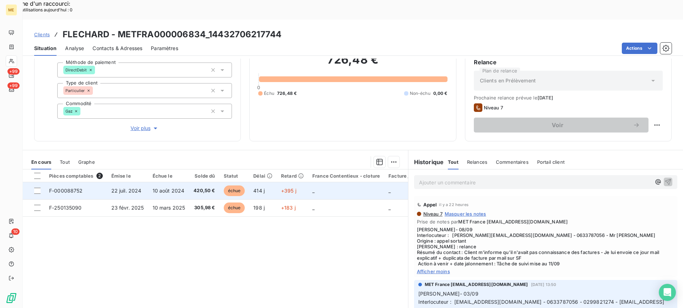
click at [164, 188] on span "10 août 2024" at bounding box center [169, 191] width 32 height 6
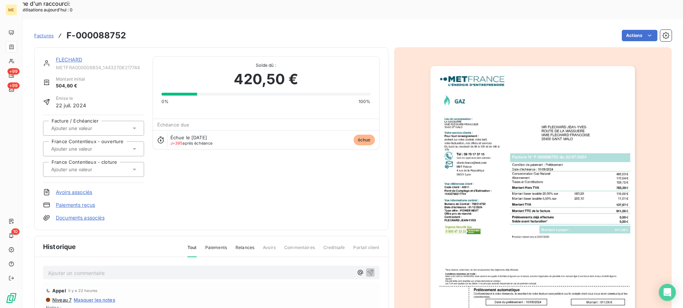
click at [74, 57] on link "FLECHARD" at bounding box center [69, 60] width 26 height 6
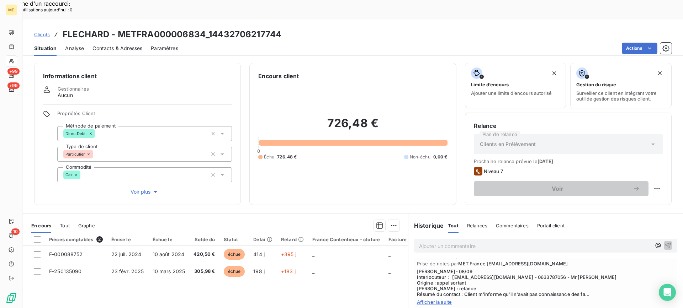
scroll to position [36, 0]
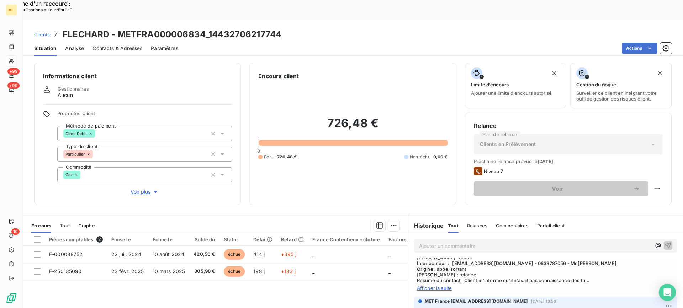
click at [427, 272] on div "Appel il y a 22 heures Niveau 7 Masquer les notes Prise de notes par MET France…" at bounding box center [545, 259] width 263 height 70
click at [429, 286] on span "Afficher la suite" at bounding box center [545, 289] width 257 height 6
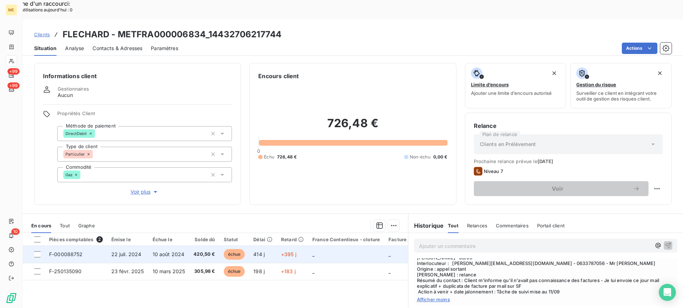
click at [210, 246] on td "420,50 €" at bounding box center [204, 254] width 30 height 17
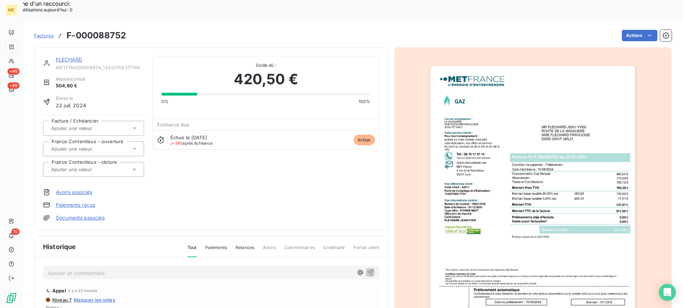
click at [579, 171] on img "button" at bounding box center [532, 210] width 204 height 289
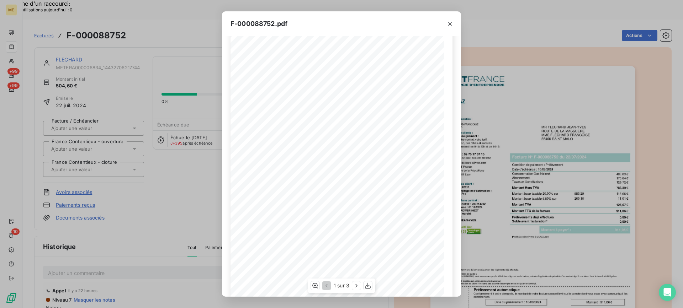
scroll to position [58, 0]
click at [447, 27] on icon "button" at bounding box center [449, 23] width 7 height 7
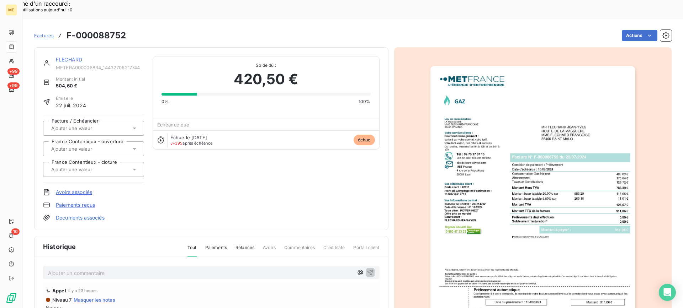
click at [79, 57] on link "FLECHARD" at bounding box center [69, 60] width 26 height 6
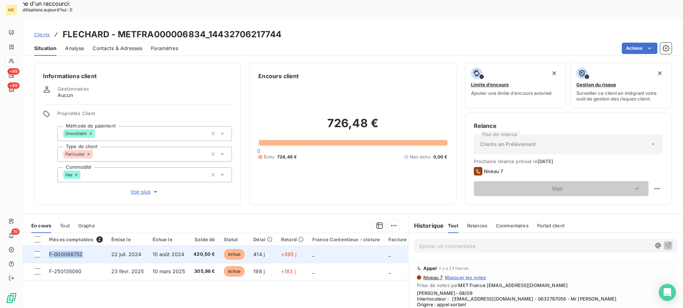
copy tr "F-000088752"
drag, startPoint x: 87, startPoint y: 238, endPoint x: 41, endPoint y: 237, distance: 46.6
click at [41, 246] on tr "F-000088752 [DATE] [DATE] 420,50 € échue 414 j +395 j _ _ _" at bounding box center [273, 254] width 501 height 17
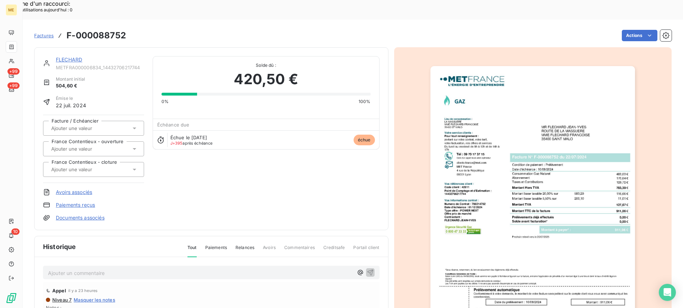
click at [77, 57] on link "FLECHARD" at bounding box center [69, 60] width 26 height 6
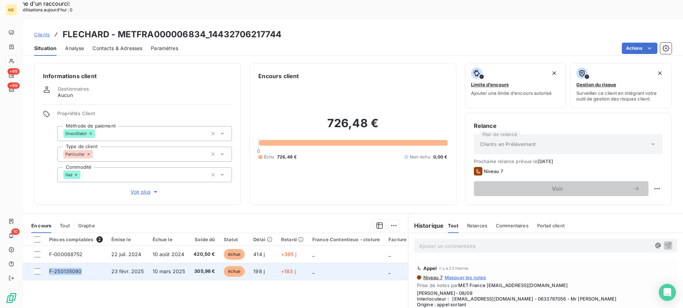
copy span "F-250135090"
drag, startPoint x: 80, startPoint y: 250, endPoint x: 65, endPoint y: 249, distance: 14.6
click at [51, 263] on td "F-250135090" at bounding box center [76, 271] width 62 height 17
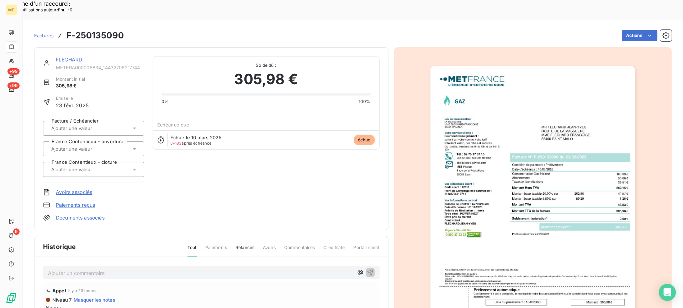
click at [75, 57] on link "FLECHARD" at bounding box center [69, 60] width 26 height 6
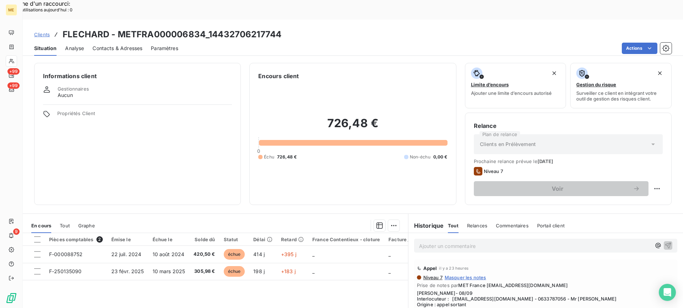
click at [432, 242] on p "Ajouter un commentaire ﻿" at bounding box center [535, 246] width 232 height 9
click at [477, 242] on p "Ajouter un commentaire ﻿" at bounding box center [535, 246] width 232 height 9
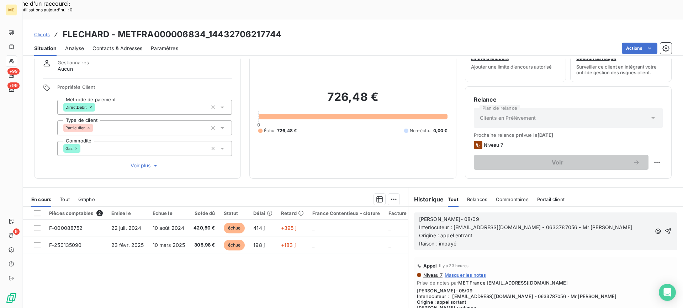
scroll to position [36, 0]
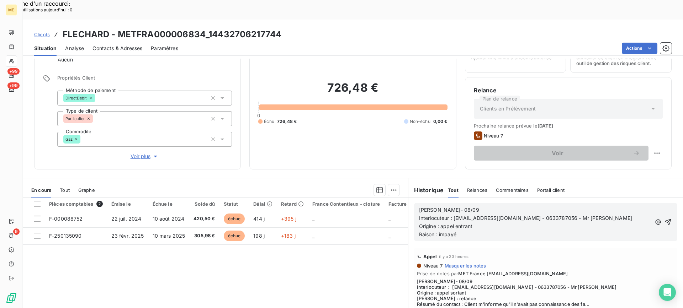
drag, startPoint x: 554, startPoint y: 227, endPoint x: 553, endPoint y: 223, distance: 4.6
click at [554, 226] on div "[PERSON_NAME]- 08/09 Interlocuteur : [EMAIL_ADDRESS][DOMAIN_NAME] - 0633787056 …" at bounding box center [545, 222] width 275 height 49
click at [549, 231] on p "Raison : impayé" at bounding box center [535, 235] width 232 height 8
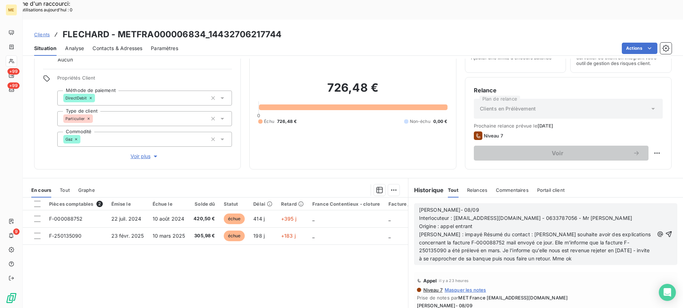
click at [456, 232] on span "[PERSON_NAME] : impayé Résumé du contact : [PERSON_NAME] souhaite avoir des exp…" at bounding box center [535, 247] width 233 height 31
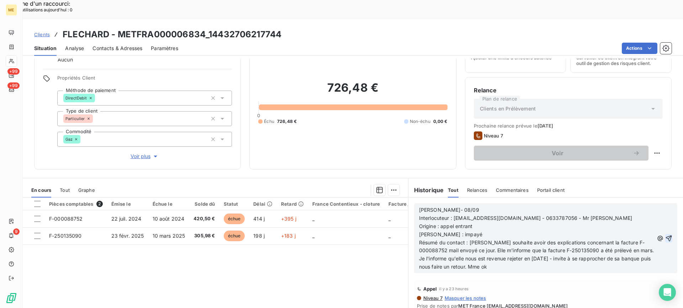
click at [666, 235] on icon "button" at bounding box center [669, 238] width 6 height 6
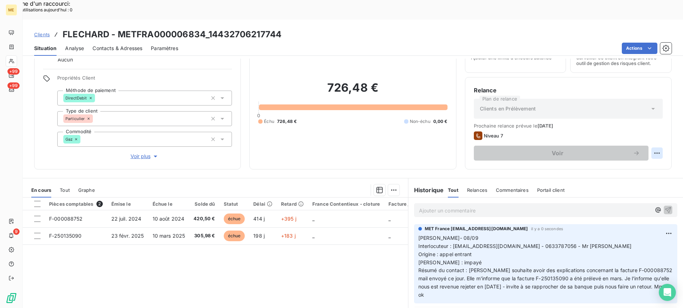
click at [643, 142] on div "Replanifier cette action" at bounding box center [622, 149] width 69 height 17
click at [643, 144] on div "Replanifier cette action" at bounding box center [622, 149] width 64 height 11
select select "8"
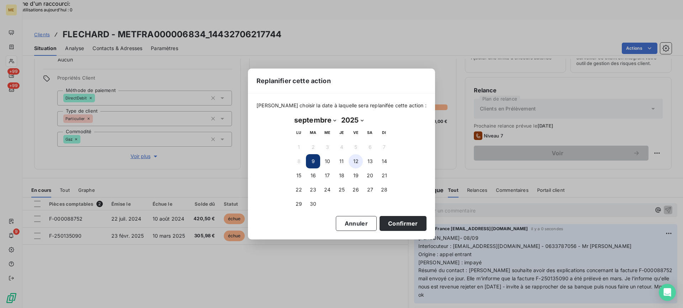
click at [359, 164] on button "12" at bounding box center [356, 161] width 14 height 14
click at [395, 229] on button "Confirmer" at bounding box center [402, 223] width 47 height 15
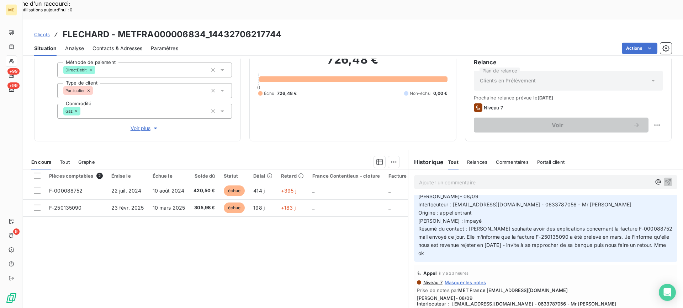
scroll to position [0, 0]
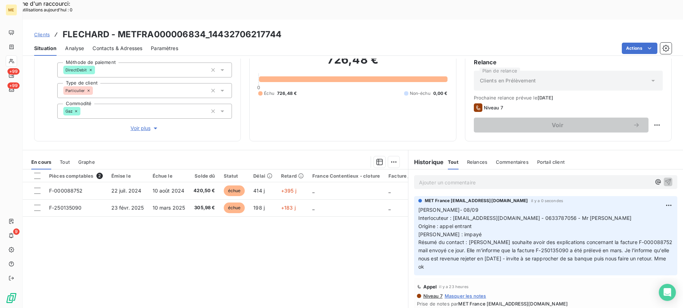
click at [16, 62] on div at bounding box center [11, 60] width 11 height 11
click at [13, 60] on icon at bounding box center [12, 61] width 6 height 6
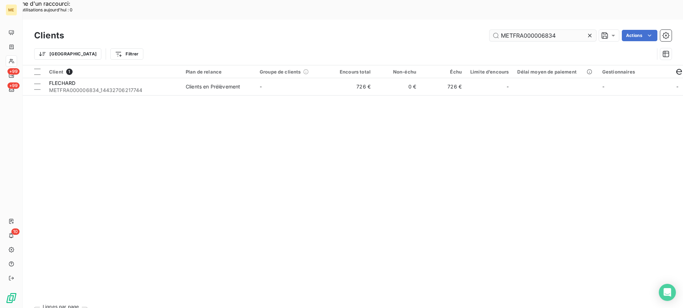
click at [512, 30] on input "METFRA000006834" at bounding box center [542, 35] width 107 height 11
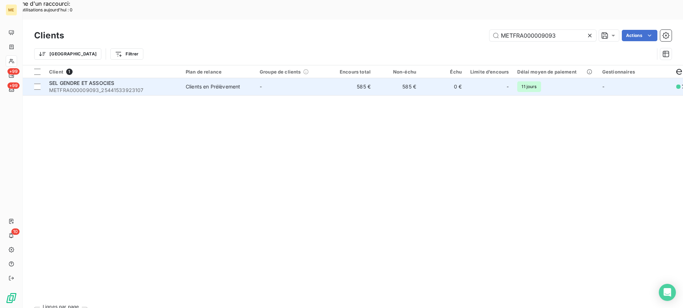
type input "METFRA000009093"
click at [123, 87] on span "METFRA000009093_25441533923107" at bounding box center [113, 90] width 128 height 7
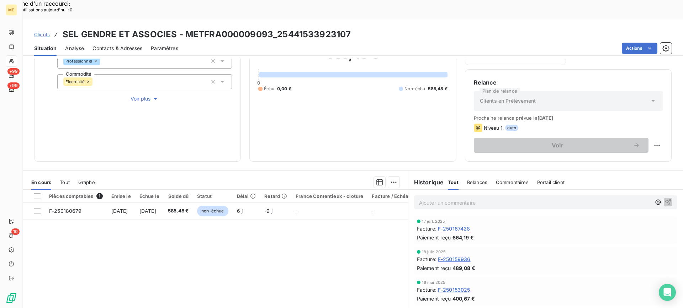
scroll to position [107, 0]
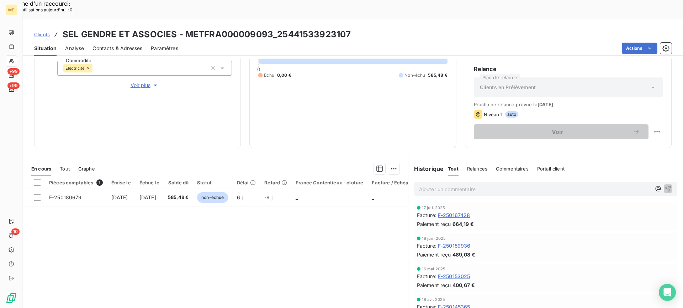
click at [68, 166] on span "Tout" at bounding box center [65, 169] width 10 height 6
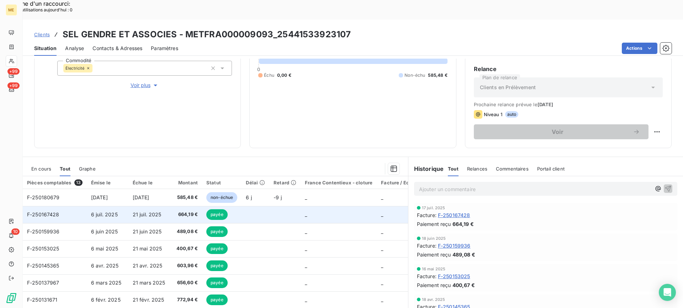
click at [174, 206] on td "664,19 €" at bounding box center [186, 214] width 33 height 17
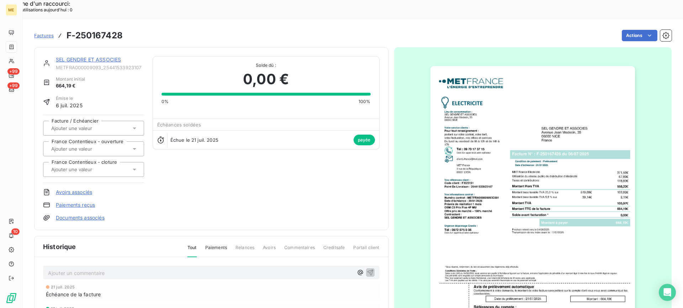
click at [112, 57] on link "SEL GENDRE ET ASSOCIES" at bounding box center [88, 60] width 65 height 6
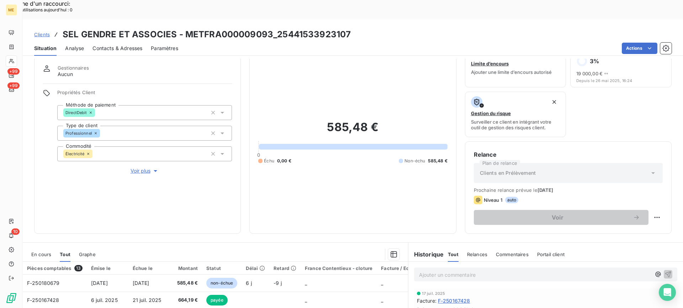
scroll to position [36, 0]
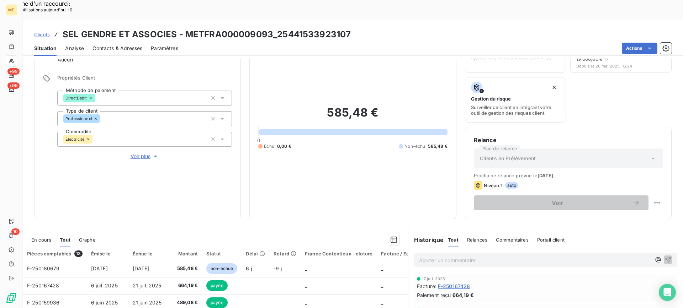
click at [45, 237] on span "En cours" at bounding box center [41, 240] width 20 height 6
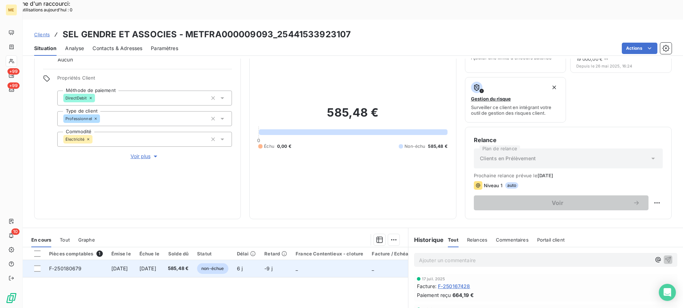
click at [121, 260] on td "[DATE]" at bounding box center [121, 268] width 28 height 17
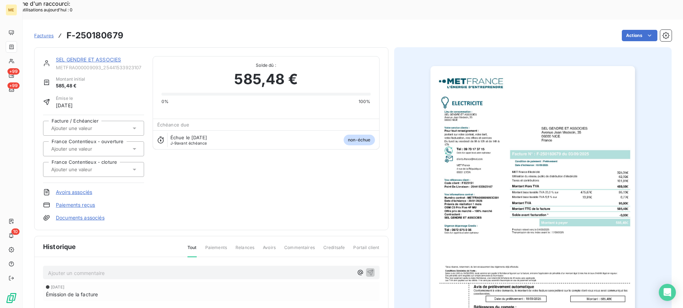
click at [525, 190] on img "button" at bounding box center [532, 210] width 204 height 289
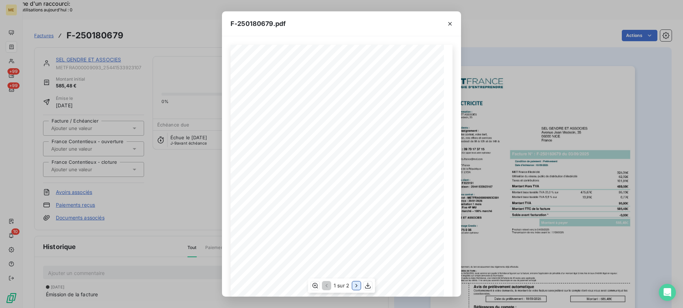
click at [360, 283] on icon "button" at bounding box center [356, 285] width 7 height 7
drag, startPoint x: 448, startPoint y: 20, endPoint x: 137, endPoint y: 33, distance: 310.8
click at [445, 22] on button "button" at bounding box center [449, 23] width 11 height 11
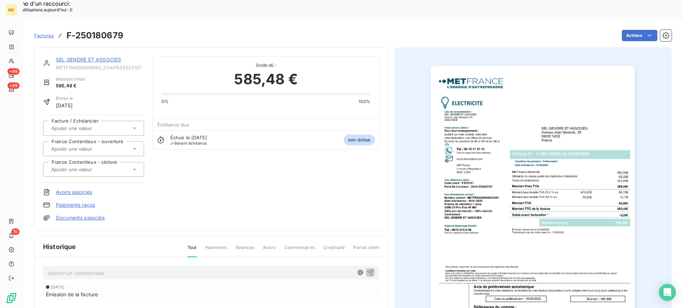
click at [118, 57] on link "SEL GENDRE ET ASSOCIES" at bounding box center [88, 60] width 65 height 6
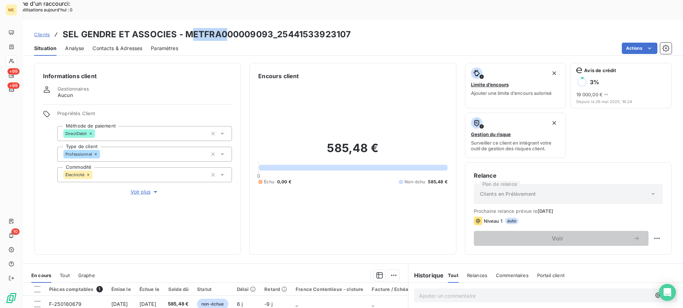
drag, startPoint x: 187, startPoint y: 16, endPoint x: 224, endPoint y: 15, distance: 37.0
click at [224, 28] on h3 "SEL GENDRE ET ASSOCIES - METFRA000009093_25441533923107" at bounding box center [207, 34] width 288 height 13
click at [187, 28] on h3 "SEL GENDRE ET ASSOCIES - METFRA000009093_25441533923107" at bounding box center [207, 34] width 288 height 13
copy h3 "METFRA000009093"
drag, startPoint x: 187, startPoint y: 15, endPoint x: 270, endPoint y: 10, distance: 83.0
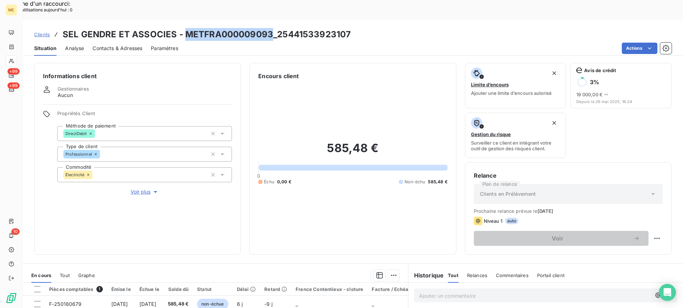
click at [270, 28] on h3 "SEL GENDRE ET ASSOCIES - METFRA000009093_25441533923107" at bounding box center [207, 34] width 288 height 13
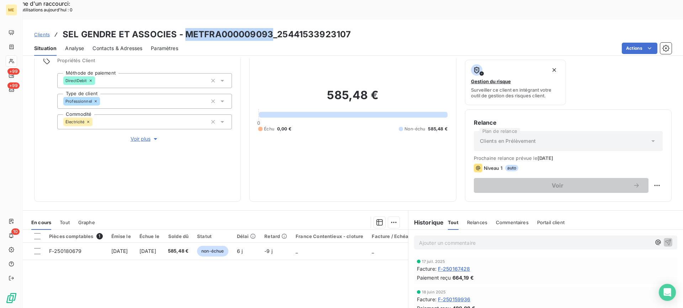
scroll to position [71, 0]
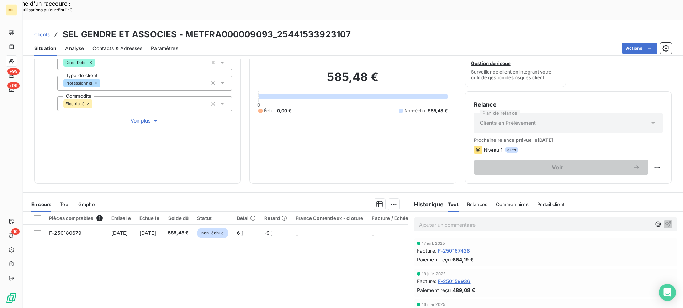
click at [71, 197] on div "En cours Tout Graphe" at bounding box center [215, 204] width 385 height 15
click at [63, 202] on span "Tout" at bounding box center [65, 205] width 10 height 6
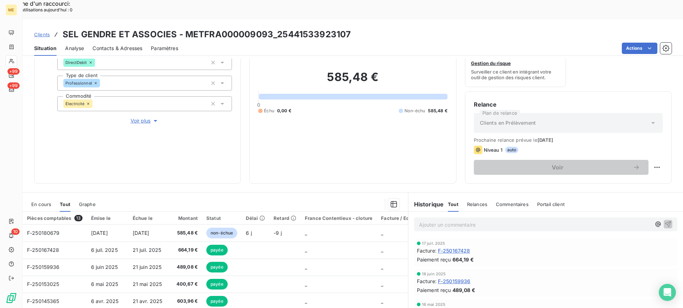
click at [46, 202] on span "En cours" at bounding box center [41, 205] width 20 height 6
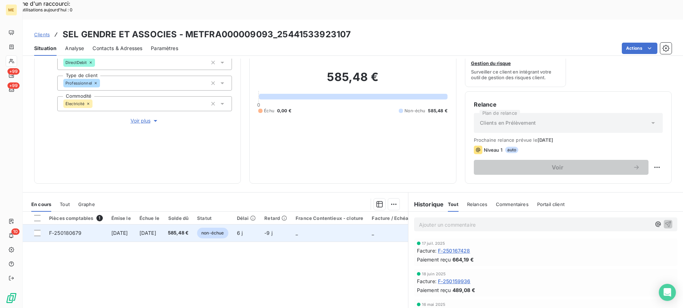
click at [102, 225] on td "F-250180679" at bounding box center [76, 233] width 62 height 17
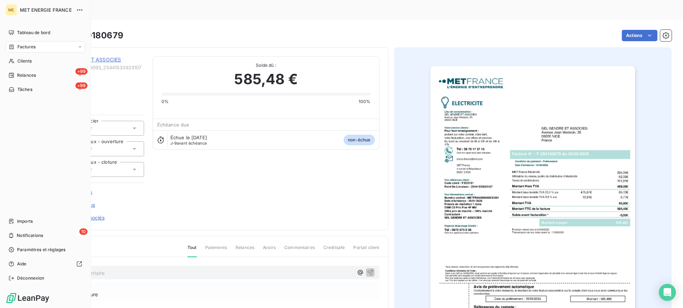
click at [30, 51] on div "Factures" at bounding box center [45, 46] width 79 height 11
drag, startPoint x: 47, startPoint y: 89, endPoint x: 42, endPoint y: 86, distance: 5.3
click at [46, 89] on div "Clients" at bounding box center [45, 89] width 79 height 11
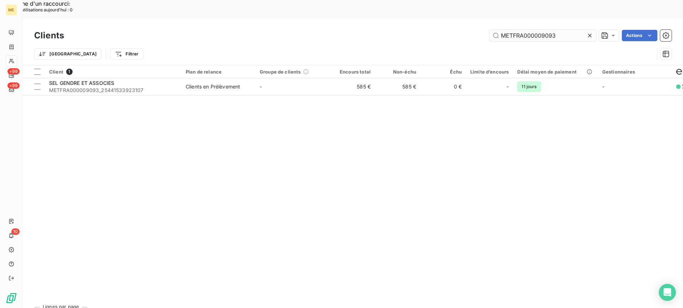
click at [512, 30] on input "METFRA000009093" at bounding box center [542, 35] width 107 height 11
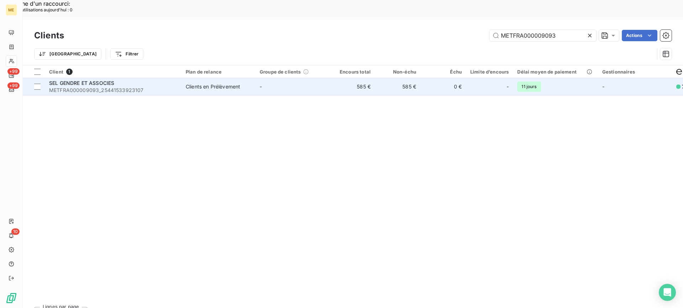
click at [148, 80] on div "SEL GENDRE ET ASSOCIES" at bounding box center [113, 83] width 128 height 7
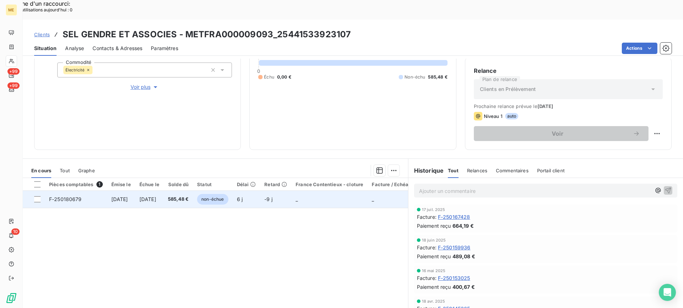
scroll to position [107, 0]
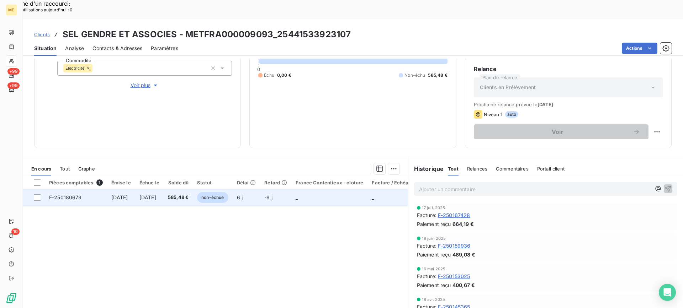
click at [193, 189] on td "585,48 €" at bounding box center [178, 197] width 29 height 17
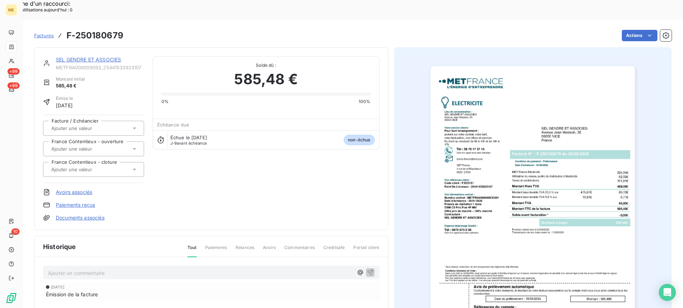
click at [107, 56] on div "SEL GENDRE ET ASSOCIES" at bounding box center [100, 59] width 88 height 7
click at [111, 57] on link "SEL GENDRE ET ASSOCIES" at bounding box center [88, 60] width 65 height 6
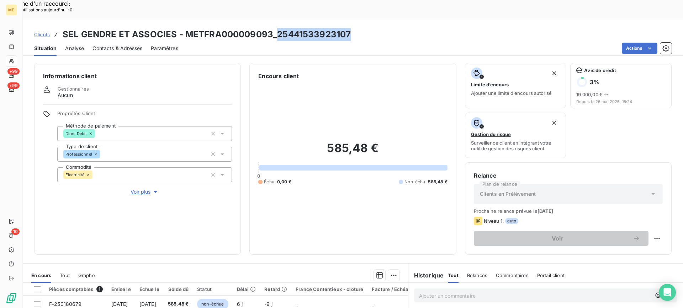
copy h3 "25441533923107"
drag, startPoint x: 274, startPoint y: 17, endPoint x: 348, endPoint y: 15, distance: 74.4
click at [348, 28] on div "Clients SEL GENDRE ET ASSOCIES - METFRA000009093_25441533923107" at bounding box center [353, 34] width 660 height 13
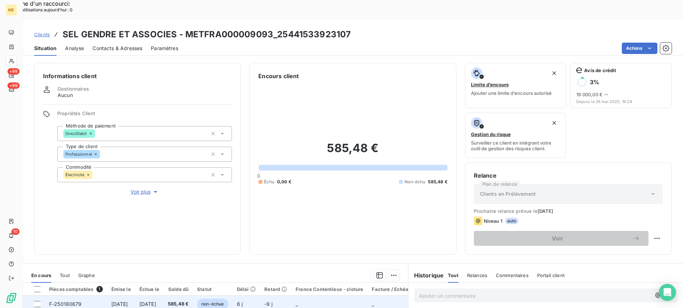
click at [188, 301] on span "585,48 €" at bounding box center [178, 304] width 21 height 7
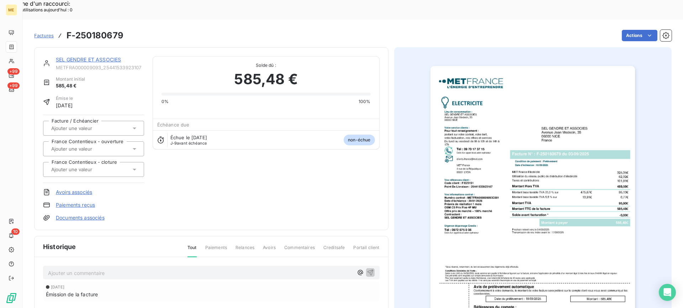
click at [521, 164] on img "button" at bounding box center [532, 210] width 204 height 289
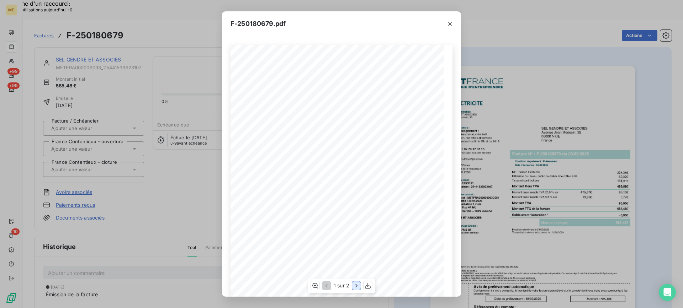
click at [355, 283] on icon "button" at bounding box center [356, 285] width 7 height 7
click at [318, 285] on icon "button" at bounding box center [314, 285] width 7 height 7
click at [450, 23] on icon "button" at bounding box center [449, 23] width 7 height 7
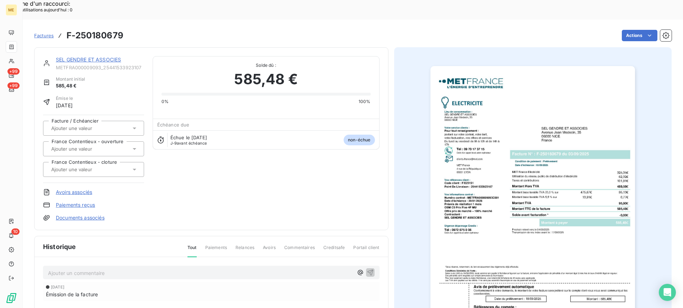
click at [114, 57] on link "SEL GENDRE ET ASSOCIES" at bounding box center [88, 60] width 65 height 6
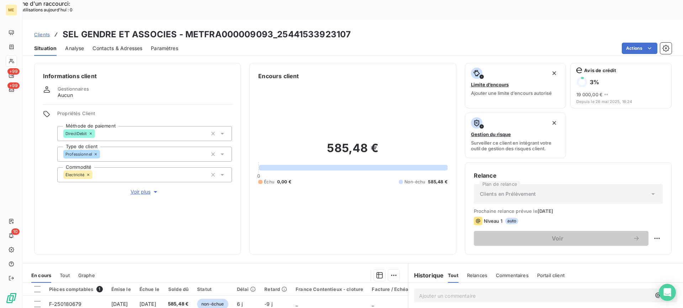
click at [59, 268] on div "En cours Tout Graphe" at bounding box center [215, 275] width 385 height 15
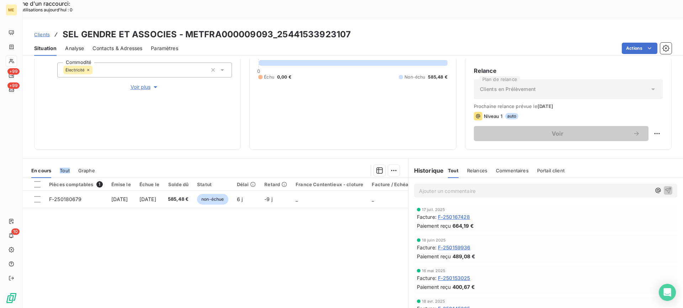
scroll to position [107, 0]
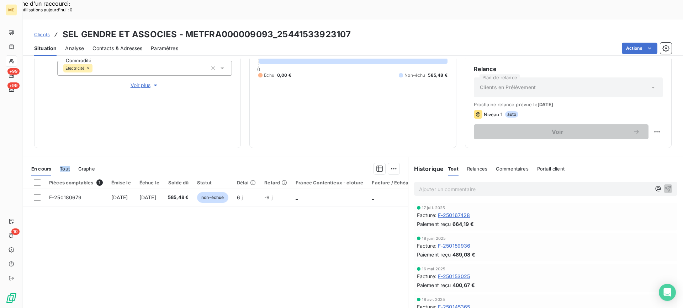
click at [63, 166] on span "Tout" at bounding box center [65, 169] width 10 height 6
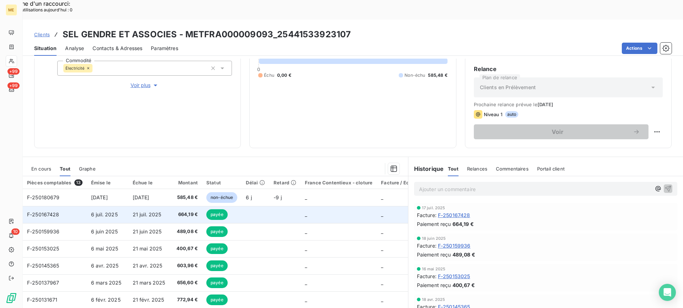
click at [88, 206] on td "6 juil. 2025" at bounding box center [108, 214] width 42 height 17
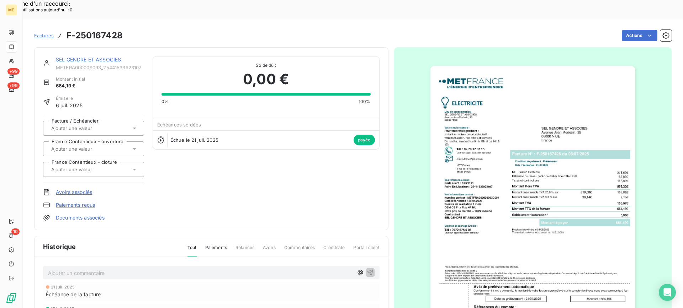
click at [578, 165] on img "button" at bounding box center [532, 210] width 204 height 289
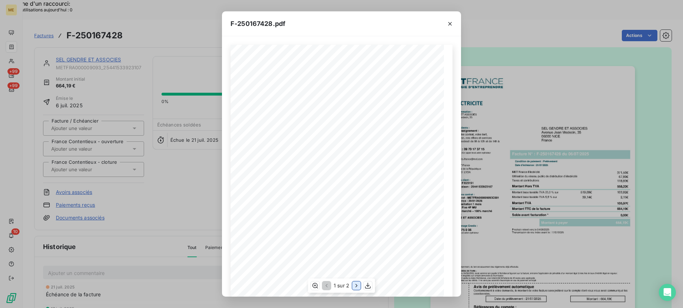
click at [354, 285] on icon "button" at bounding box center [356, 285] width 7 height 7
click at [315, 286] on icon "button" at bounding box center [314, 285] width 7 height 7
click at [453, 22] on icon "button" at bounding box center [449, 23] width 7 height 7
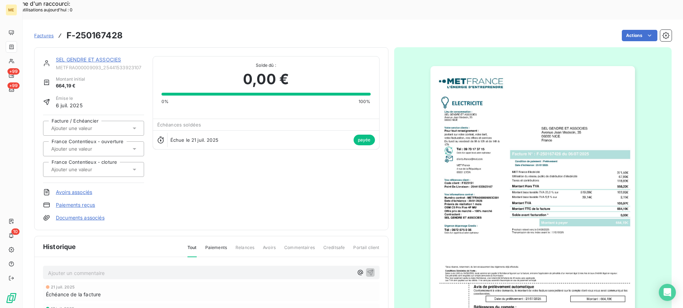
click at [101, 57] on link "SEL GENDRE ET ASSOCIES" at bounding box center [88, 60] width 65 height 6
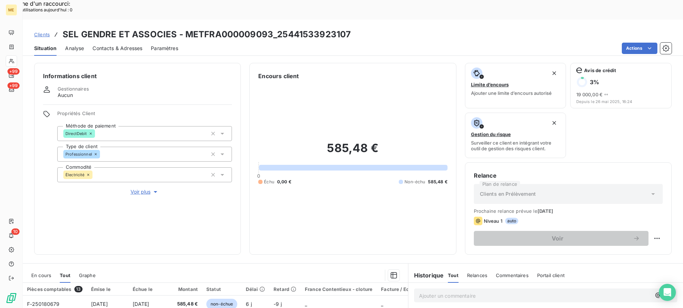
click at [44, 268] on div "En cours" at bounding box center [41, 275] width 20 height 15
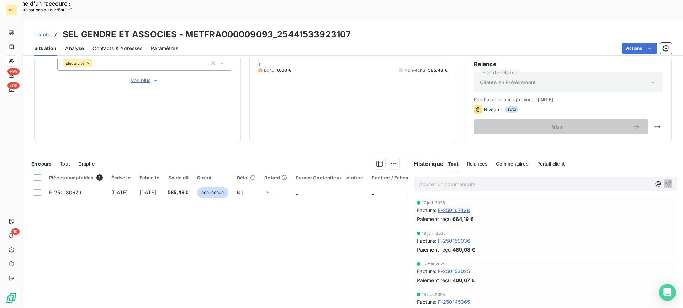
scroll to position [113, 0]
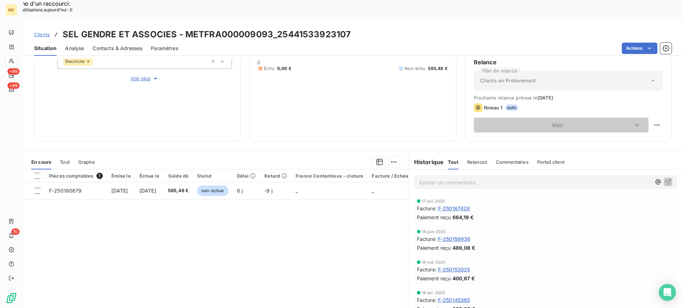
click at [70, 155] on div "En cours Tout Graphe" at bounding box center [215, 162] width 385 height 15
click at [68, 159] on span "Tout" at bounding box center [65, 162] width 10 height 6
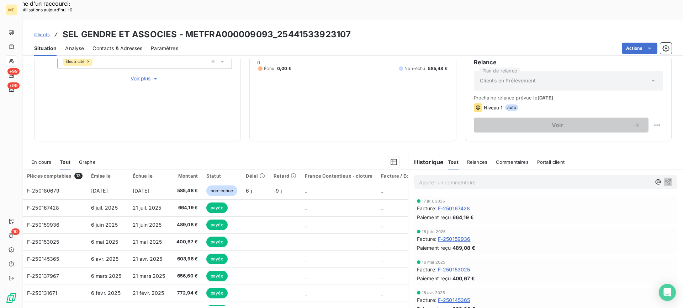
click at [46, 159] on span "En cours" at bounding box center [41, 162] width 20 height 6
